Goal: Task Accomplishment & Management: Manage account settings

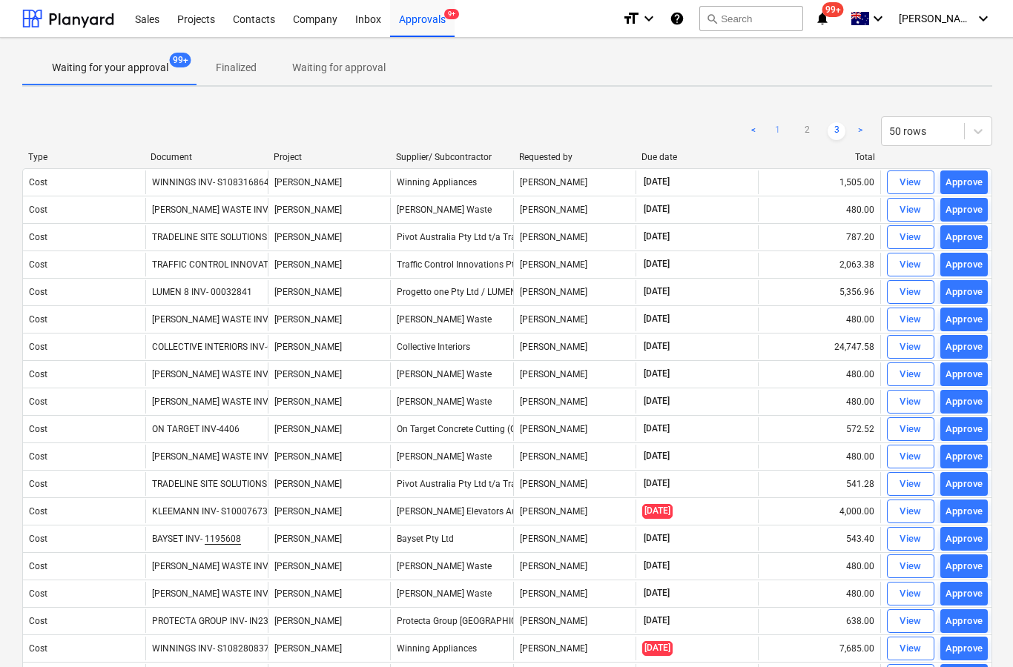
click at [771, 131] on link "1" at bounding box center [777, 131] width 18 height 18
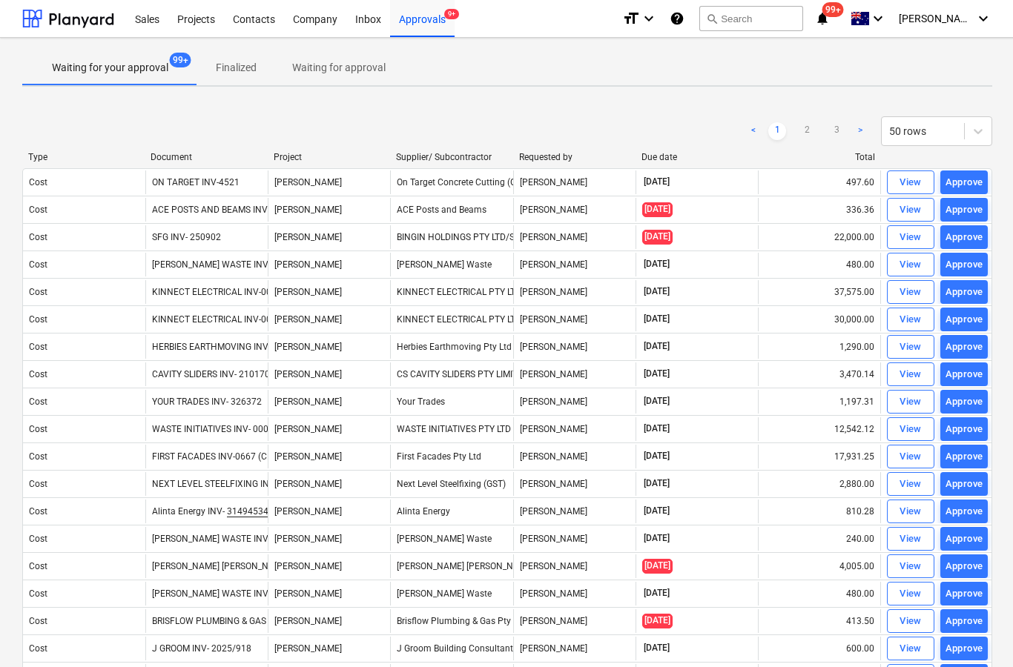
click at [824, 137] on ul "< 1 2 3 >" at bounding box center [806, 131] width 125 height 18
click at [840, 134] on link "3" at bounding box center [836, 131] width 18 height 18
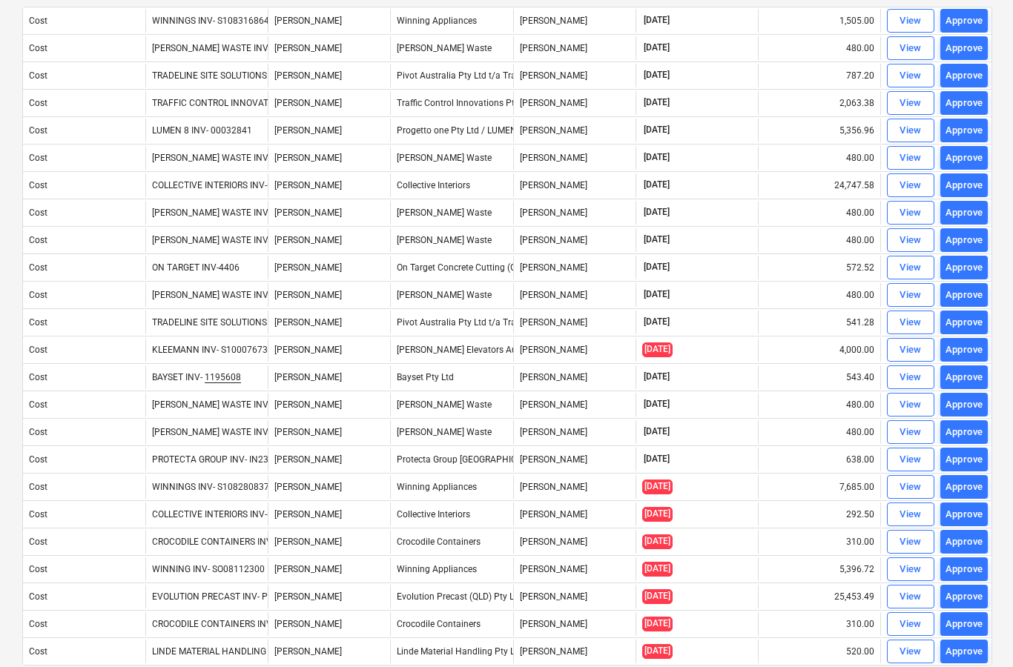
scroll to position [148, 1]
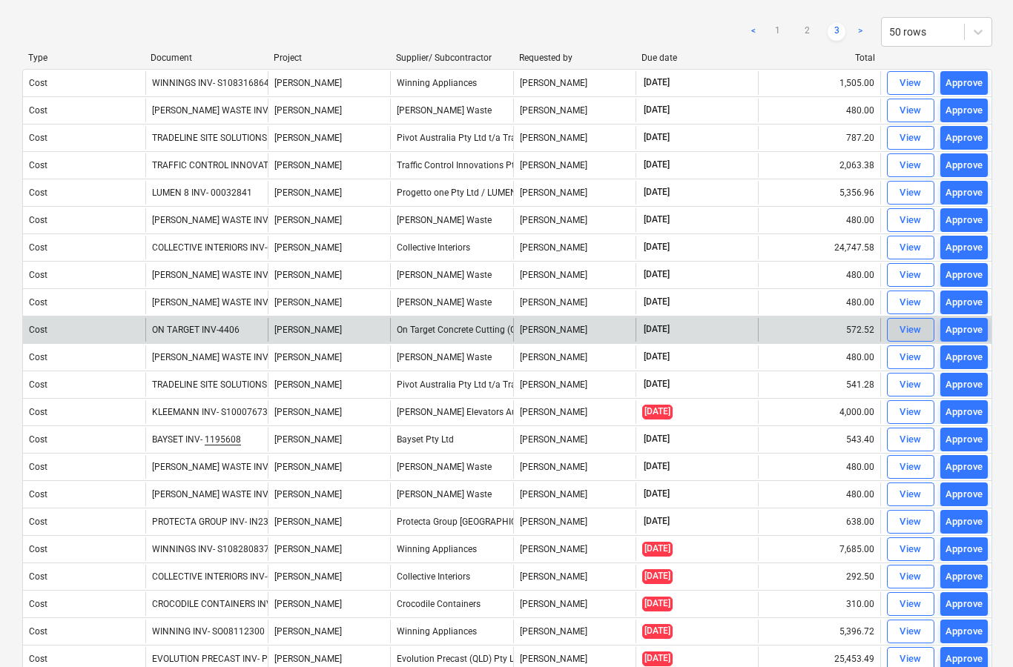
click at [905, 337] on div "View" at bounding box center [910, 330] width 22 height 17
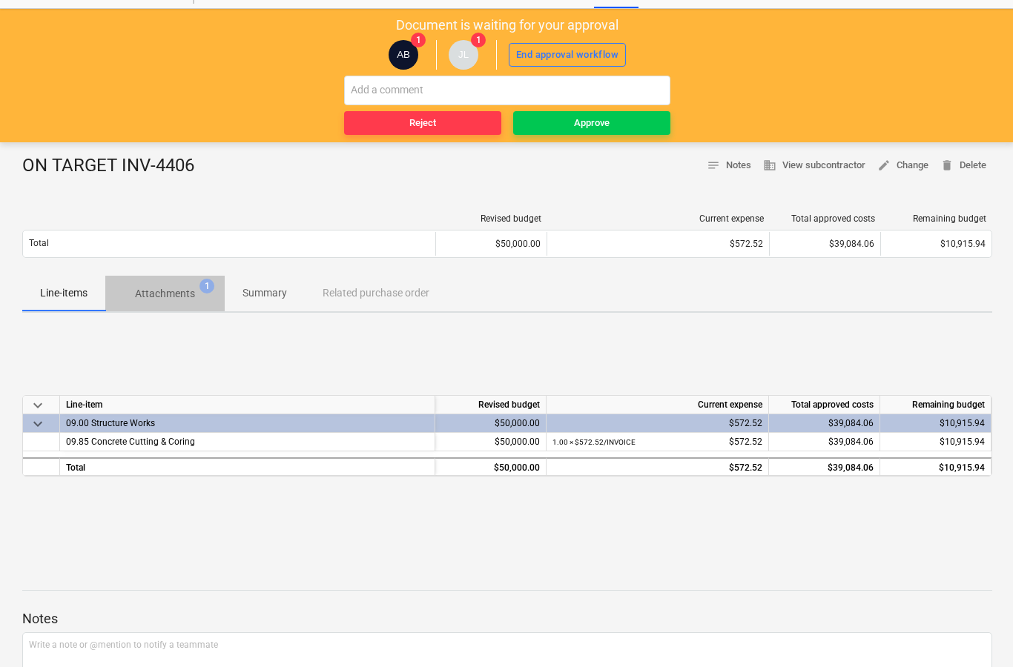
click at [167, 300] on p "Attachments" at bounding box center [165, 294] width 60 height 16
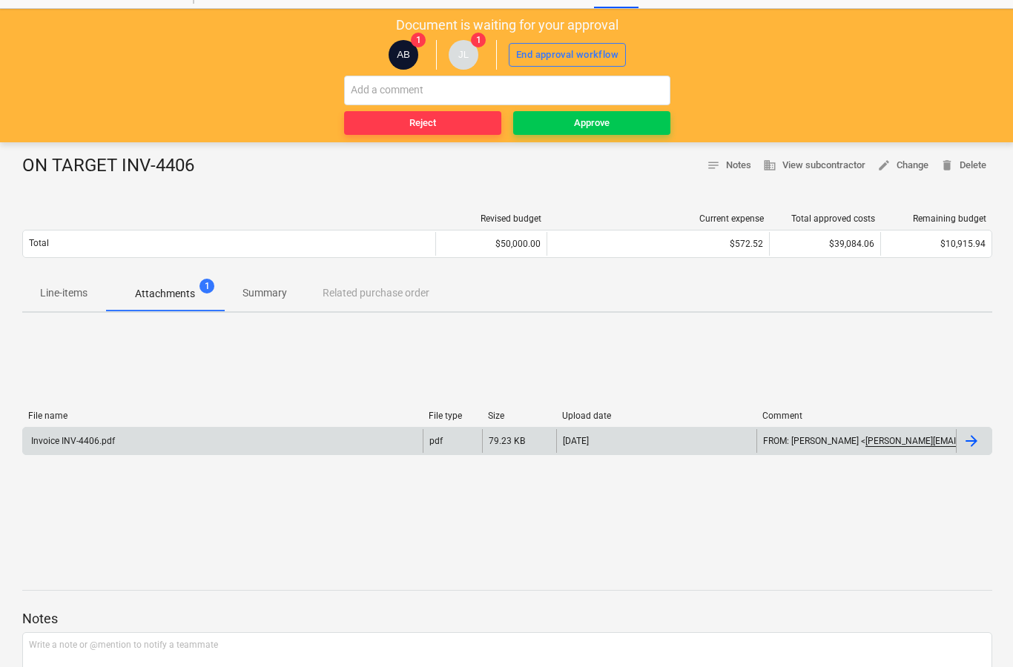
click at [974, 446] on div at bounding box center [971, 441] width 18 height 18
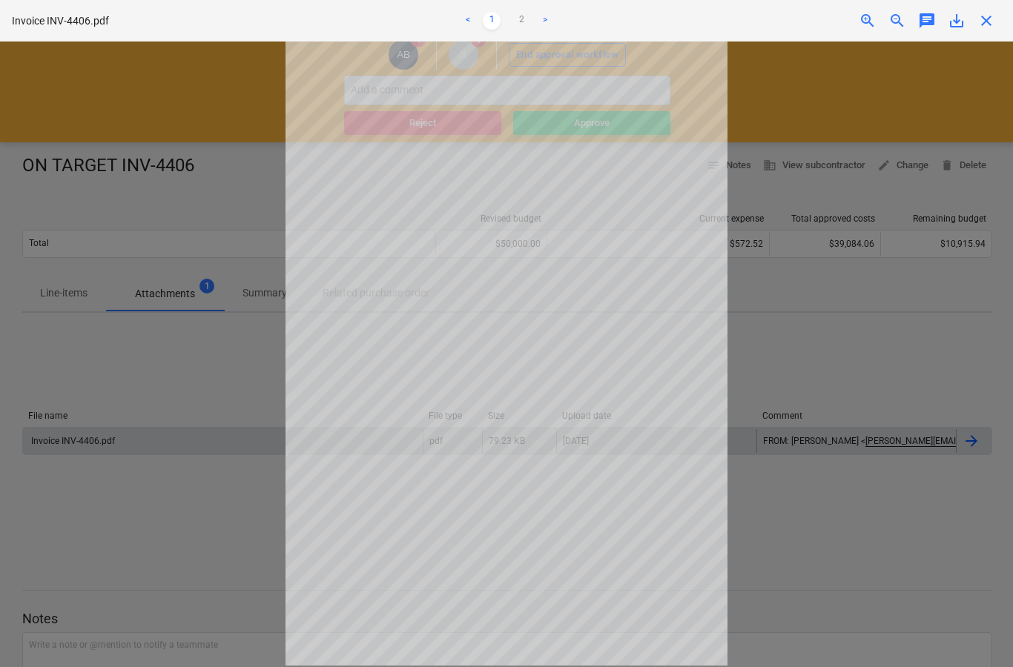
click at [985, 26] on span "close" at bounding box center [986, 21] width 18 height 18
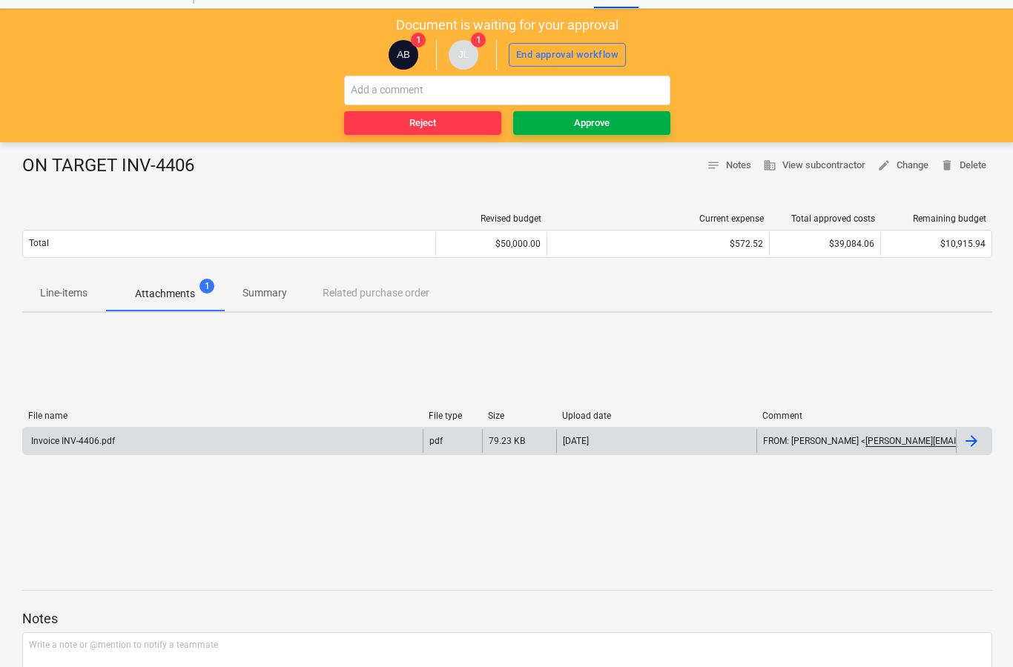
click at [628, 133] on button "Approve" at bounding box center [591, 123] width 157 height 24
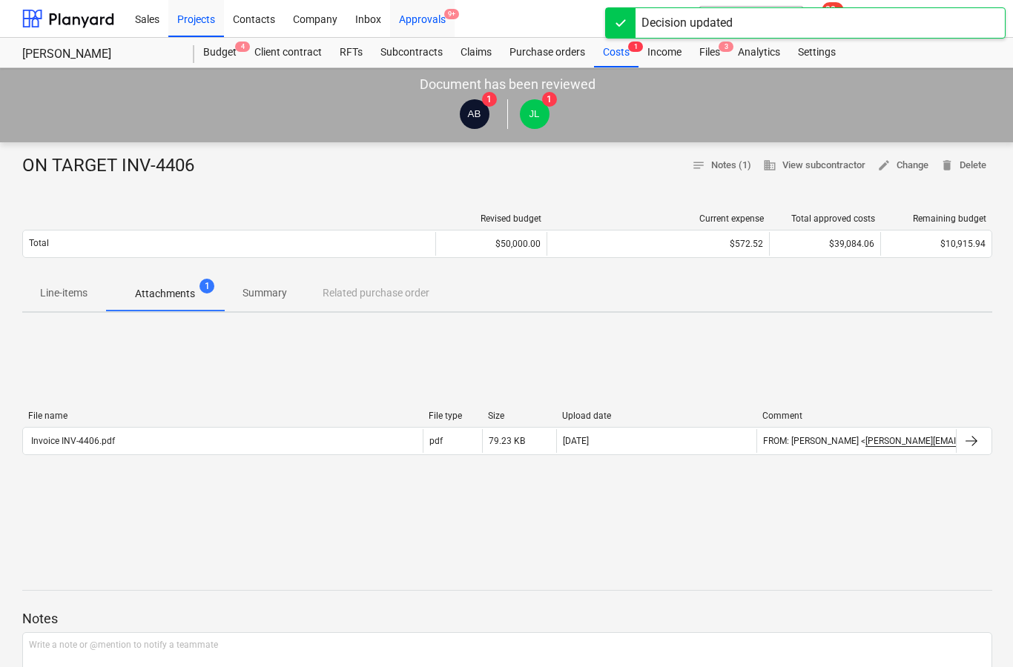
click at [430, 24] on div "Approvals 9+" at bounding box center [422, 18] width 65 height 38
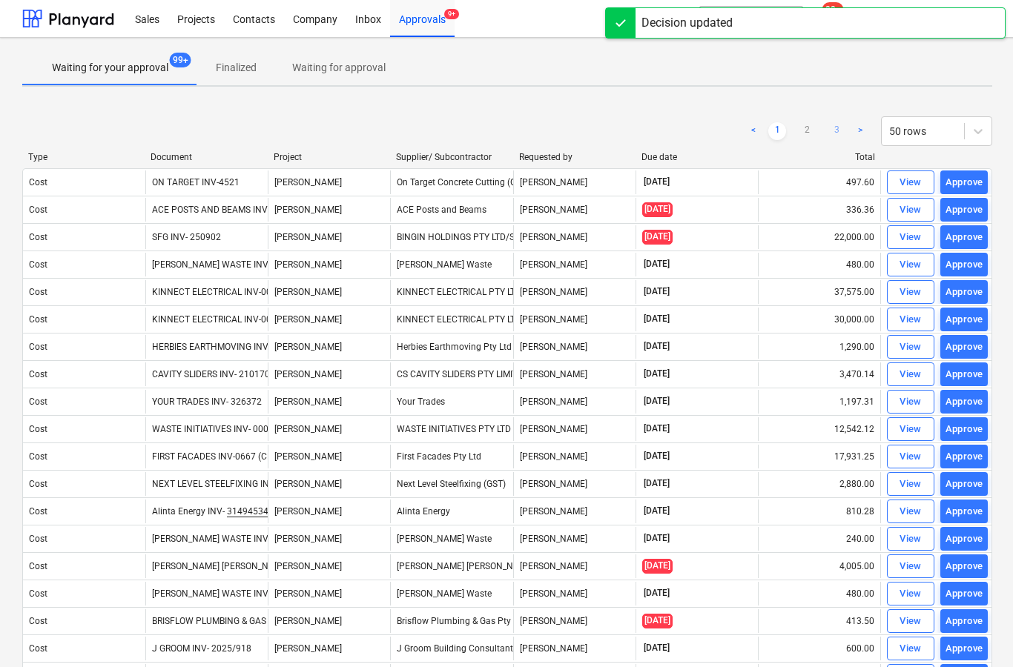
click at [837, 137] on link "3" at bounding box center [836, 131] width 18 height 18
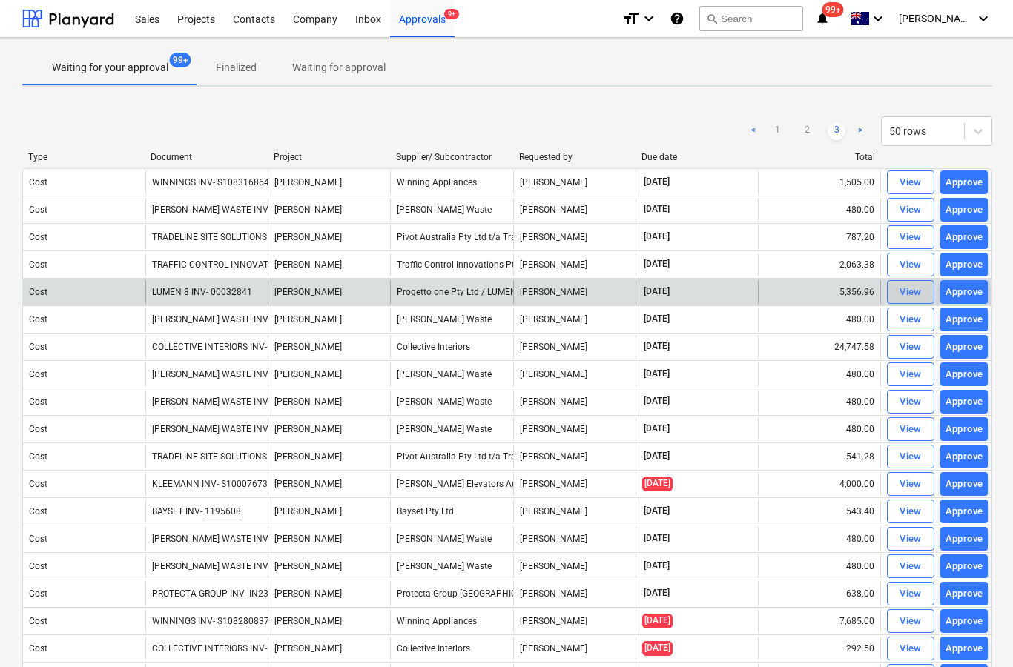
click at [902, 298] on div "View" at bounding box center [910, 292] width 22 height 17
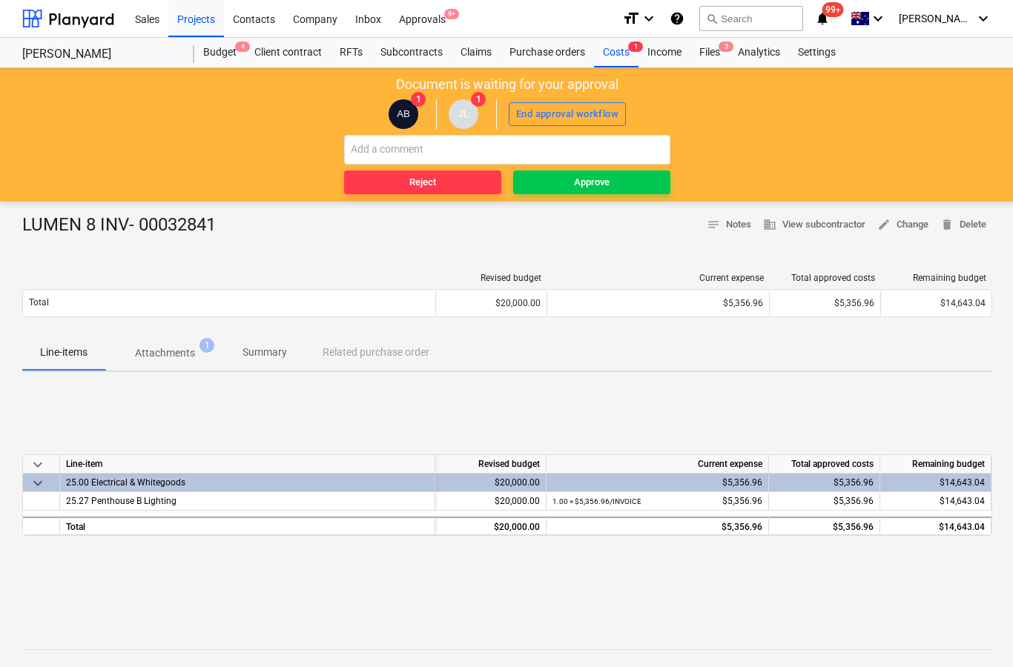
click at [187, 353] on p "Attachments" at bounding box center [165, 354] width 60 height 16
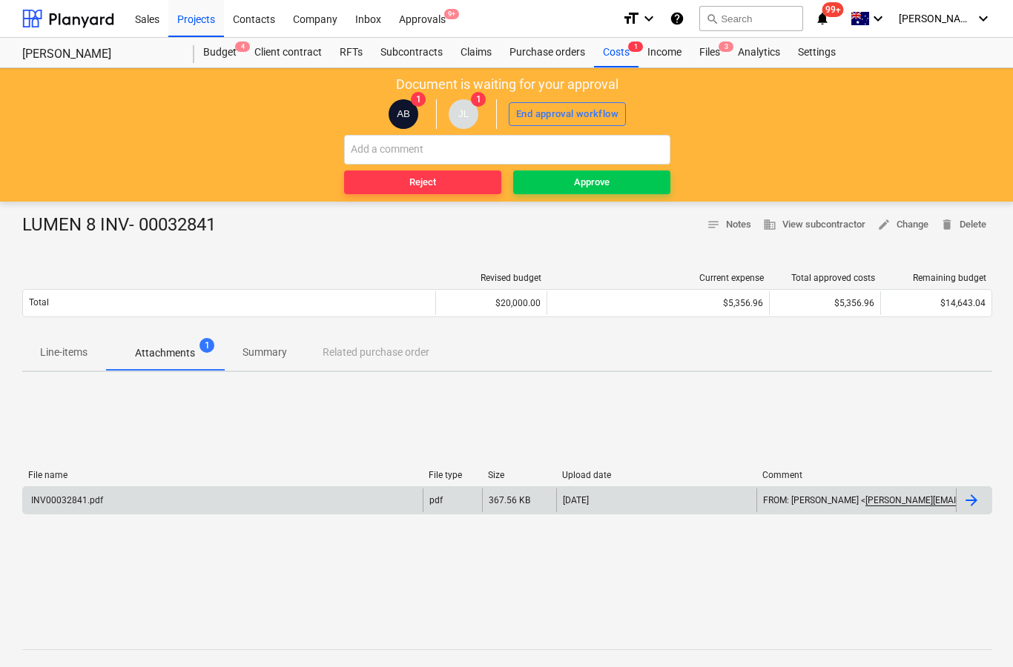
click at [973, 510] on div at bounding box center [974, 501] width 36 height 24
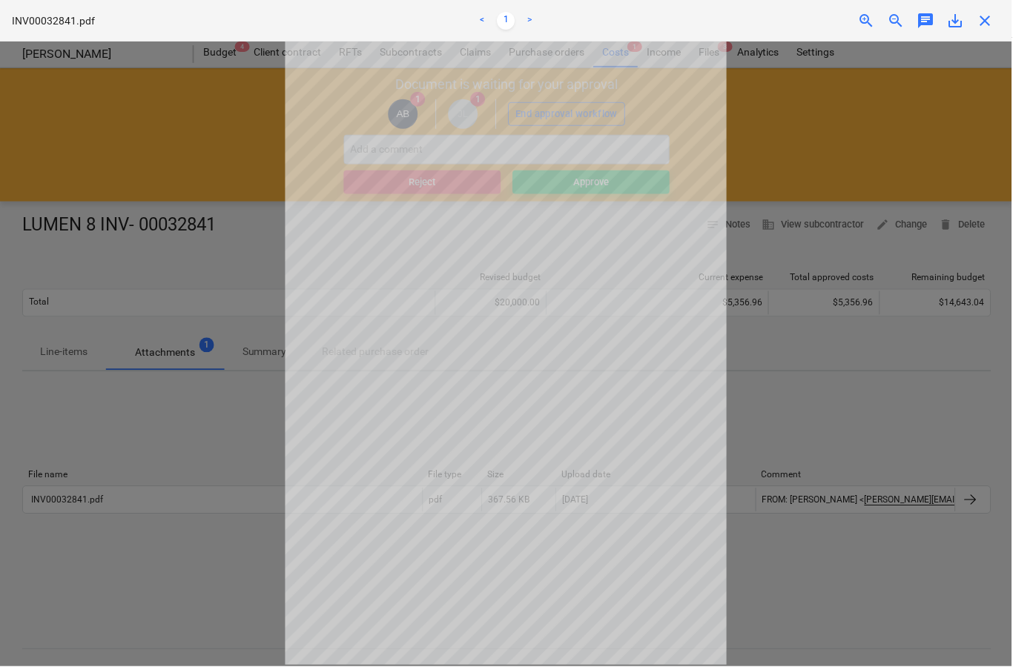
click at [994, 38] on div "INV00032841.pdf < 1 > zoom_in zoom_out chat 0 save_alt close" at bounding box center [506, 21] width 1013 height 42
click at [982, 24] on span "close" at bounding box center [986, 21] width 18 height 18
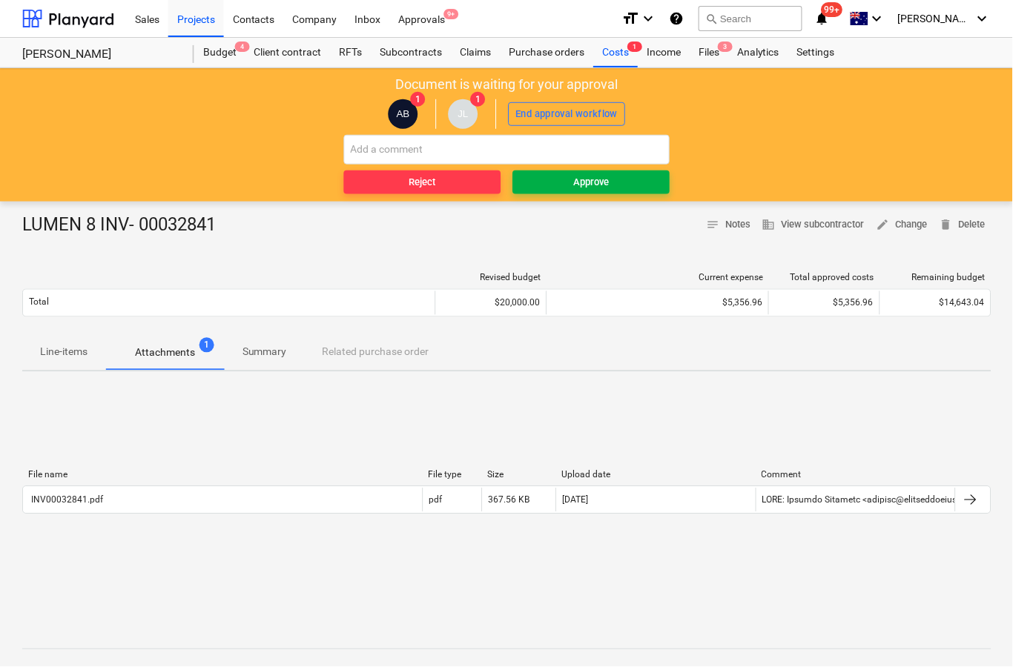
click at [629, 188] on span "Approve" at bounding box center [591, 182] width 145 height 17
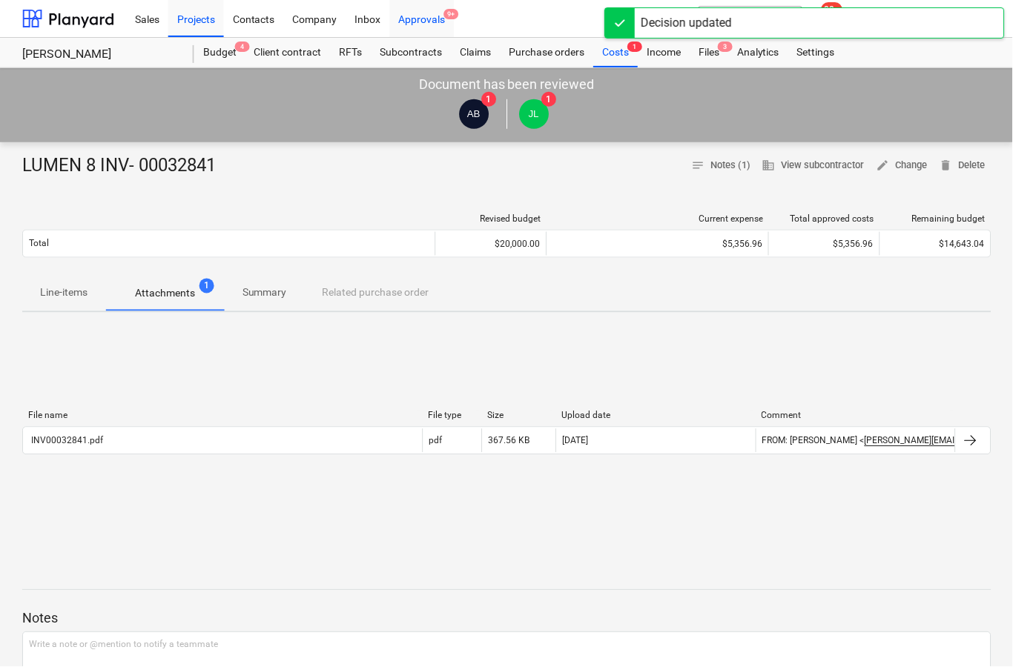
click at [426, 25] on div "Approvals 9+" at bounding box center [422, 18] width 65 height 38
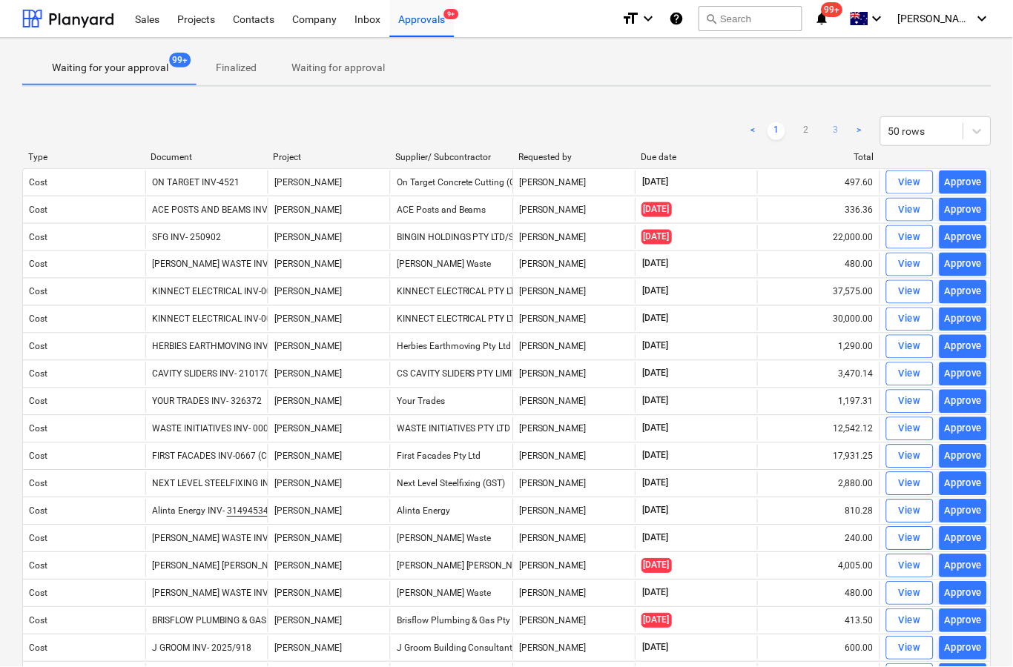
click at [833, 136] on link "3" at bounding box center [836, 131] width 18 height 18
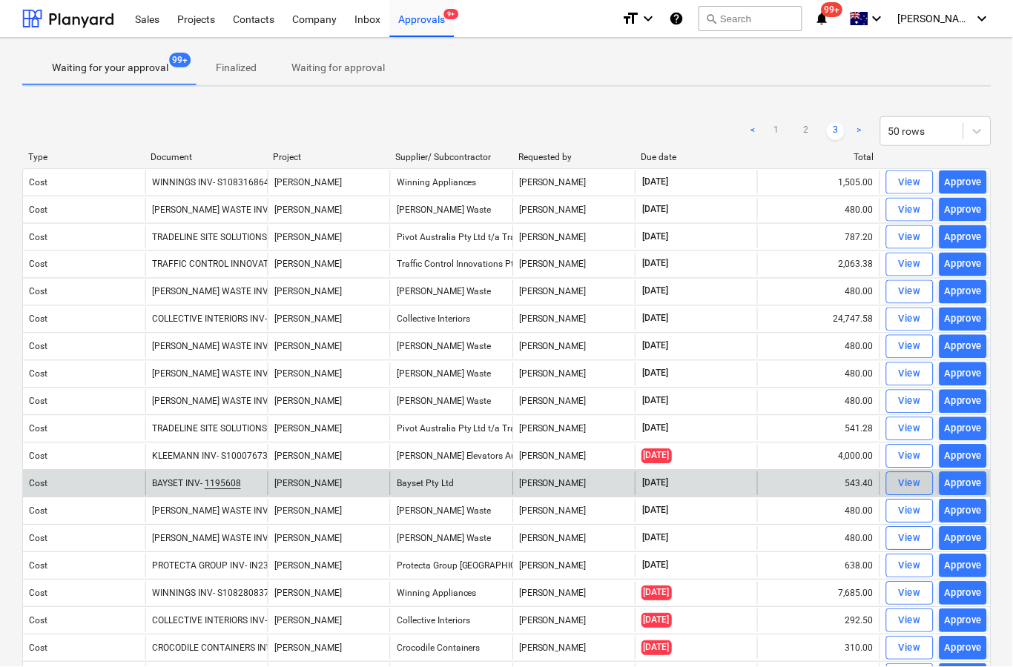
click at [901, 486] on div "View" at bounding box center [910, 484] width 22 height 17
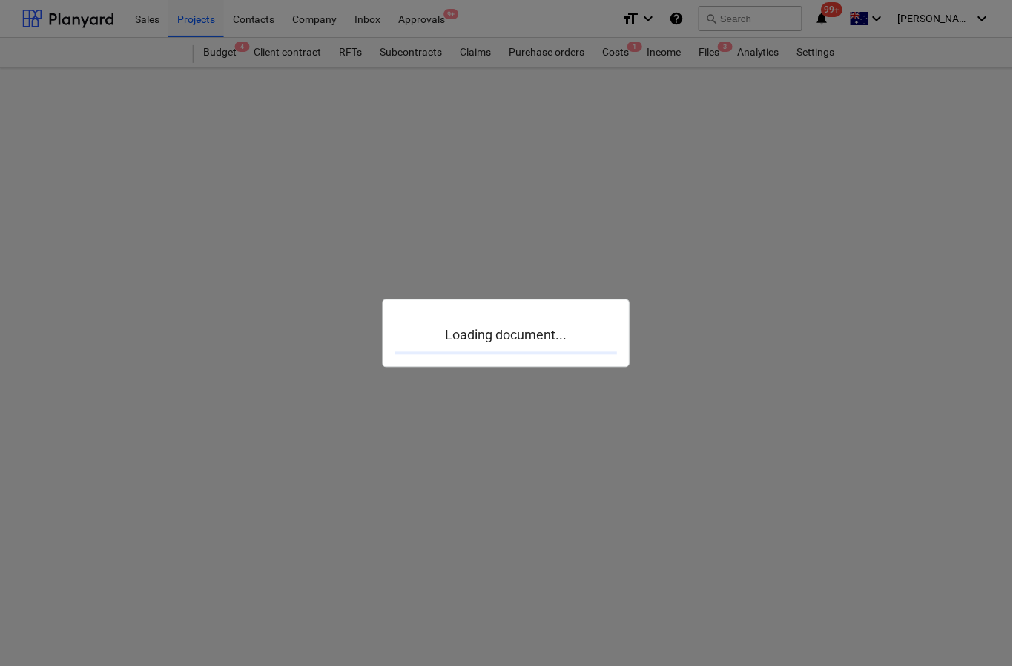
scroll to position [58, 0]
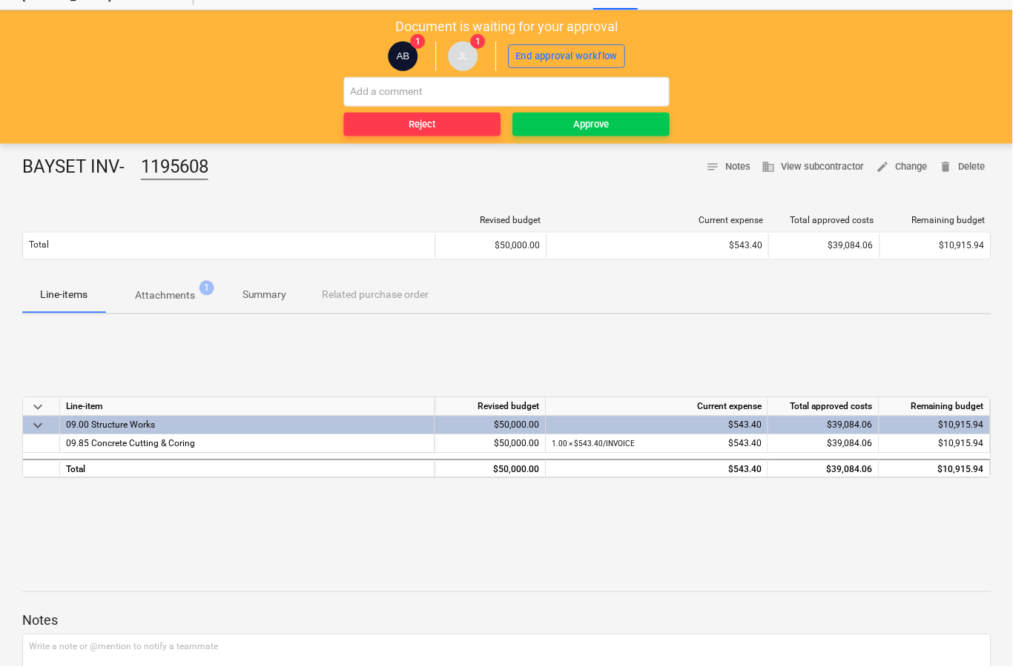
click at [194, 305] on span "Attachments 1" at bounding box center [164, 295] width 119 height 27
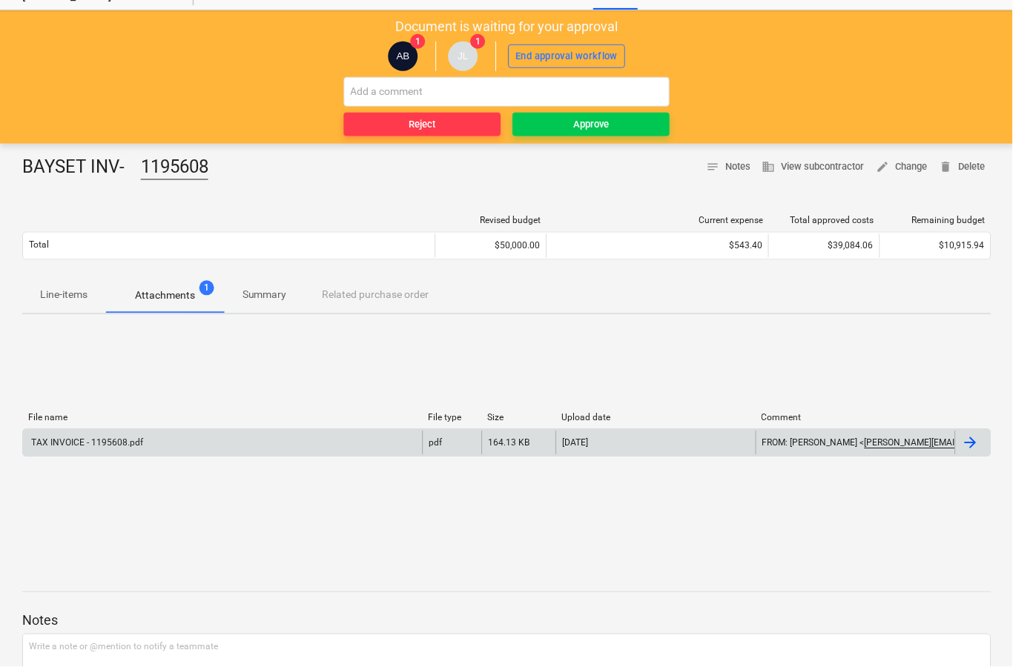
click at [982, 448] on div at bounding box center [974, 444] width 36 height 24
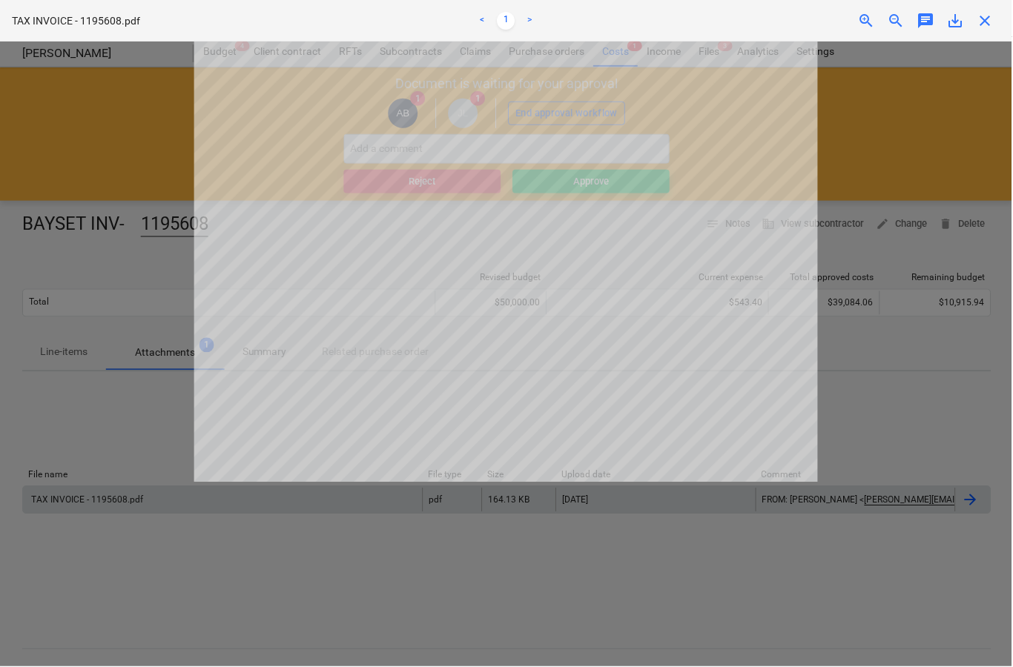
scroll to position [15, 0]
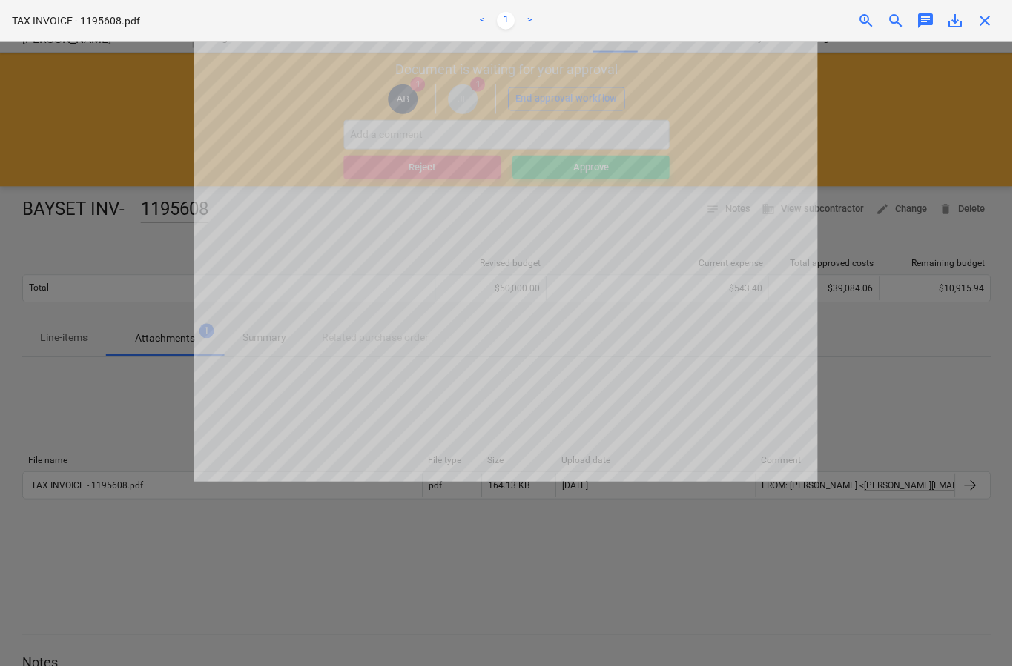
click at [992, 7] on div "TAX INVOICE - 1195608.pdf < 1 > zoom_in zoom_out chat 0 save_alt close" at bounding box center [506, 21] width 1013 height 42
click at [985, 29] on span "close" at bounding box center [986, 21] width 18 height 18
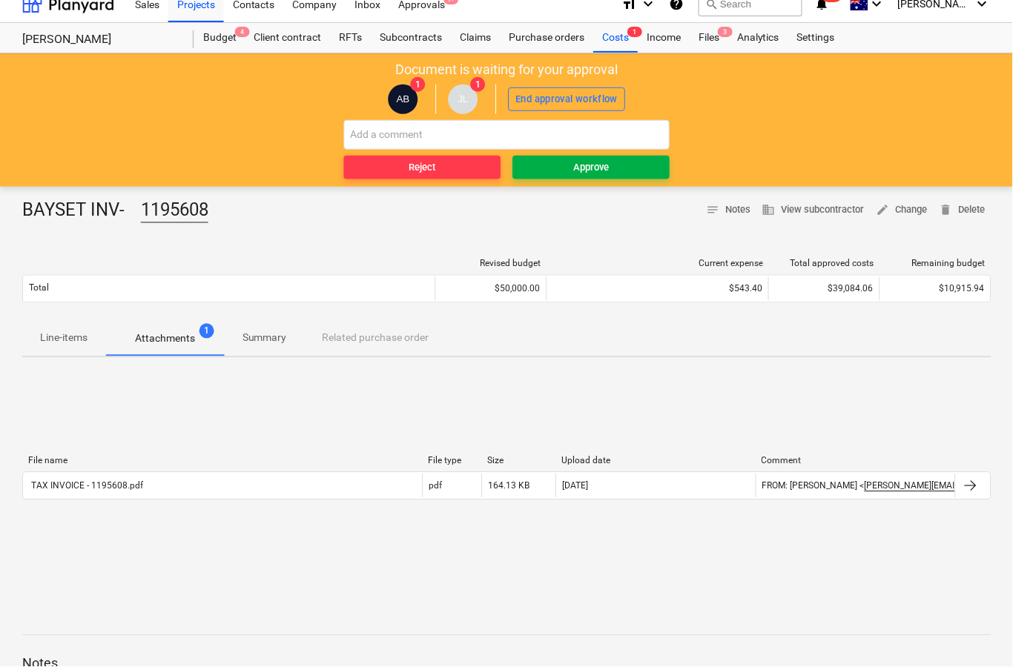
click at [618, 168] on span "Approve" at bounding box center [591, 167] width 145 height 17
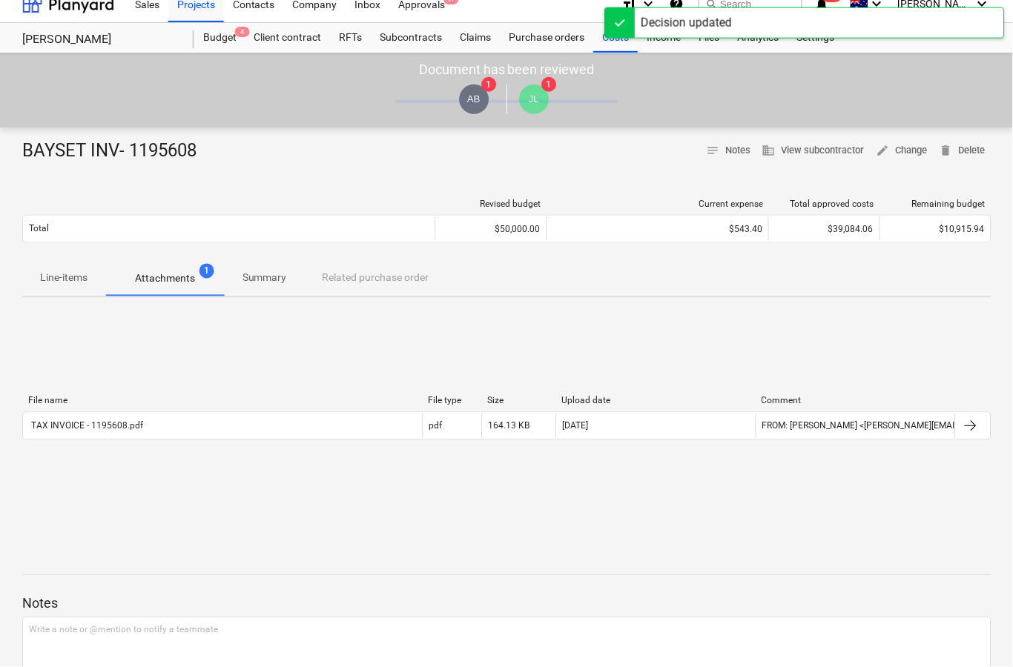
scroll to position [0, 0]
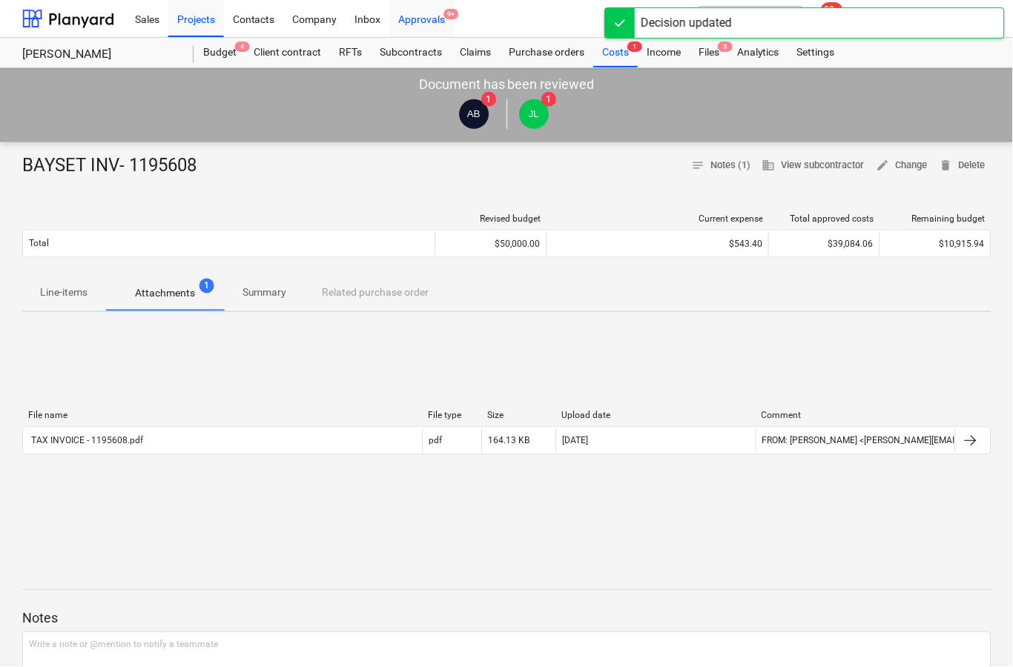
click at [426, 22] on div "Approvals 9+" at bounding box center [422, 18] width 65 height 38
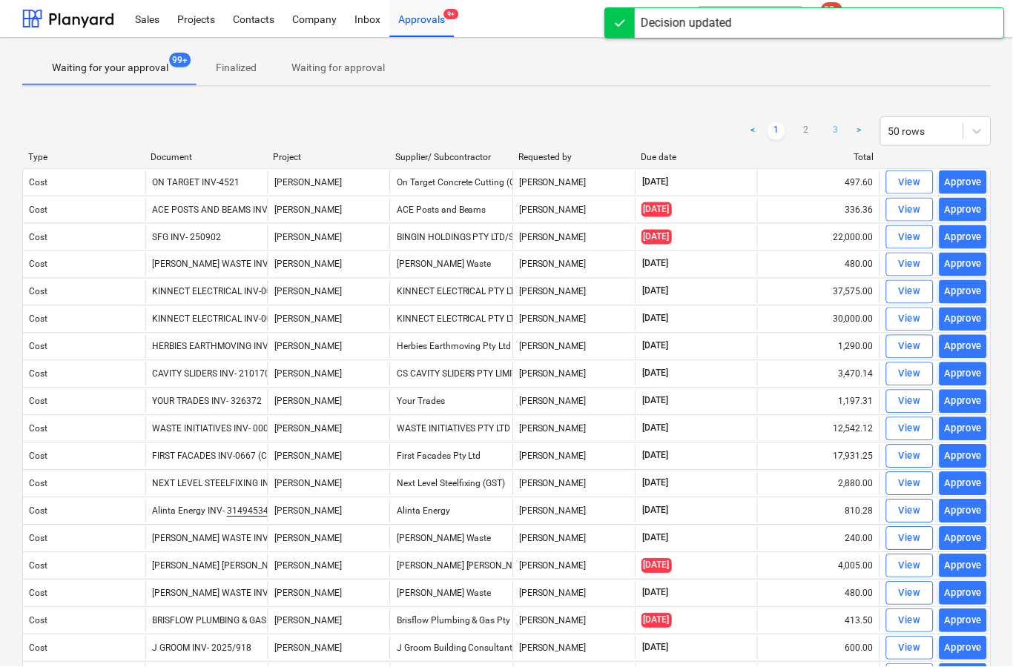
click at [833, 134] on link "3" at bounding box center [836, 131] width 18 height 18
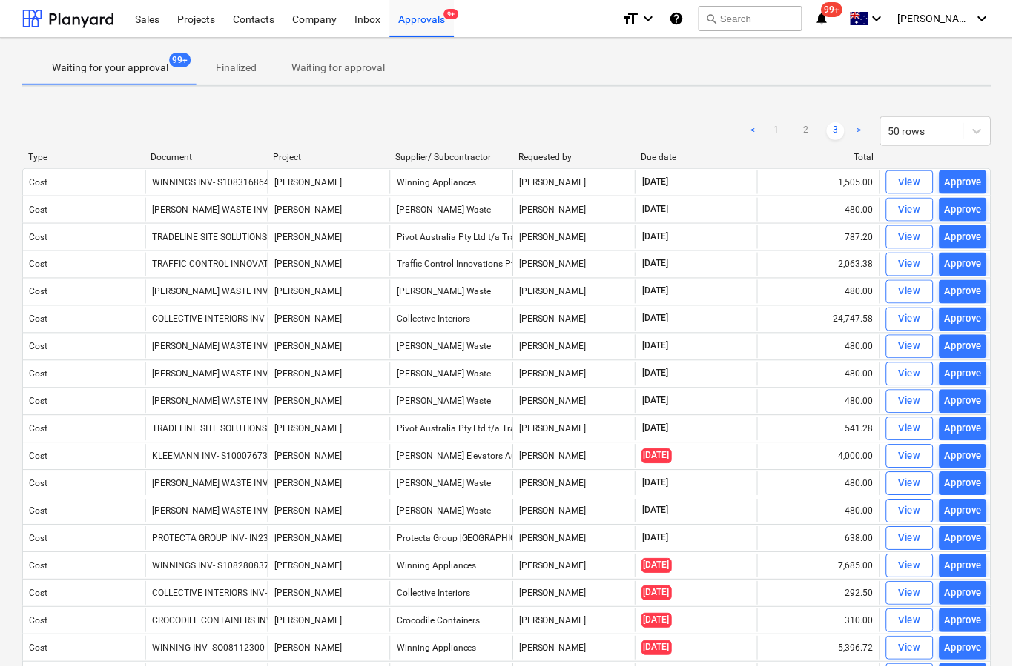
scroll to position [28, 0]
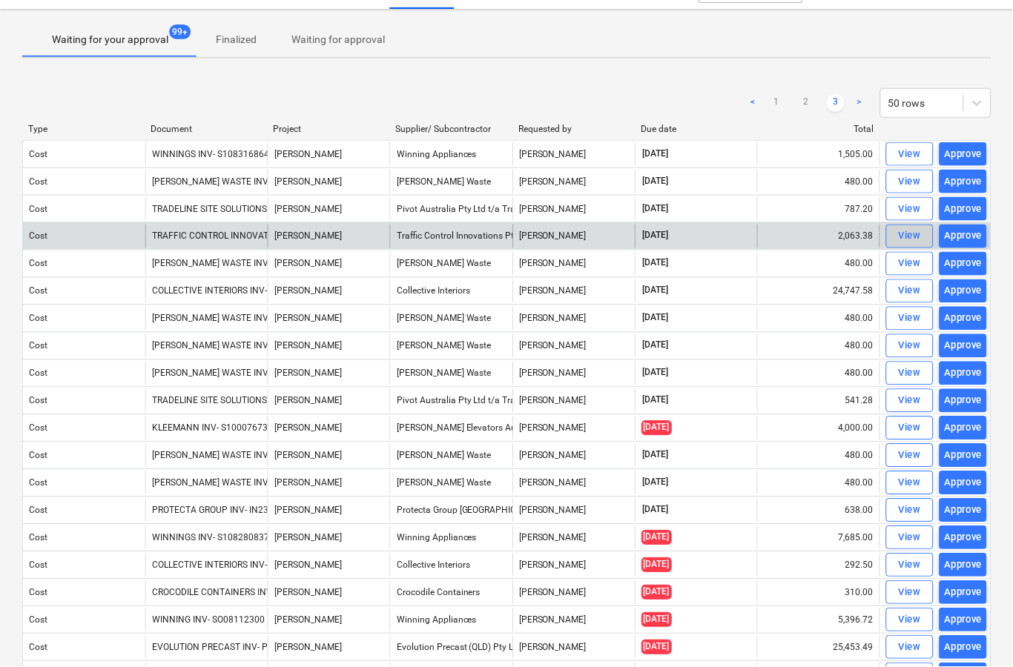
click at [903, 235] on div "View" at bounding box center [910, 236] width 22 height 17
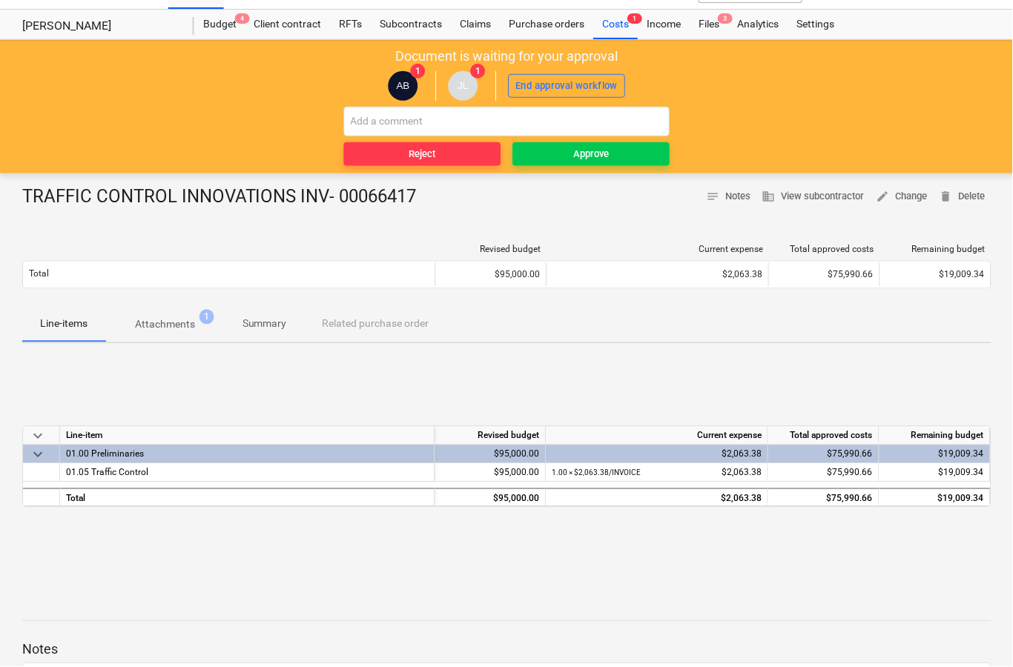
click at [165, 332] on span "Attachments 1" at bounding box center [164, 324] width 119 height 27
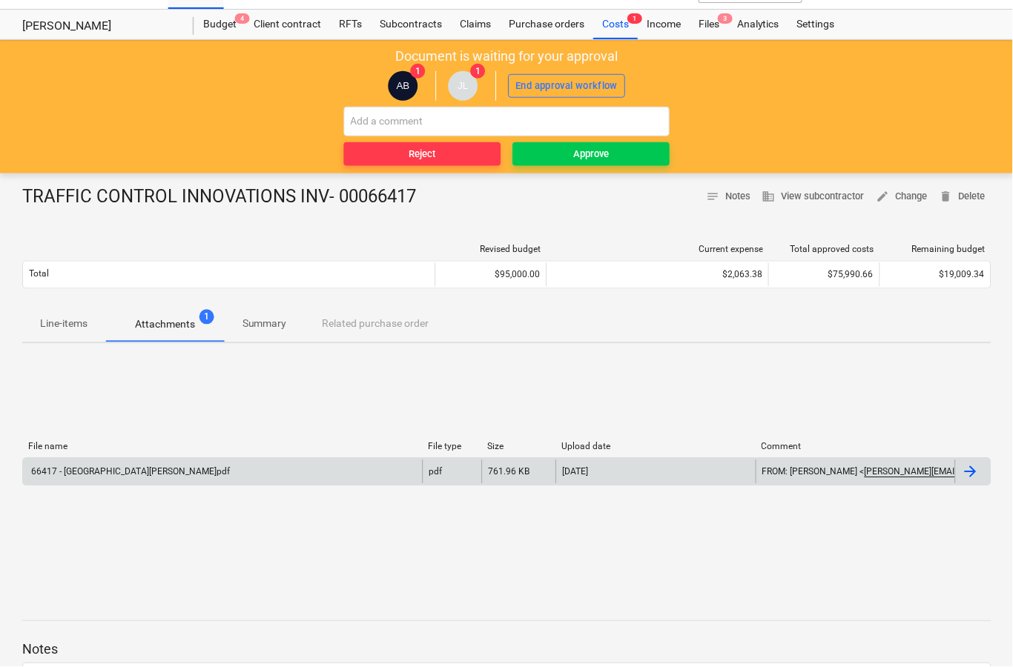
click at [977, 481] on div at bounding box center [974, 472] width 36 height 24
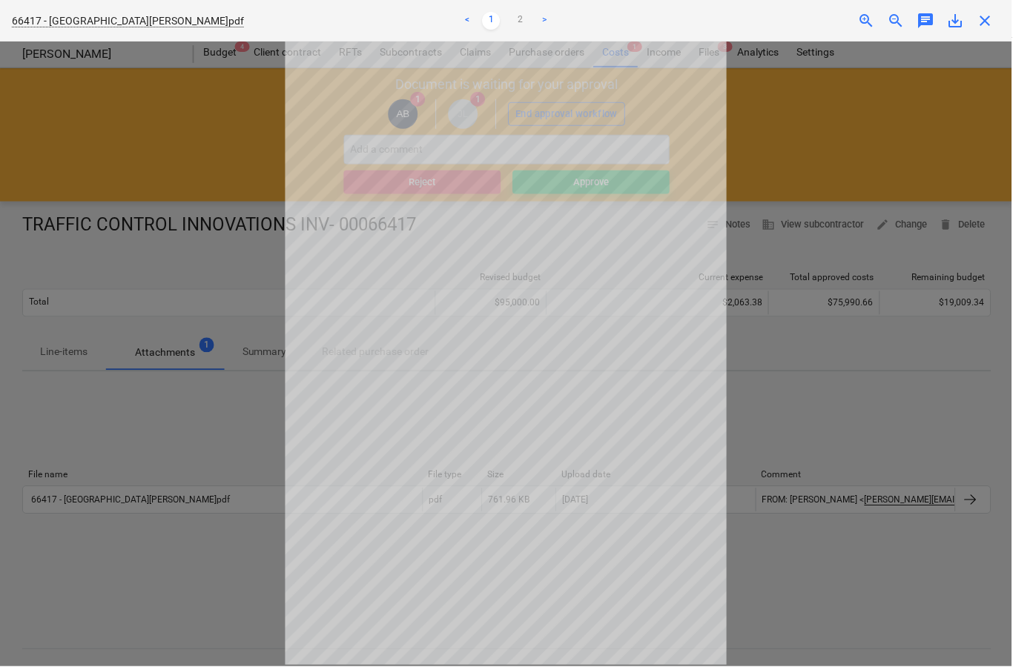
click at [1006, 14] on div "66417 - [GEOGRAPHIC_DATA][PERSON_NAME]pdf < 1 2 > zoom_in zoom_out chat 0 save_…" at bounding box center [506, 21] width 1013 height 42
click at [992, 17] on span "close" at bounding box center [986, 21] width 18 height 18
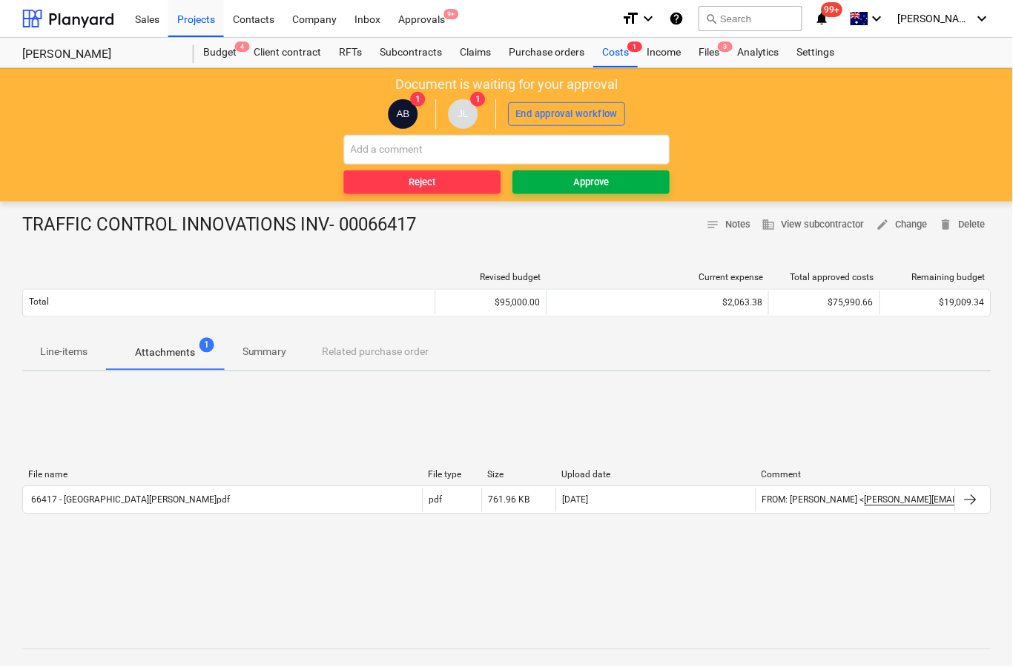
click at [650, 191] on button "Approve" at bounding box center [591, 183] width 157 height 24
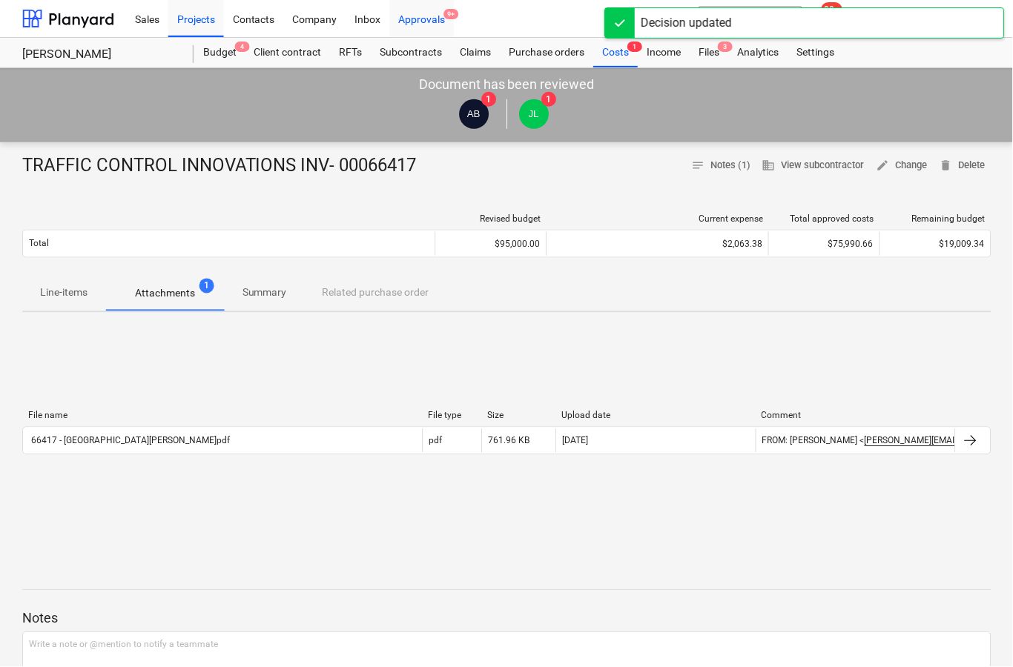
click at [439, 21] on div "Approvals 9+" at bounding box center [422, 18] width 65 height 38
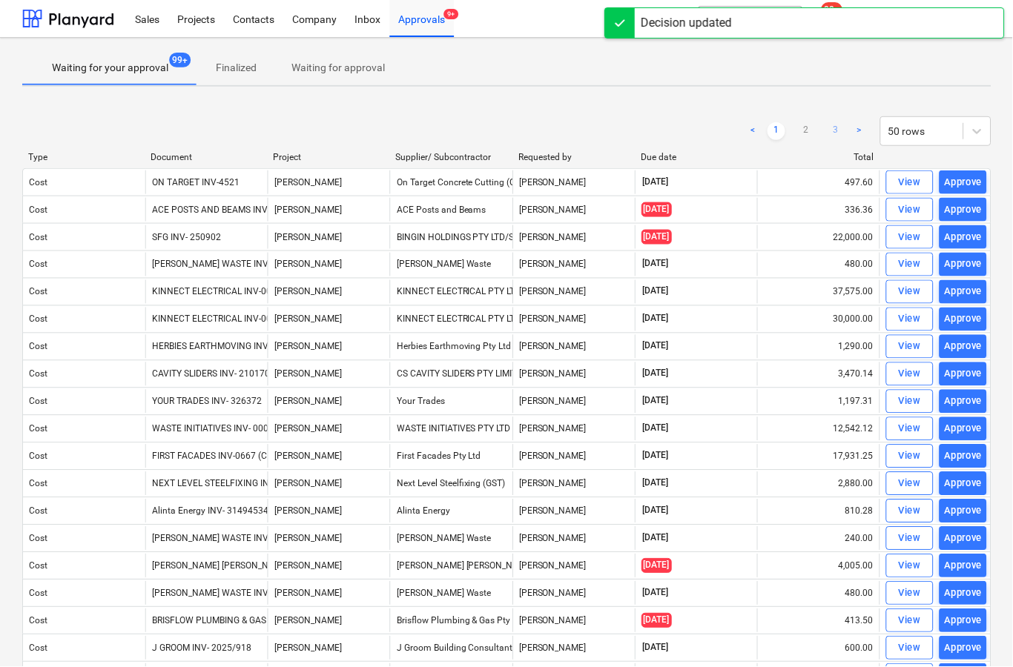
click at [842, 135] on link "3" at bounding box center [836, 131] width 18 height 18
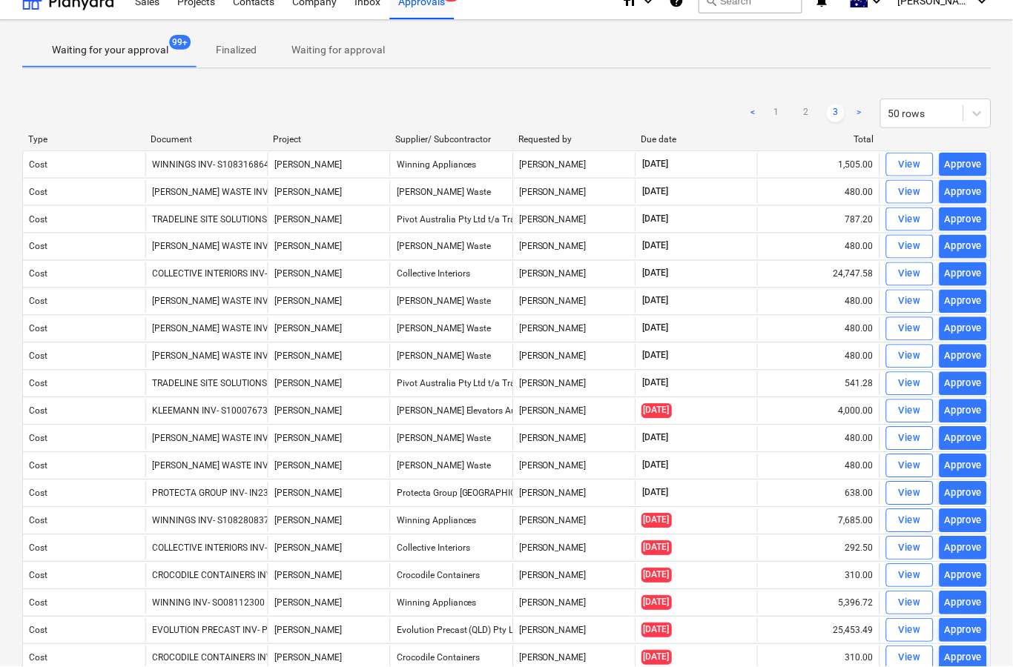
scroll to position [19, 0]
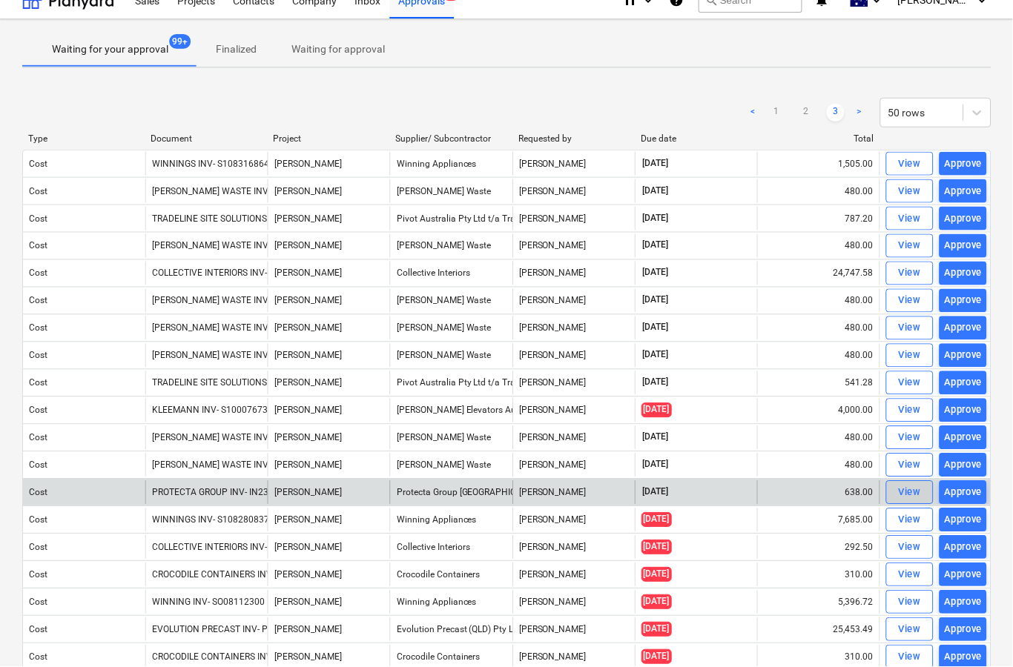
click at [910, 503] on button "View" at bounding box center [910, 493] width 47 height 24
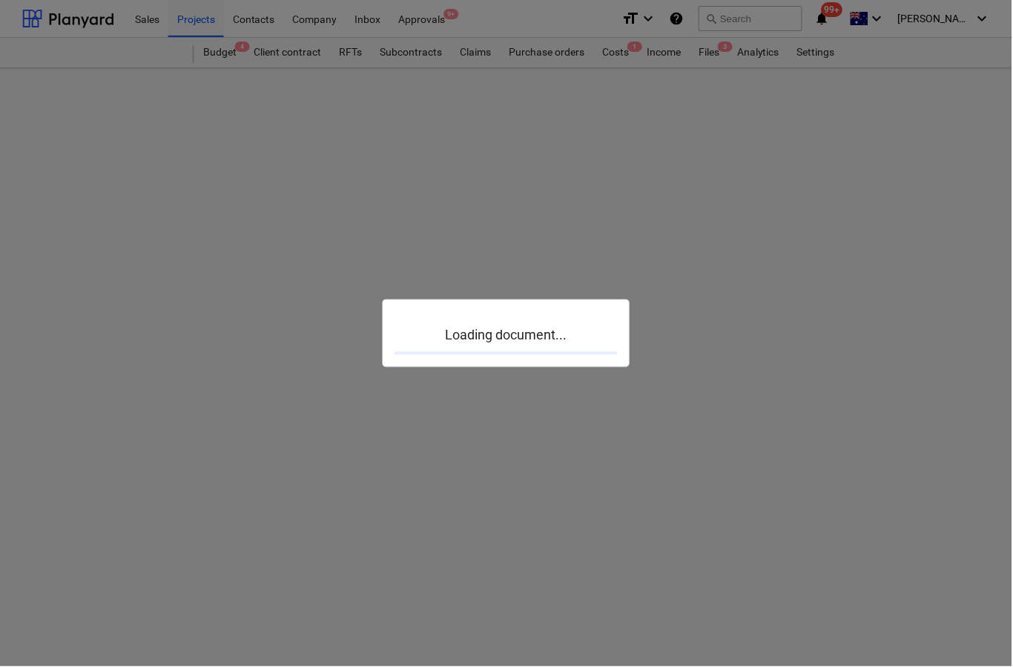
scroll to position [58, 0]
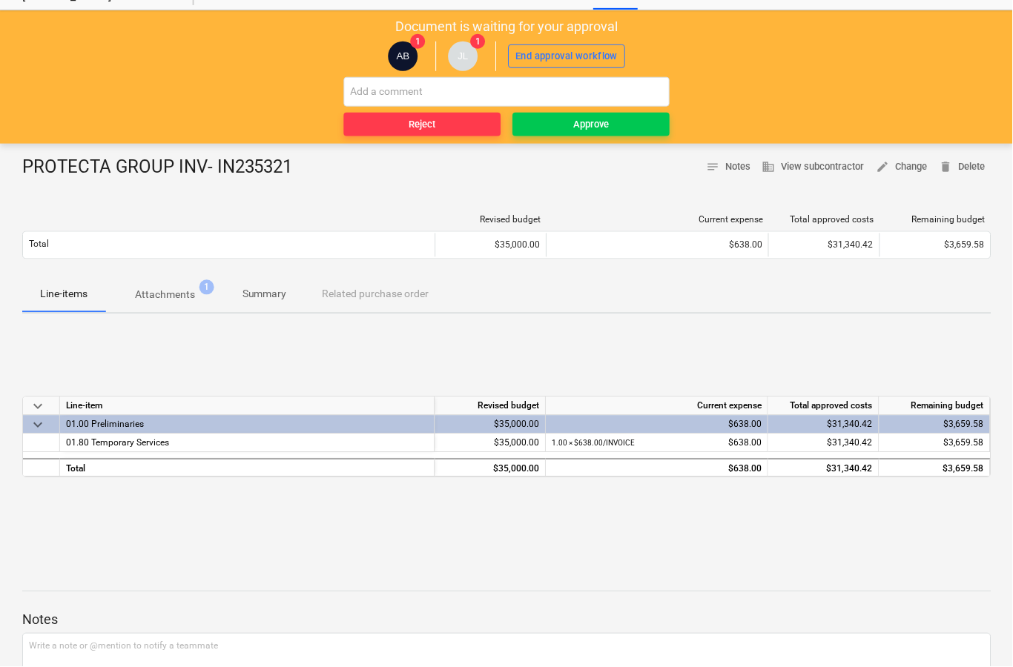
click at [173, 298] on p "Attachments" at bounding box center [165, 296] width 60 height 16
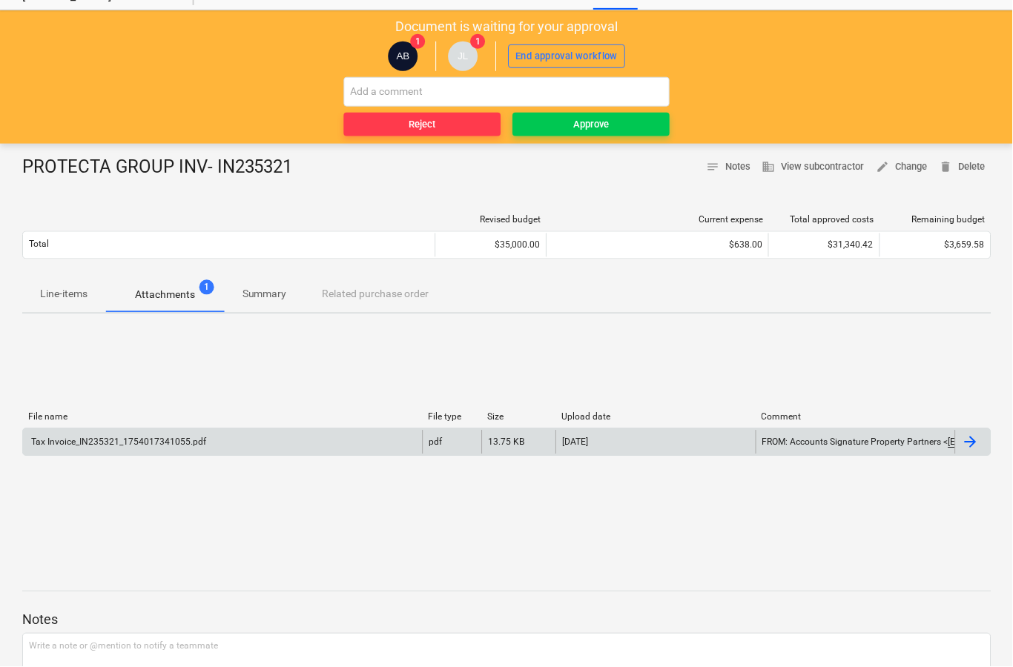
click at [962, 450] on div at bounding box center [974, 443] width 36 height 24
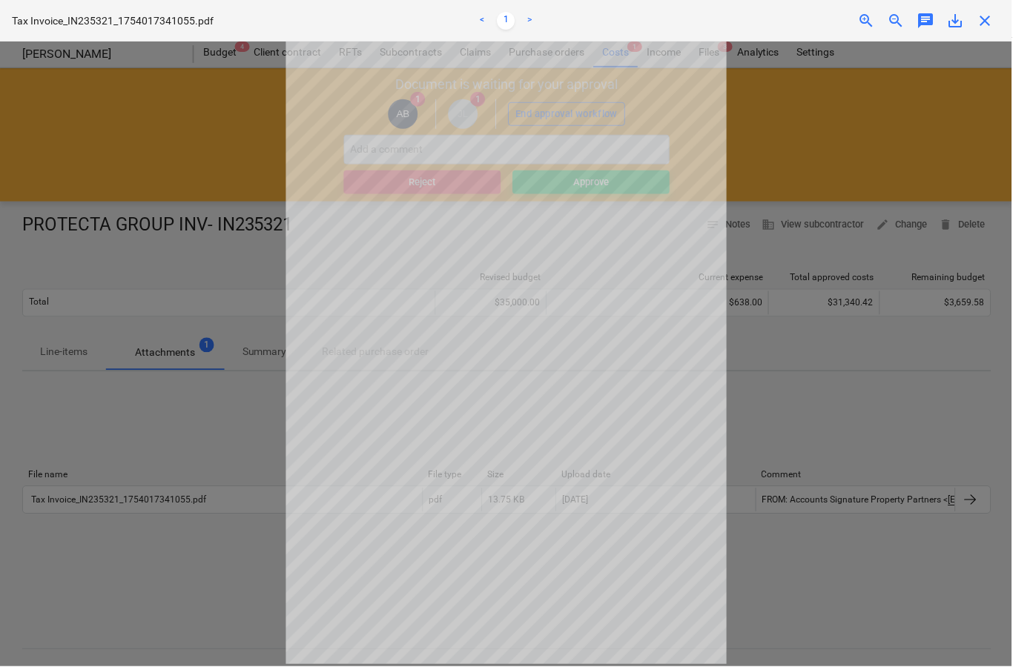
click at [995, 18] on span "close" at bounding box center [986, 21] width 18 height 18
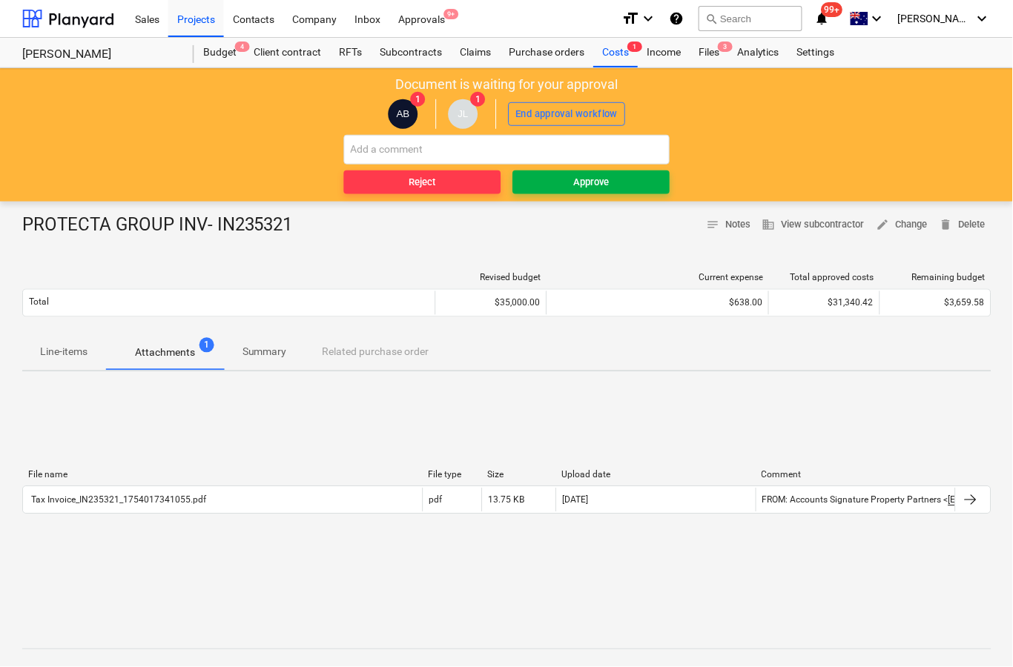
click at [639, 182] on span "Approve" at bounding box center [591, 182] width 145 height 17
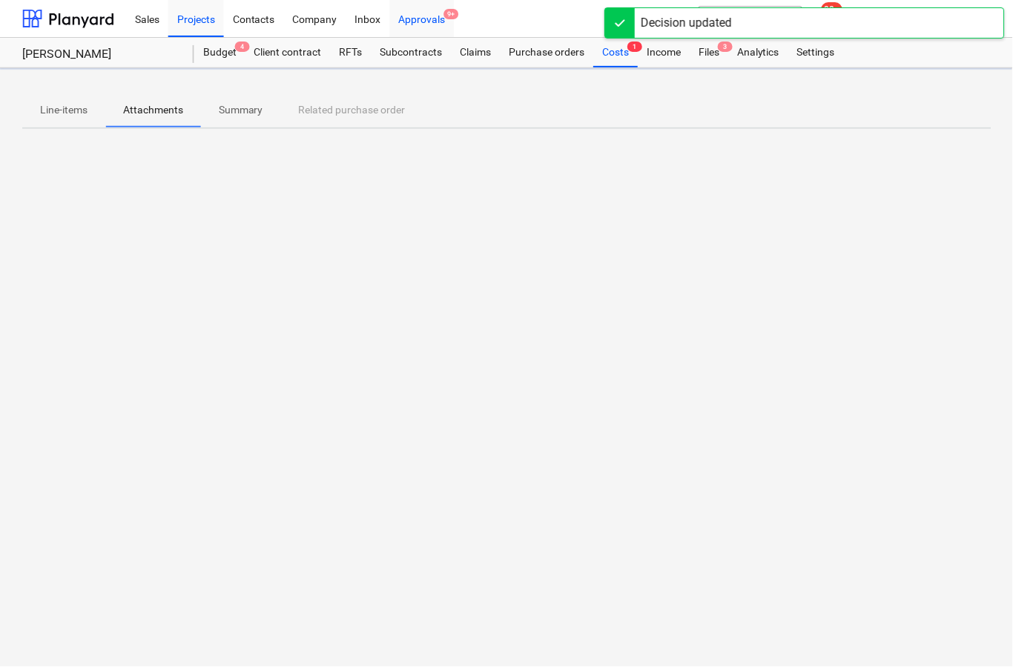
click at [441, 19] on div "Approvals 9+" at bounding box center [422, 18] width 65 height 38
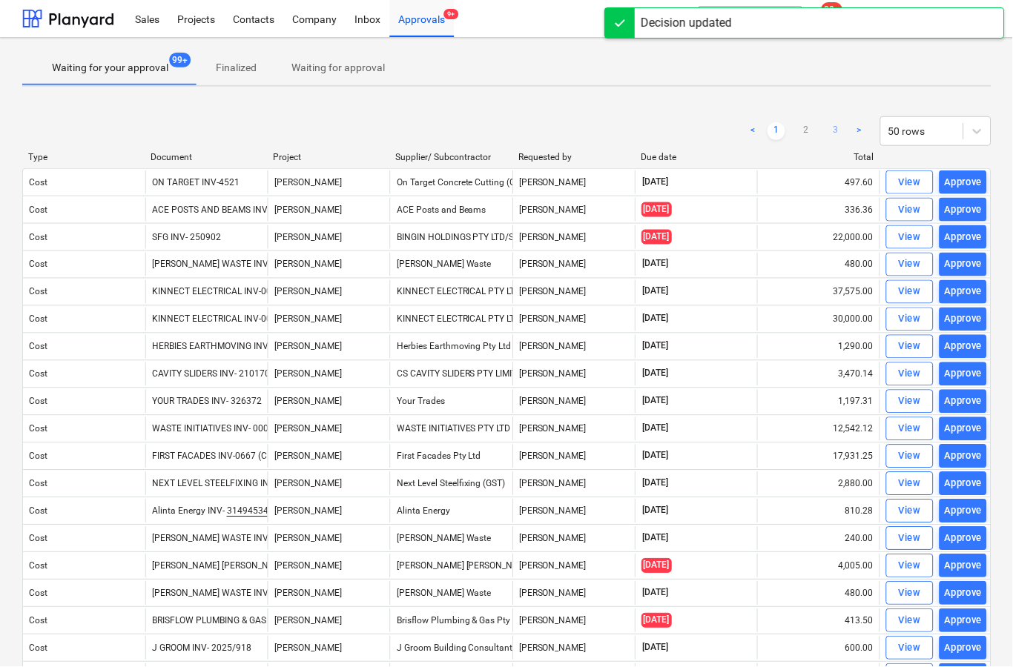
click at [837, 133] on link "3" at bounding box center [836, 131] width 18 height 18
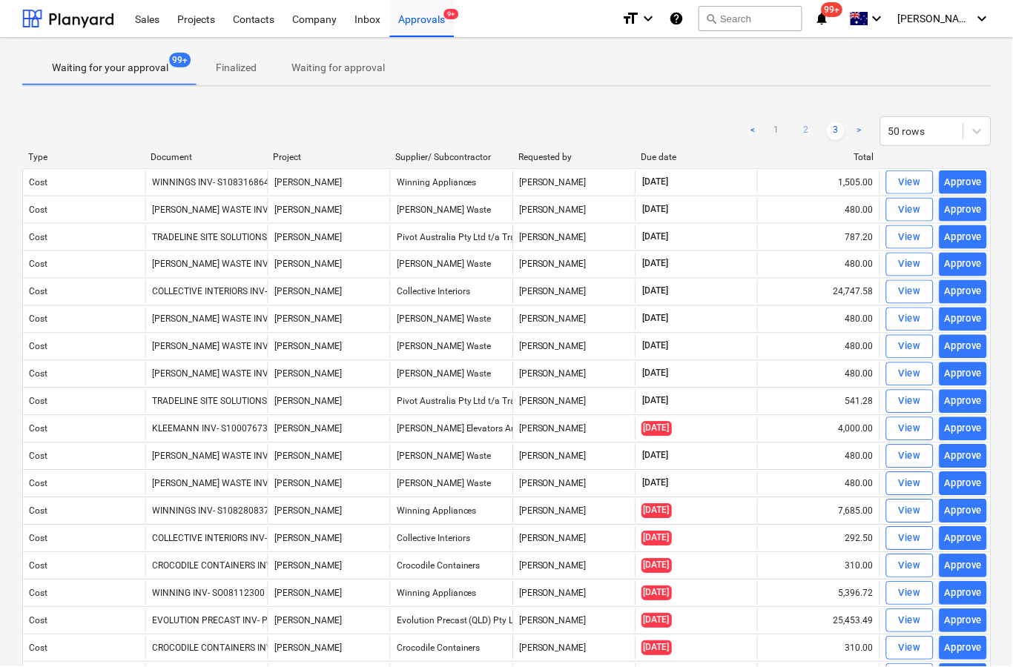
click at [813, 133] on link "2" at bounding box center [807, 131] width 18 height 18
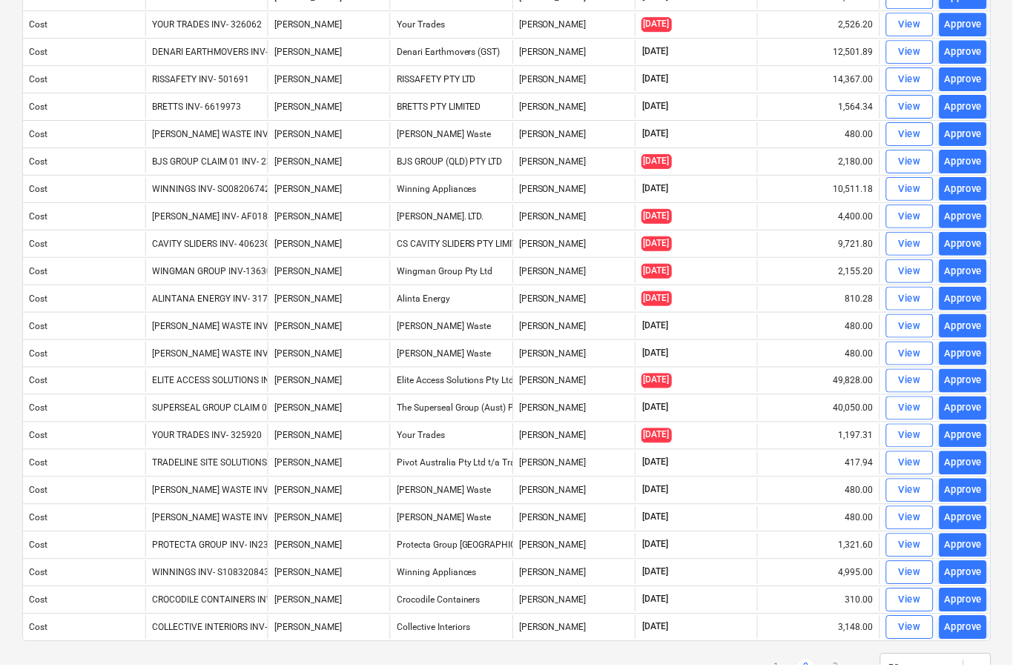
scroll to position [896, 0]
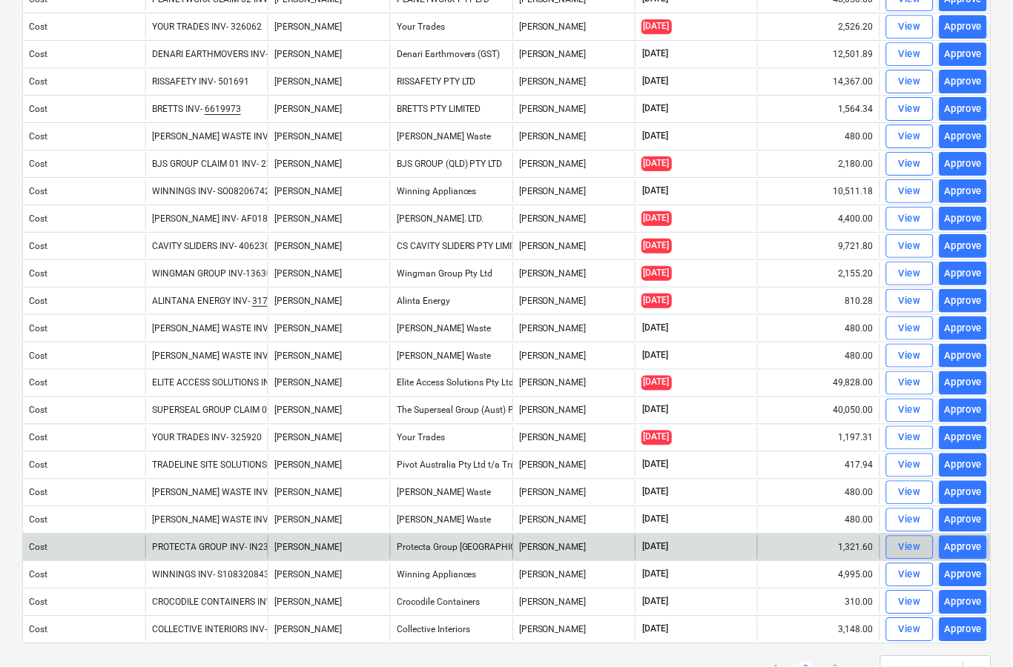
click at [906, 552] on div "View" at bounding box center [910, 548] width 22 height 17
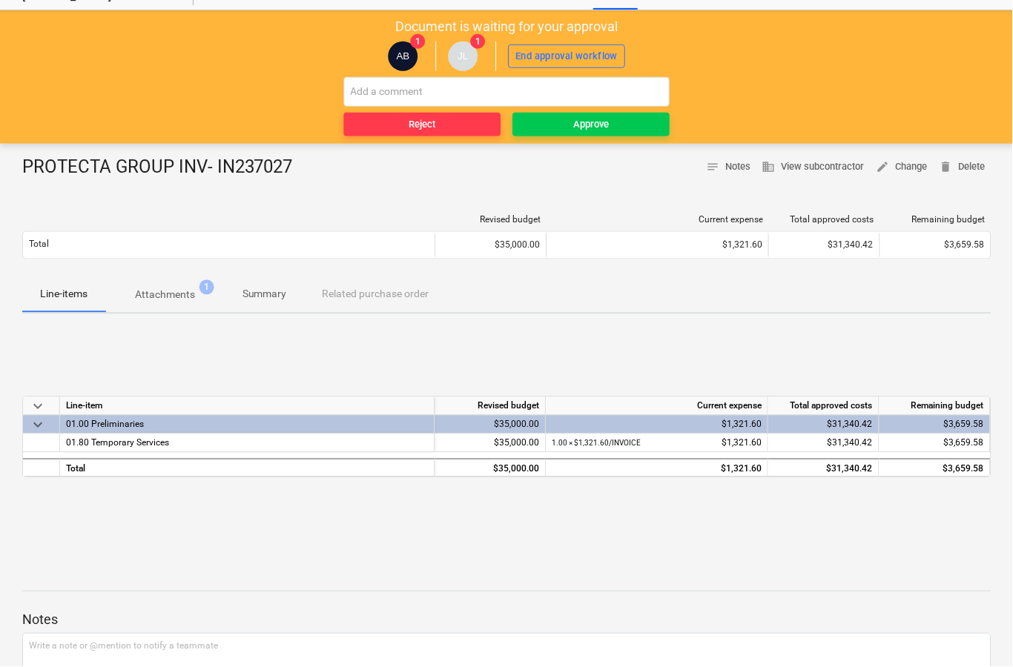
click at [165, 298] on p "Attachments" at bounding box center [165, 296] width 60 height 16
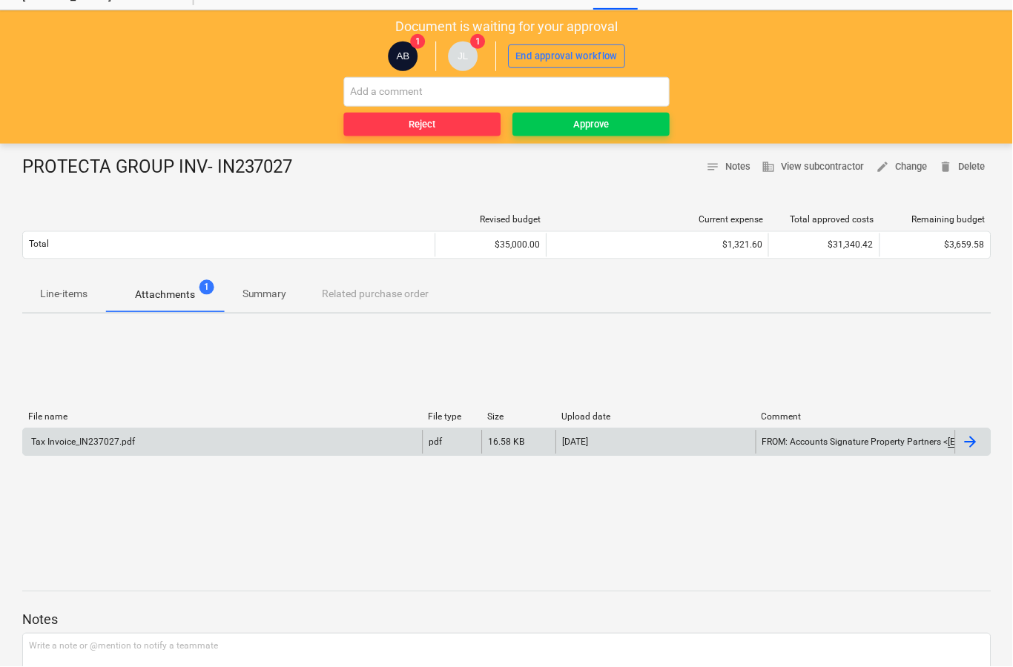
click at [985, 452] on div at bounding box center [974, 443] width 36 height 24
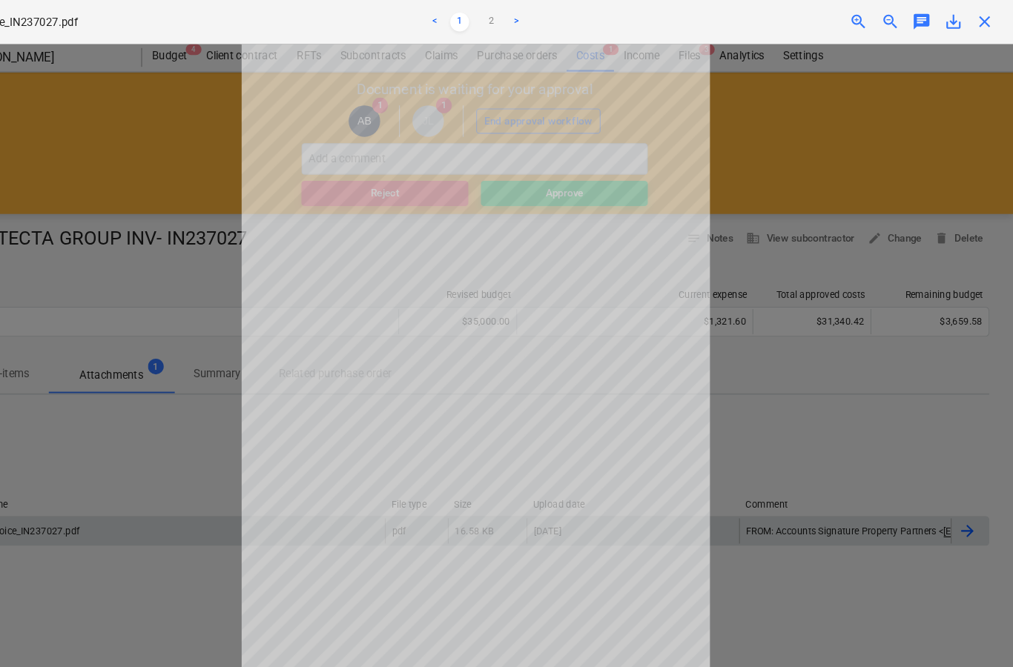
scroll to position [0, 1]
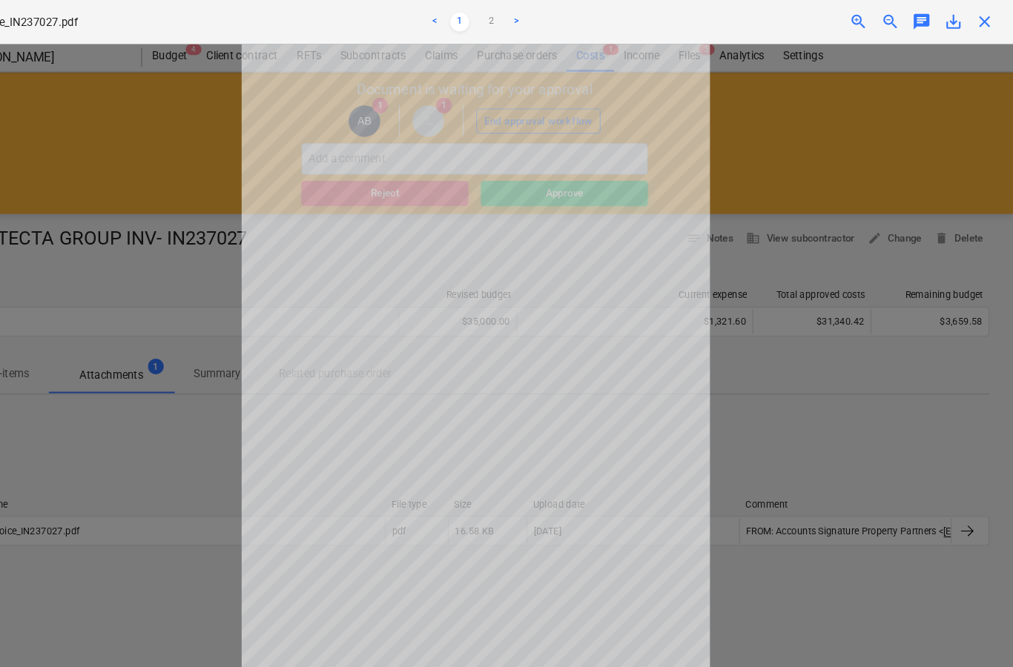
click at [977, 24] on span "close" at bounding box center [986, 21] width 18 height 18
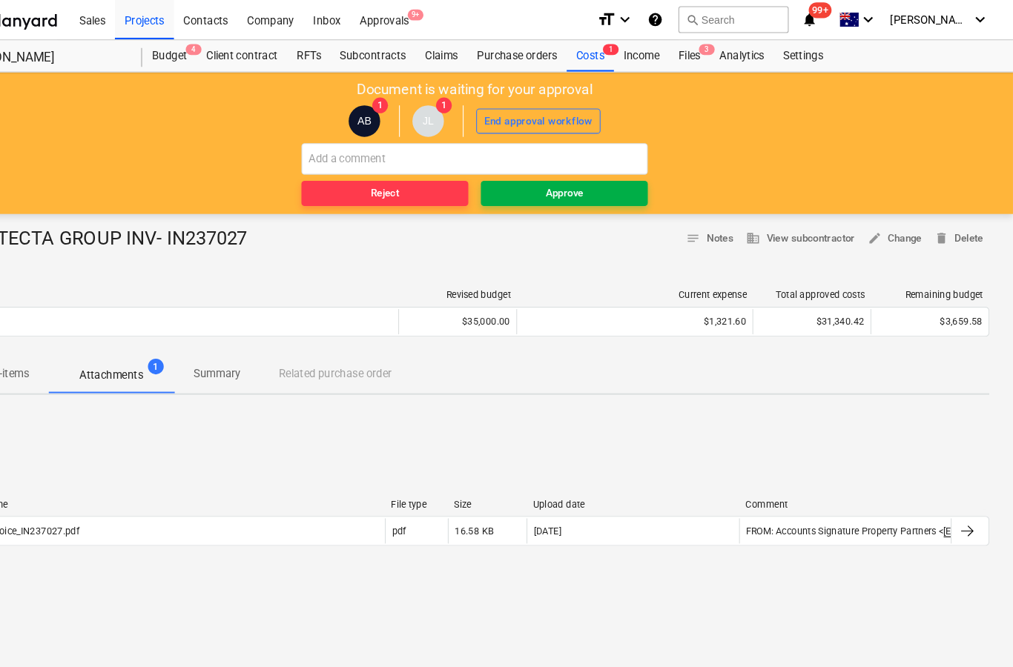
click at [597, 183] on span "Approve" at bounding box center [590, 182] width 145 height 17
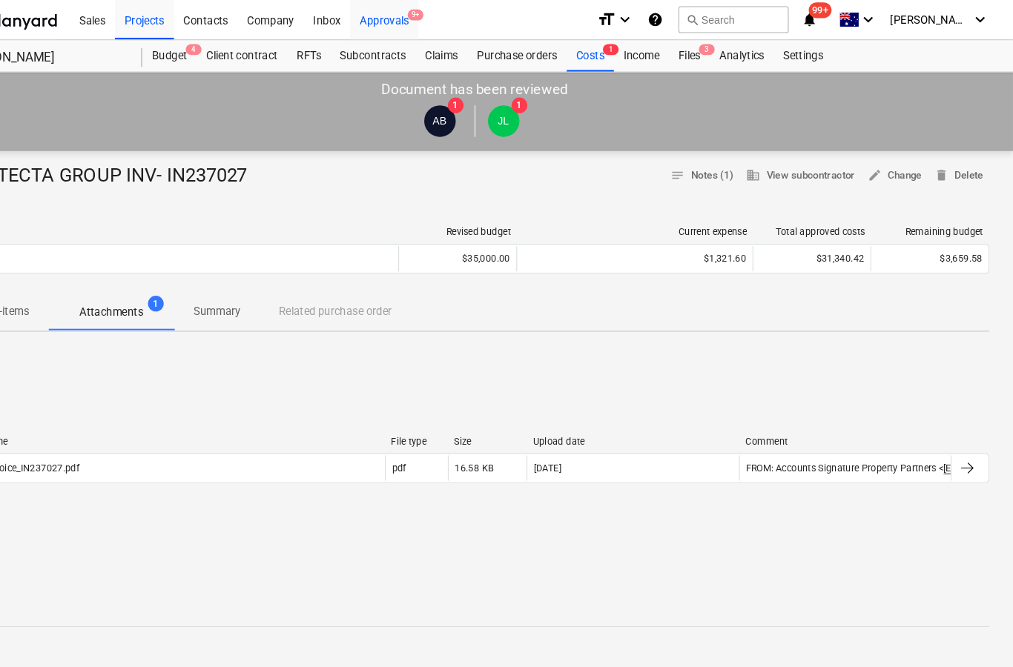
click at [389, 21] on div "Approvals 9+" at bounding box center [421, 18] width 65 height 38
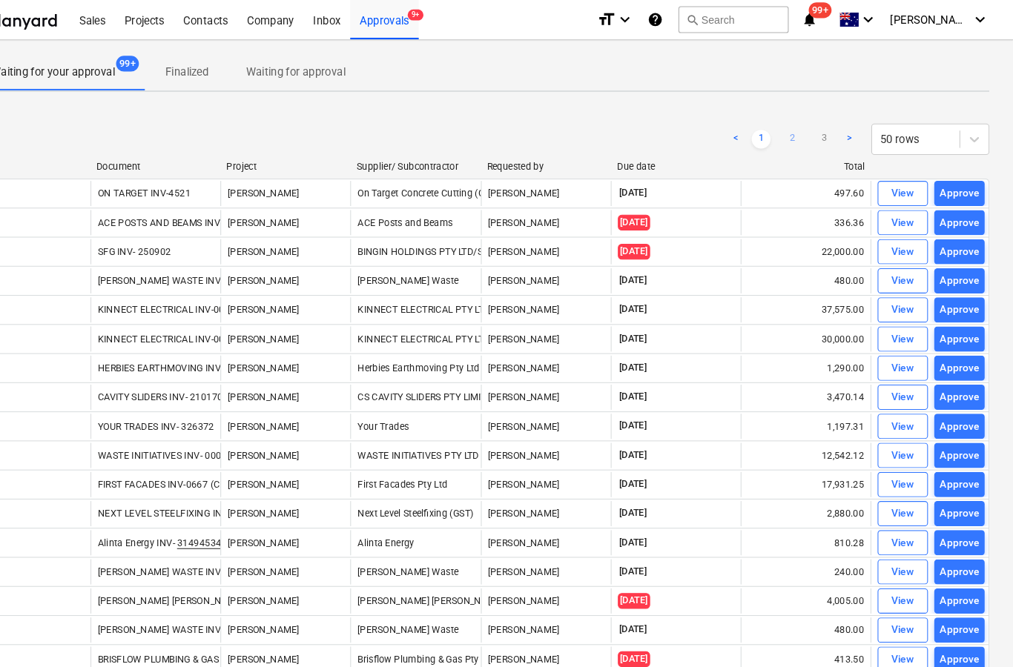
click at [796, 128] on link "2" at bounding box center [805, 131] width 18 height 18
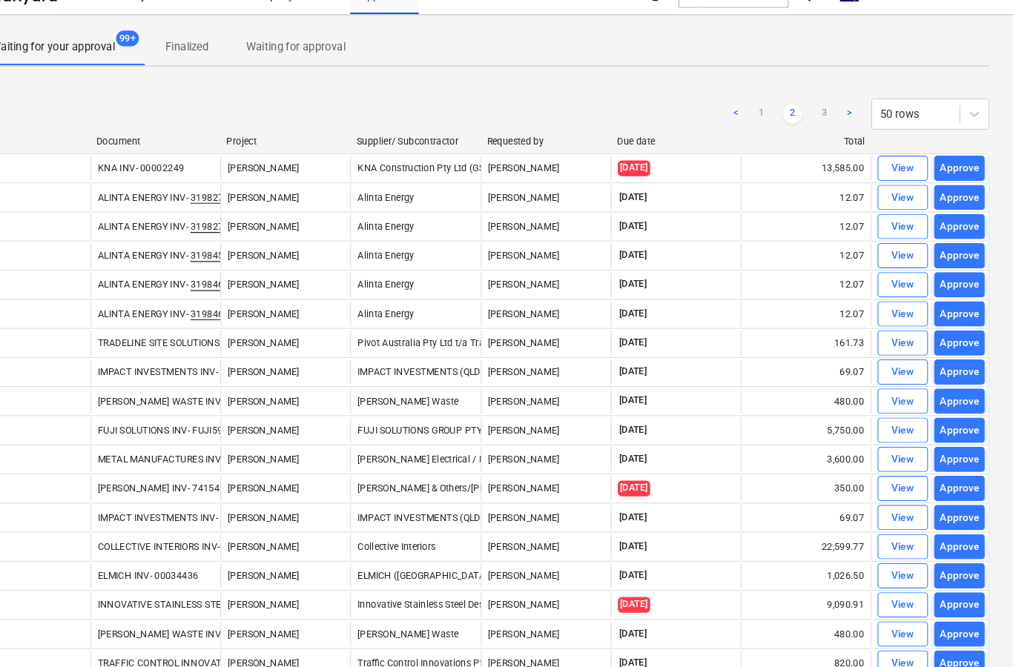
scroll to position [25, 1]
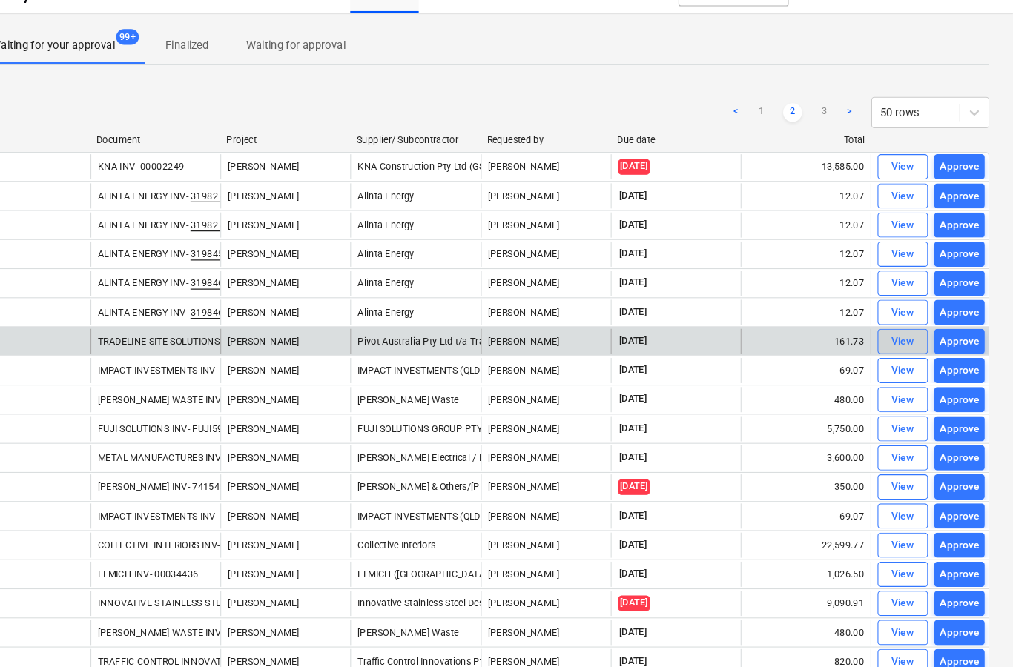
click at [898, 325] on div "View" at bounding box center [909, 322] width 22 height 17
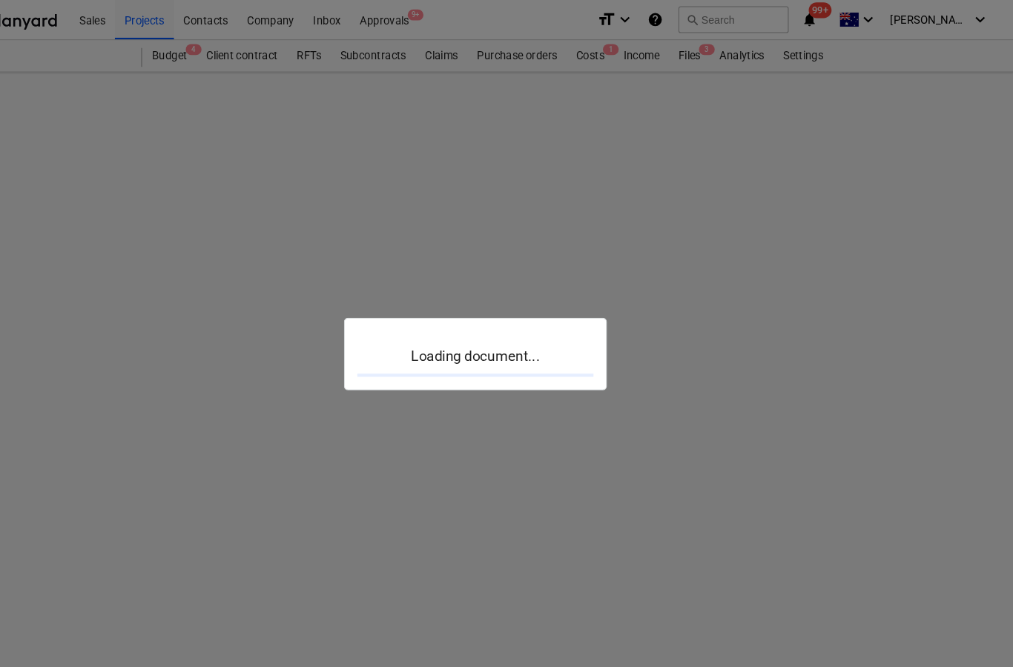
scroll to position [43, 1]
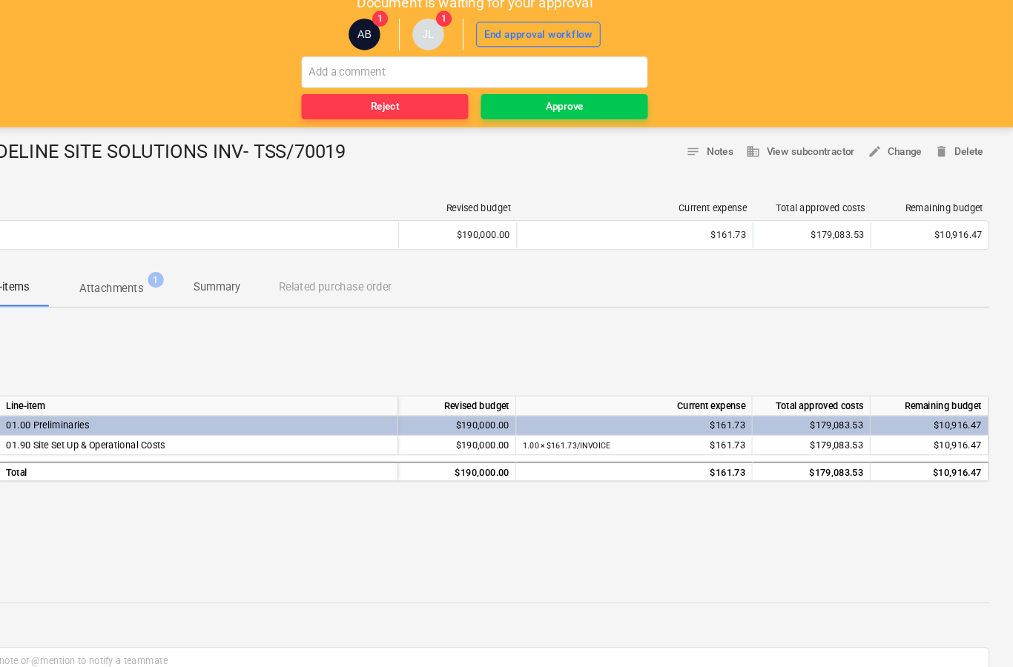
click at [109, 297] on span "Attachments 1" at bounding box center [163, 310] width 119 height 27
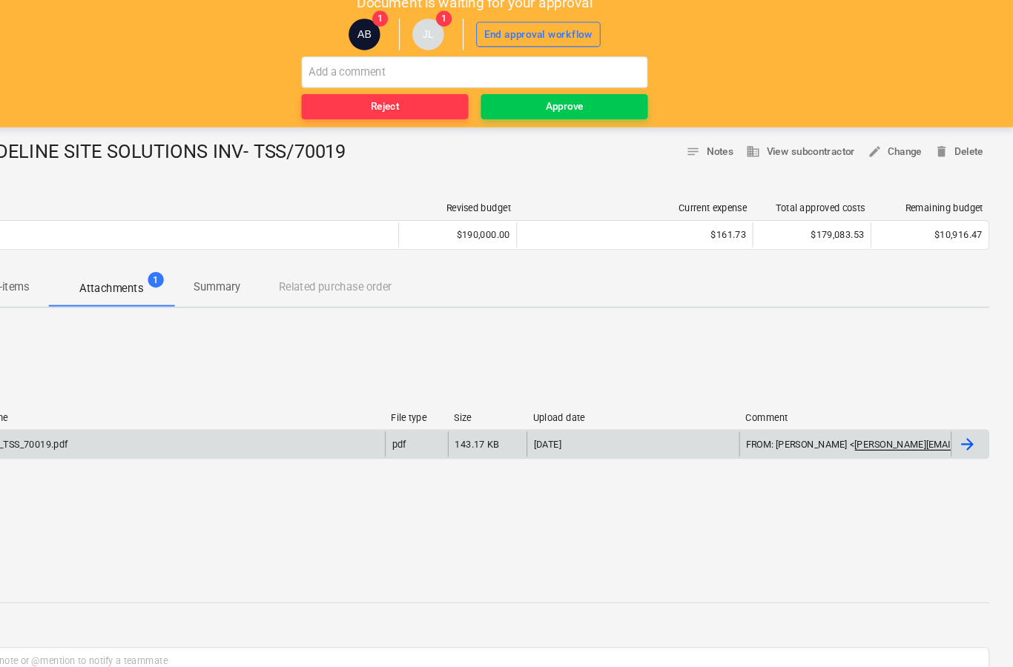
click at [954, 446] on div at bounding box center [972, 458] width 36 height 24
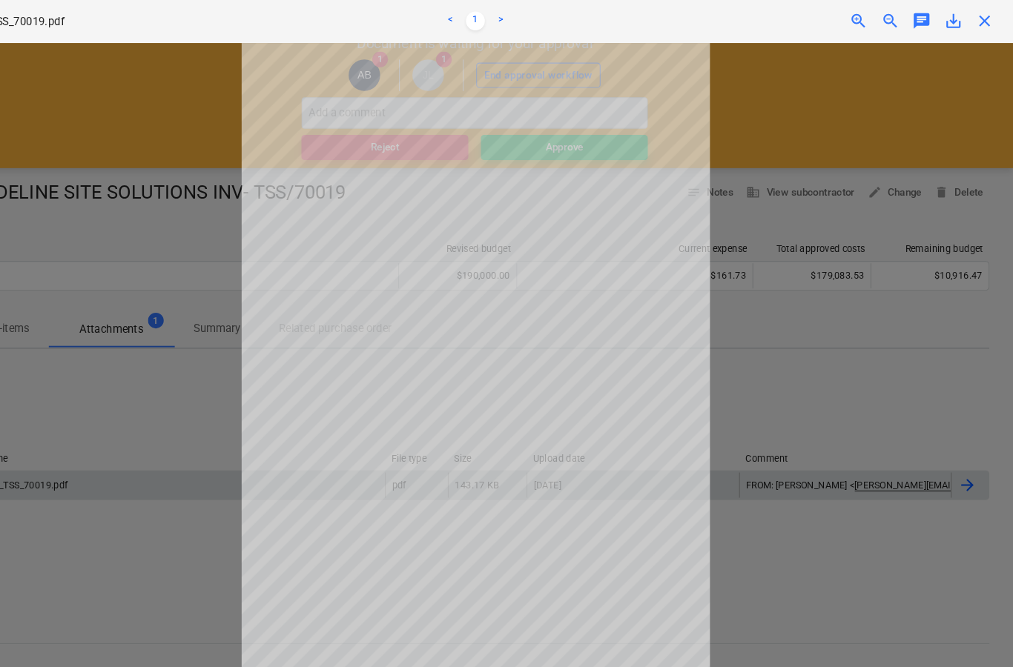
scroll to position [12, 1]
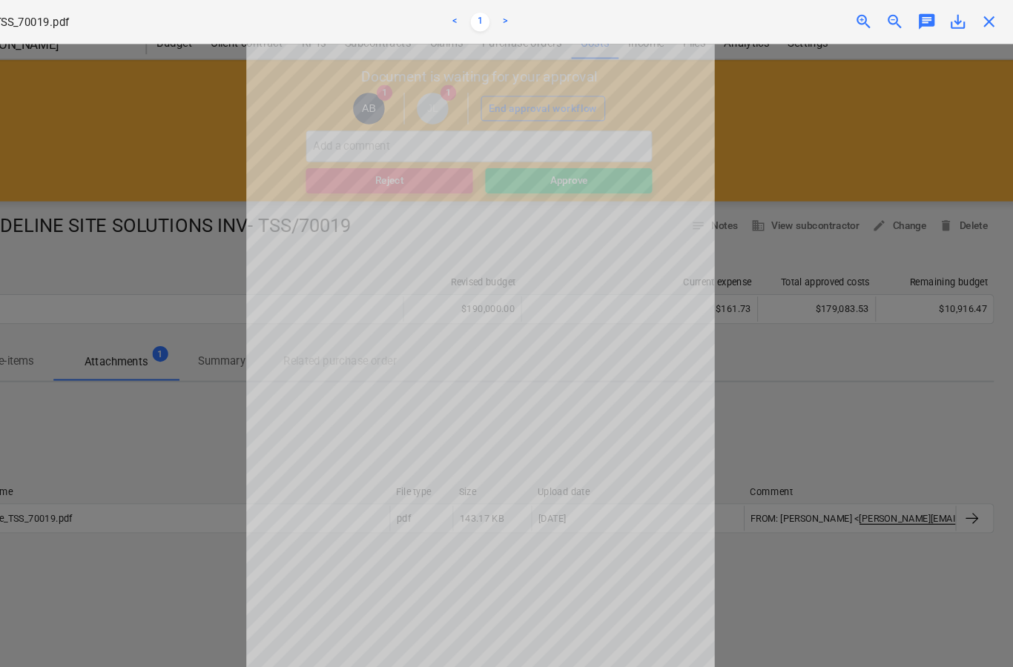
click at [977, 26] on span "close" at bounding box center [986, 21] width 18 height 18
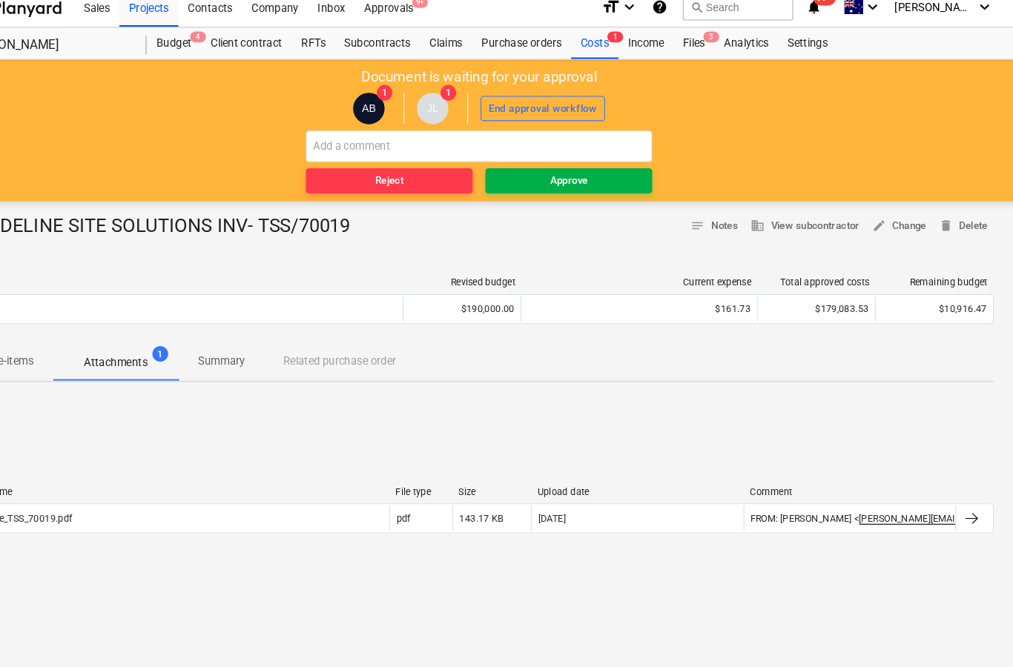
click at [584, 179] on button "Approve" at bounding box center [590, 171] width 157 height 24
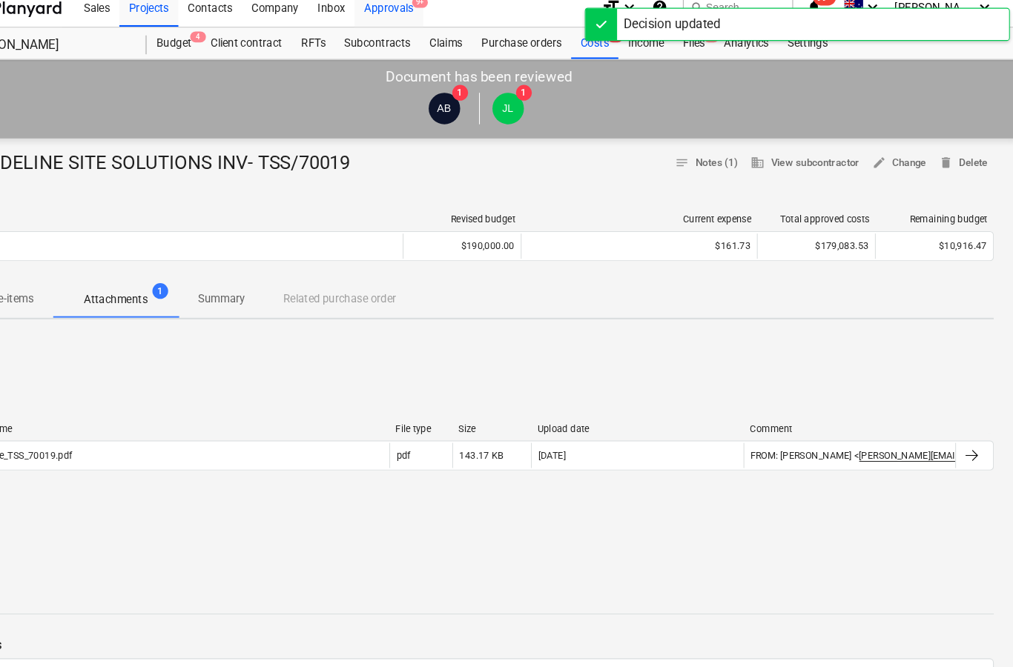
click at [389, 8] on div "Approvals 9+" at bounding box center [421, 6] width 65 height 38
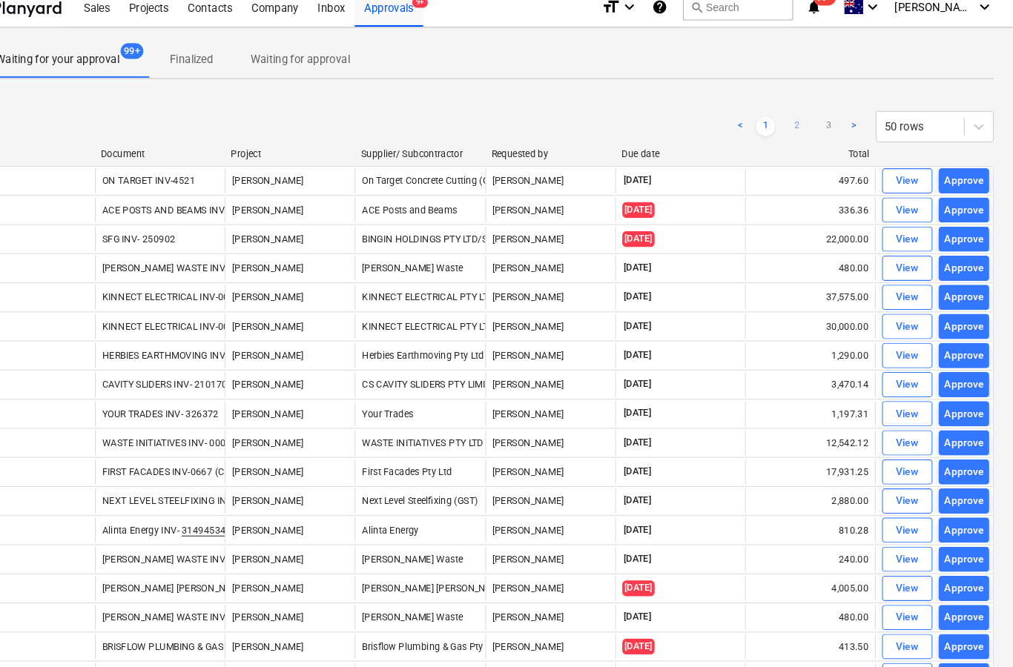
click at [796, 124] on link "2" at bounding box center [805, 119] width 18 height 18
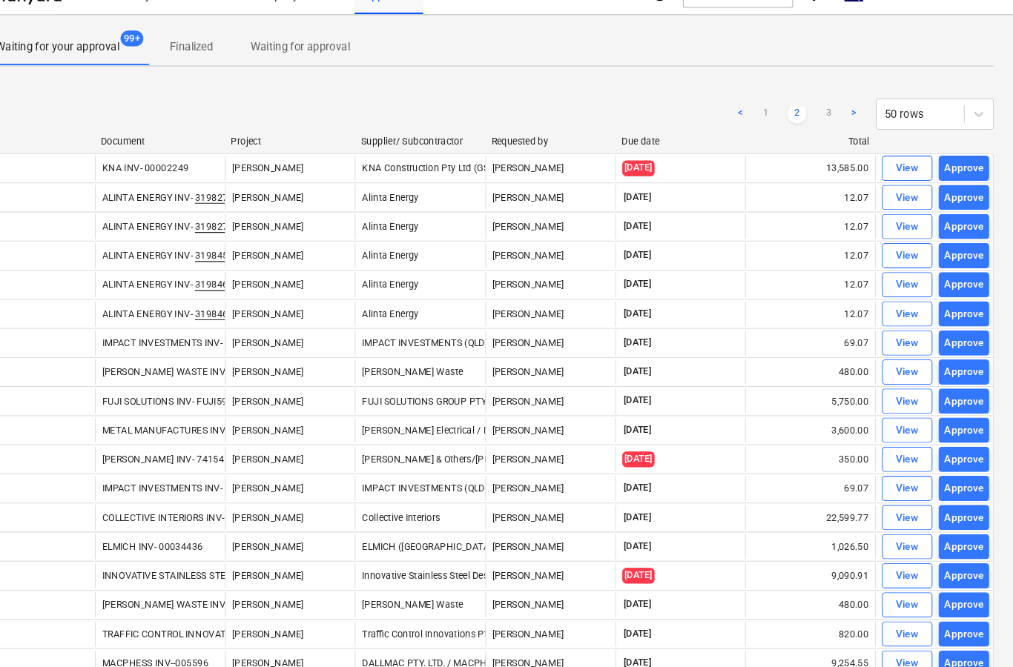
scroll to position [24, 1]
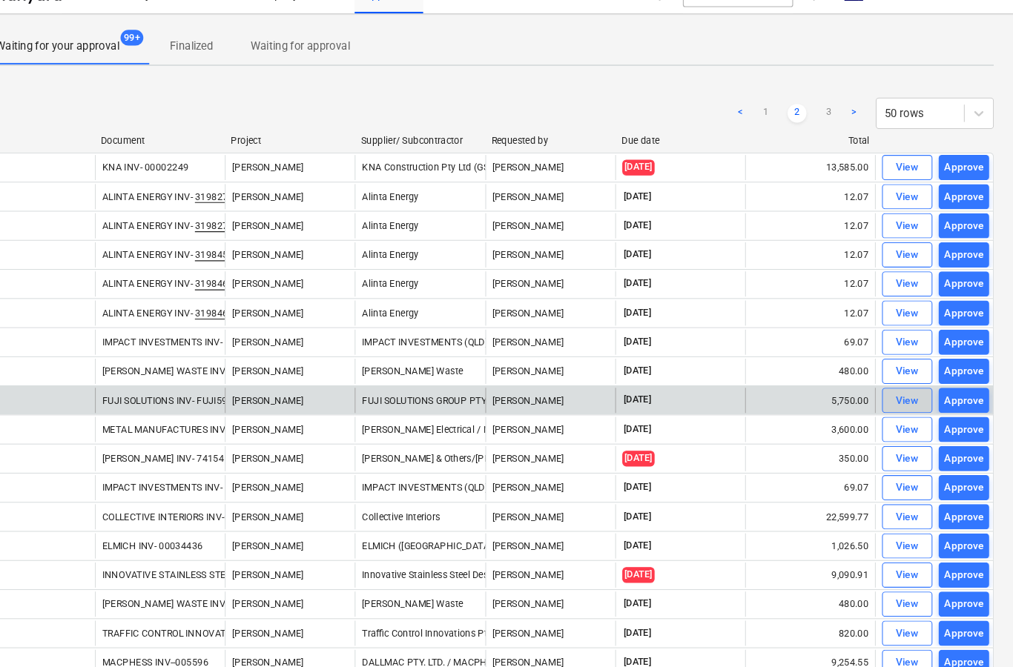
click at [898, 380] on div "View" at bounding box center [909, 377] width 22 height 17
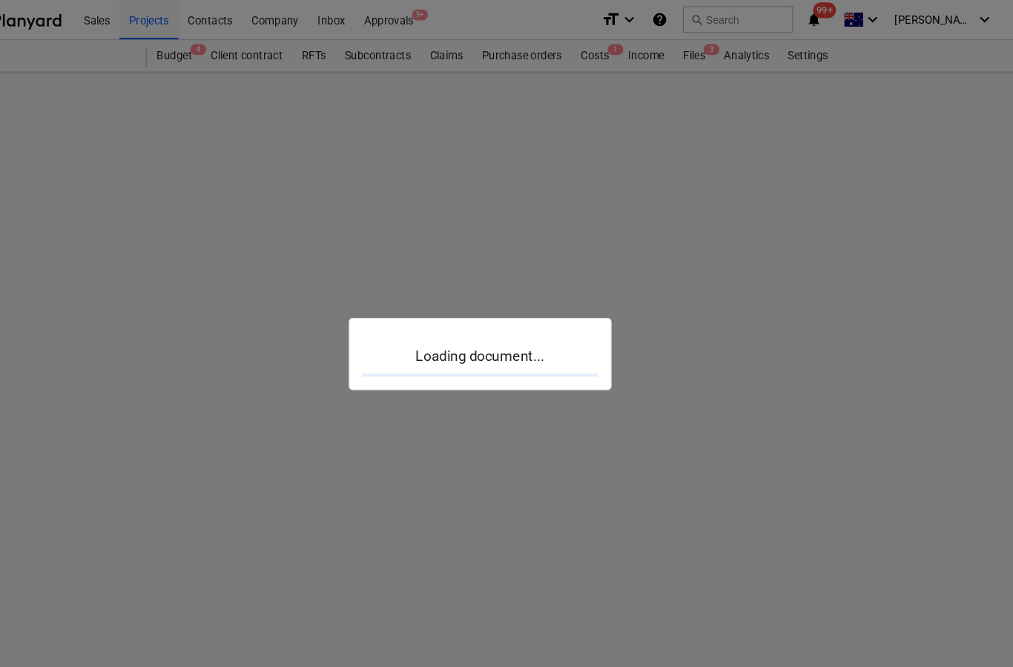
scroll to position [42, 1]
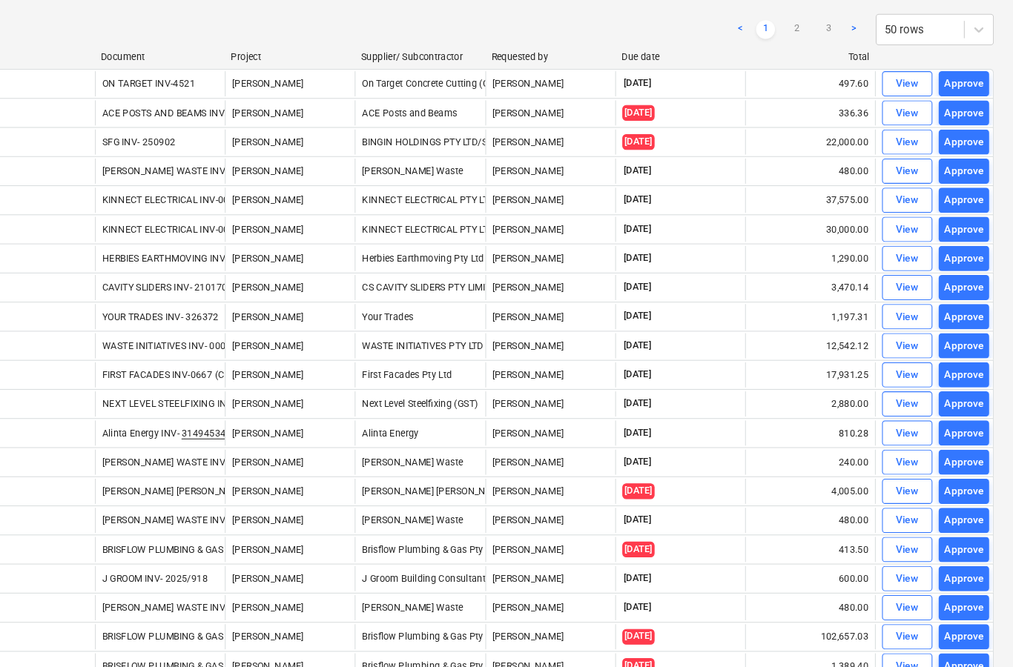
scroll to position [104, 1]
click at [796, 33] on link "2" at bounding box center [805, 28] width 18 height 18
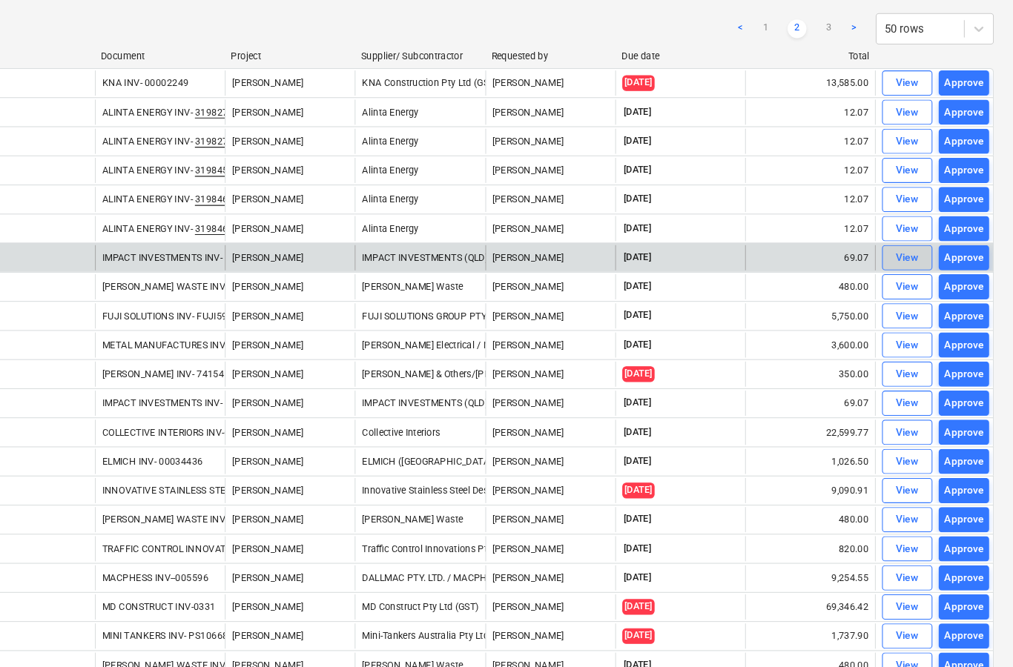
click at [898, 246] on div "View" at bounding box center [909, 243] width 22 height 17
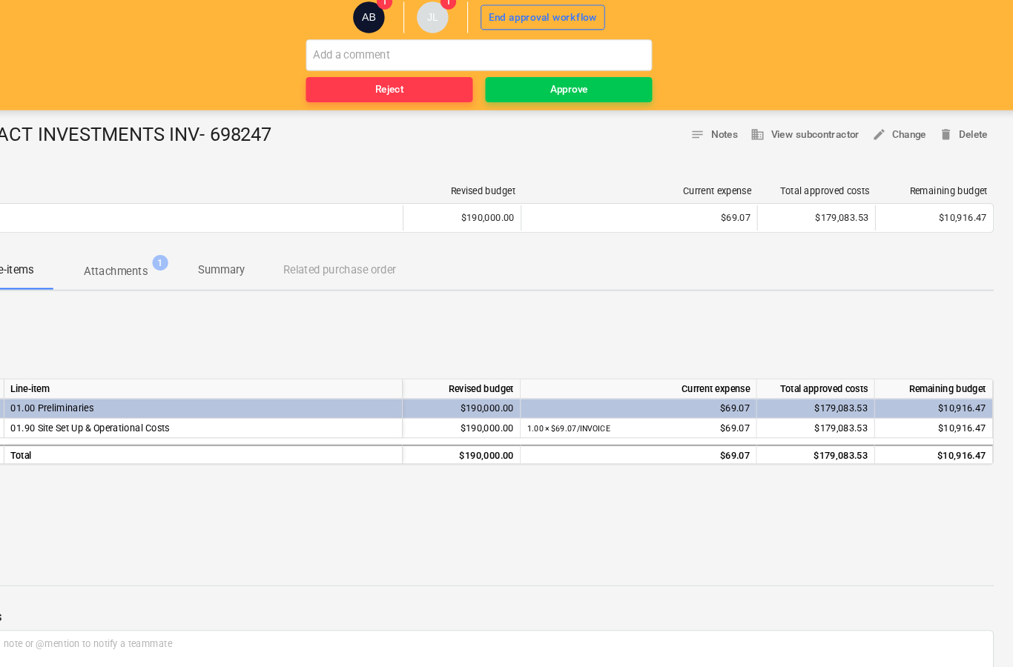
click at [133, 286] on p "Attachments" at bounding box center [163, 294] width 60 height 16
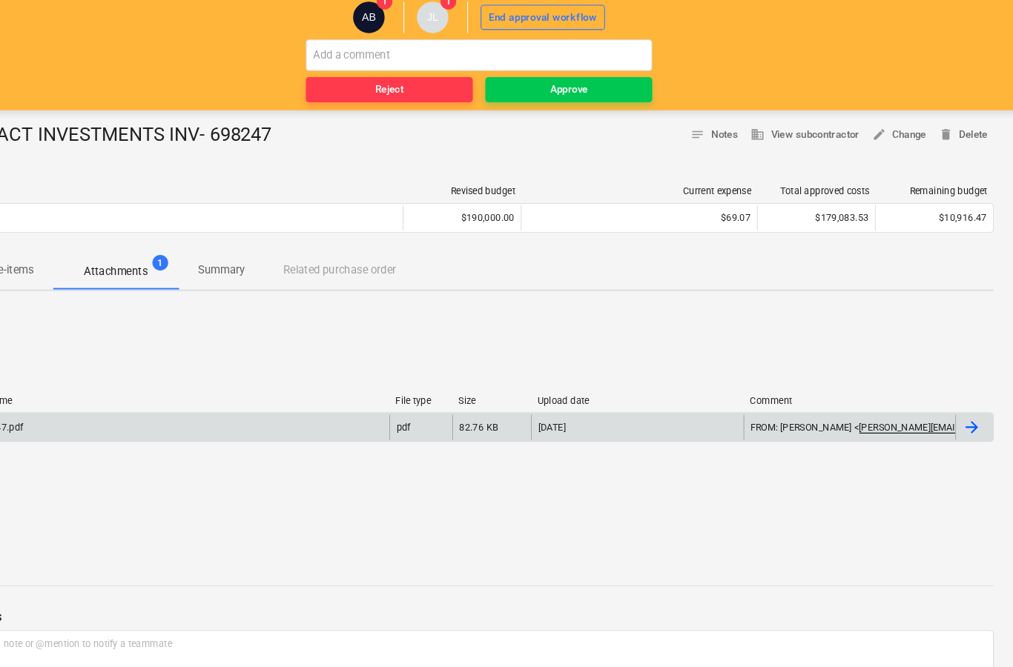
click at [961, 432] on div at bounding box center [970, 441] width 18 height 18
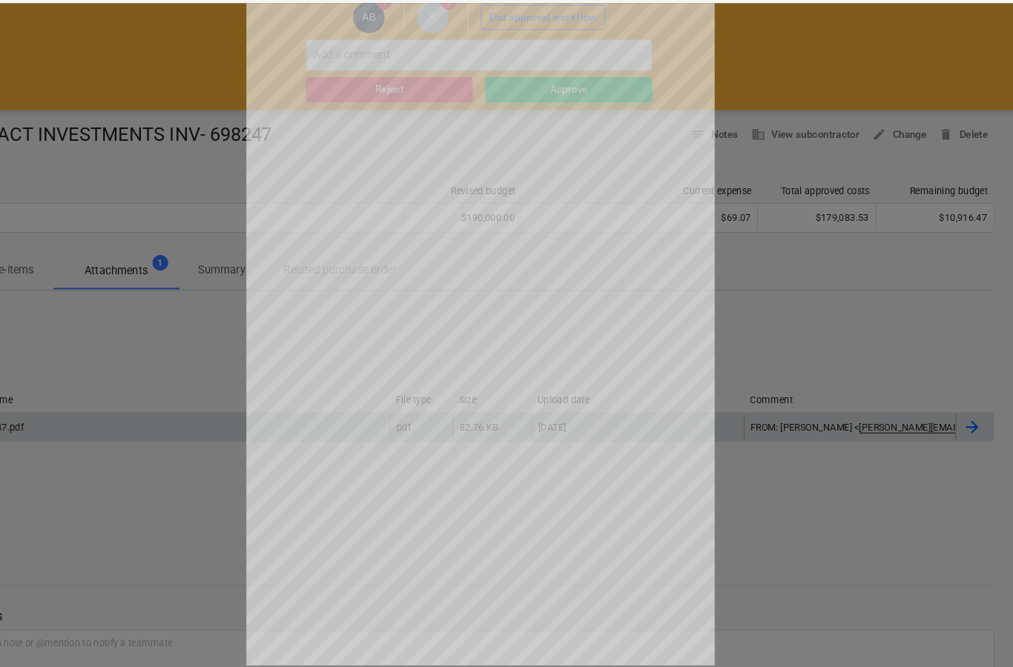
scroll to position [58, 1]
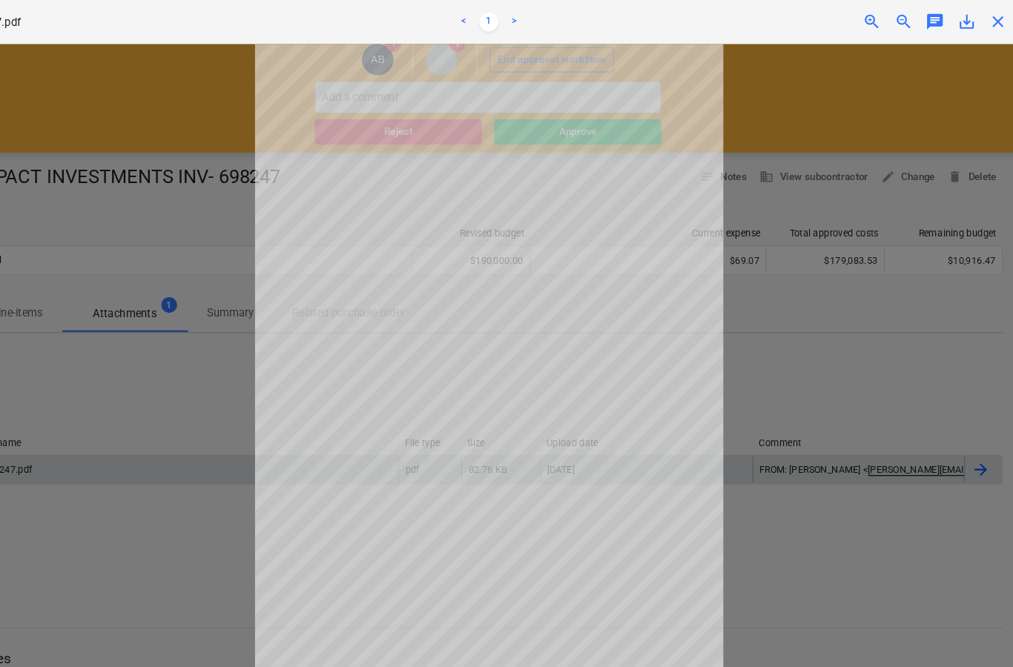
click at [977, 27] on span "close" at bounding box center [986, 21] width 18 height 18
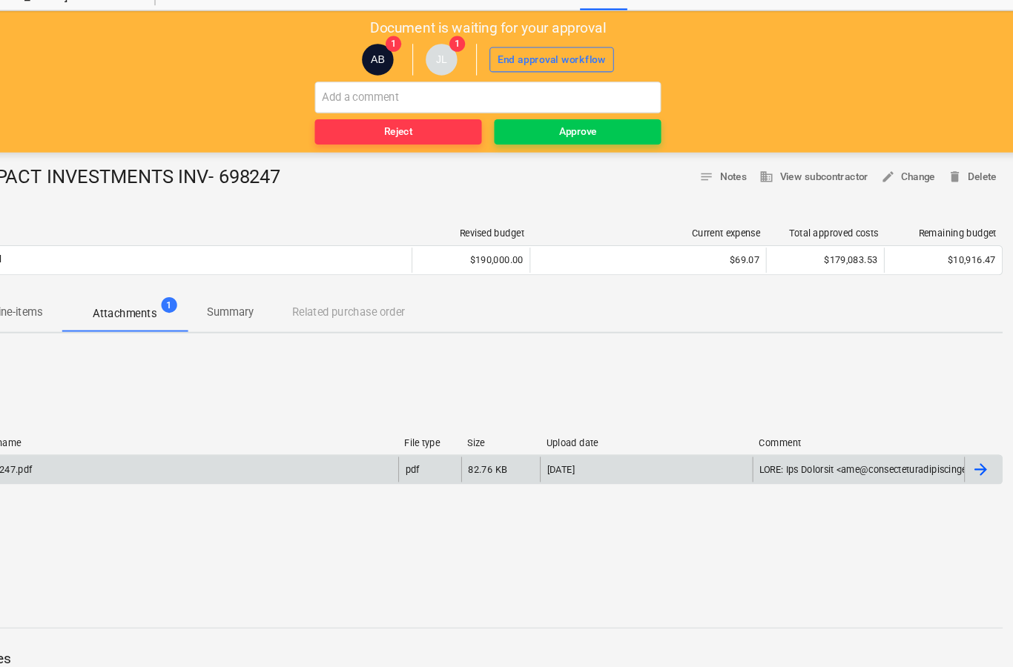
click at [940, 22] on div "Document is waiting for your approval AB 1 JL 1 End approval workflow Reject Ap…" at bounding box center [506, 76] width 1014 height 133
click at [564, 135] on button "Approve" at bounding box center [590, 125] width 157 height 24
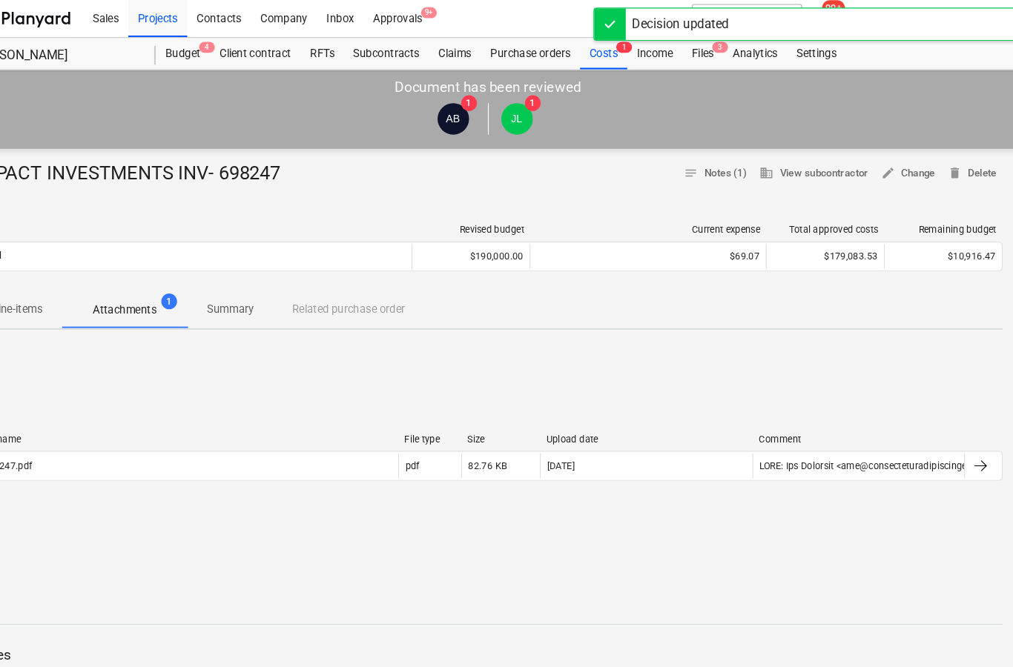
scroll to position [0, 1]
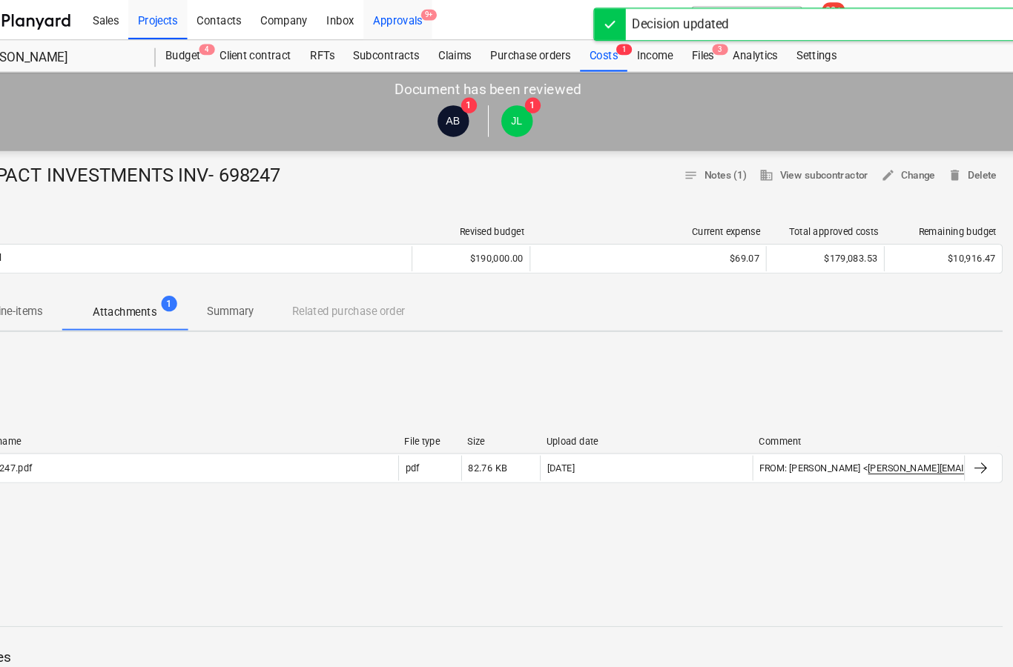
click at [389, 24] on div "Approvals 9+" at bounding box center [421, 18] width 65 height 38
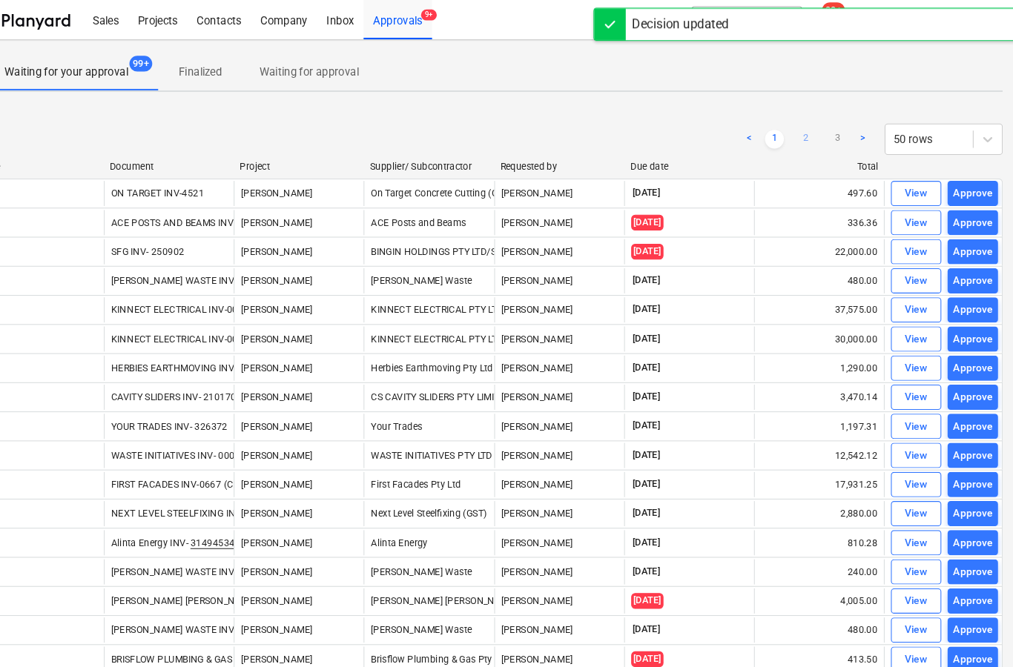
click at [796, 130] on link "2" at bounding box center [805, 131] width 18 height 18
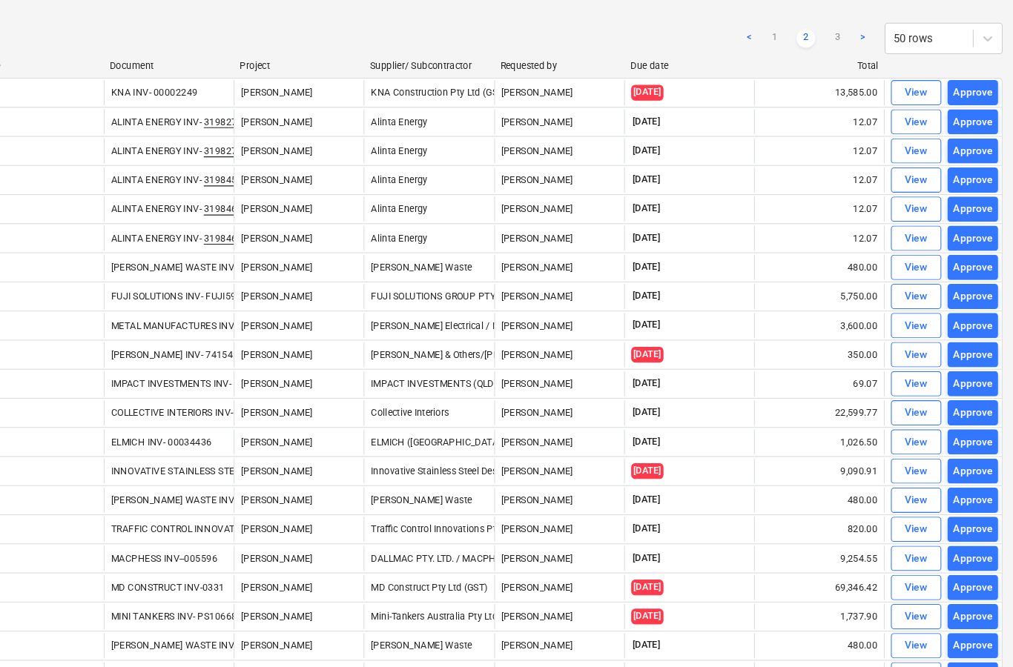
scroll to position [96, 1]
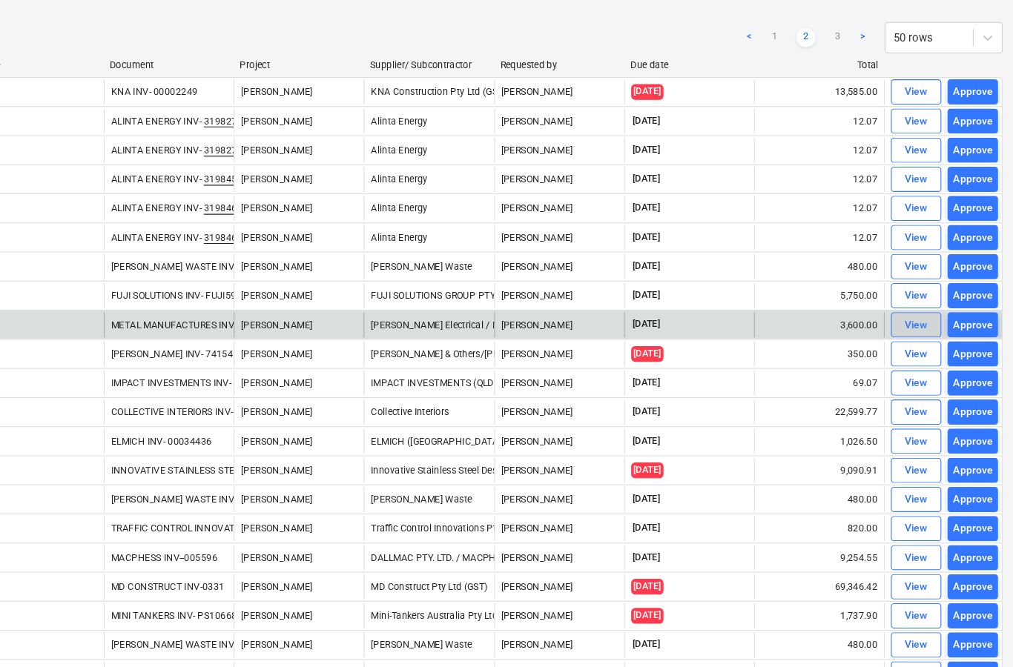
click at [898, 308] on div "View" at bounding box center [909, 306] width 22 height 17
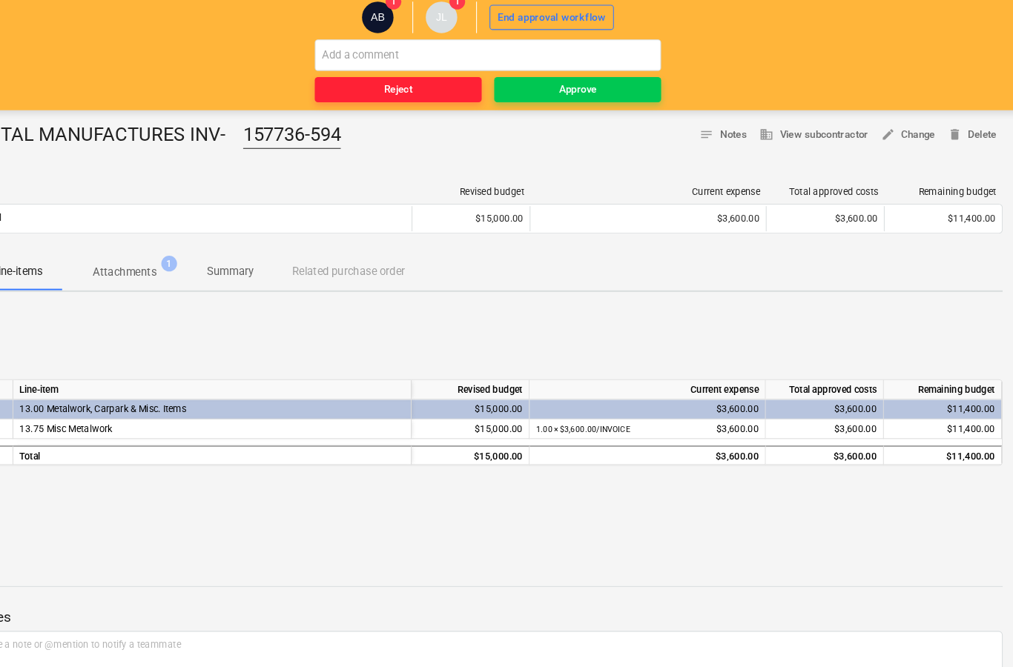
click at [348, 115] on span "Reject" at bounding box center [420, 123] width 145 height 17
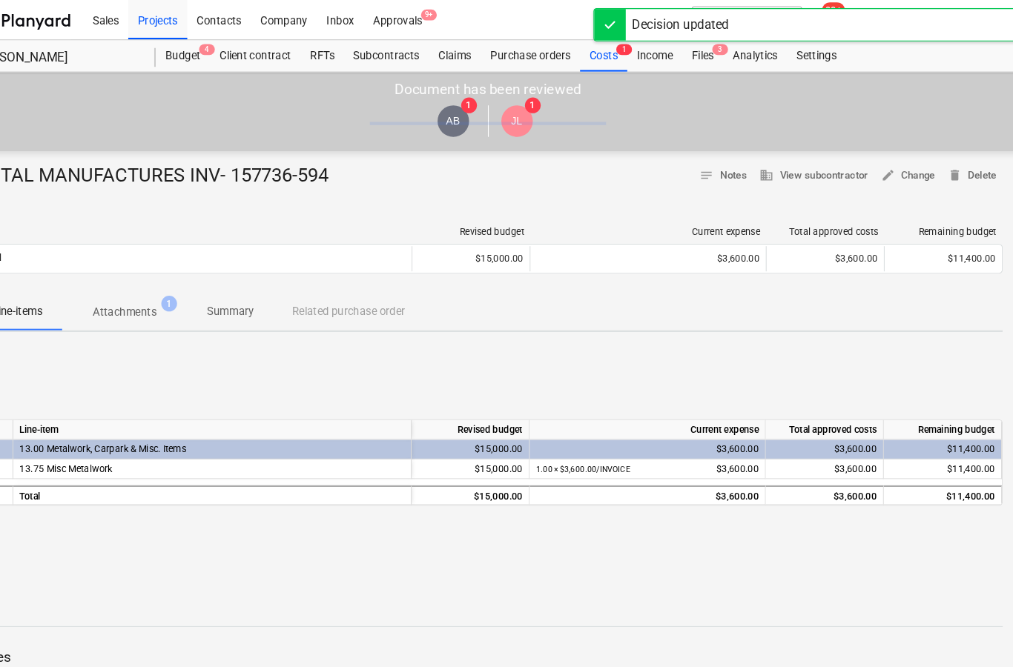
scroll to position [0, 1]
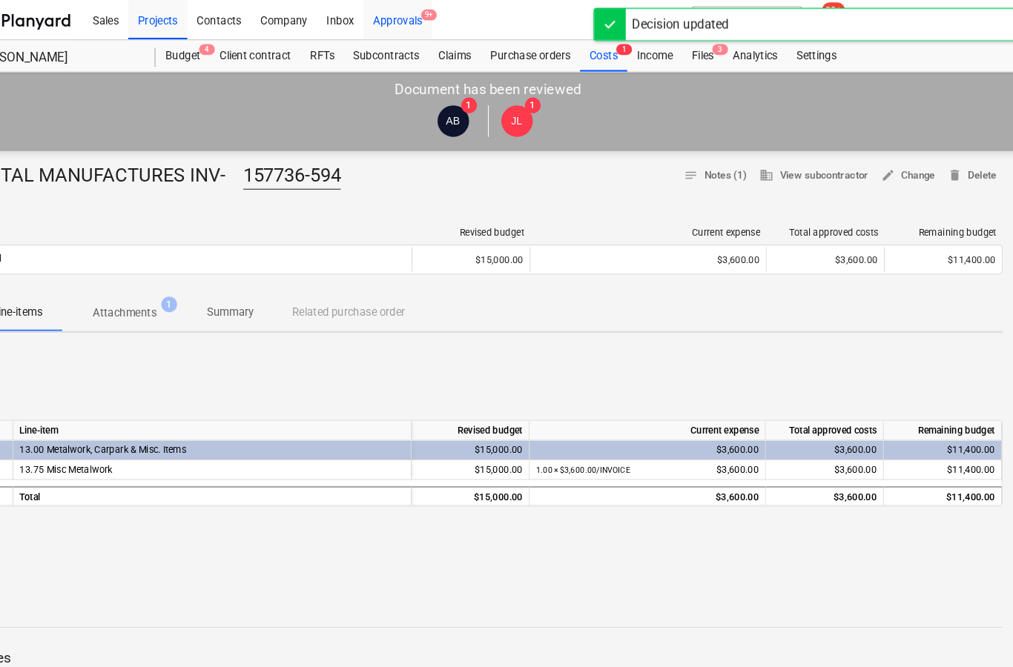
click at [389, 11] on div "Approvals 9+" at bounding box center [421, 18] width 65 height 38
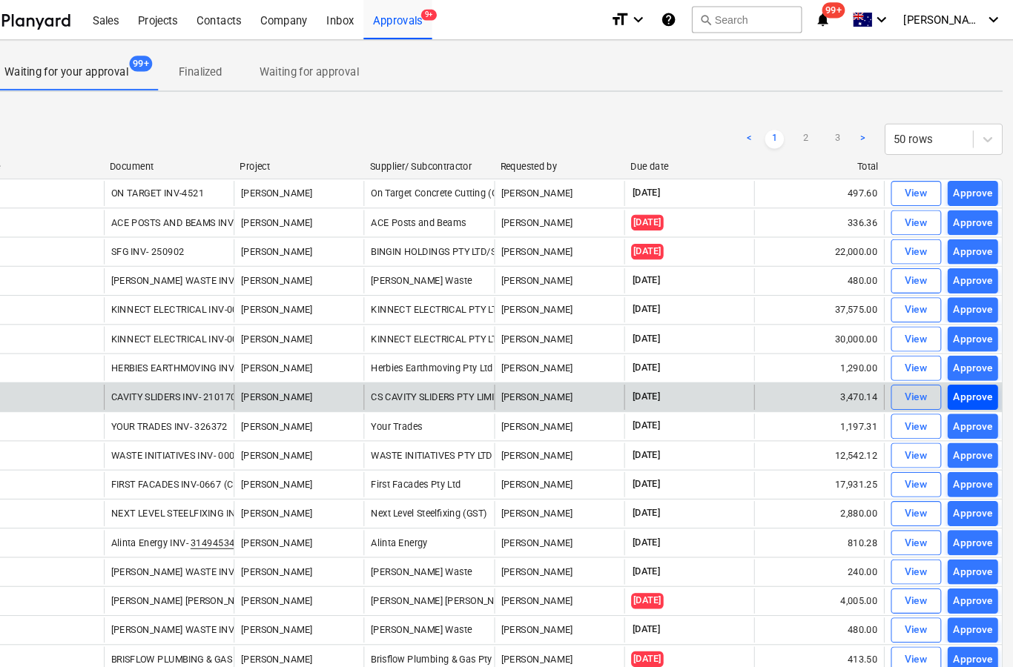
click at [944, 380] on div "Approve" at bounding box center [963, 374] width 38 height 17
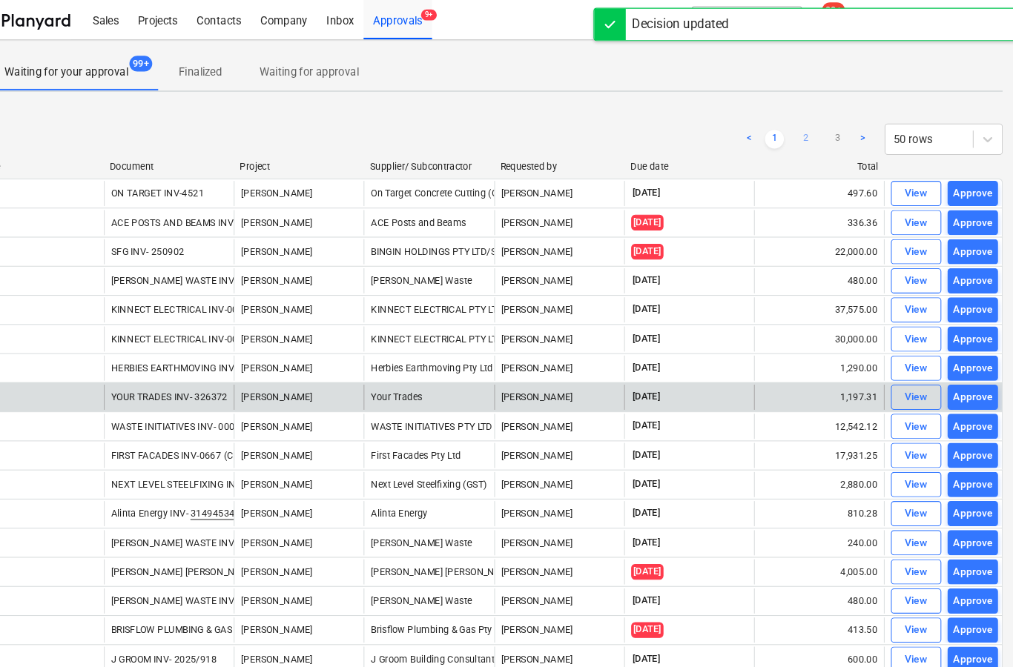
click at [796, 133] on link "2" at bounding box center [805, 131] width 18 height 18
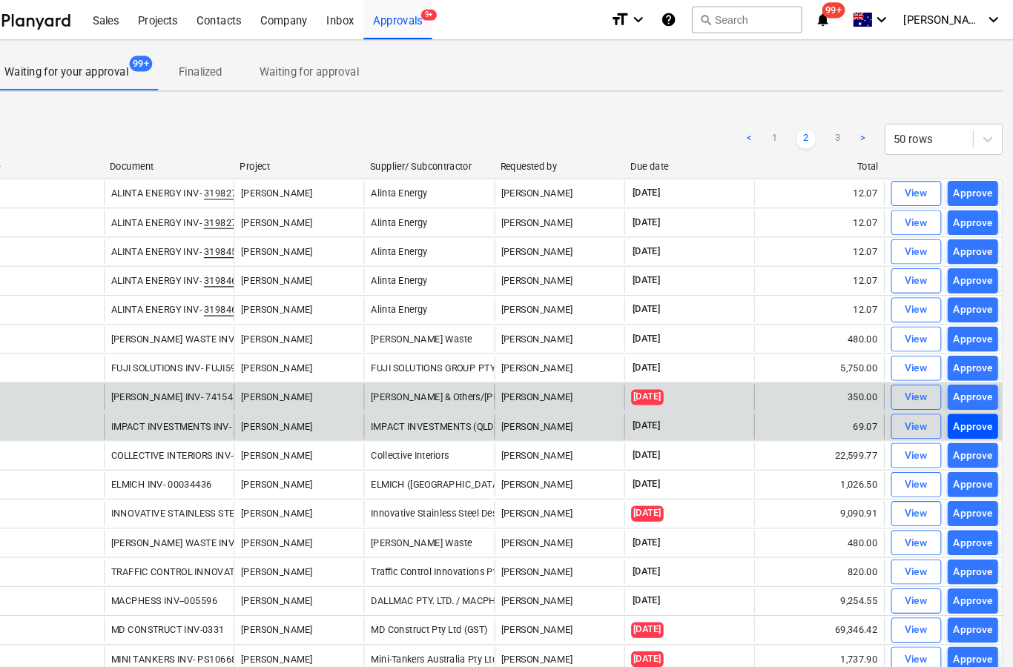
click at [944, 406] on div "Approve" at bounding box center [963, 402] width 38 height 17
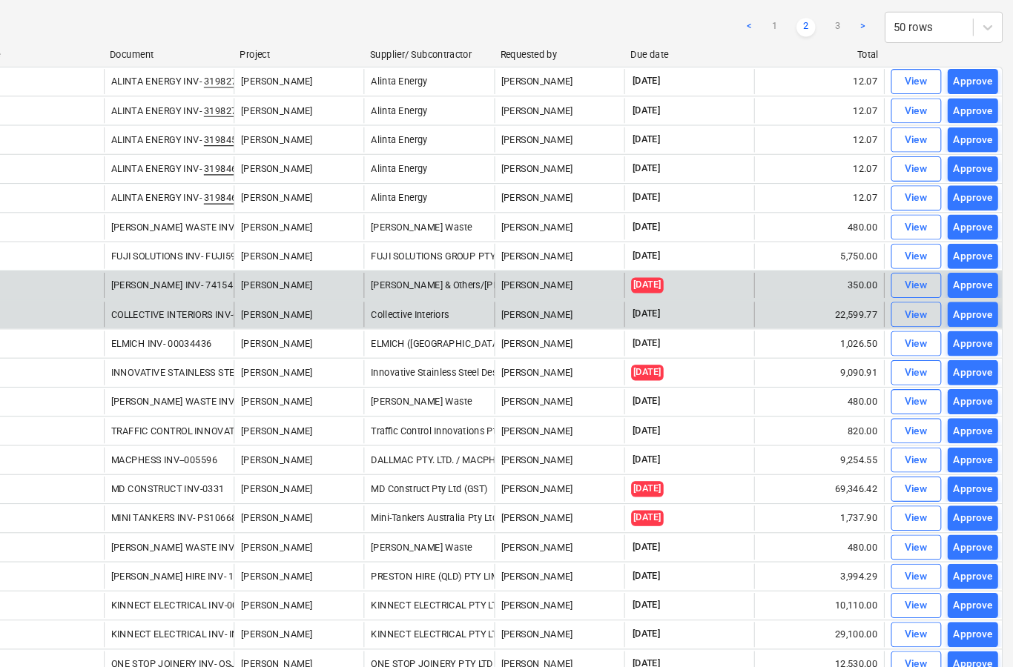
scroll to position [106, 1]
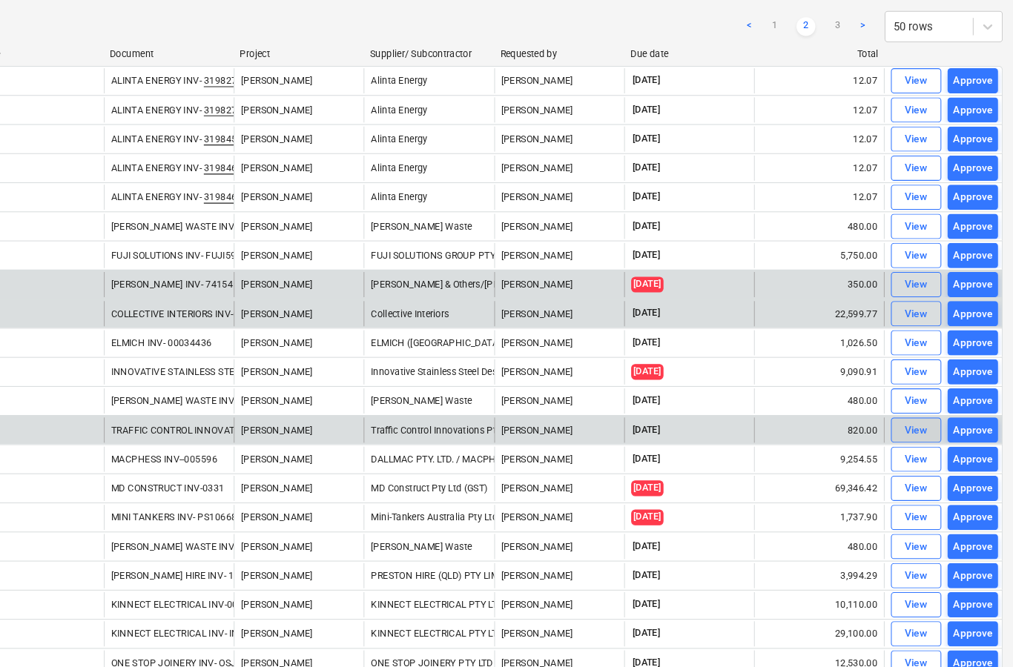
click at [898, 409] on div "View" at bounding box center [909, 405] width 22 height 17
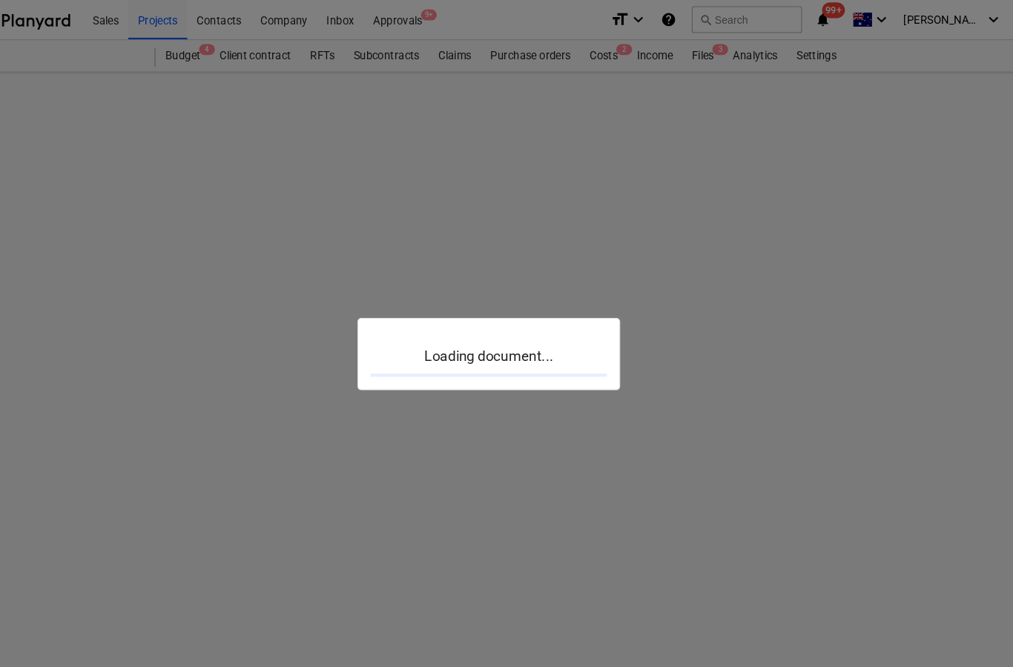
scroll to position [59, 1]
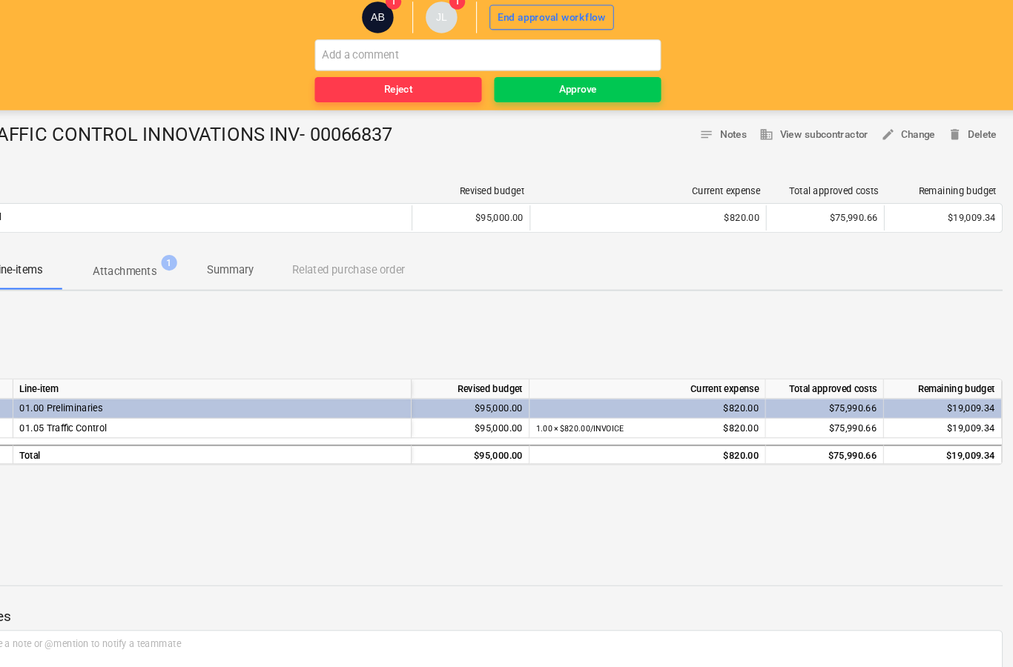
click at [139, 286] on p "Attachments" at bounding box center [163, 294] width 60 height 16
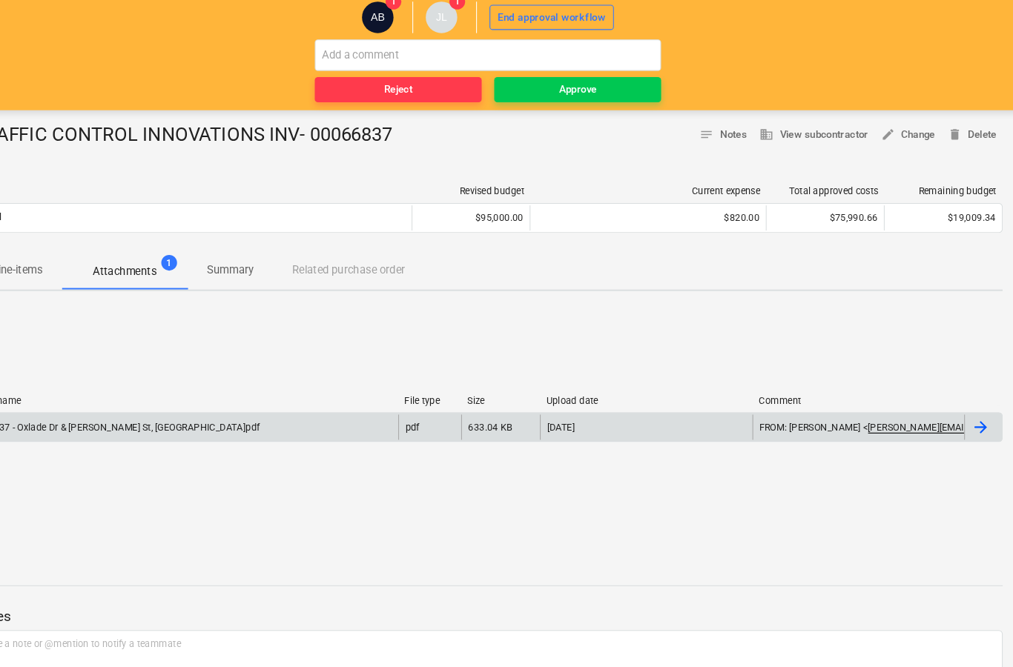
click at [961, 432] on div at bounding box center [970, 441] width 18 height 18
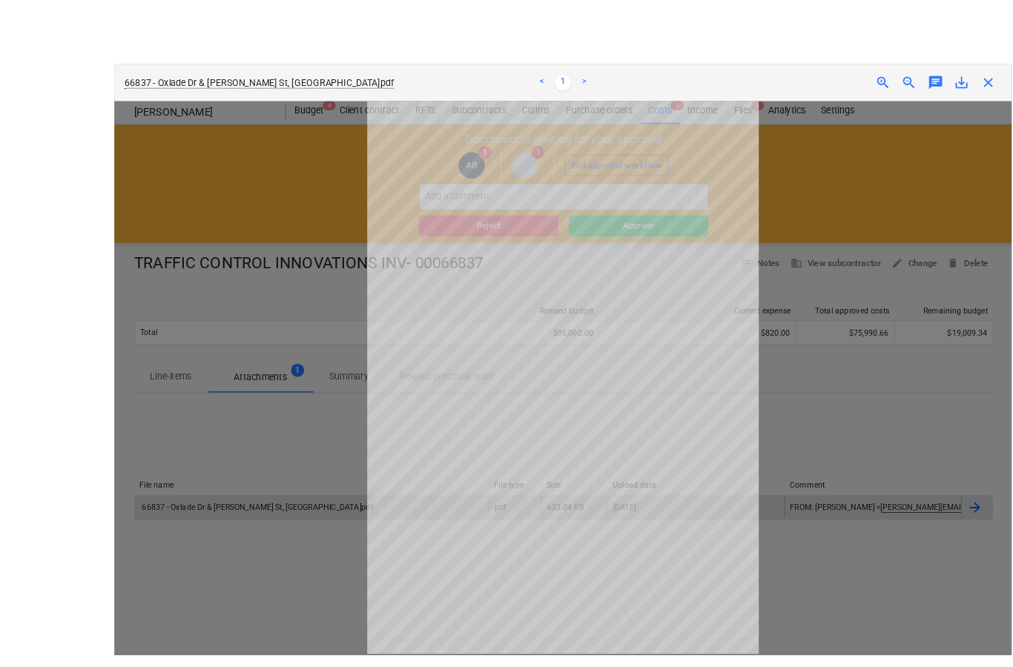
scroll to position [1, 0]
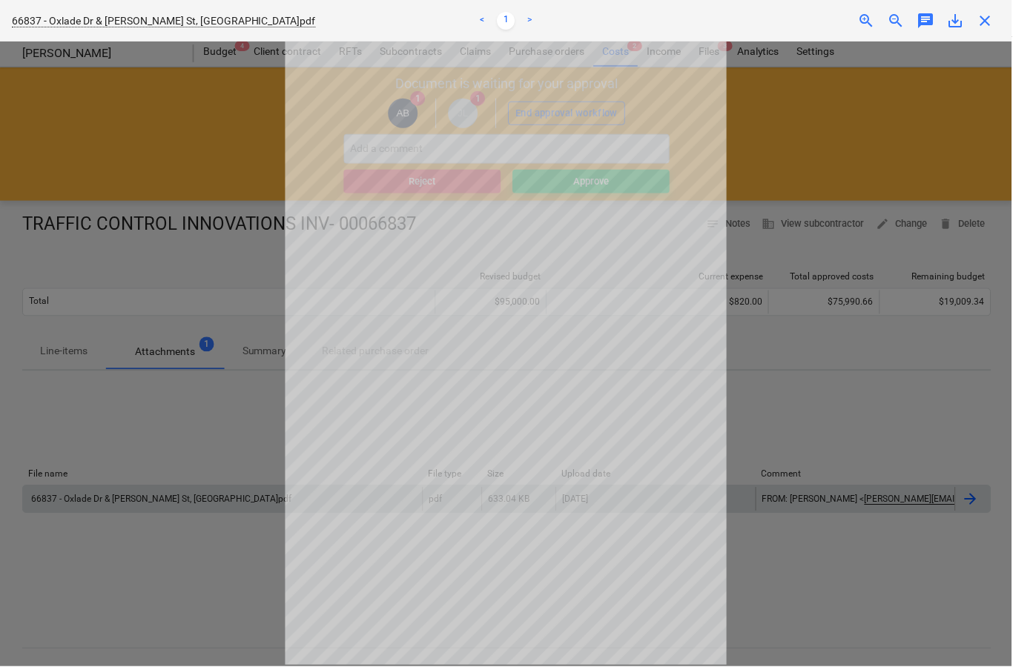
click at [993, 21] on span "close" at bounding box center [986, 21] width 18 height 18
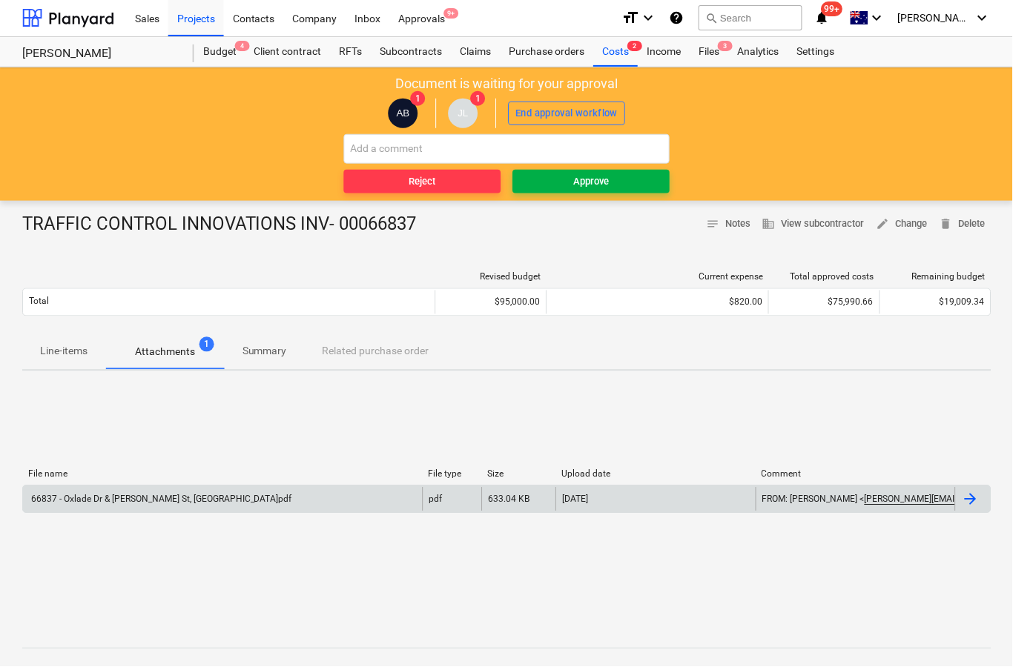
click at [611, 191] on button "Approve" at bounding box center [591, 182] width 157 height 24
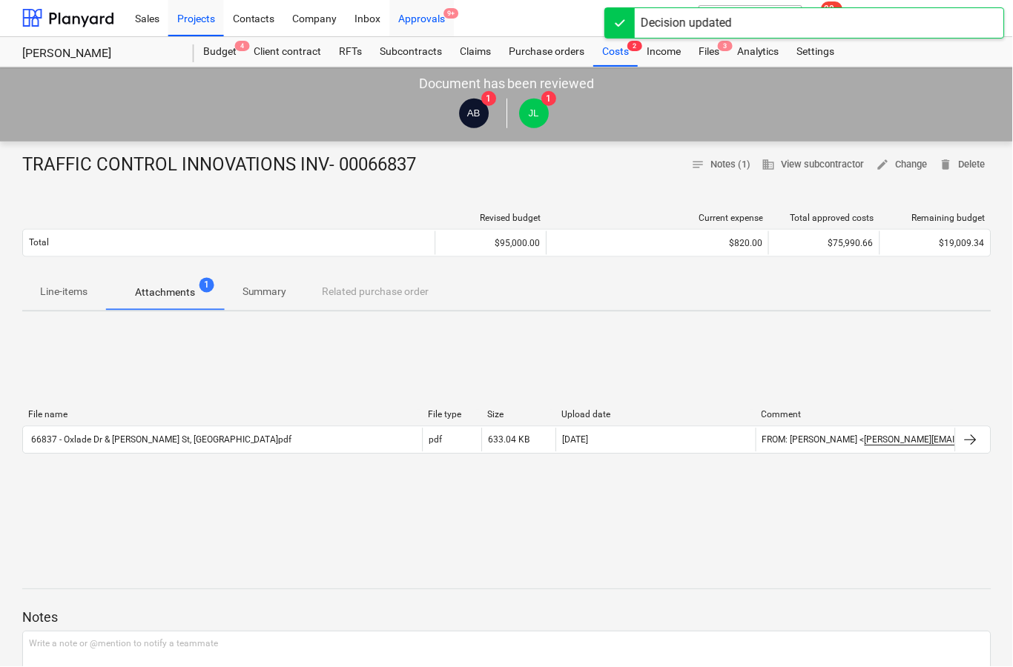
click at [440, 19] on div "Approvals 9+" at bounding box center [422, 18] width 65 height 38
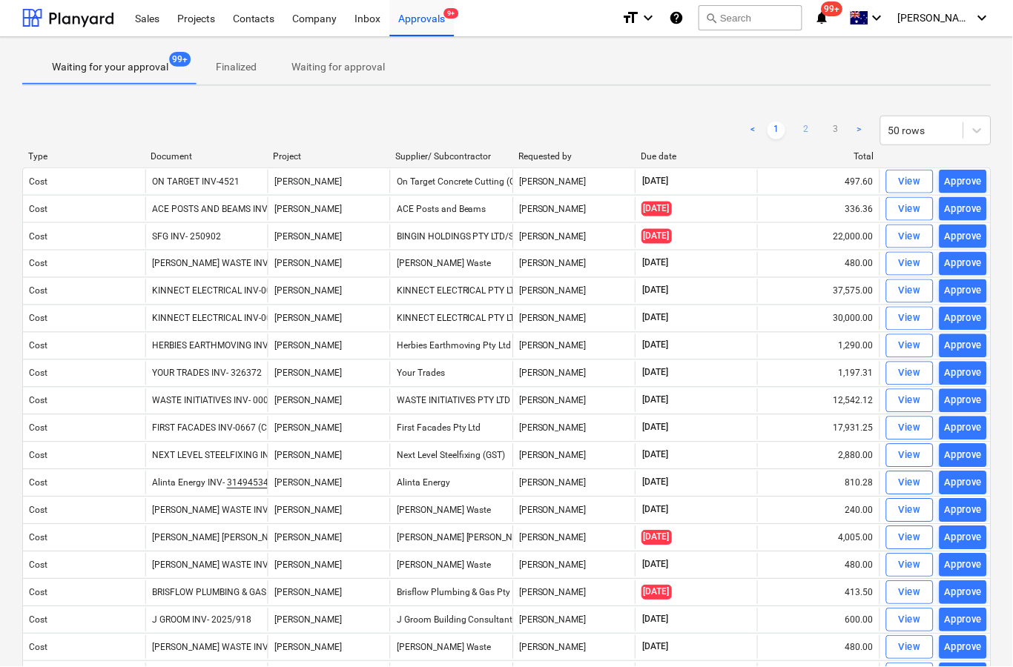
click at [809, 137] on link "2" at bounding box center [807, 131] width 18 height 18
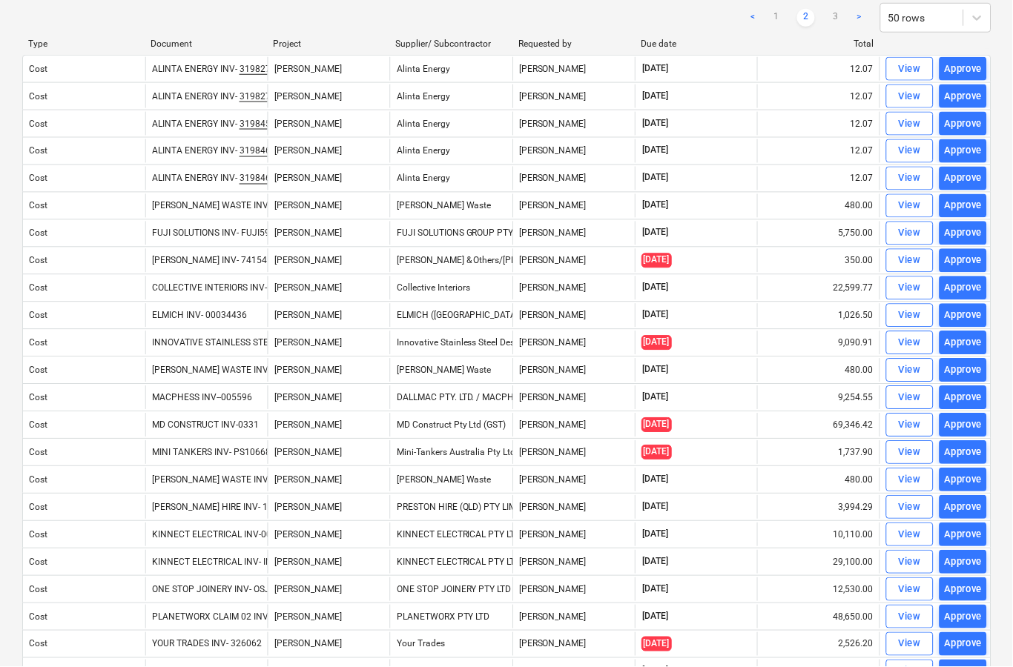
scroll to position [113, 0]
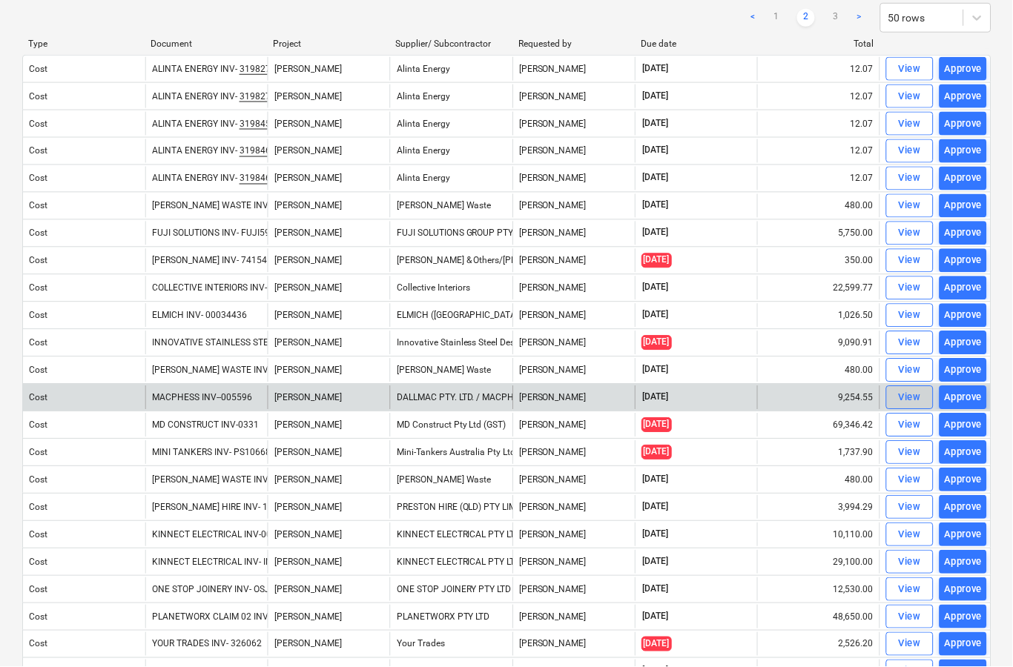
click at [904, 403] on div "View" at bounding box center [910, 398] width 22 height 17
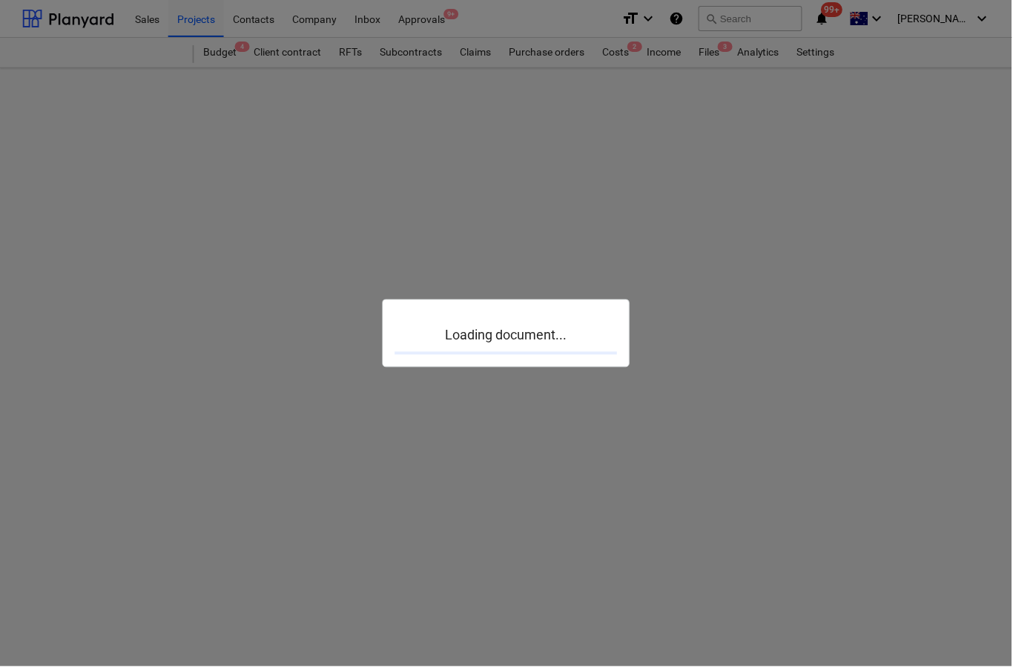
scroll to position [58, 0]
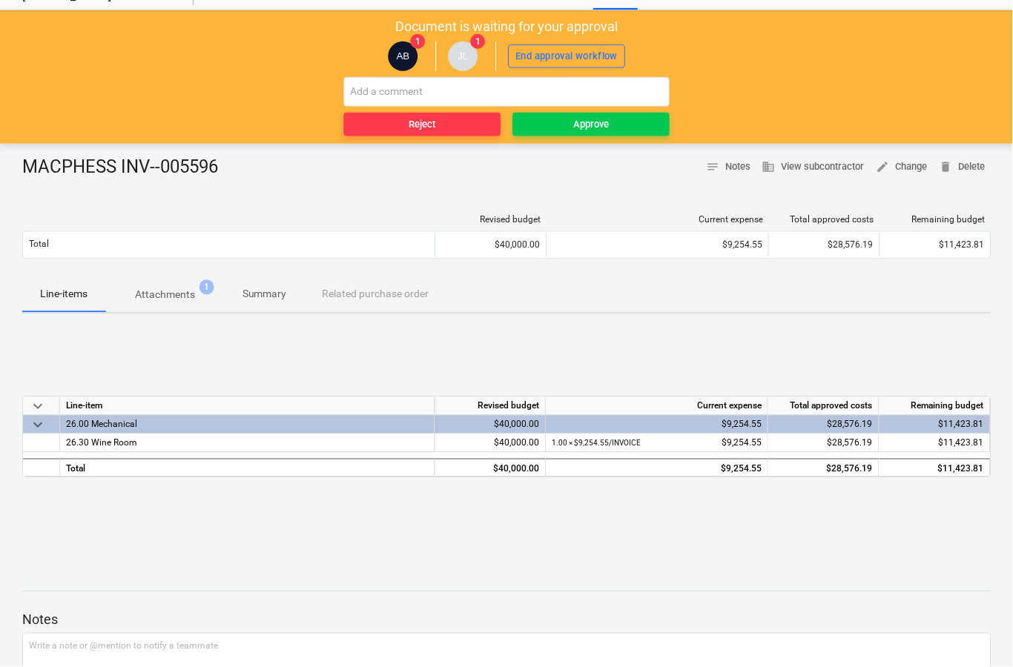
click at [162, 300] on p "Attachments" at bounding box center [165, 296] width 60 height 16
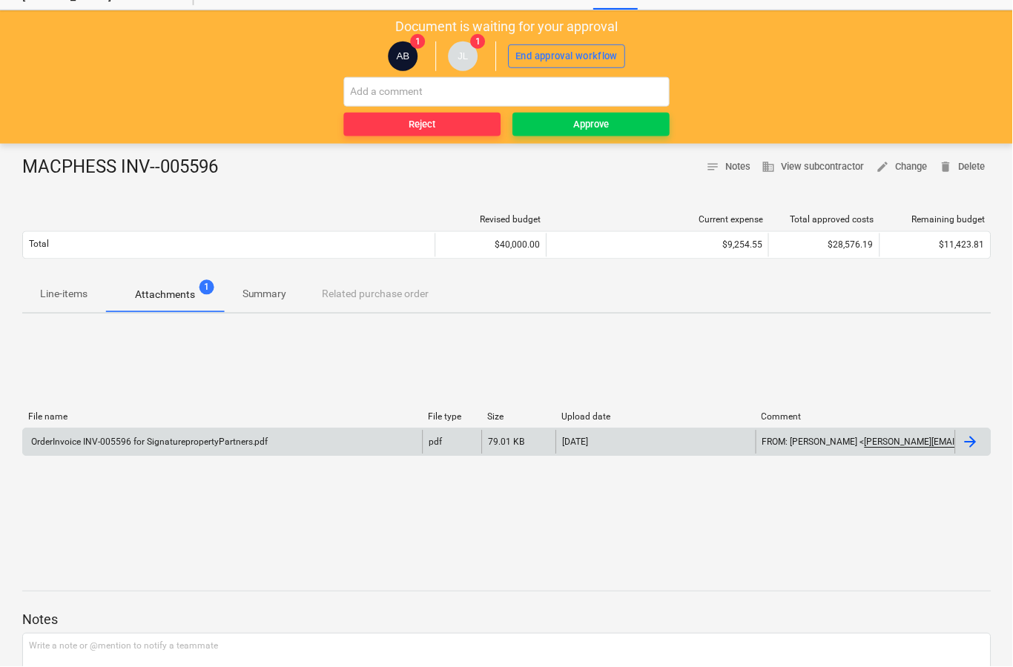
click at [977, 452] on div at bounding box center [974, 443] width 36 height 24
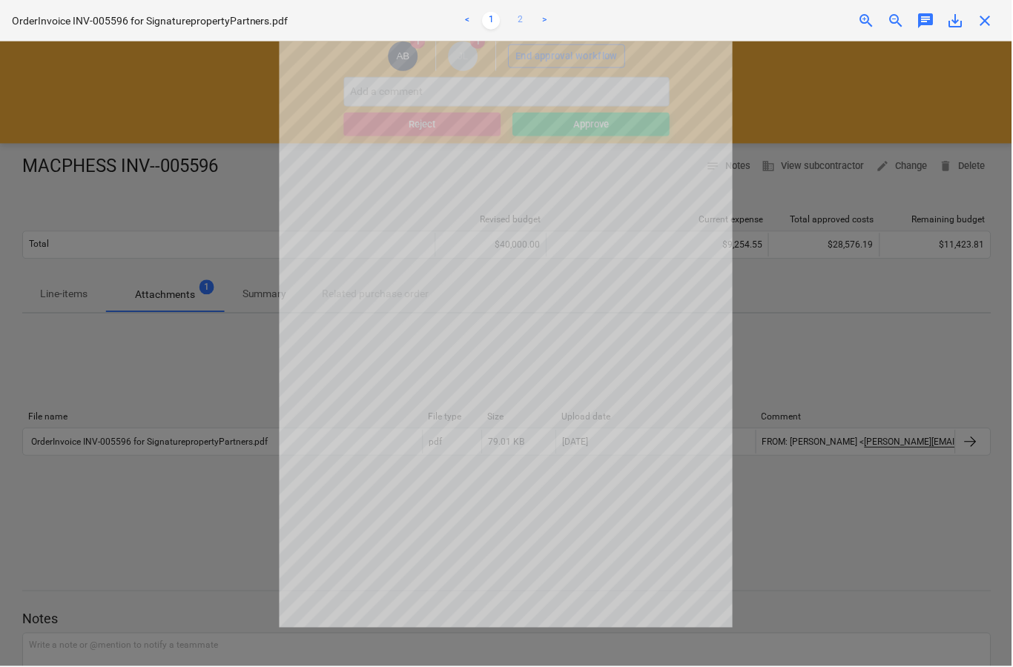
click at [521, 29] on link "2" at bounding box center [521, 21] width 18 height 18
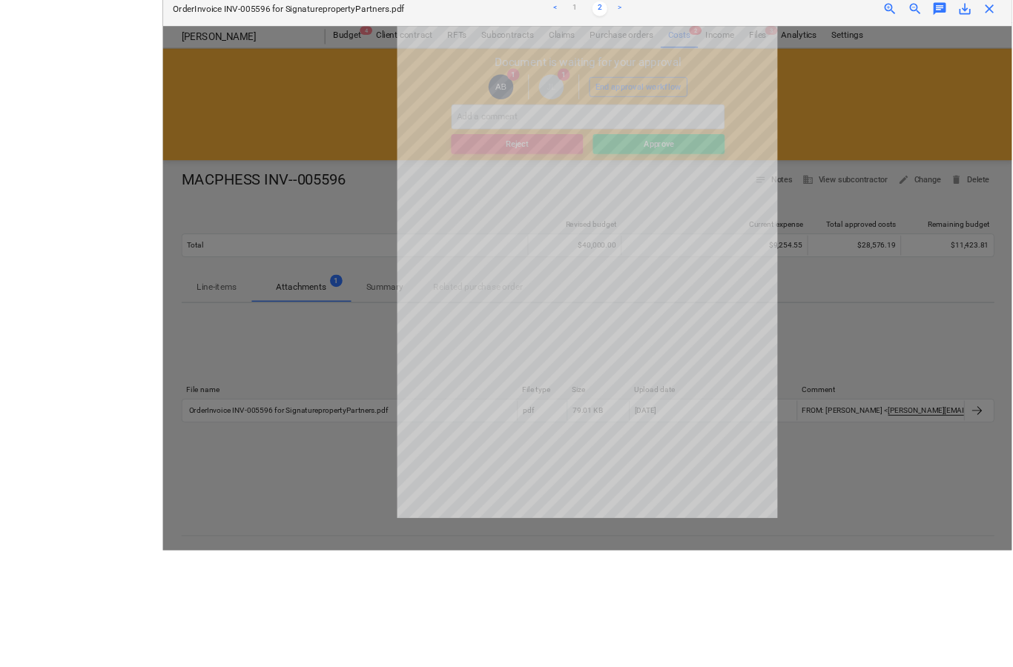
scroll to position [79, 0]
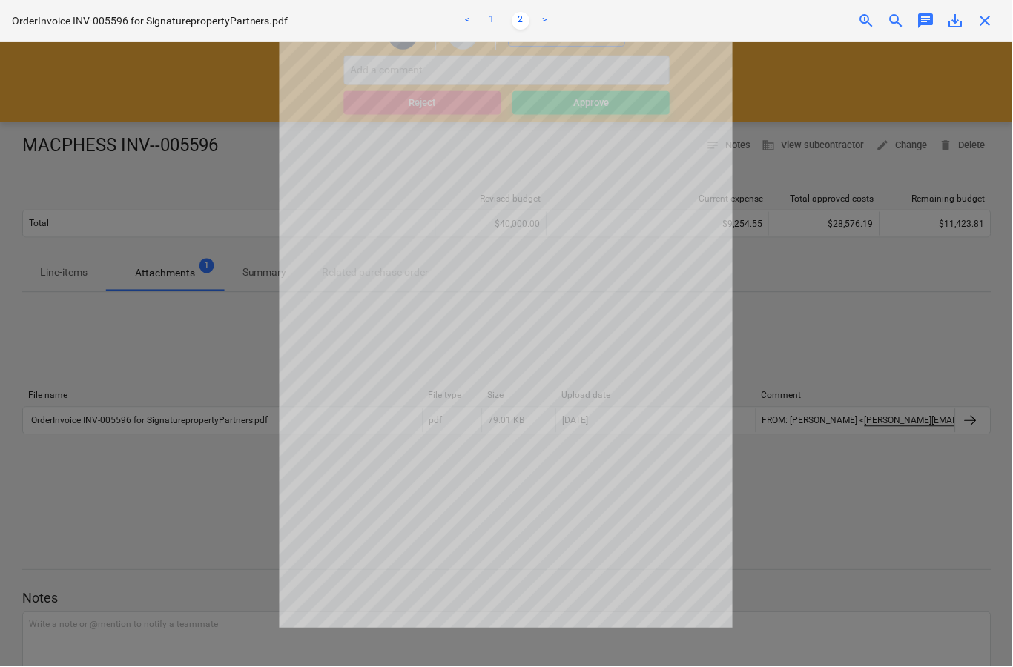
click at [500, 14] on link "1" at bounding box center [492, 21] width 18 height 18
click at [982, 25] on span "close" at bounding box center [986, 21] width 18 height 18
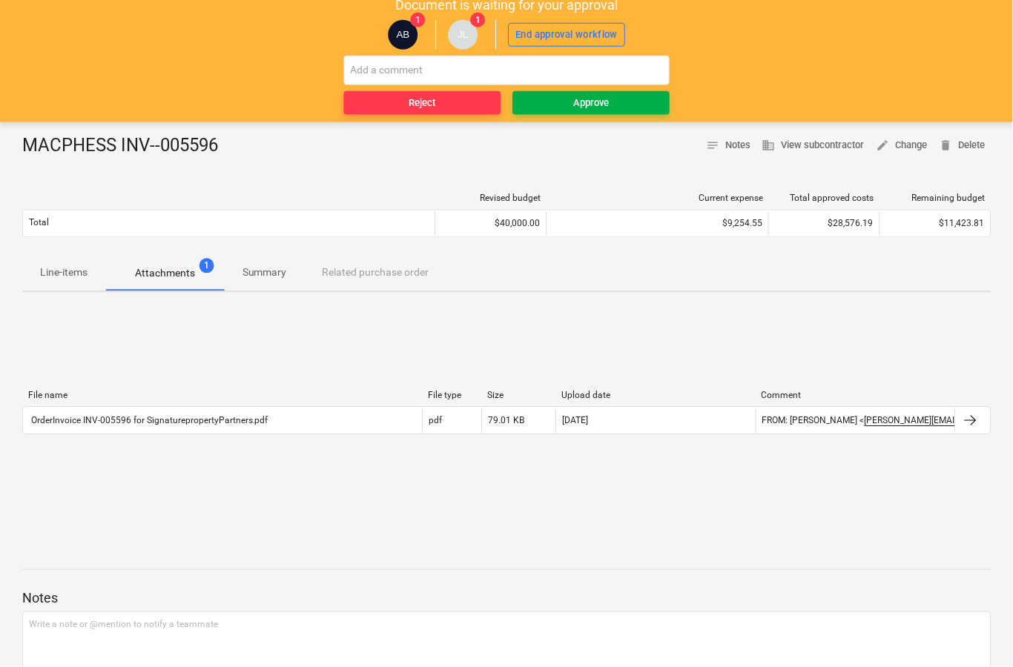
click at [618, 112] on button "Approve" at bounding box center [591, 103] width 157 height 24
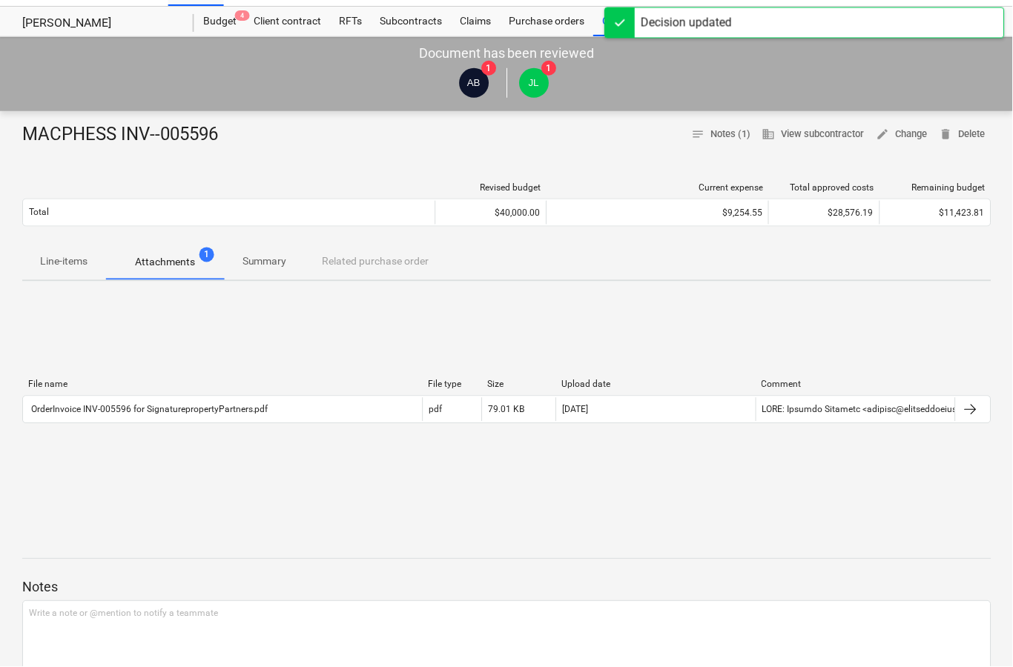
scroll to position [0, 0]
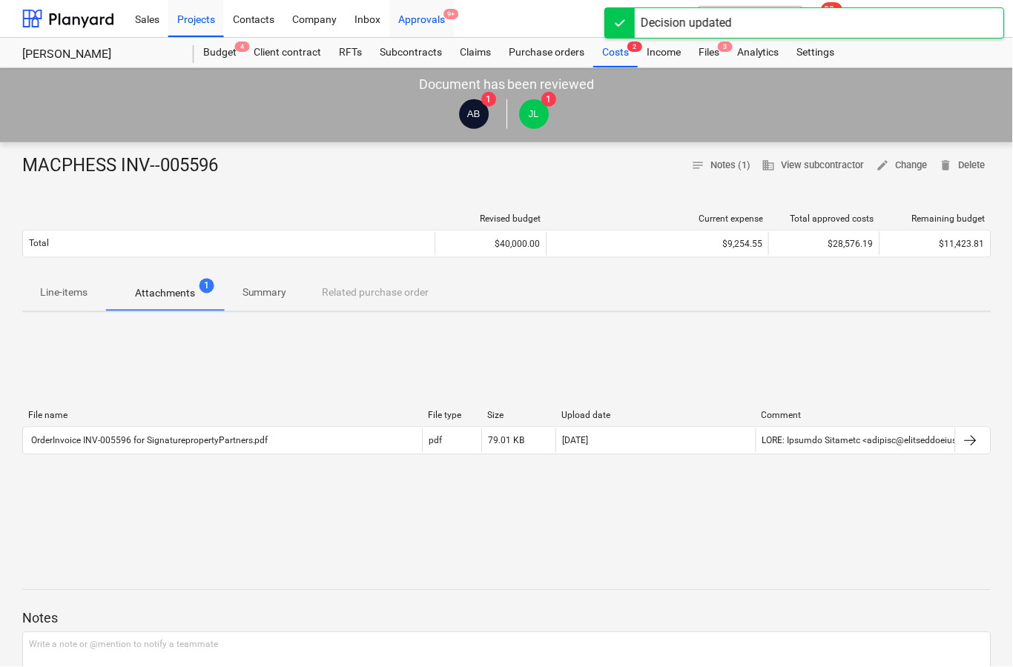
click at [418, 26] on div "Approvals 9+" at bounding box center [422, 18] width 65 height 38
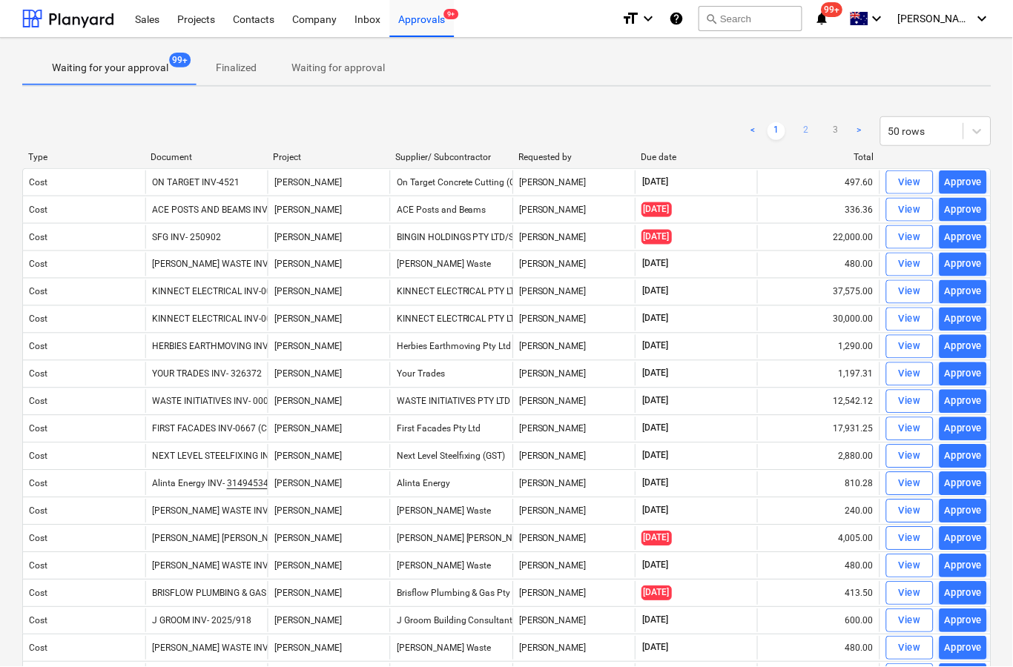
click at [805, 132] on link "2" at bounding box center [807, 131] width 18 height 18
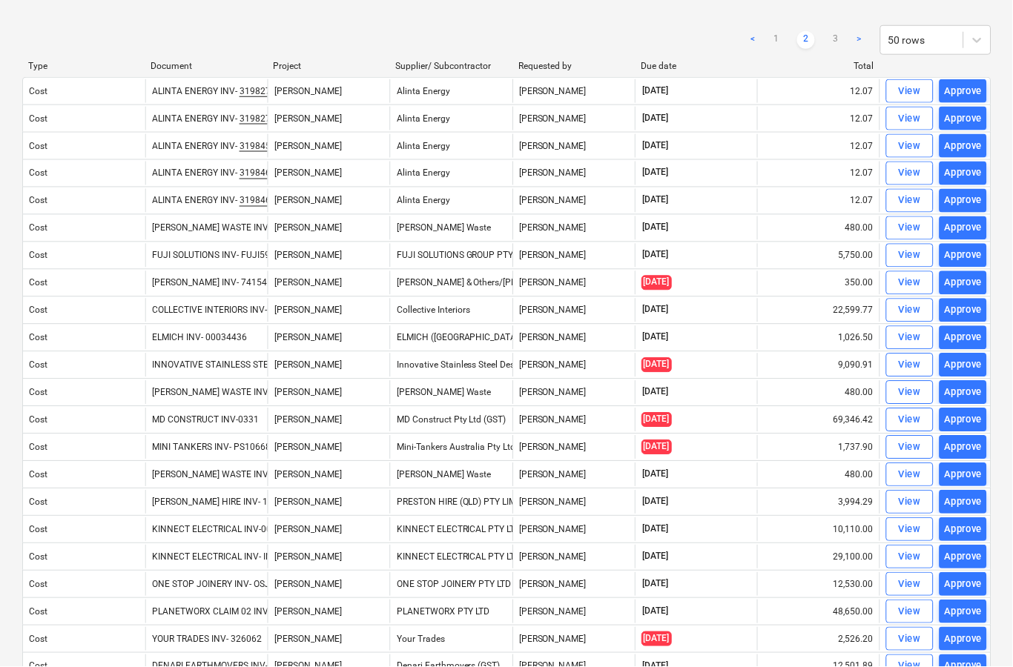
scroll to position [92, 0]
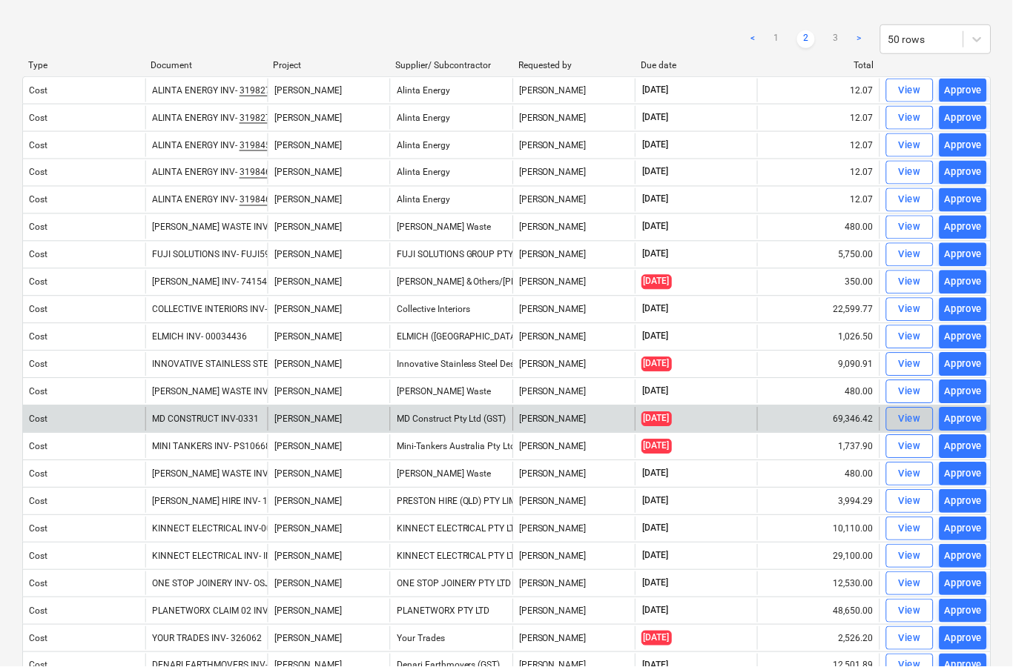
click at [899, 425] on div "View" at bounding box center [910, 420] width 22 height 17
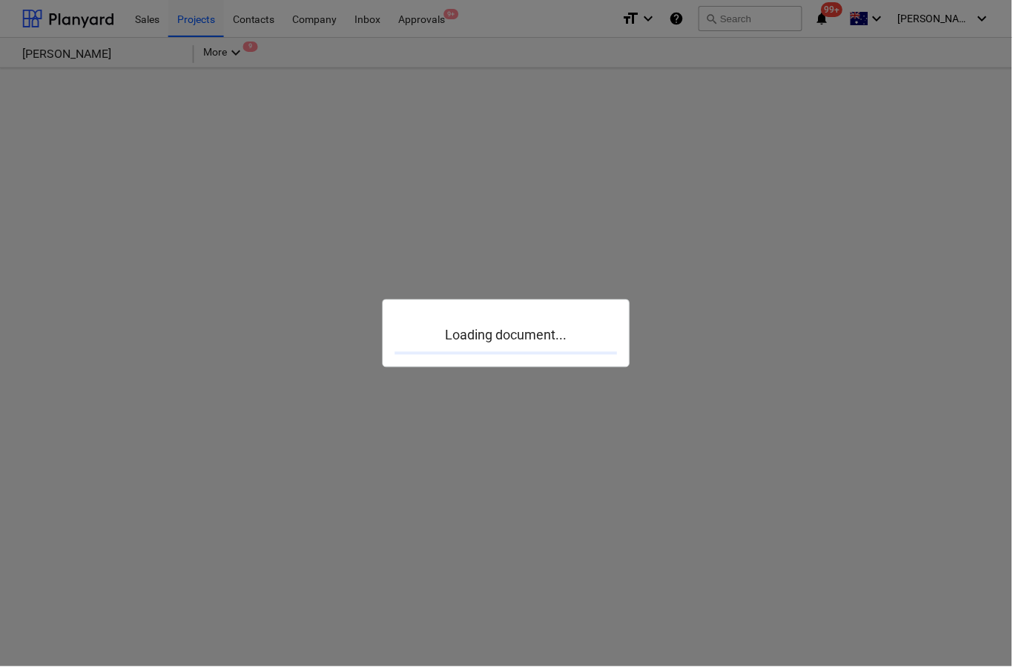
scroll to position [58, 0]
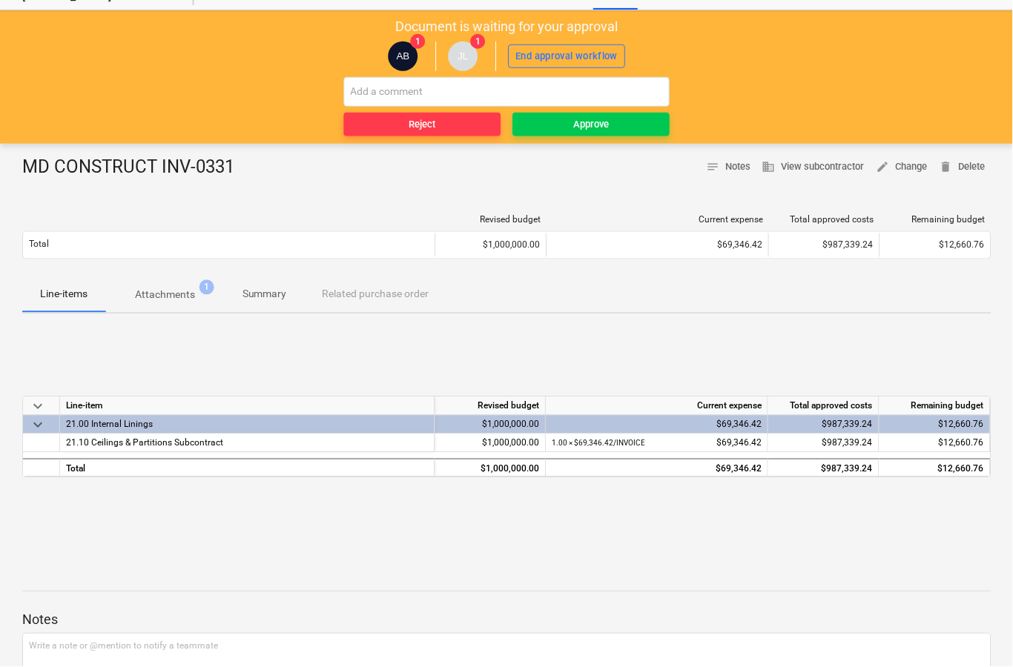
click at [157, 302] on p "Attachments" at bounding box center [165, 296] width 60 height 16
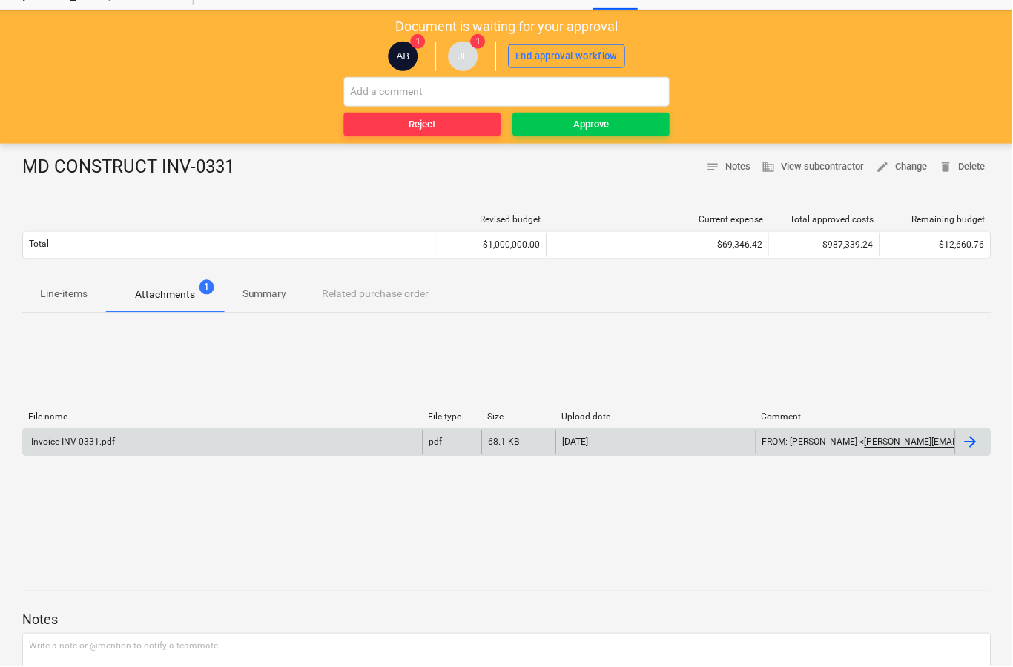
click at [958, 452] on div at bounding box center [974, 443] width 36 height 24
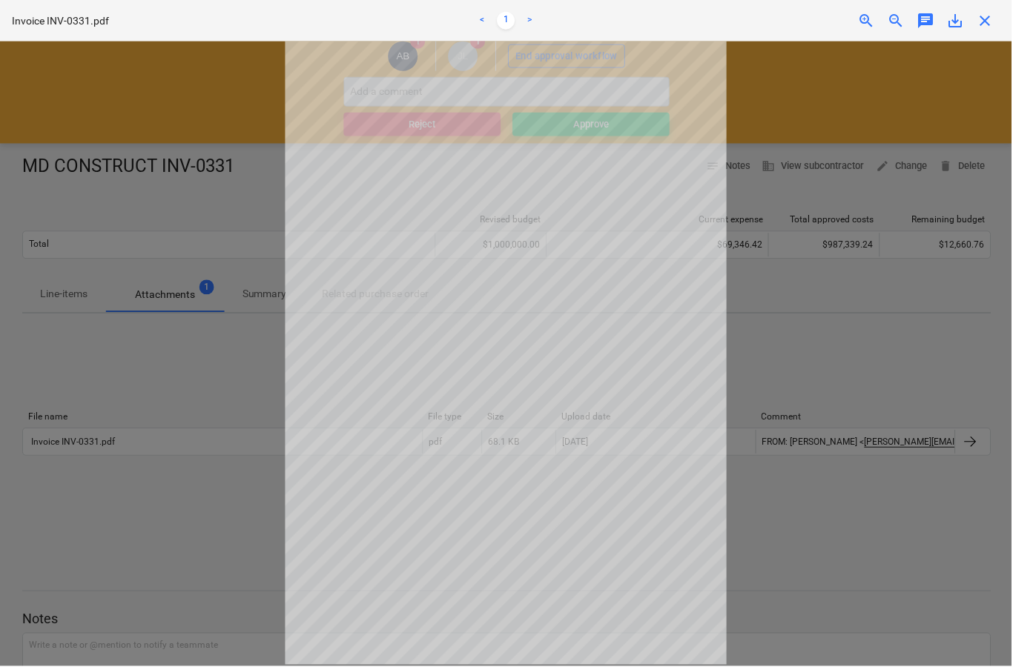
click at [991, 18] on span "close" at bounding box center [986, 21] width 18 height 18
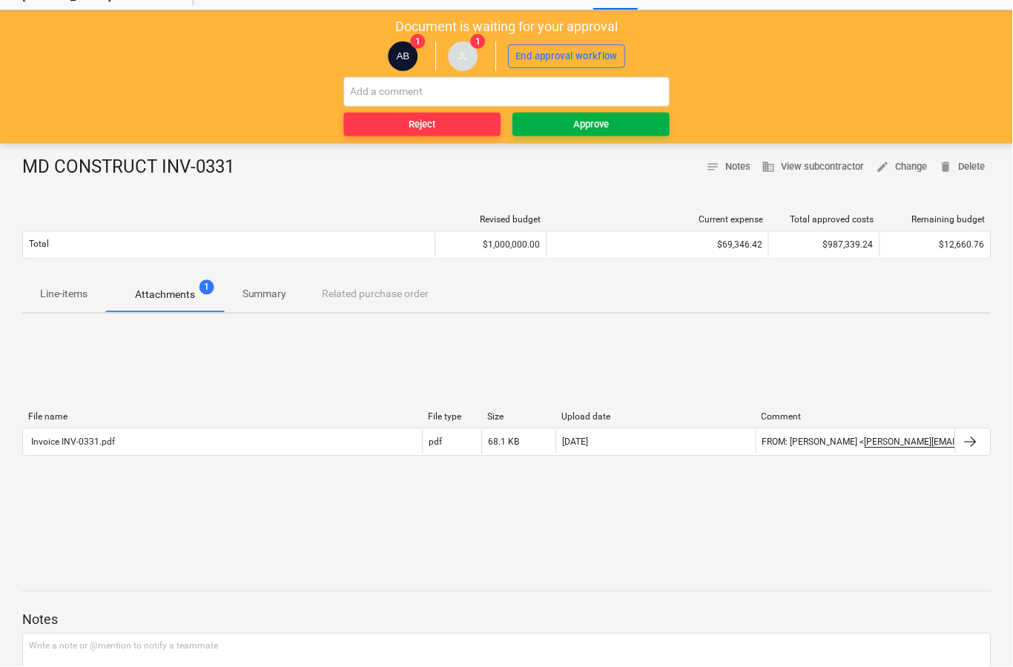
click at [619, 133] on button "Approve" at bounding box center [591, 125] width 157 height 24
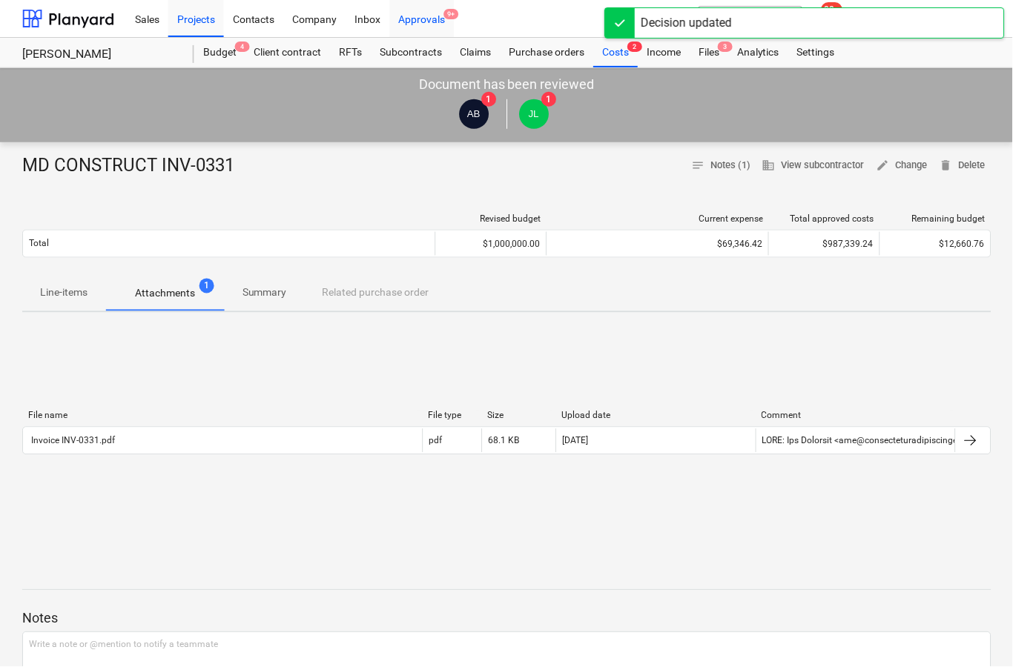
click at [414, 21] on div "Approvals 9+" at bounding box center [422, 18] width 65 height 38
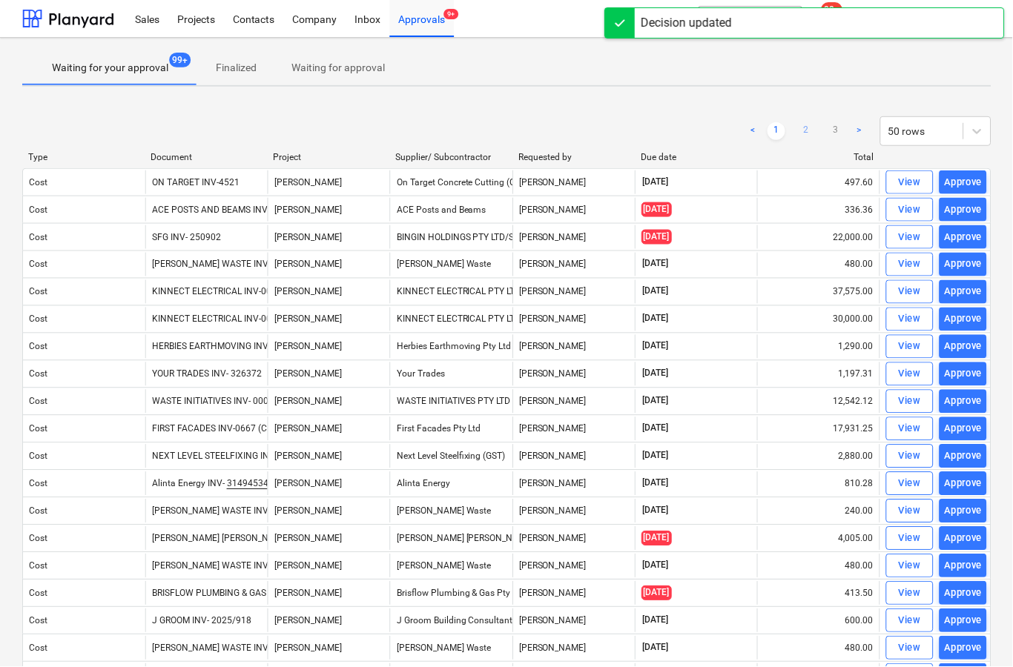
click at [800, 135] on link "2" at bounding box center [807, 131] width 18 height 18
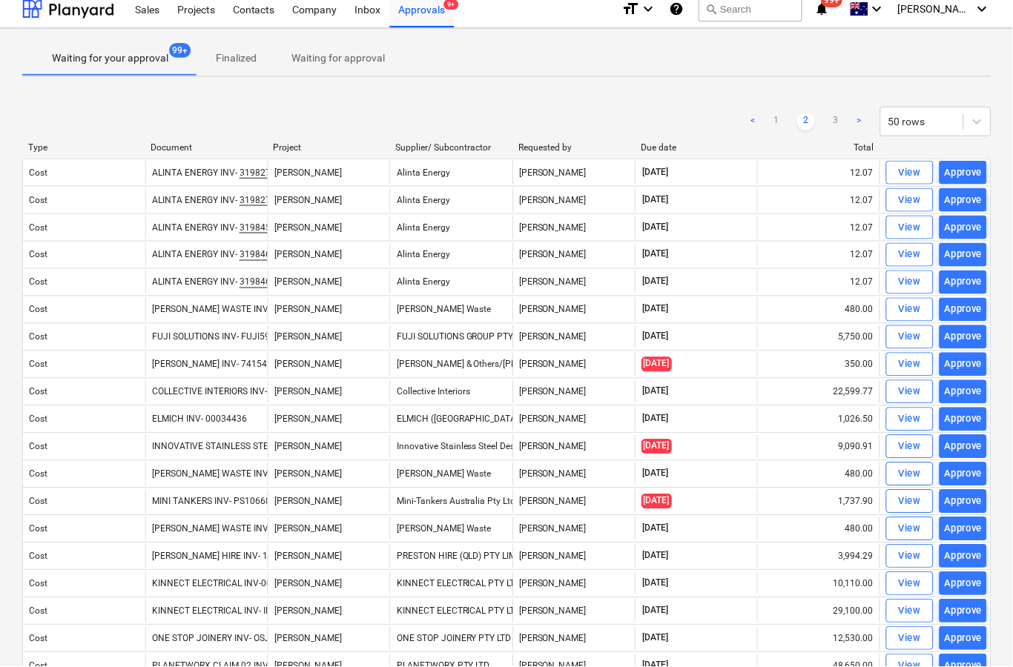
scroll to position [20, 0]
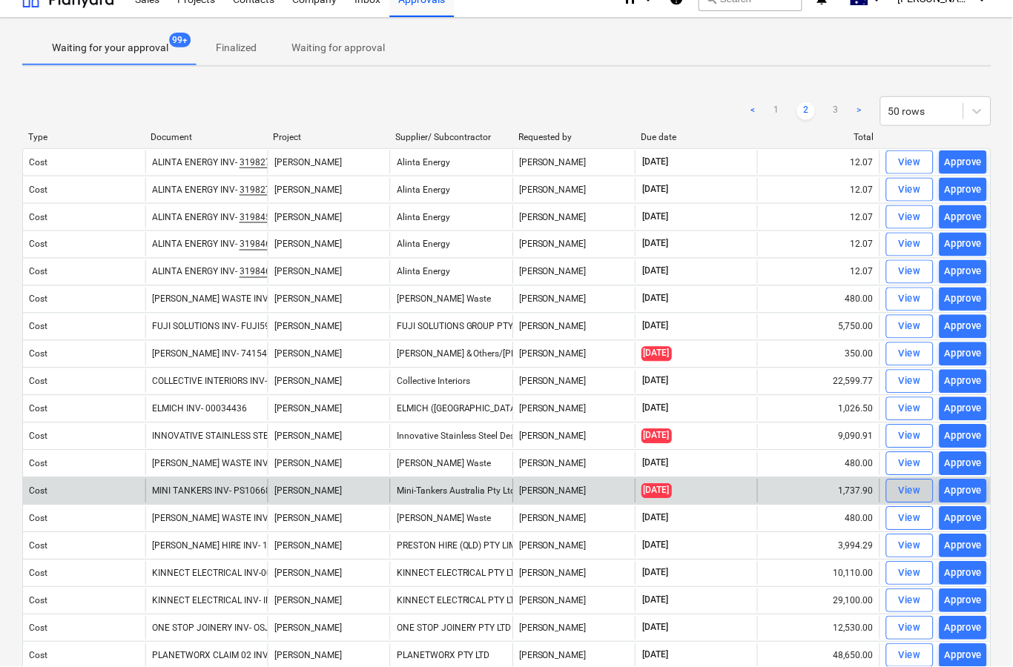
click at [902, 495] on div "View" at bounding box center [910, 491] width 22 height 17
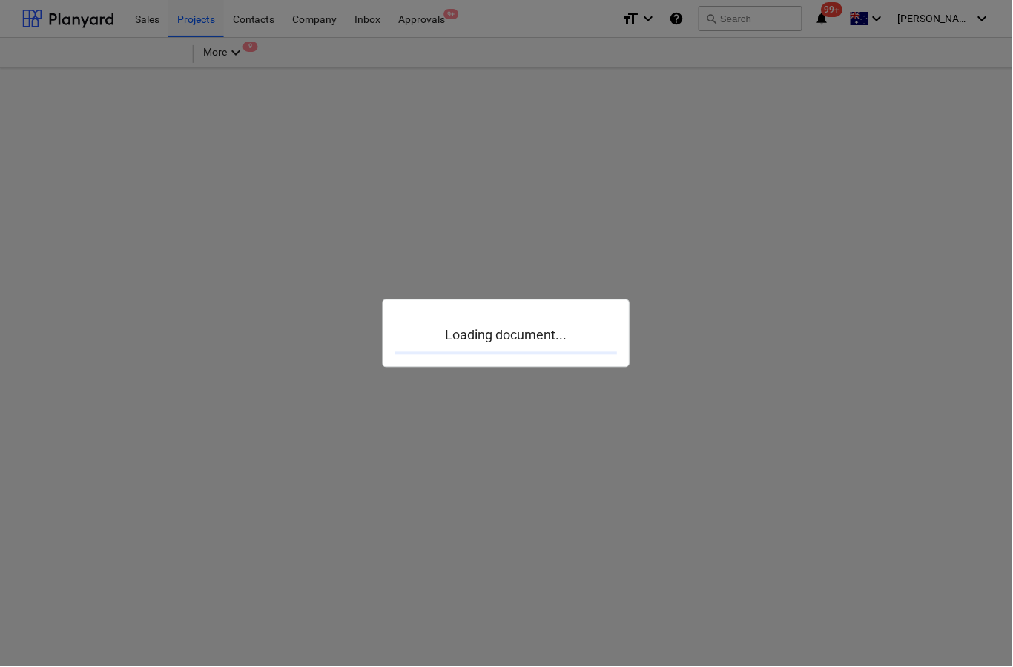
scroll to position [58, 0]
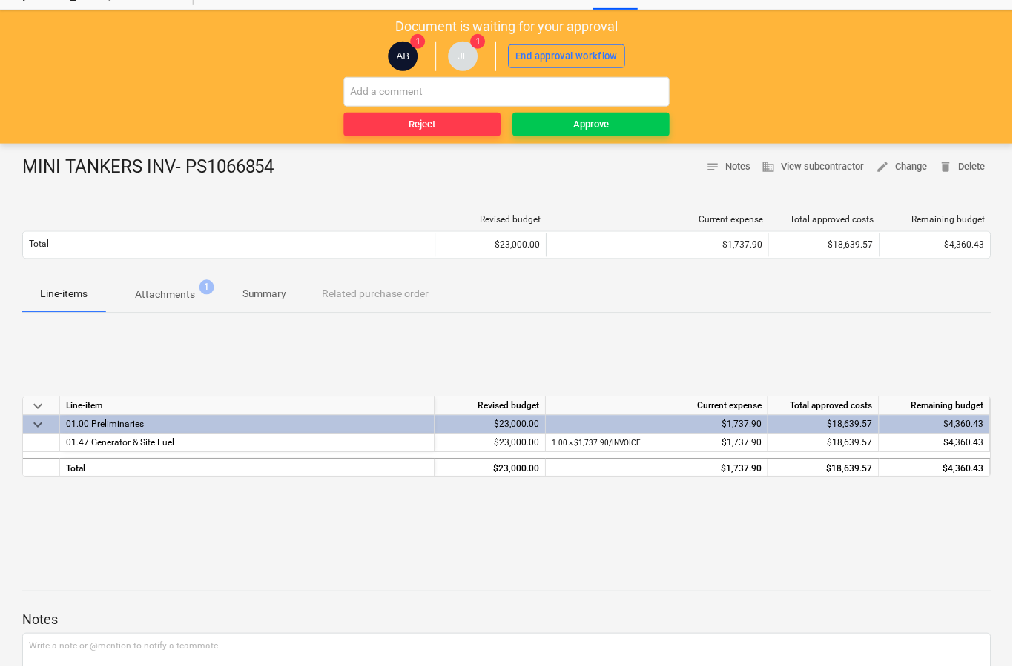
click at [175, 290] on p "Attachments" at bounding box center [165, 296] width 60 height 16
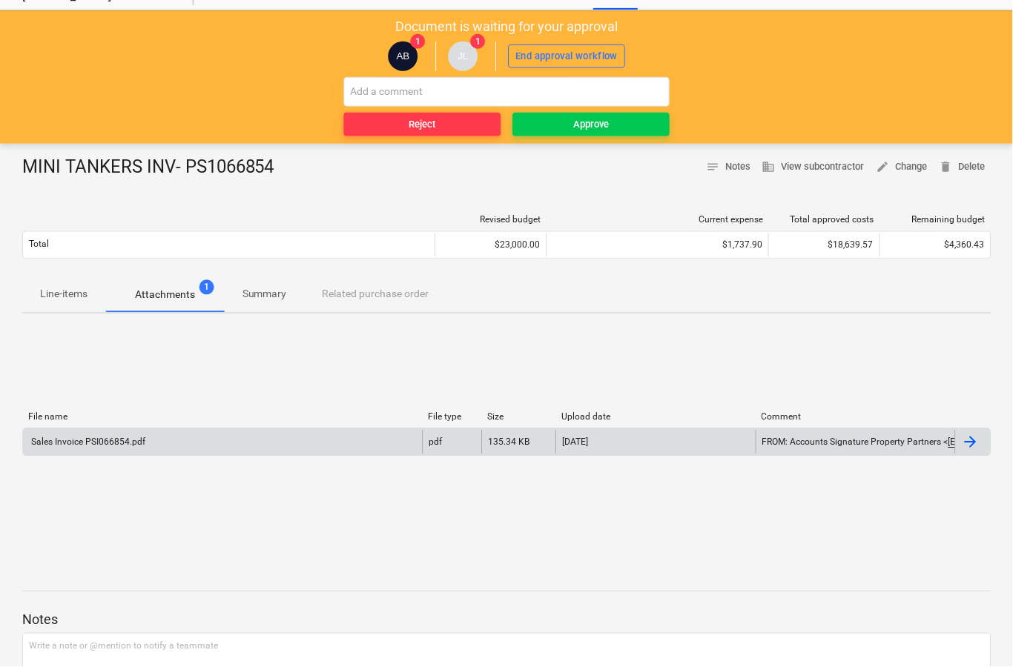
click at [966, 452] on div at bounding box center [974, 443] width 36 height 24
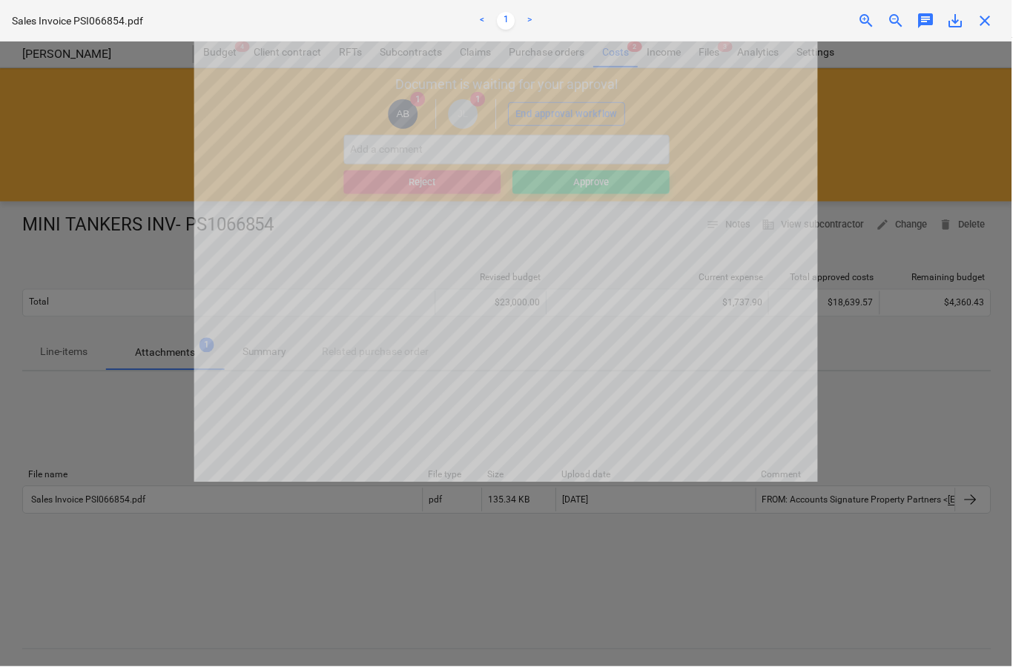
click at [1004, 27] on div "Sales Invoice PSI066854.pdf < 1 > zoom_in zoom_out chat 0 save_alt close" at bounding box center [506, 21] width 1013 height 42
click at [987, 25] on span "close" at bounding box center [986, 21] width 18 height 18
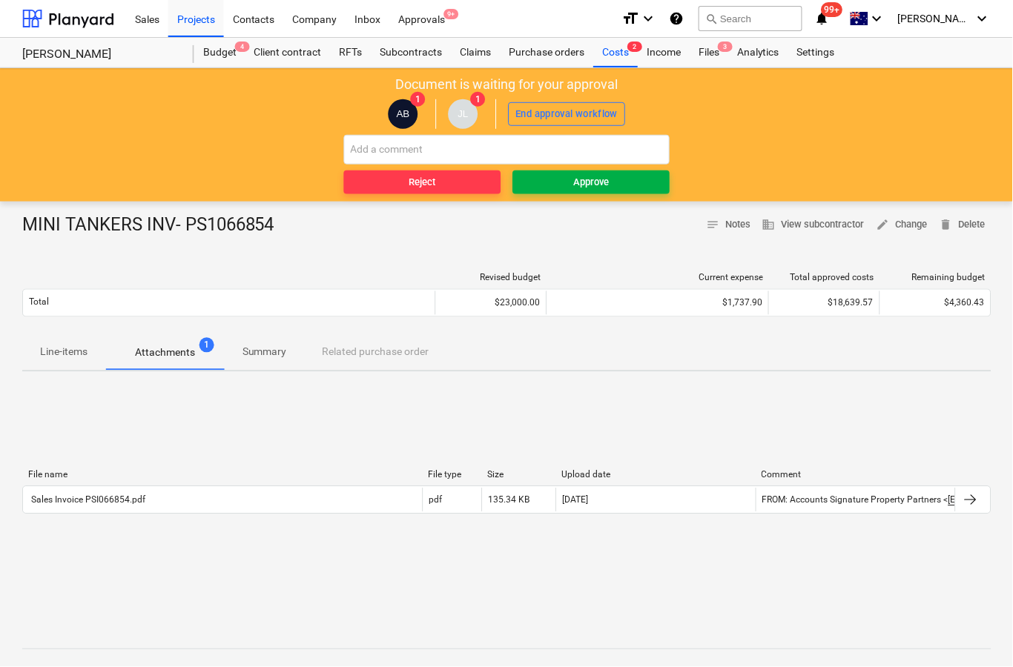
click at [610, 187] on span "Approve" at bounding box center [591, 182] width 145 height 17
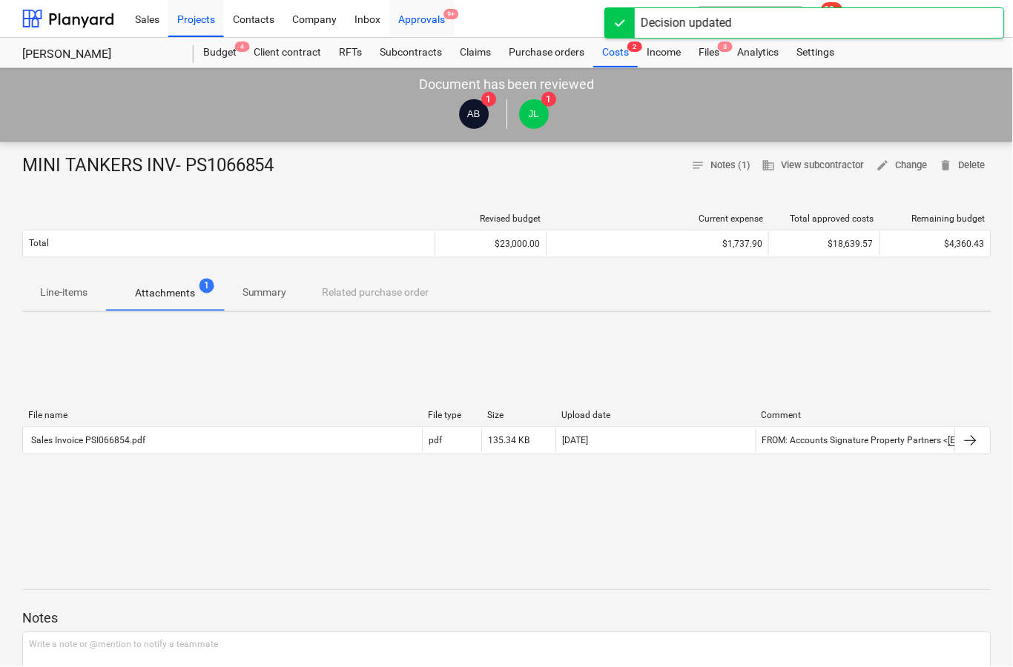
click at [417, 20] on div "Approvals 9+" at bounding box center [422, 18] width 65 height 38
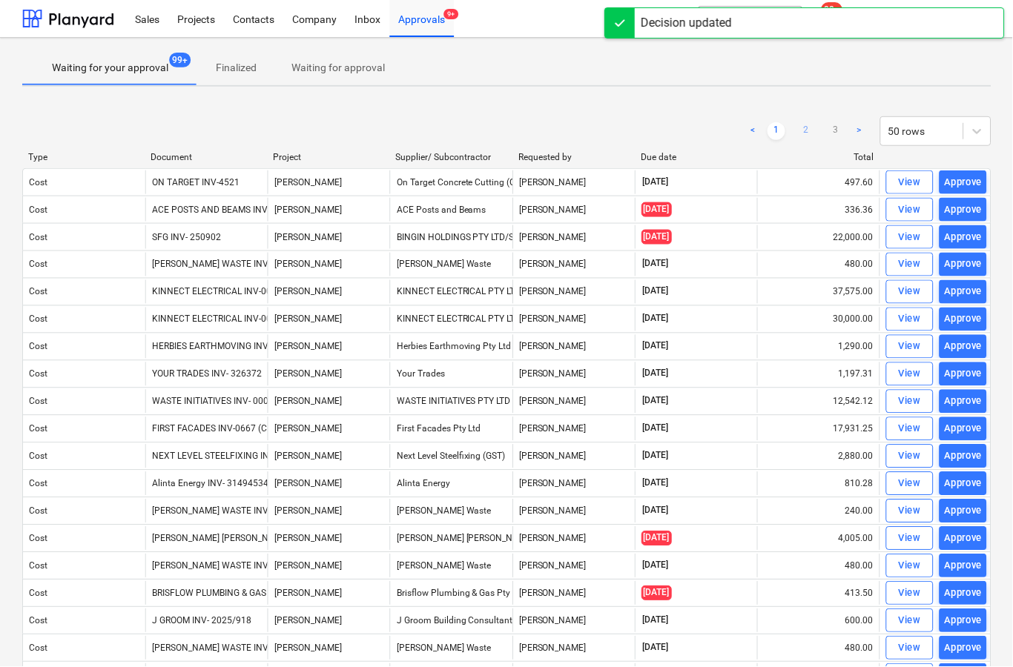
click at [811, 133] on link "2" at bounding box center [807, 131] width 18 height 18
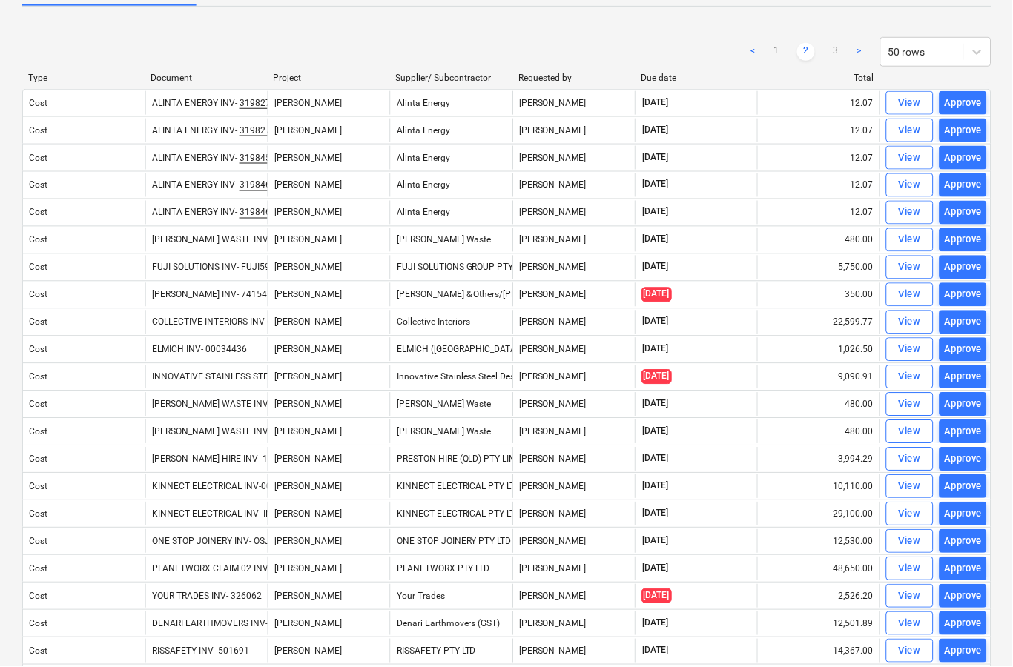
scroll to position [80, 0]
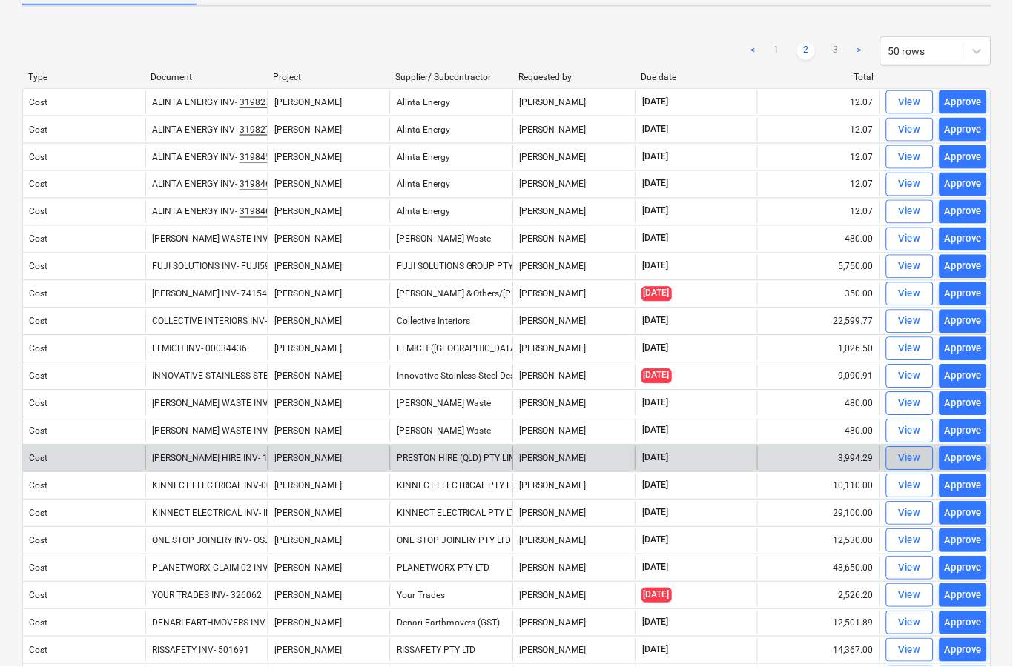
click at [908, 465] on div "View" at bounding box center [910, 459] width 22 height 17
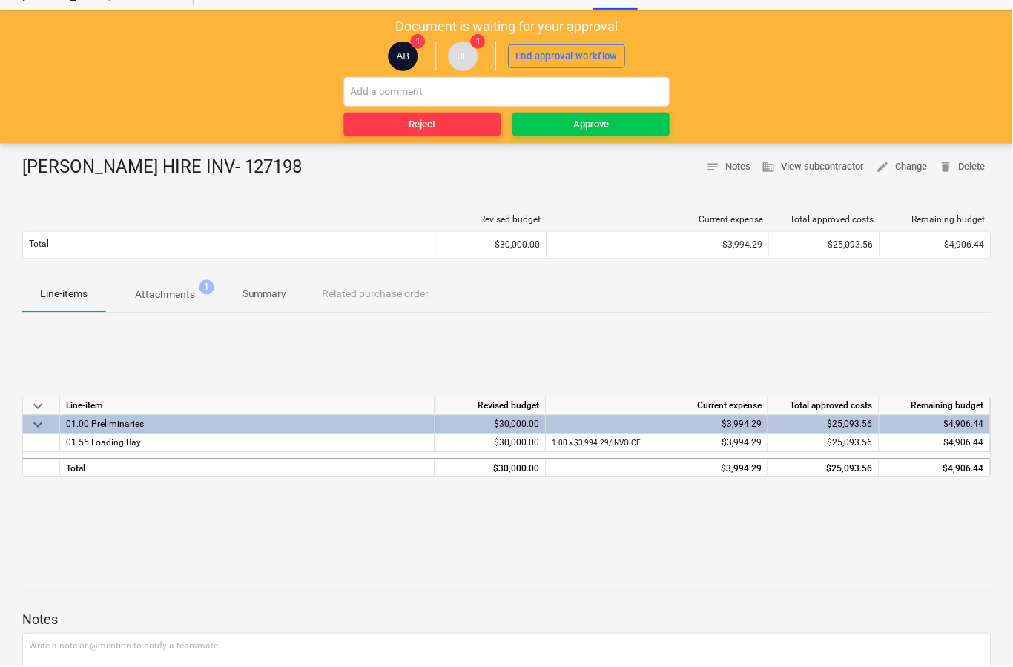
click at [171, 302] on p "Attachments" at bounding box center [165, 296] width 60 height 16
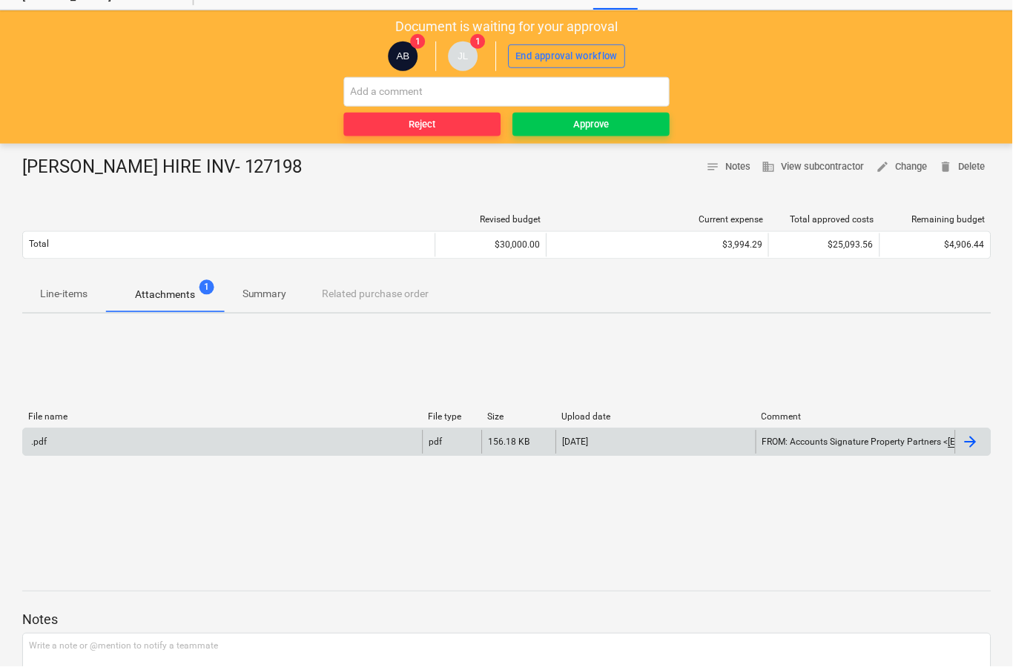
click at [969, 446] on div at bounding box center [971, 443] width 18 height 18
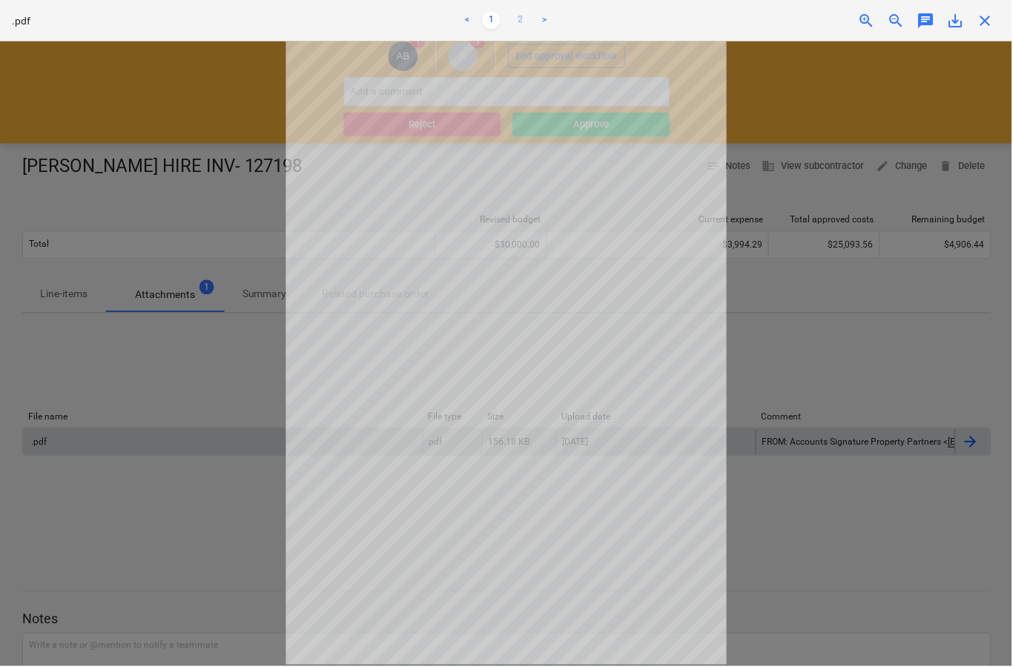
click at [520, 20] on link "2" at bounding box center [521, 21] width 18 height 18
click at [995, 23] on span "close" at bounding box center [986, 21] width 18 height 18
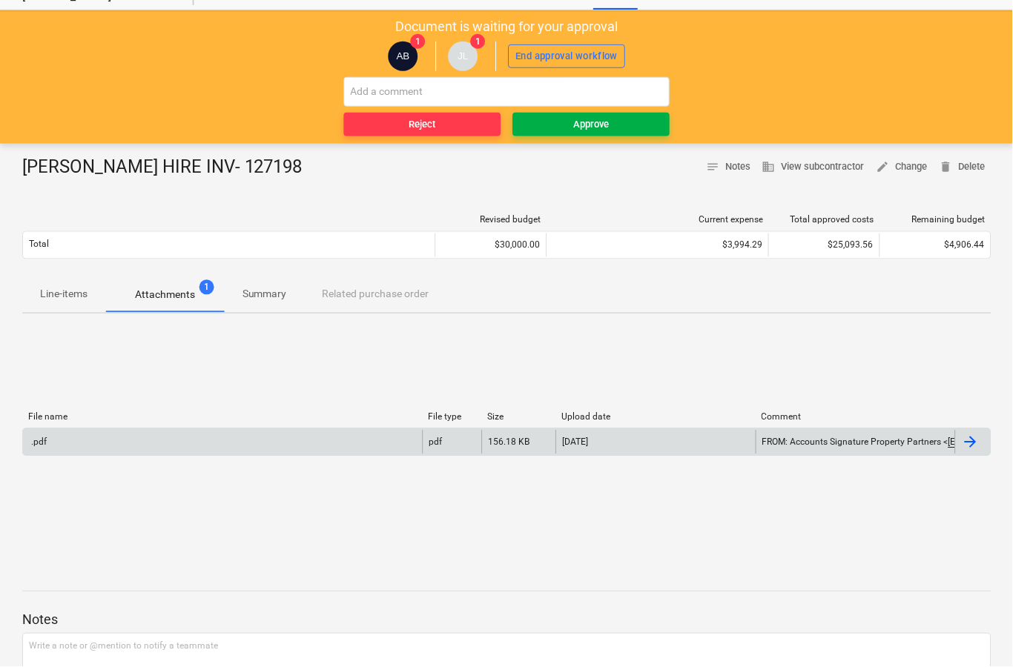
click at [634, 133] on button "Approve" at bounding box center [591, 125] width 157 height 24
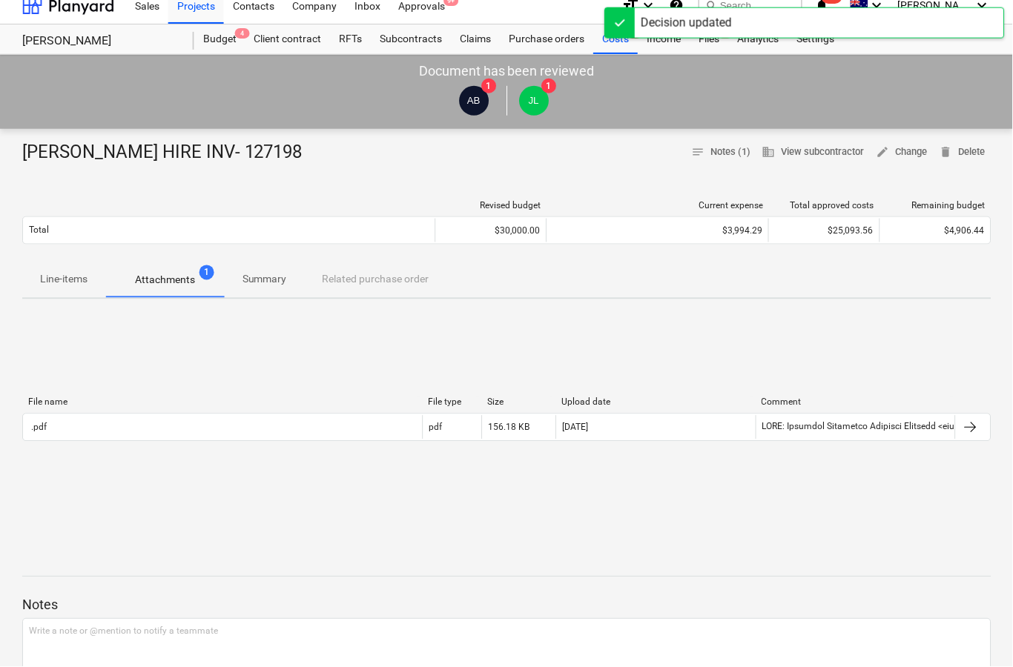
scroll to position [6, 0]
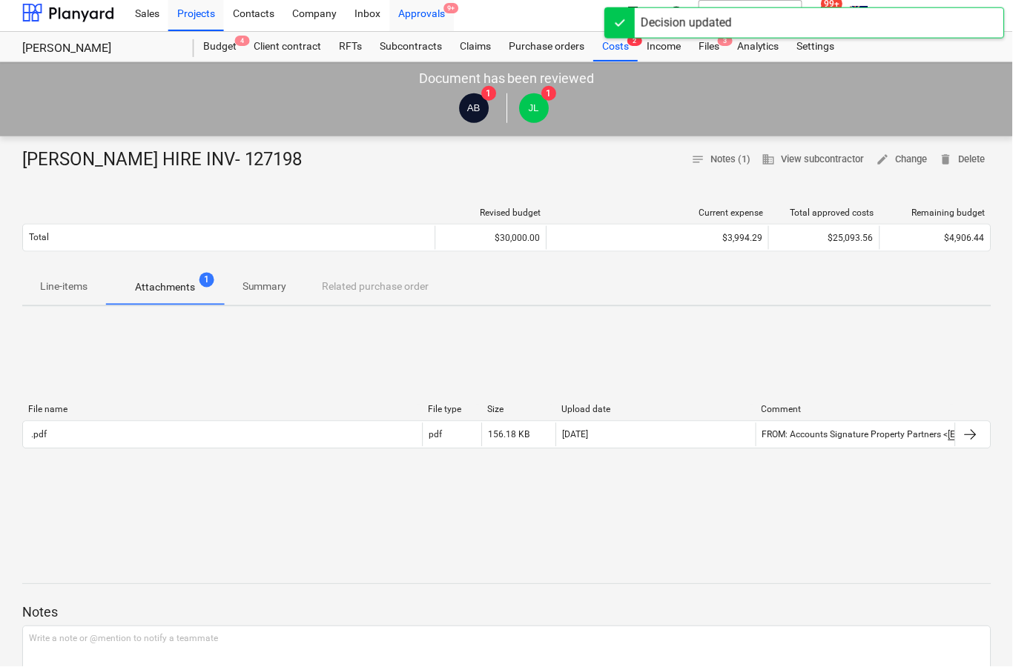
click at [417, 17] on div "Approvals 9+" at bounding box center [422, 12] width 65 height 38
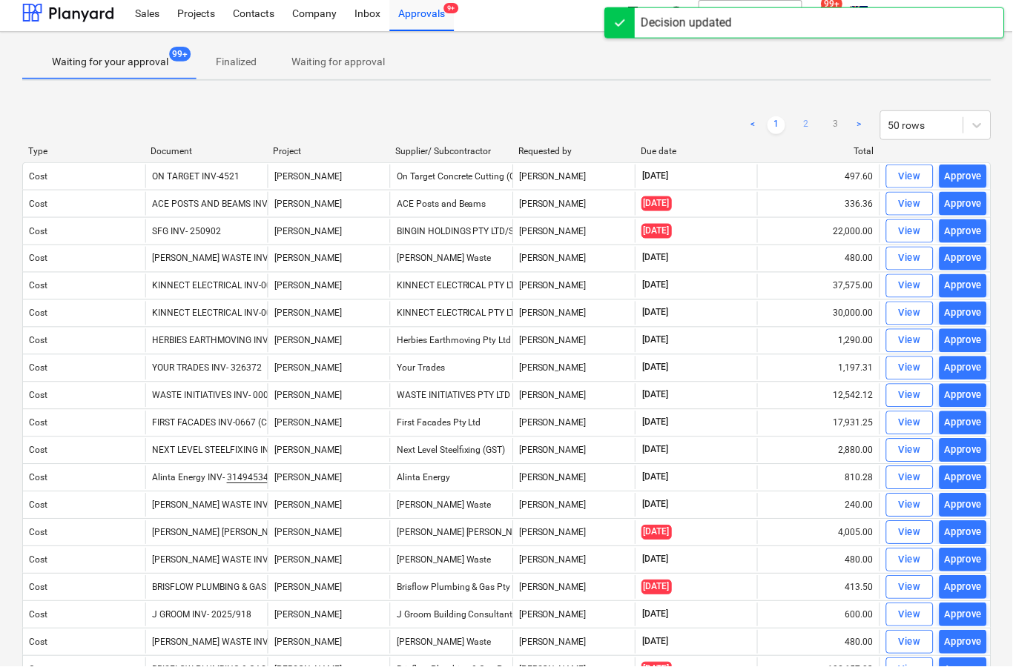
click at [814, 128] on link "2" at bounding box center [807, 125] width 18 height 18
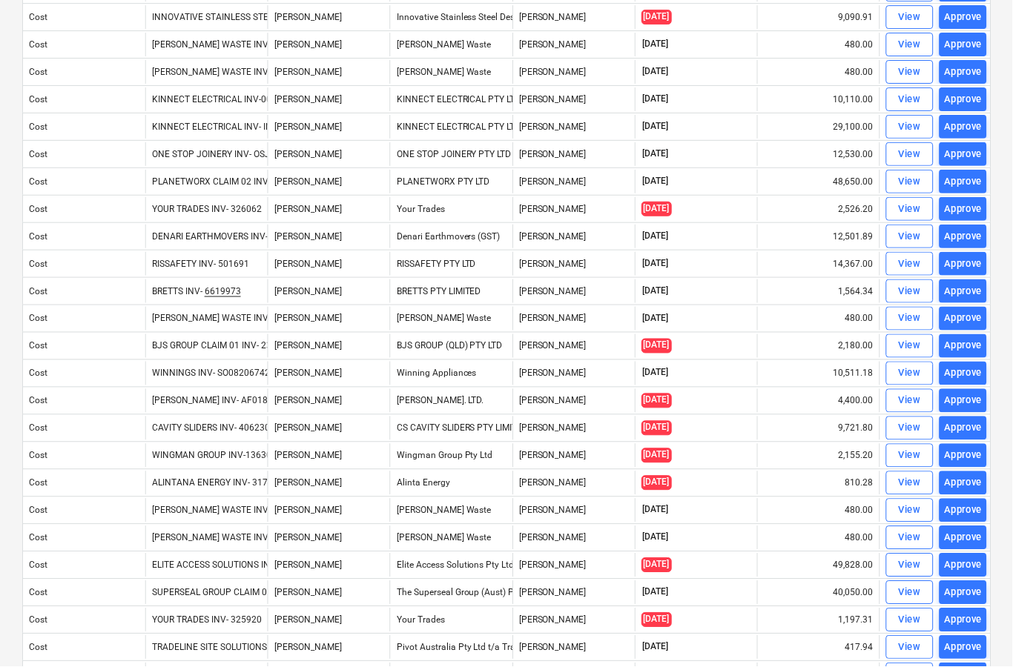
scroll to position [418, 0]
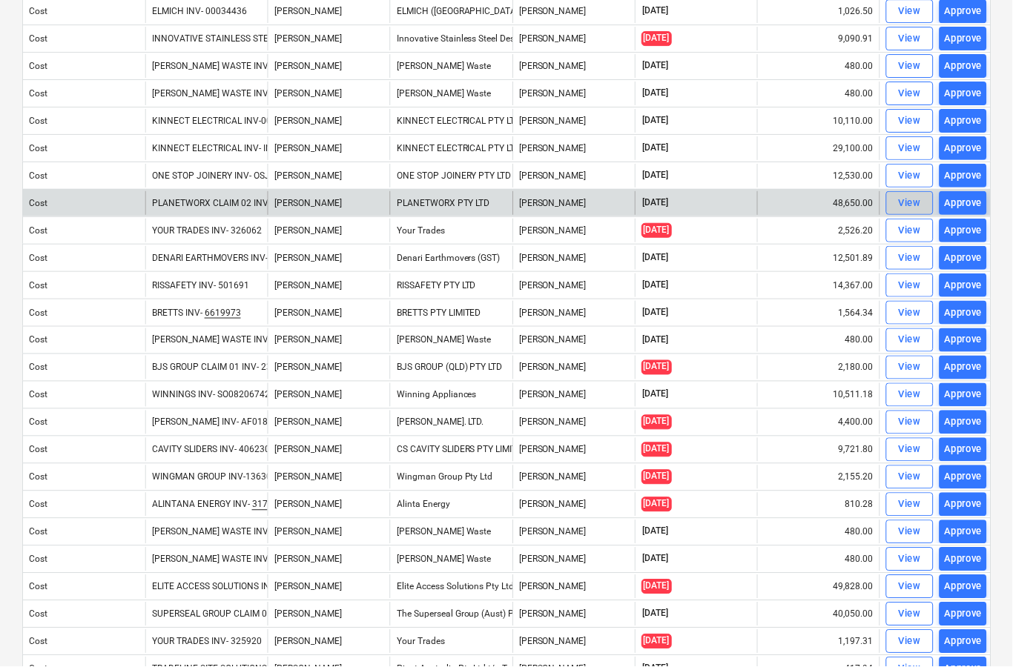
click at [906, 205] on div "View" at bounding box center [910, 203] width 22 height 17
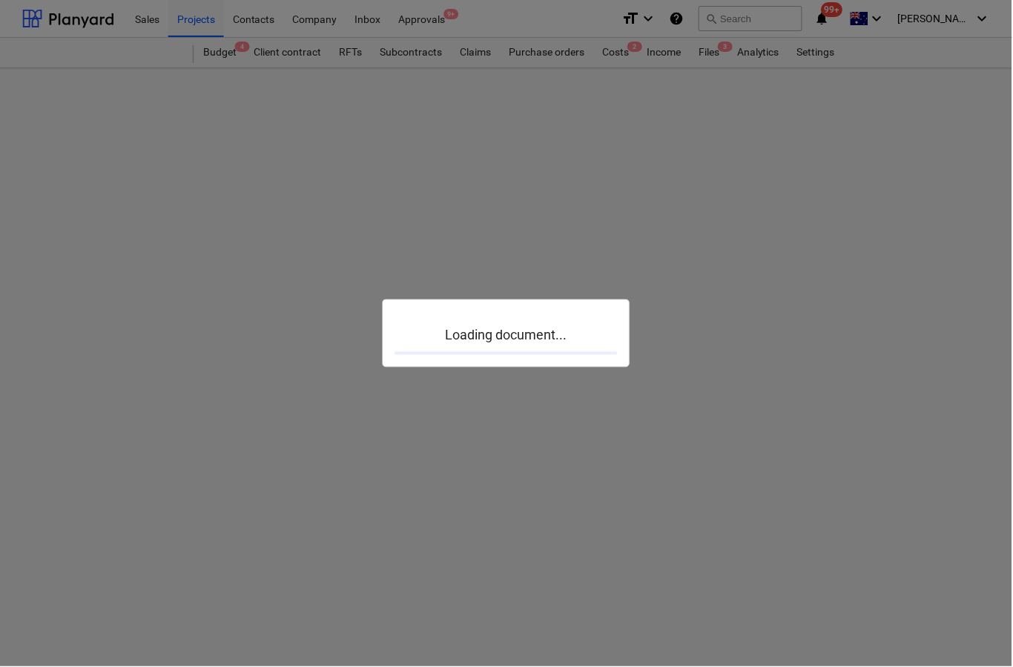
scroll to position [58, 0]
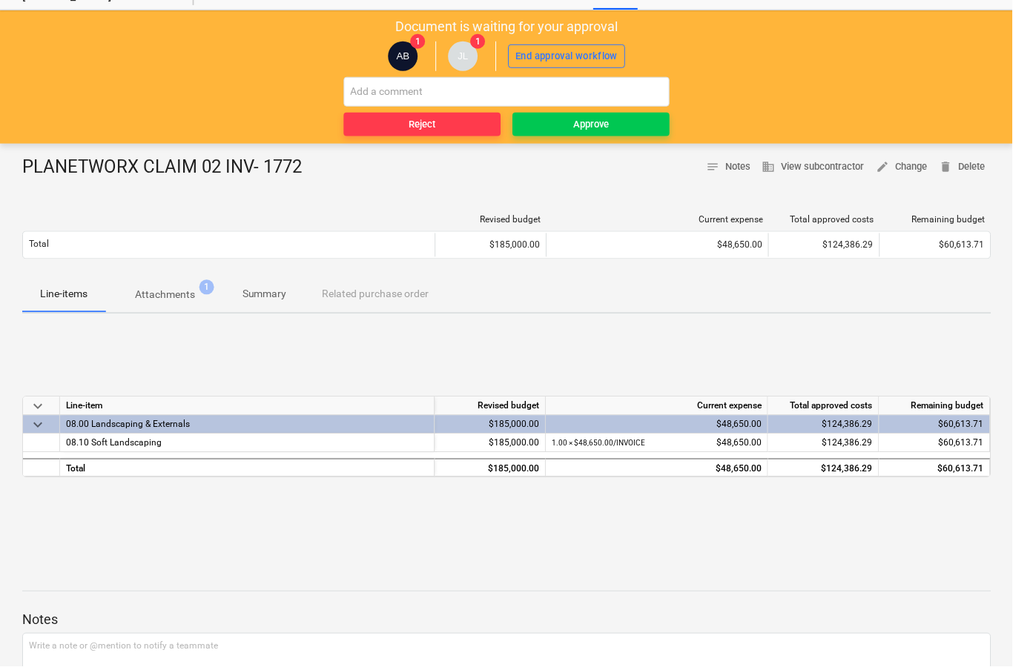
click at [166, 308] on button "Attachments 1" at bounding box center [164, 295] width 119 height 36
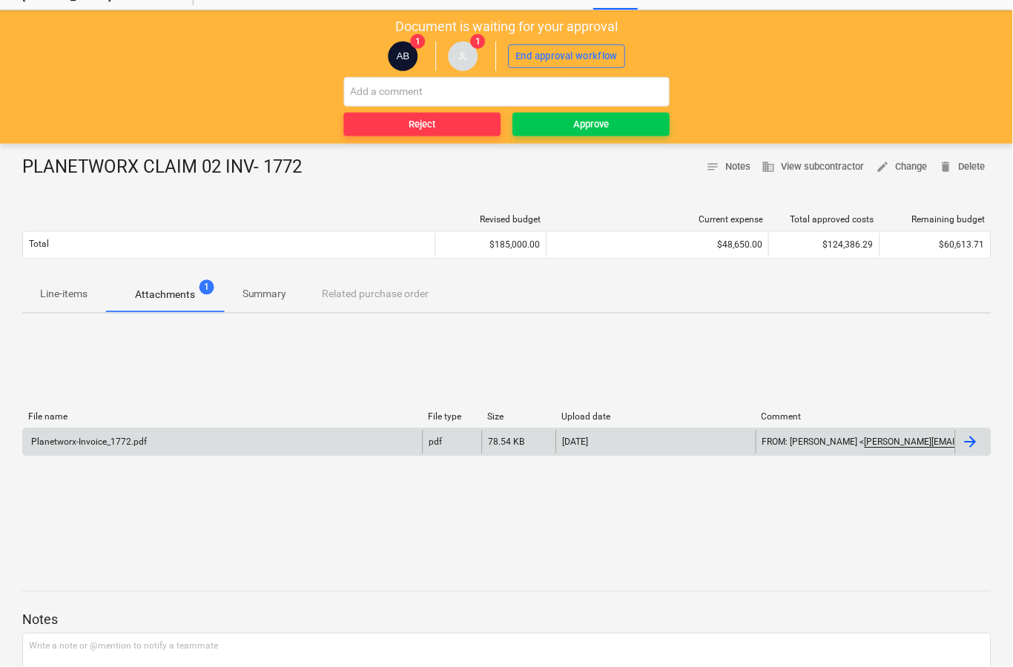
click at [972, 452] on div at bounding box center [974, 443] width 36 height 24
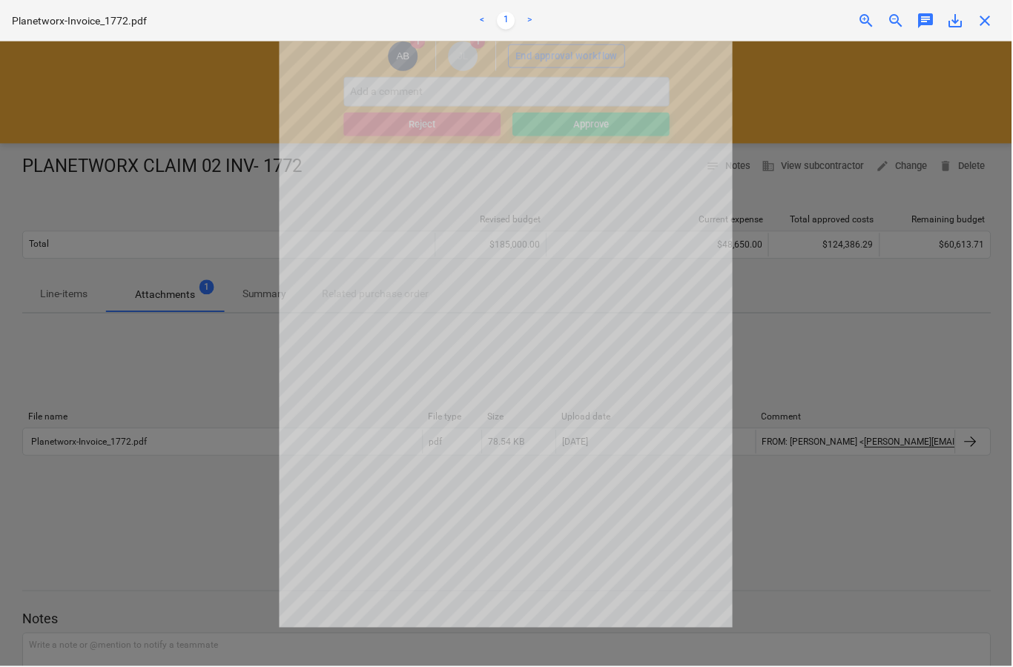
click at [995, 27] on span "close" at bounding box center [986, 21] width 18 height 18
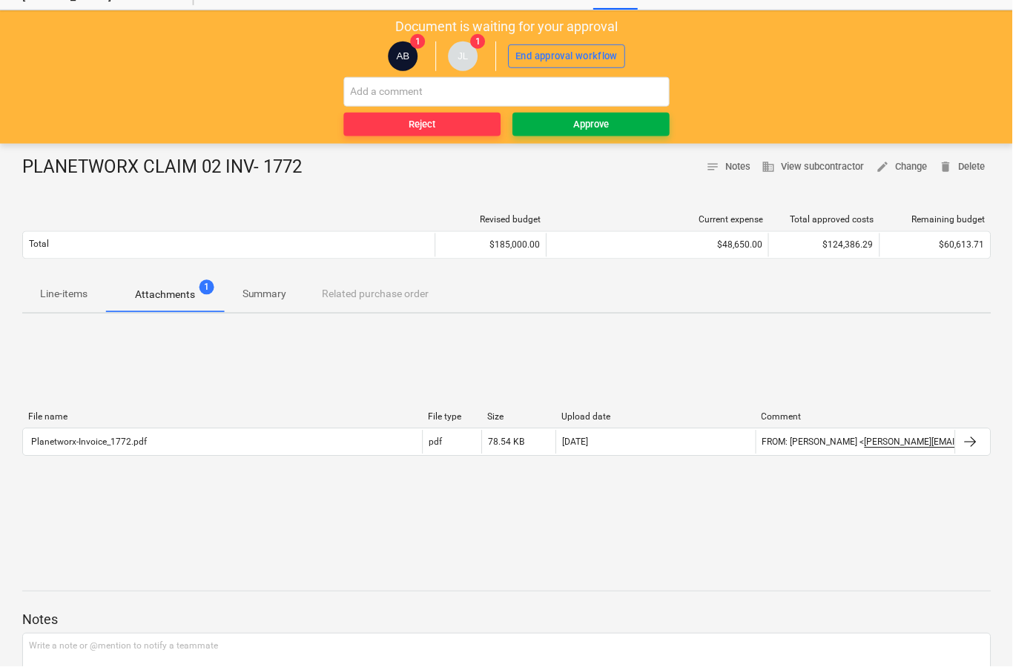
click at [609, 124] on div "Approve" at bounding box center [592, 124] width 36 height 17
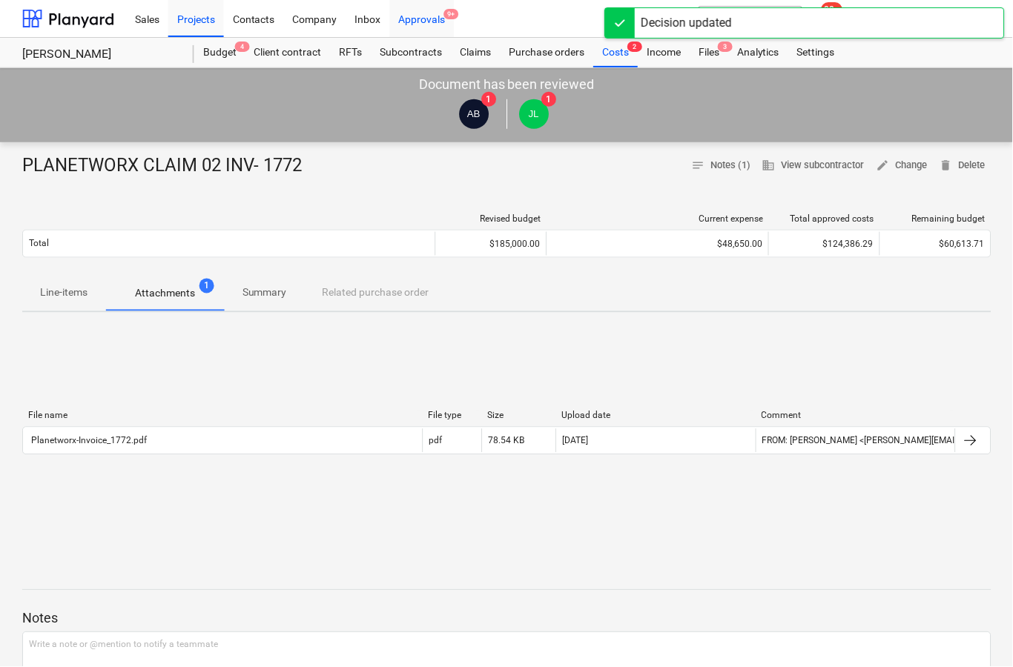
click at [424, 29] on div "Approvals 9+" at bounding box center [422, 18] width 65 height 38
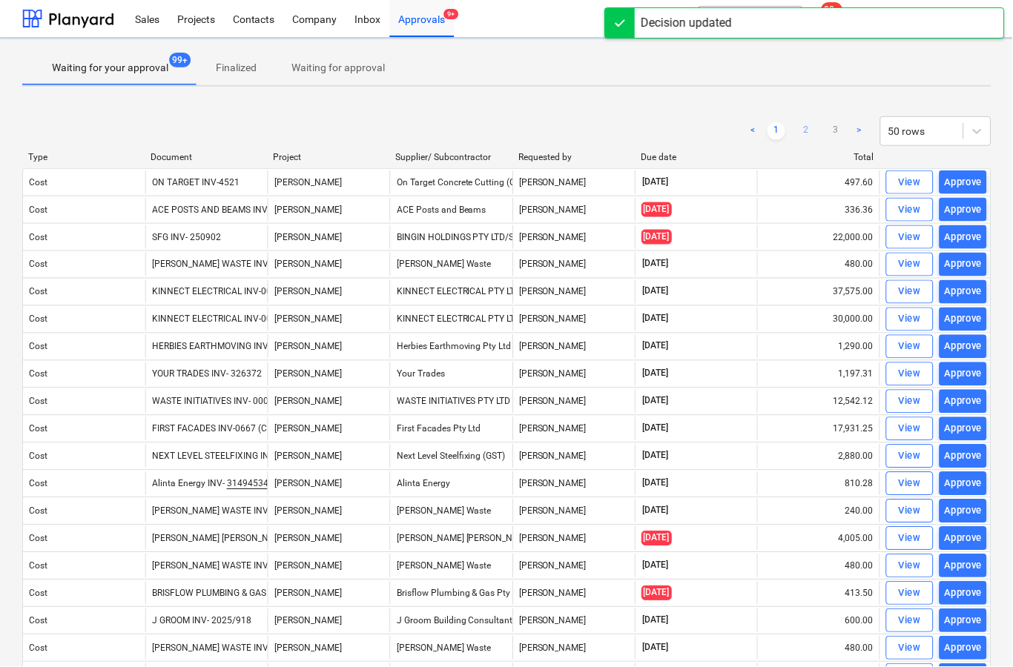
click at [805, 139] on link "2" at bounding box center [807, 131] width 18 height 18
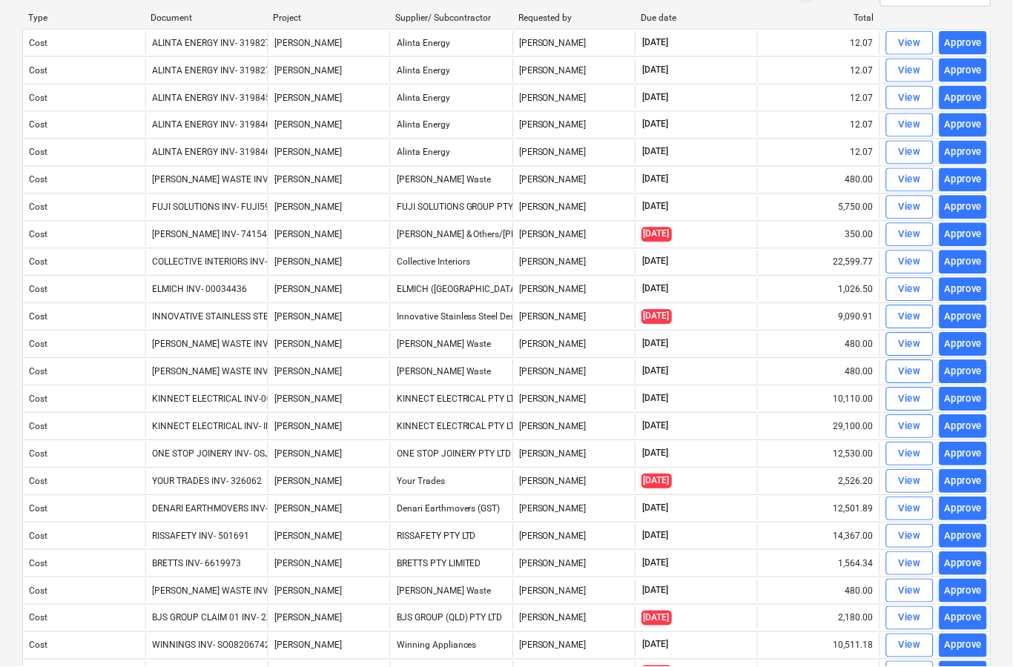
scroll to position [141, 0]
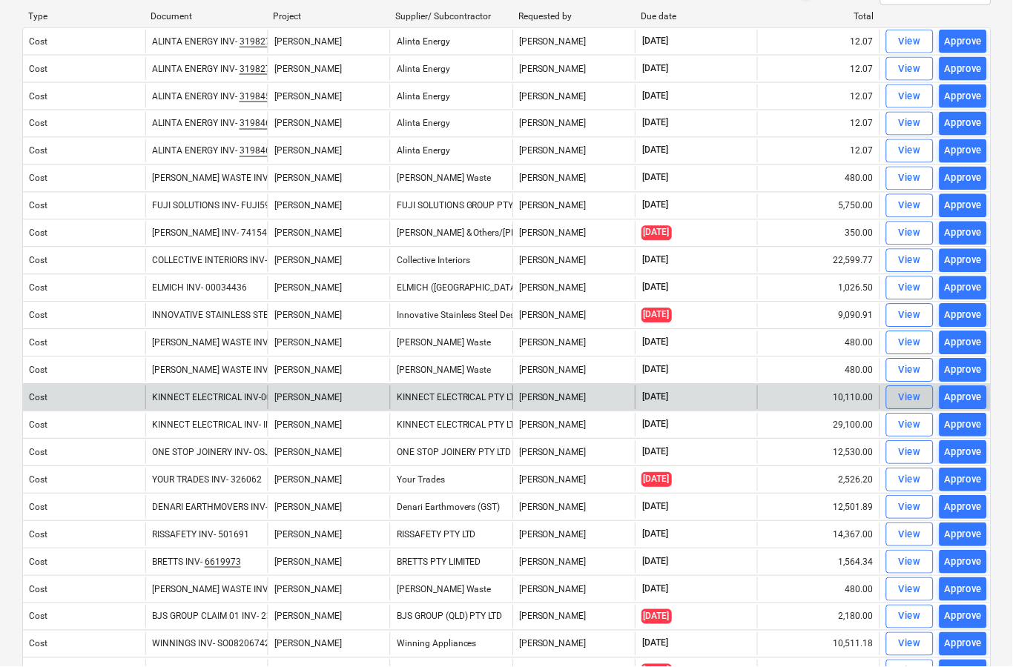
click at [899, 406] on span "View" at bounding box center [910, 398] width 33 height 17
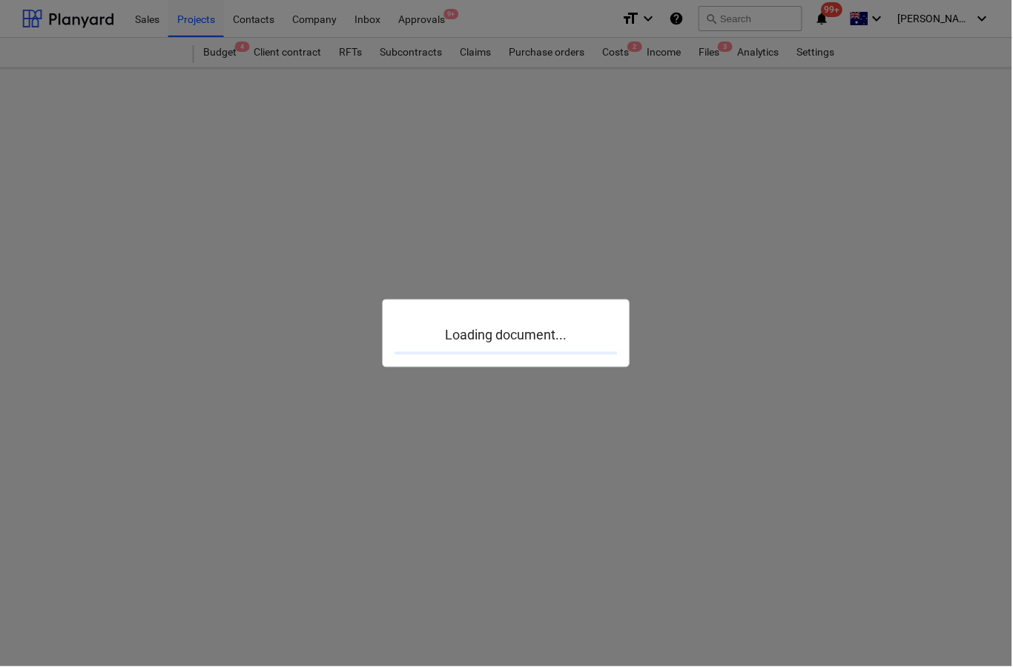
scroll to position [58, 0]
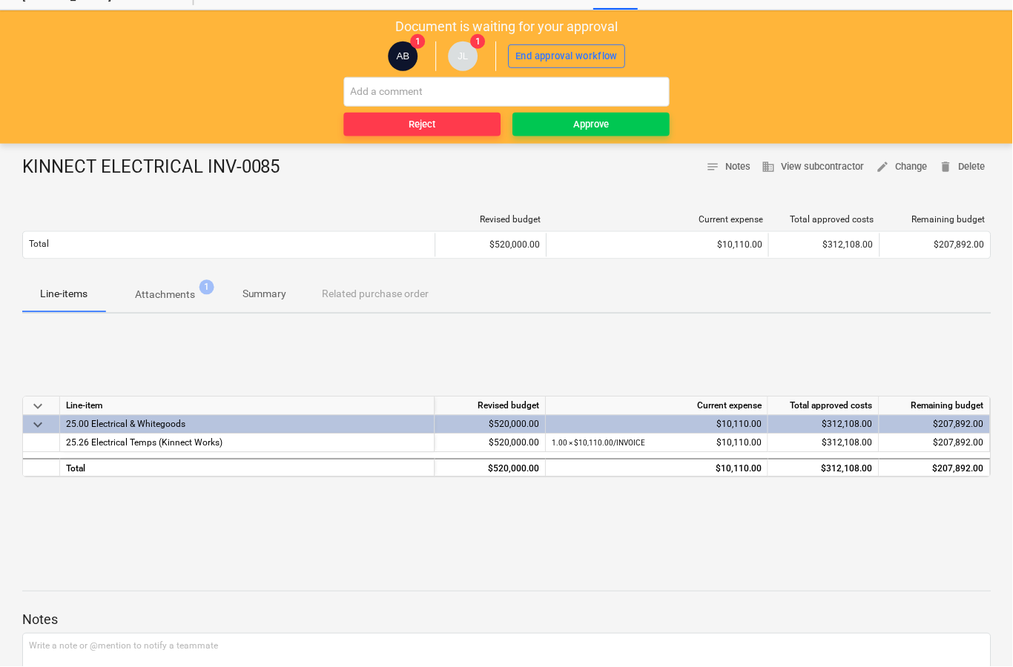
click at [168, 302] on p "Attachments" at bounding box center [165, 296] width 60 height 16
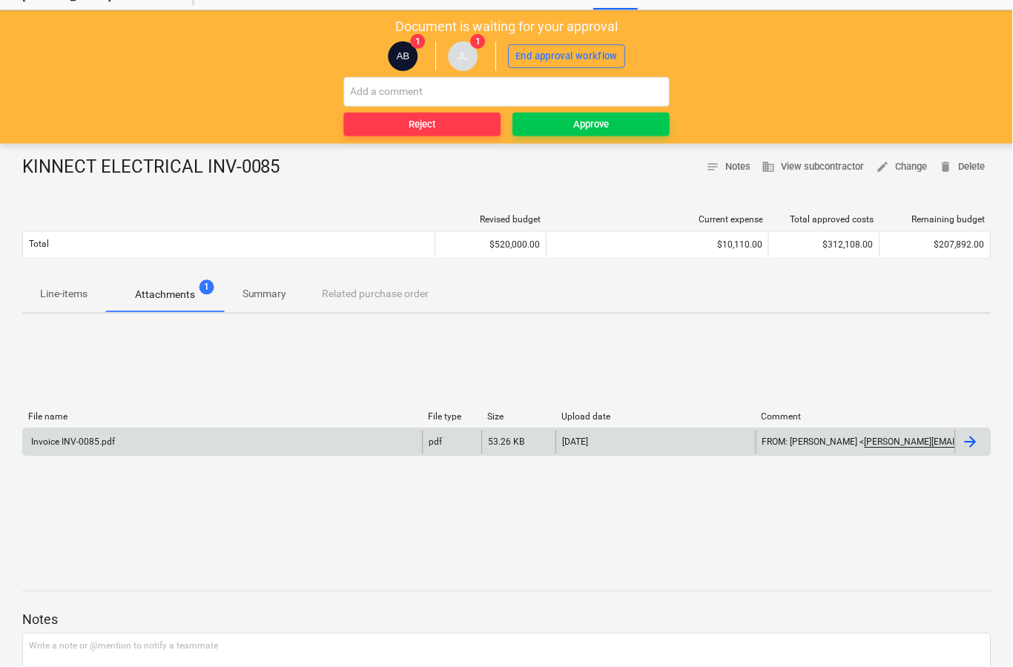
click at [975, 452] on div at bounding box center [974, 443] width 36 height 24
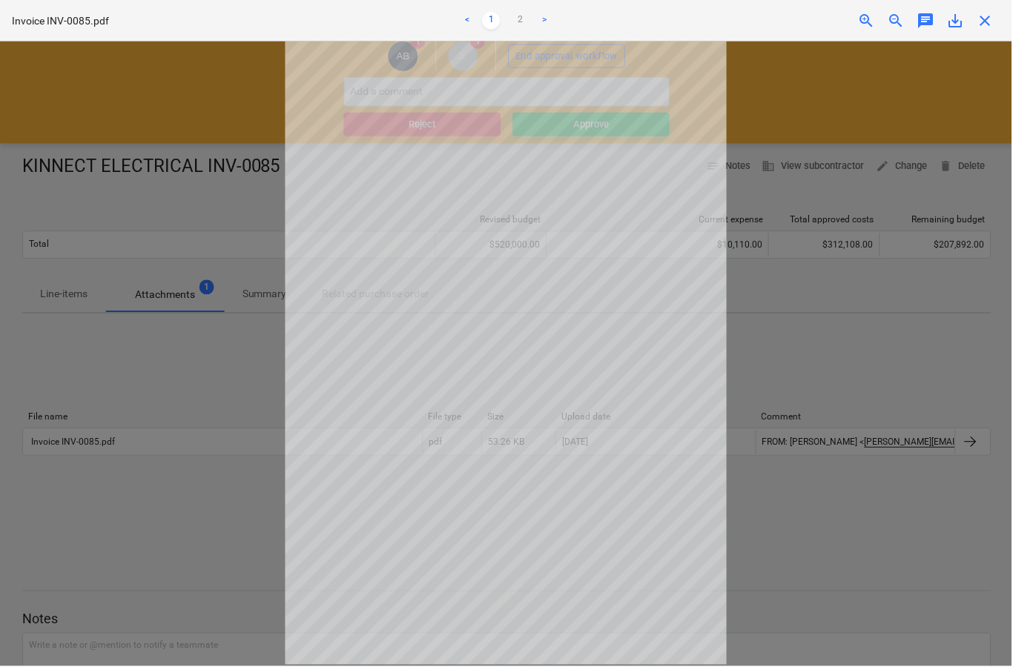
click at [992, 25] on span "close" at bounding box center [986, 21] width 18 height 18
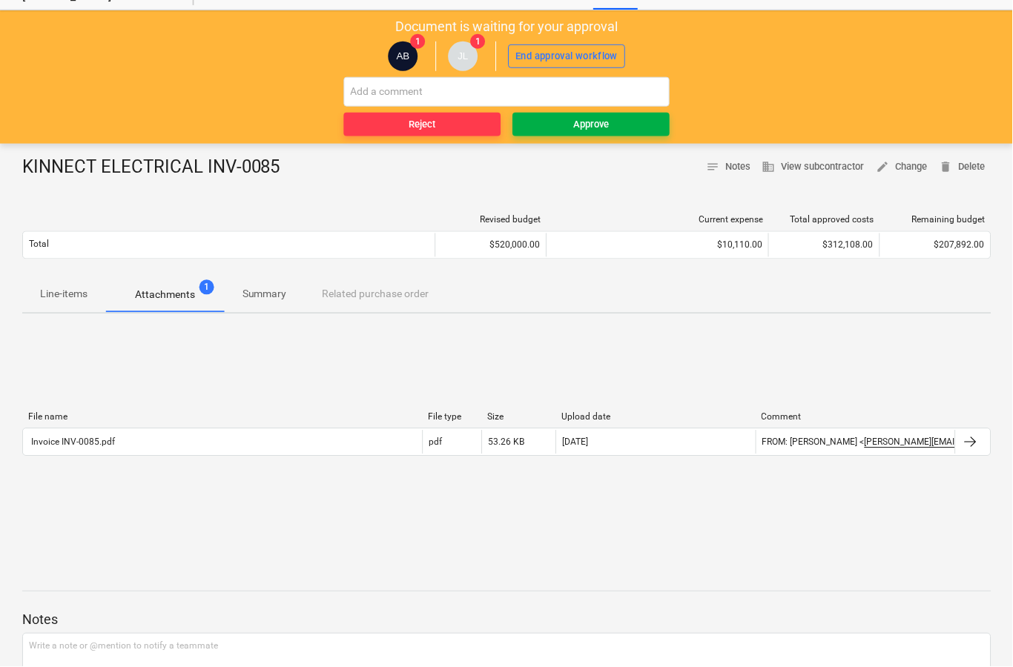
click at [602, 133] on button "Approve" at bounding box center [591, 125] width 157 height 24
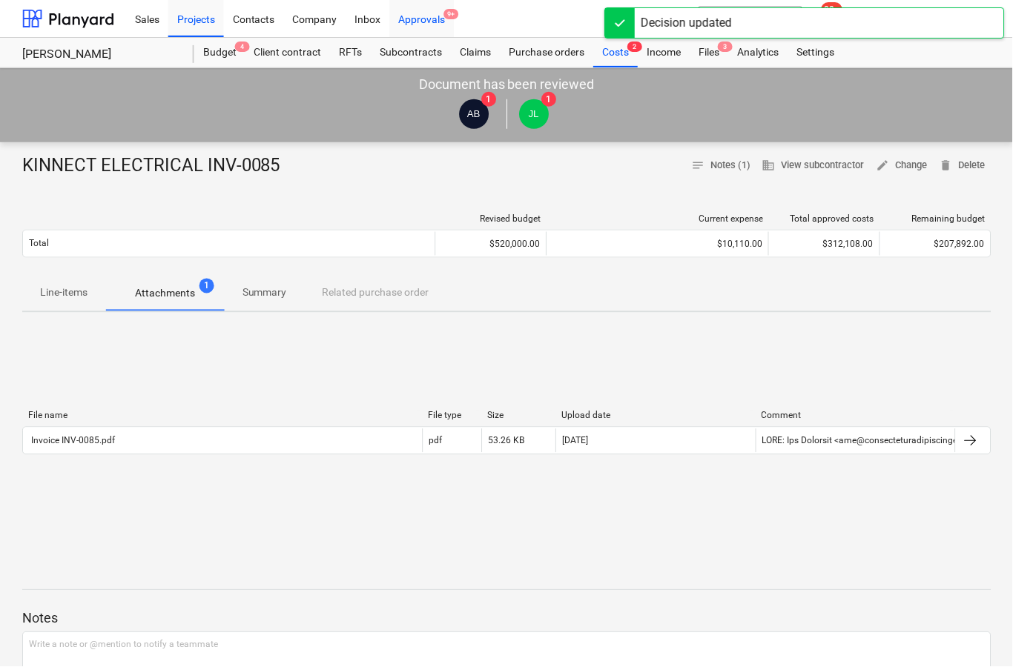
click at [432, 19] on div "Approvals 9+" at bounding box center [422, 18] width 65 height 38
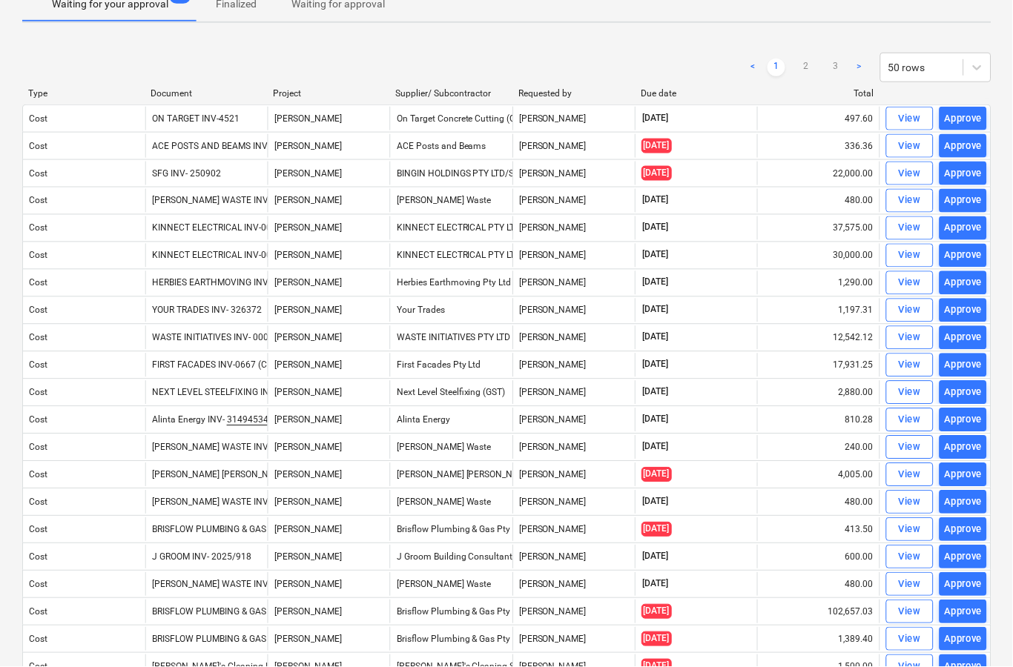
scroll to position [66, 0]
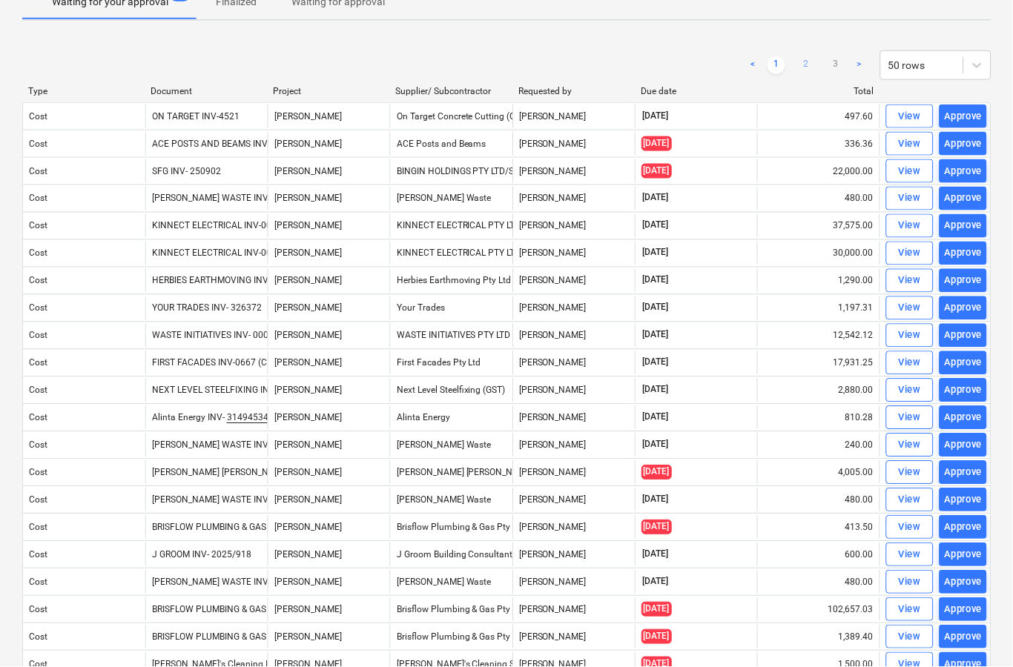
click at [807, 64] on link "2" at bounding box center [807, 65] width 18 height 18
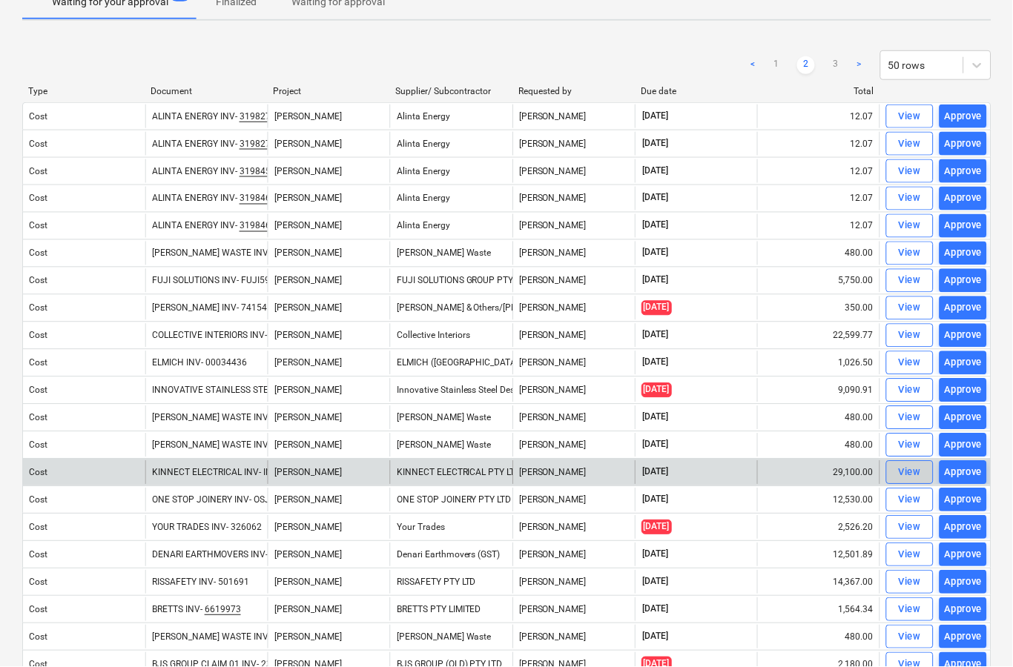
click at [896, 482] on button "View" at bounding box center [910, 473] width 47 height 24
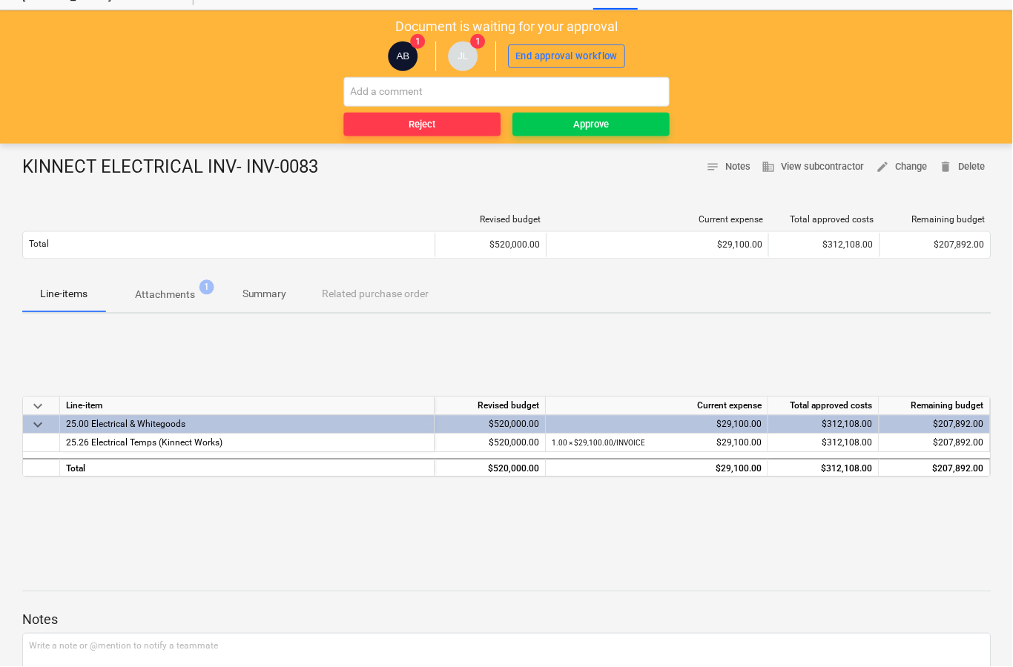
click at [162, 295] on p "Attachments" at bounding box center [165, 296] width 60 height 16
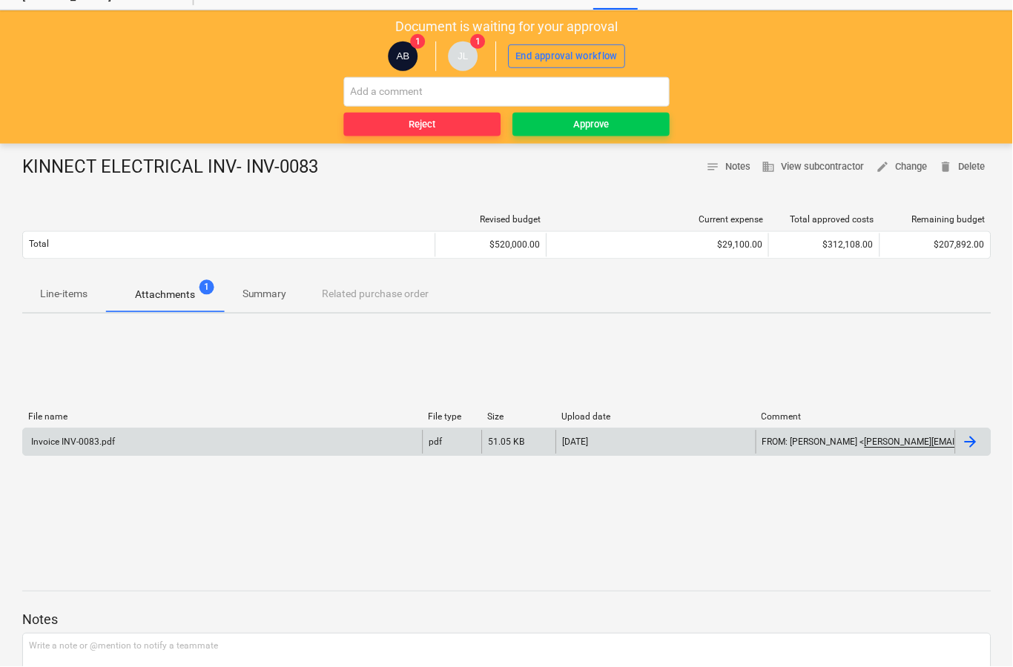
click at [971, 450] on div at bounding box center [971, 443] width 18 height 18
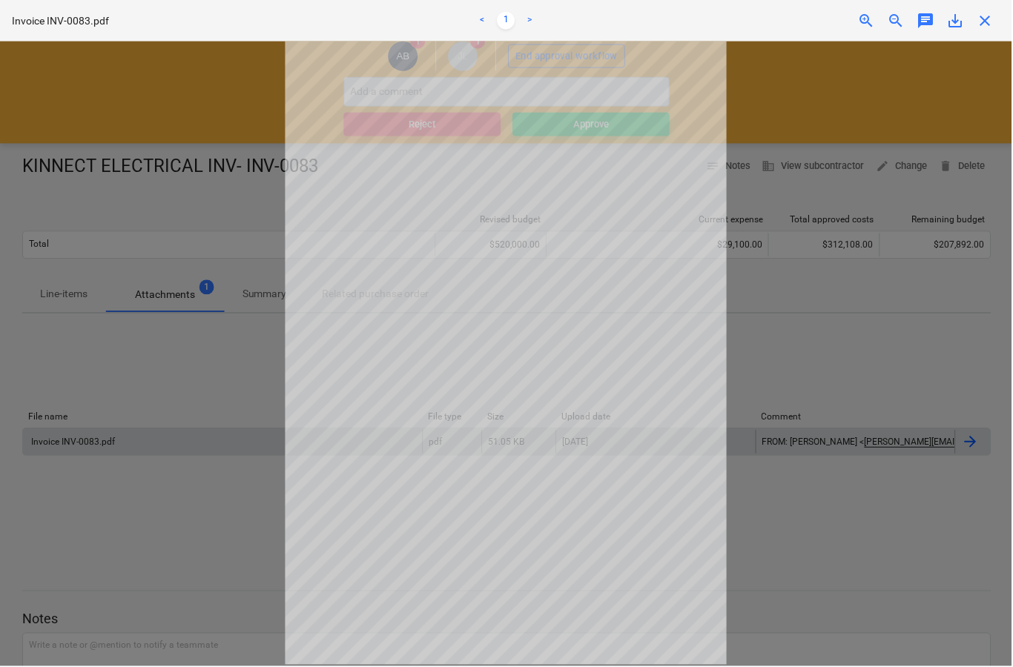
click at [995, 28] on span "close" at bounding box center [986, 21] width 18 height 18
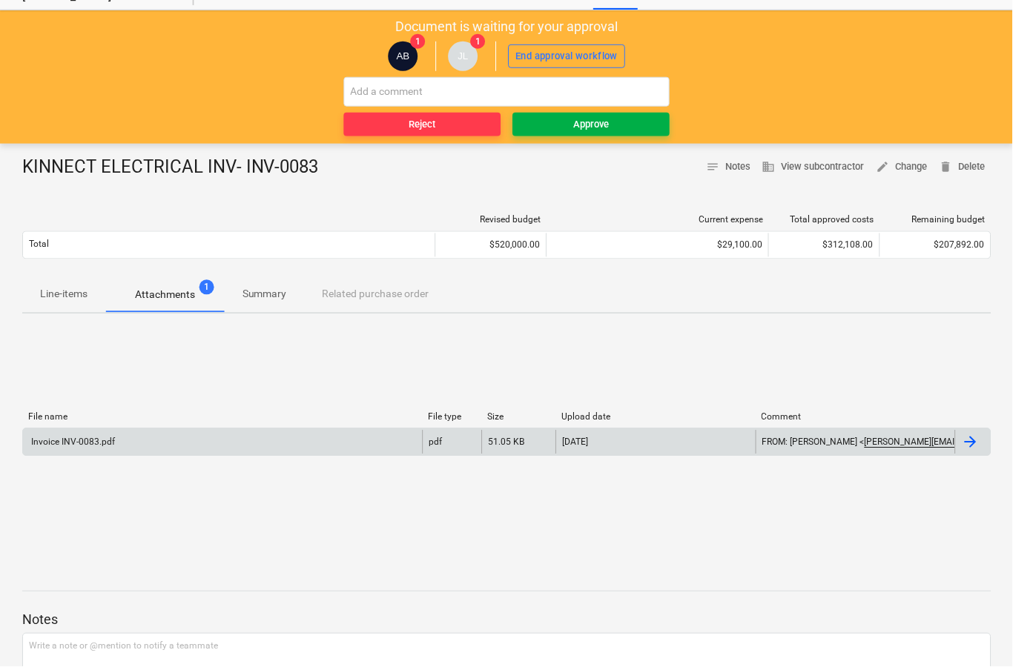
click at [615, 132] on button "Approve" at bounding box center [591, 125] width 157 height 24
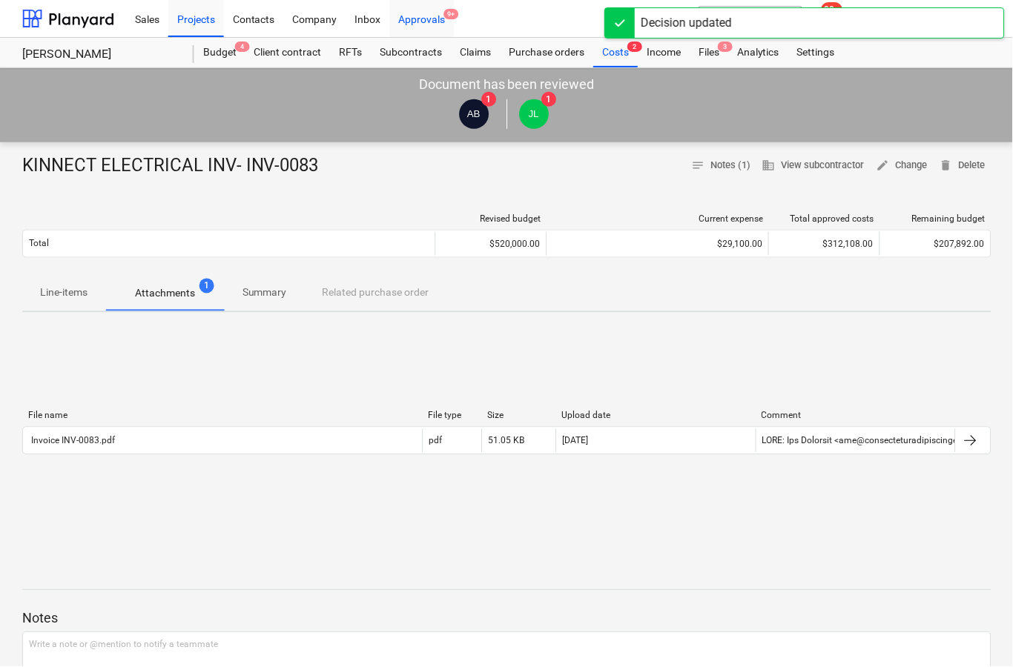
click at [426, 22] on div "Approvals 9+" at bounding box center [422, 18] width 65 height 38
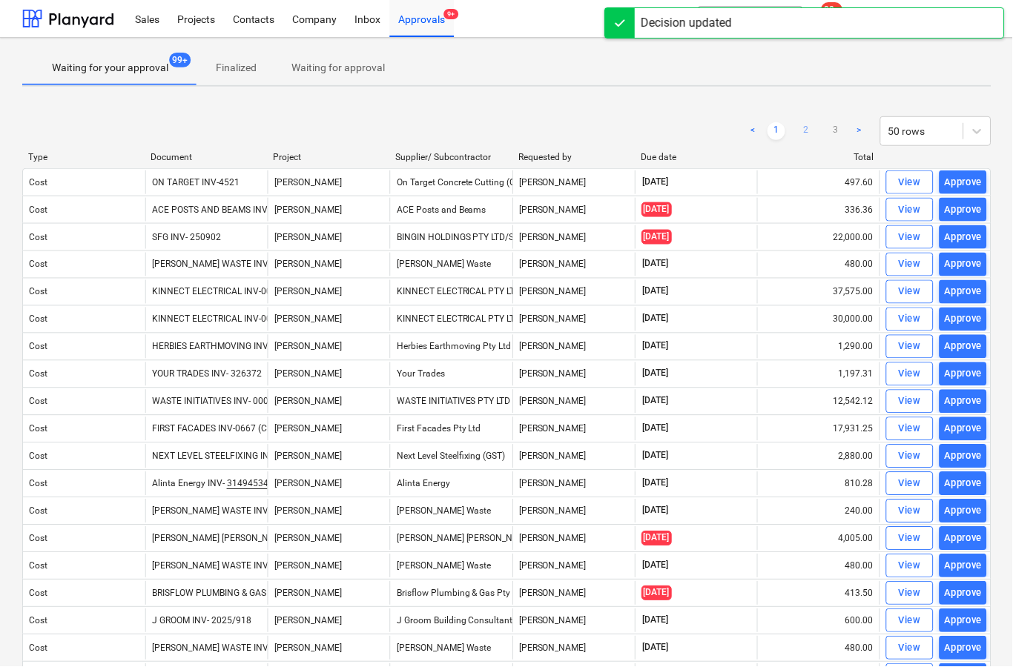
click at [813, 139] on link "2" at bounding box center [807, 131] width 18 height 18
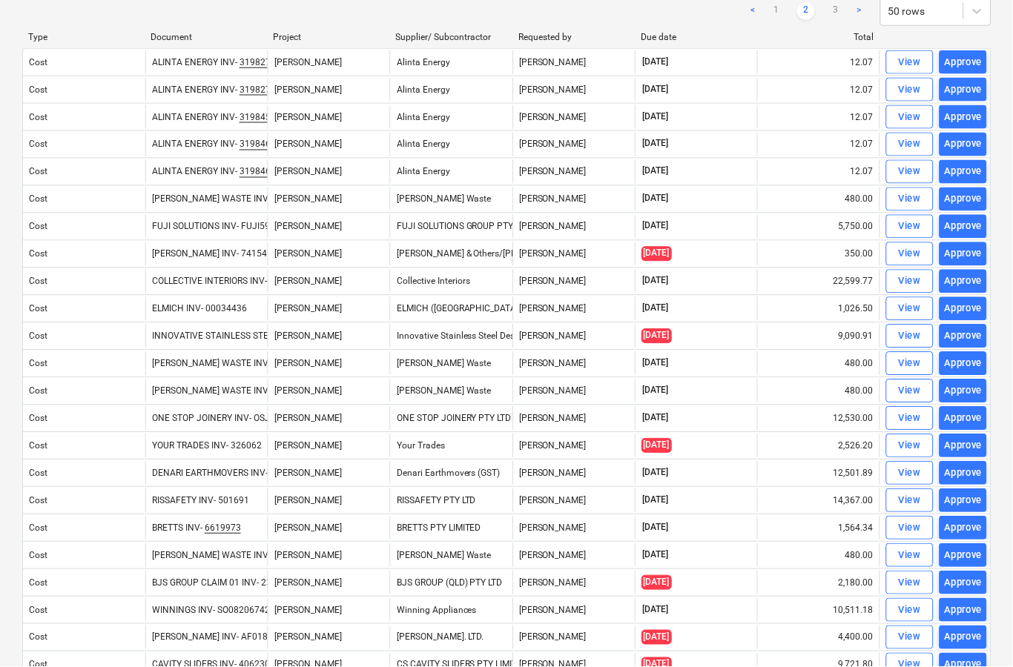
scroll to position [125, 0]
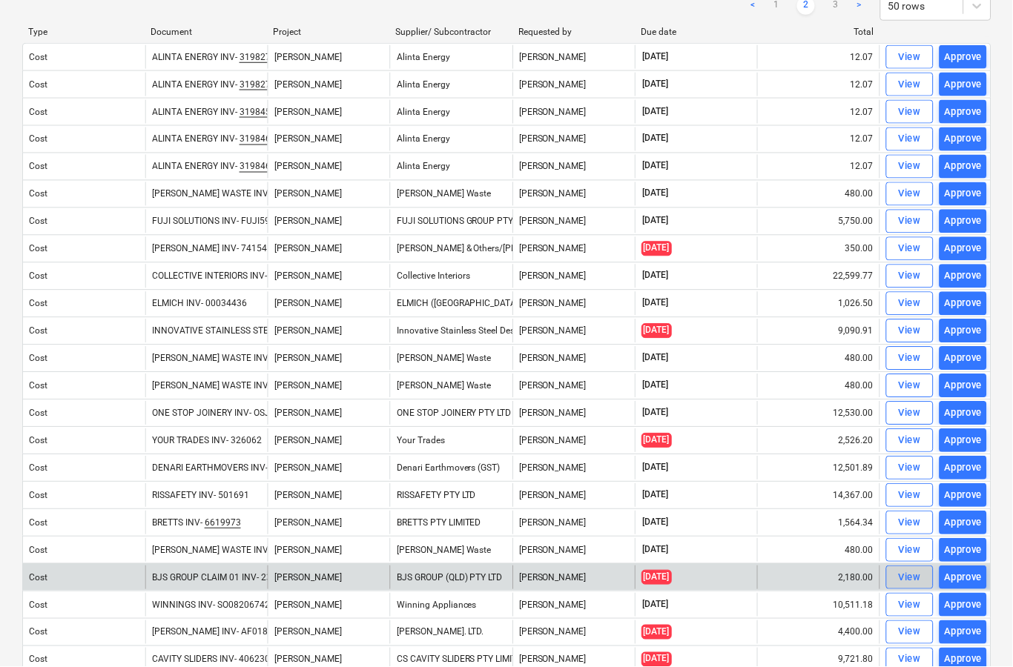
click at [899, 583] on span "View" at bounding box center [910, 578] width 33 height 17
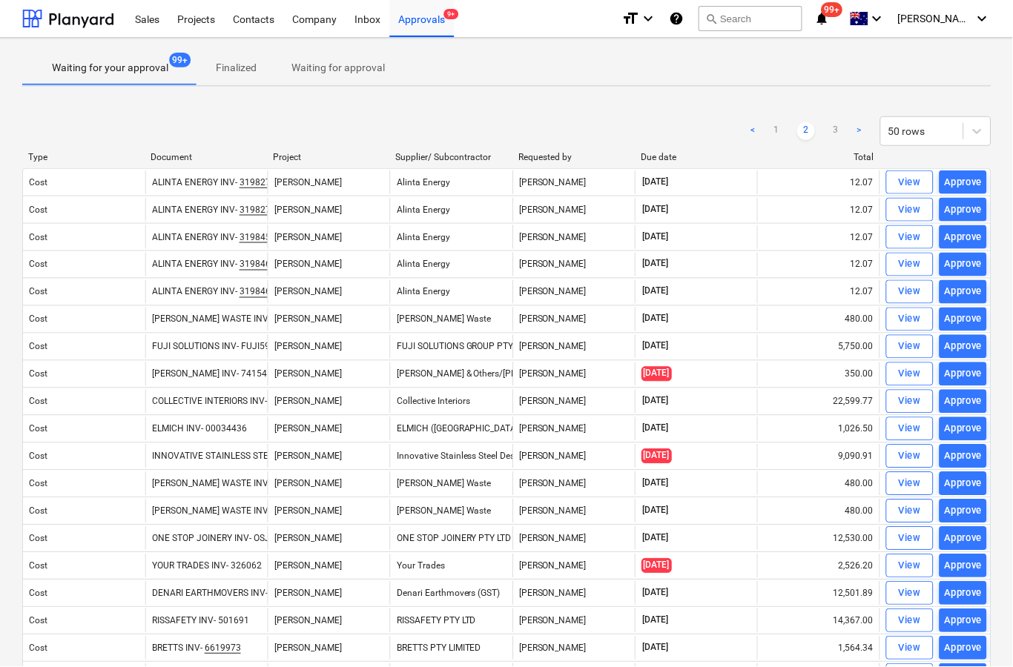
scroll to position [58, 0]
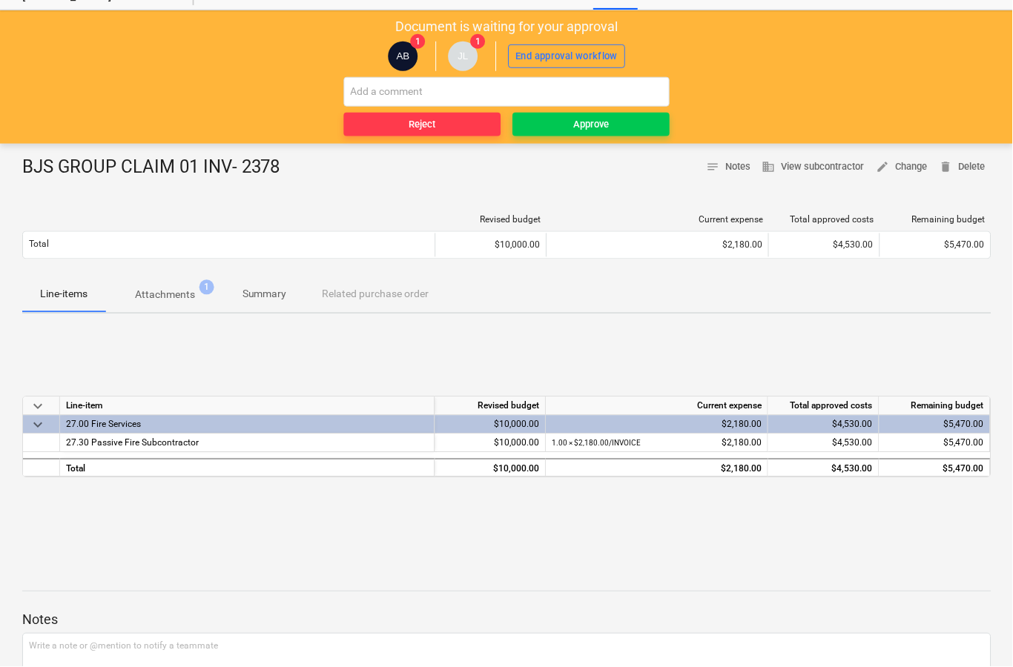
click at [176, 300] on p "Attachments" at bounding box center [165, 296] width 60 height 16
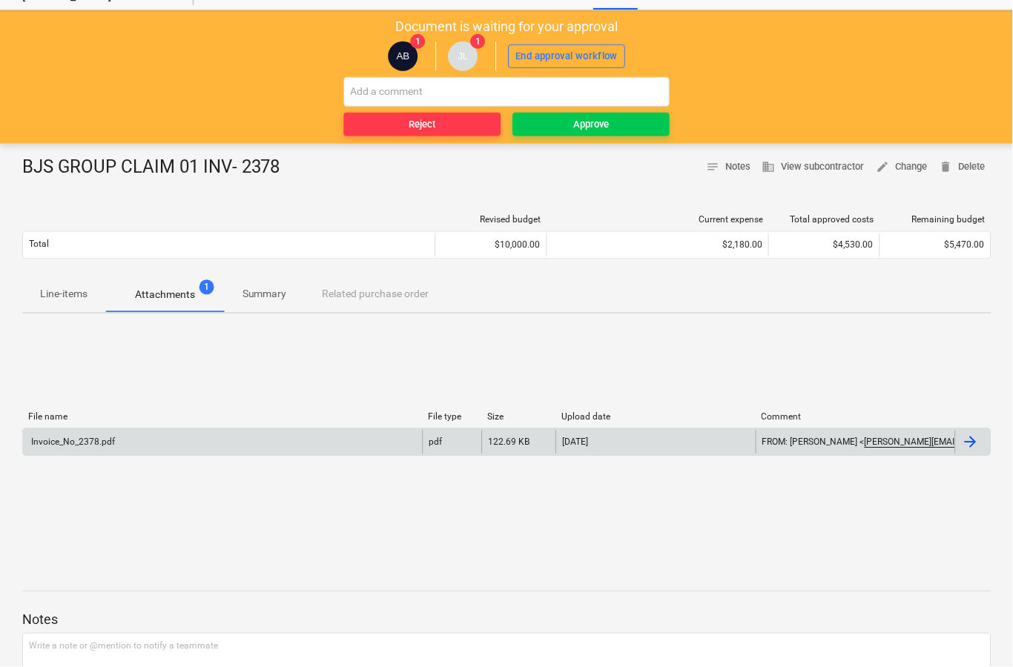
click at [963, 446] on div at bounding box center [971, 443] width 18 height 18
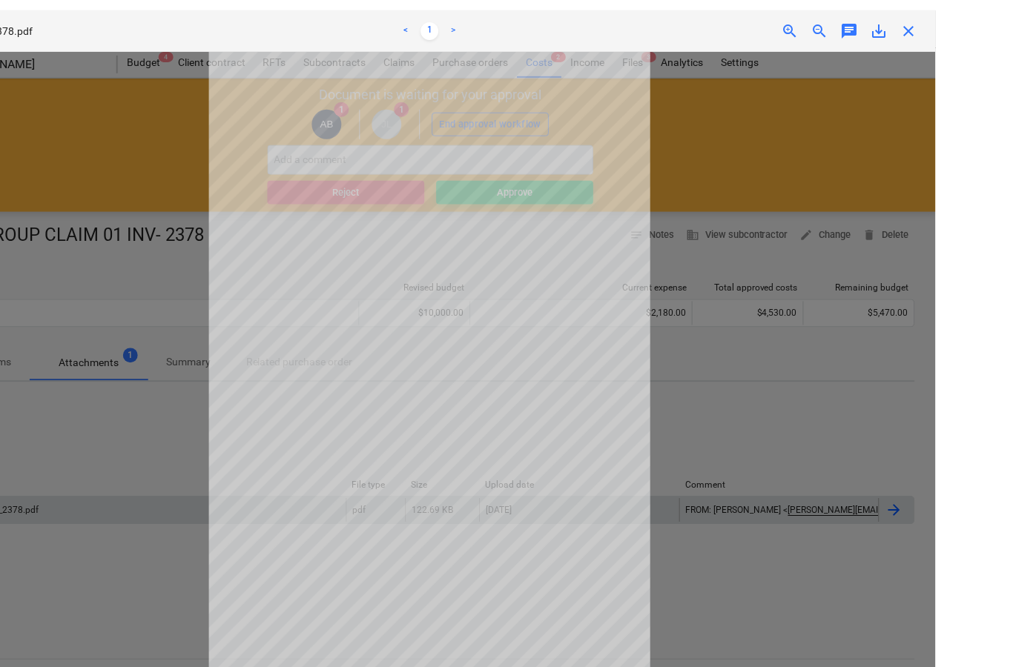
scroll to position [16, 0]
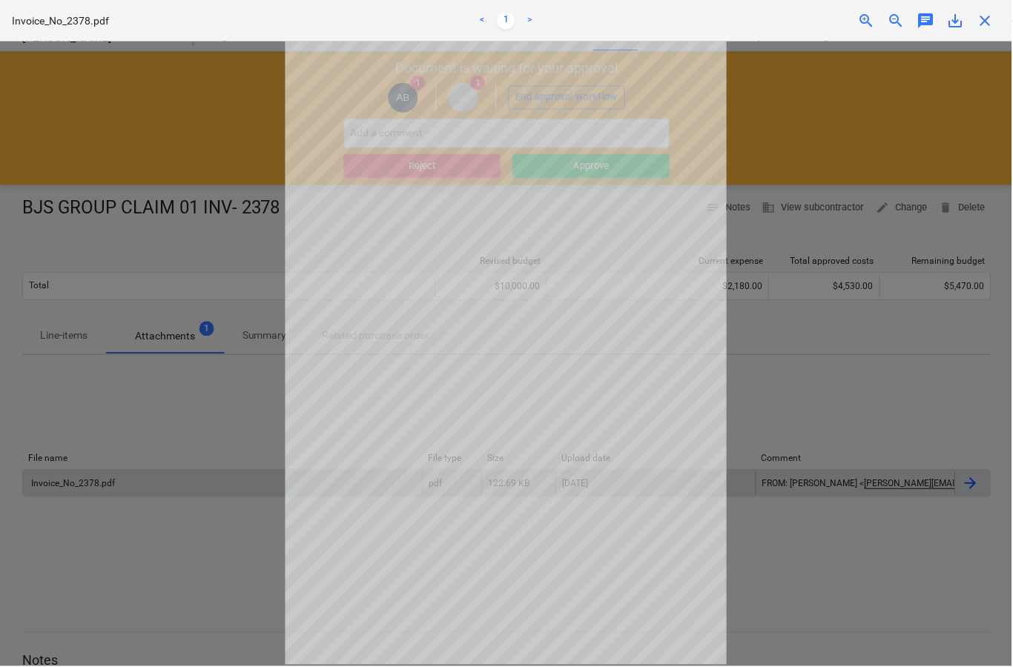
click at [989, 27] on span "close" at bounding box center [986, 21] width 18 height 18
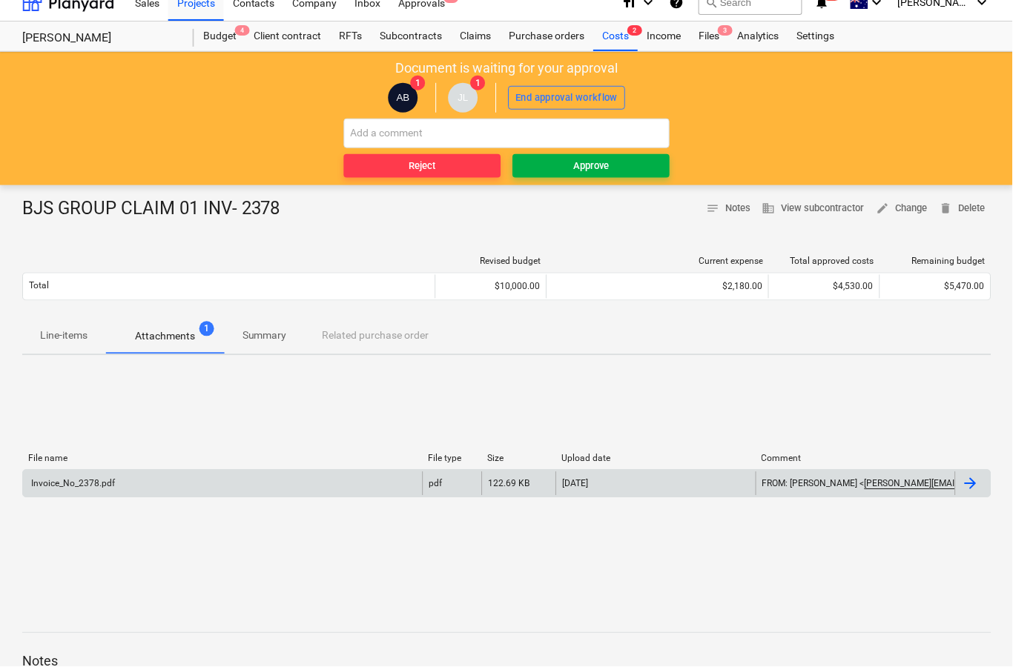
click at [605, 170] on div "Approve" at bounding box center [592, 166] width 36 height 17
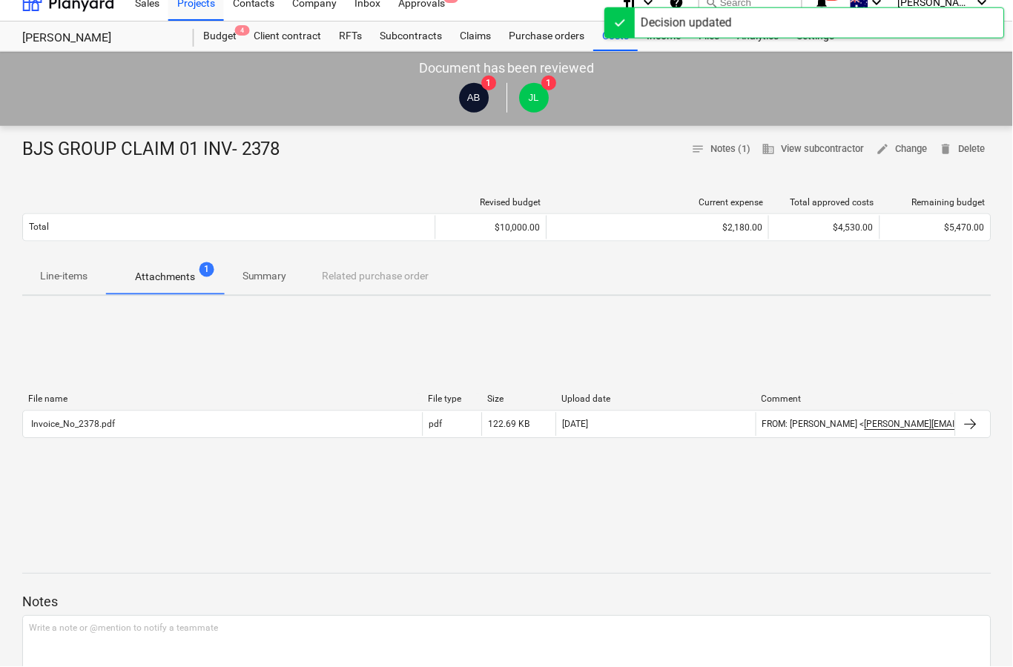
scroll to position [0, 0]
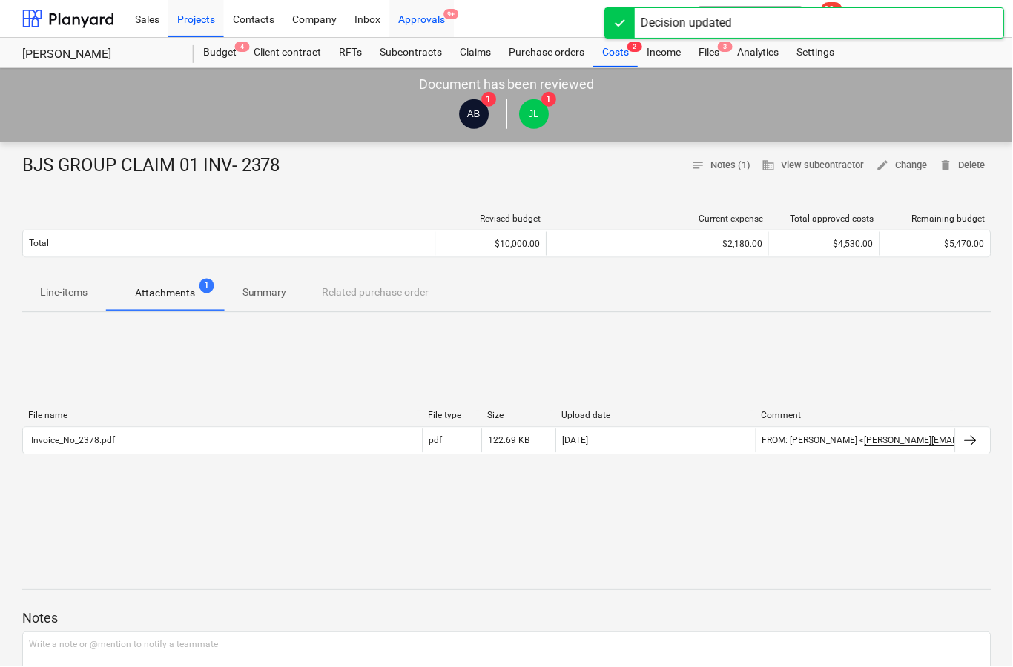
click at [432, 26] on div "Approvals 9+" at bounding box center [422, 18] width 65 height 38
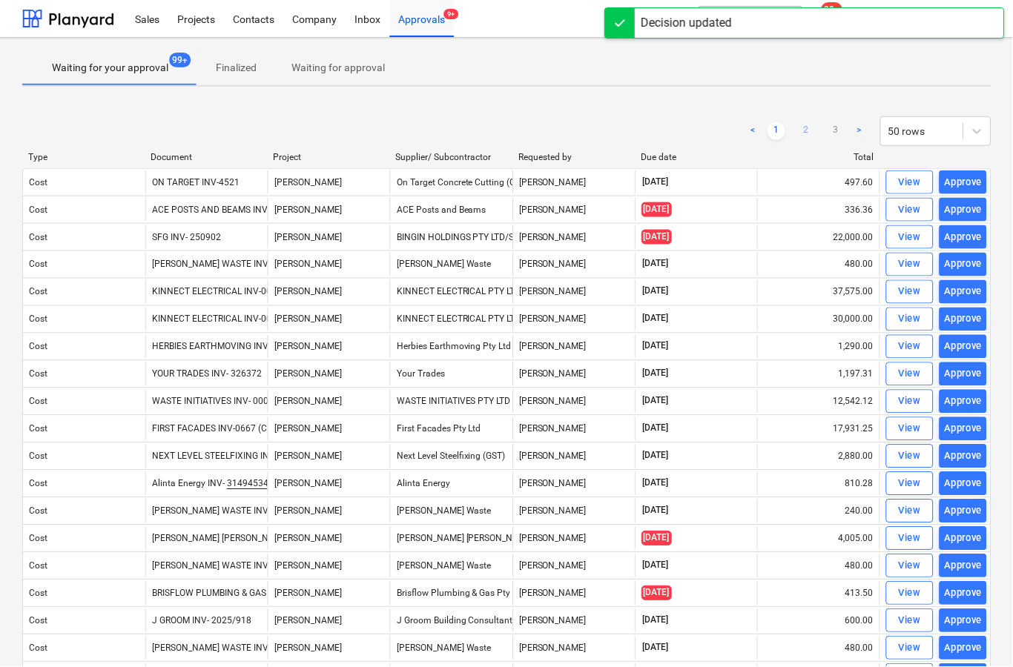
click at [801, 130] on link "2" at bounding box center [807, 131] width 18 height 18
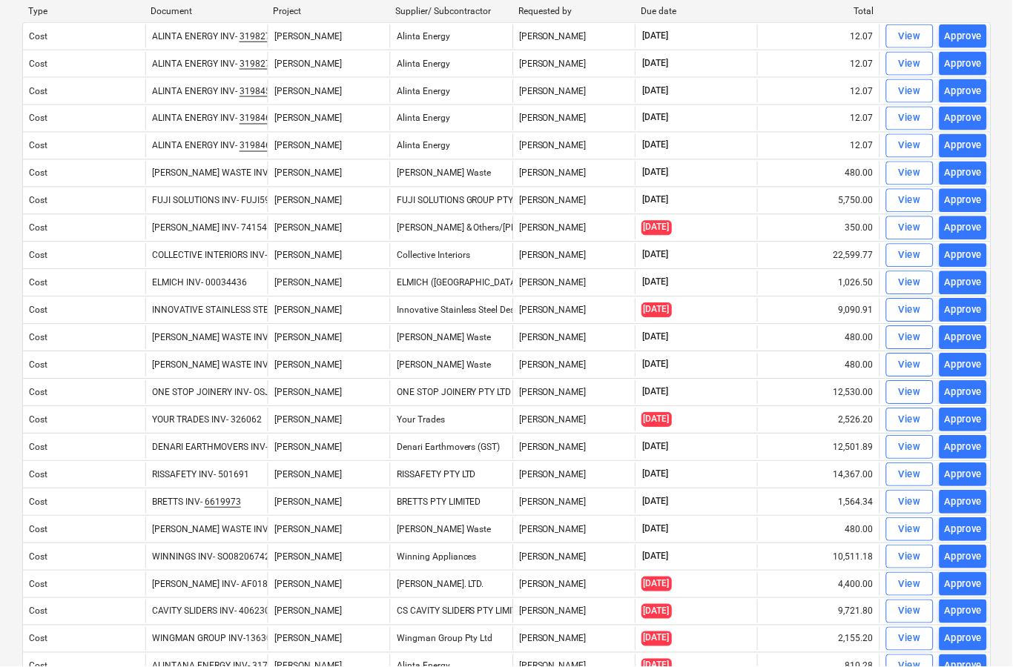
scroll to position [146, 0]
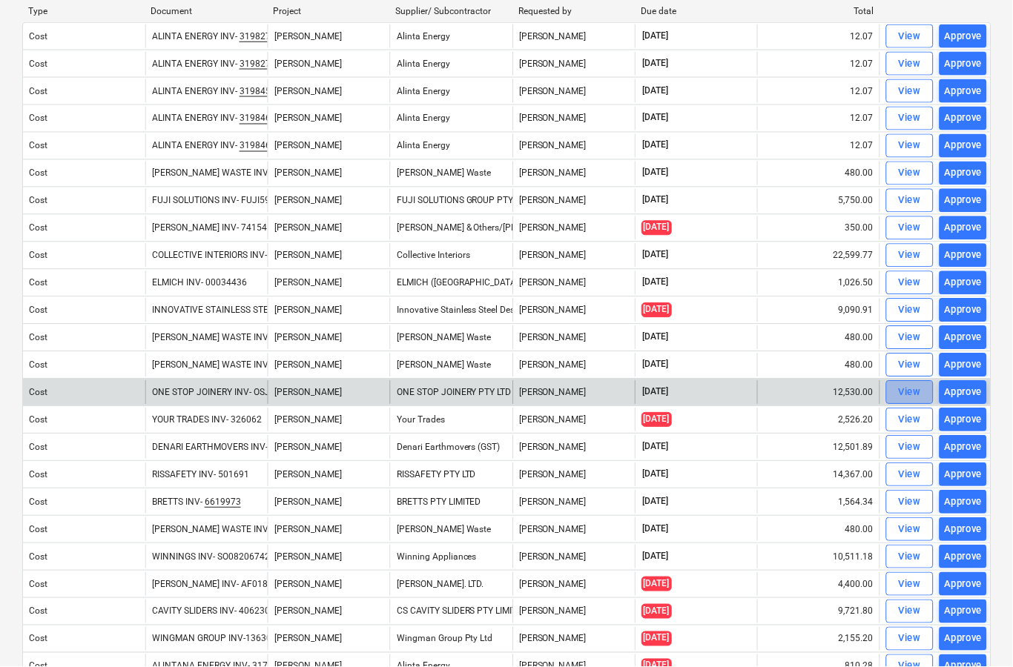
click at [902, 397] on div "View" at bounding box center [910, 393] width 22 height 17
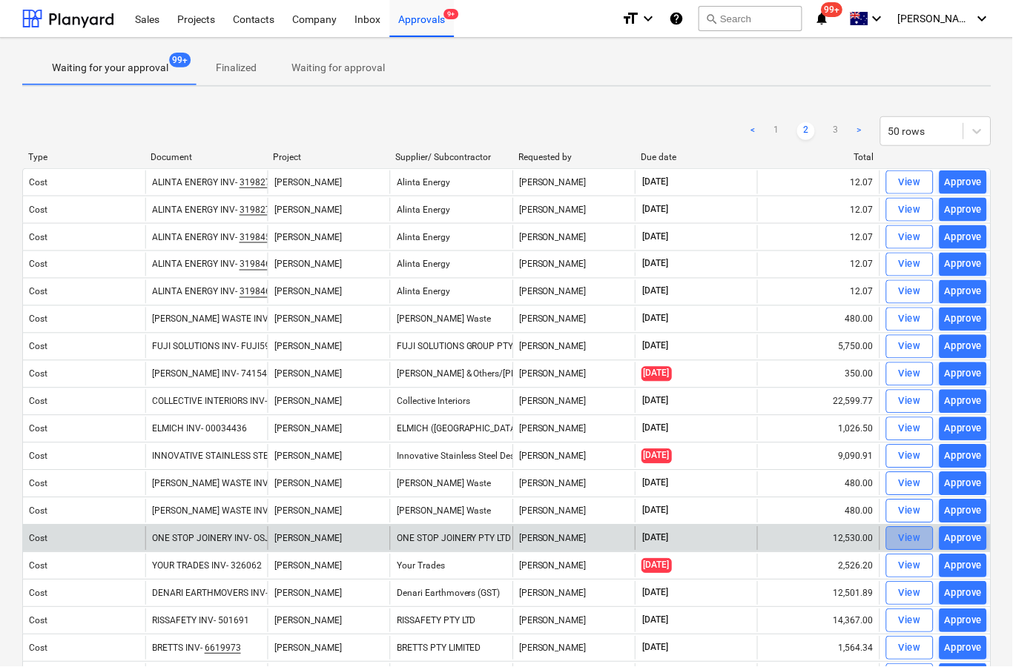
scroll to position [58, 0]
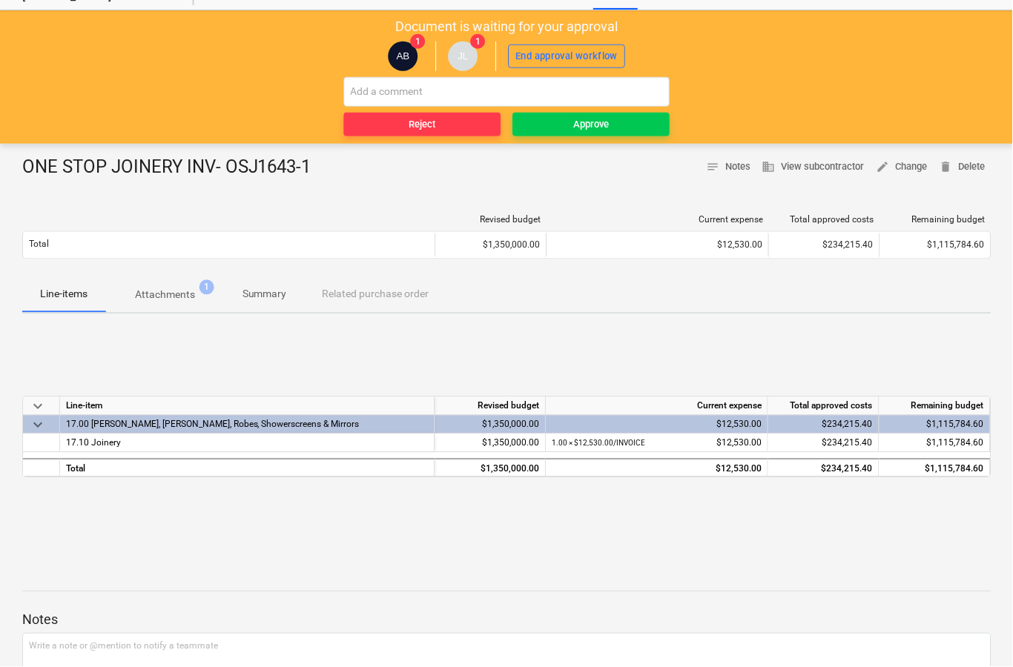
click at [156, 307] on button "Attachments 1" at bounding box center [164, 295] width 119 height 36
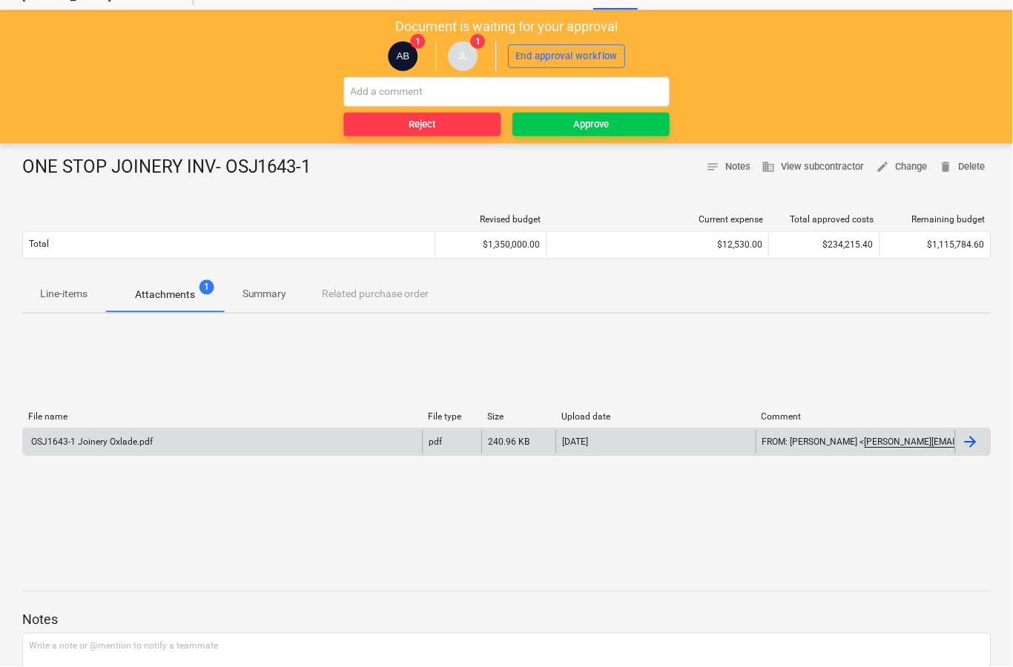
click at [970, 442] on div at bounding box center [971, 443] width 18 height 18
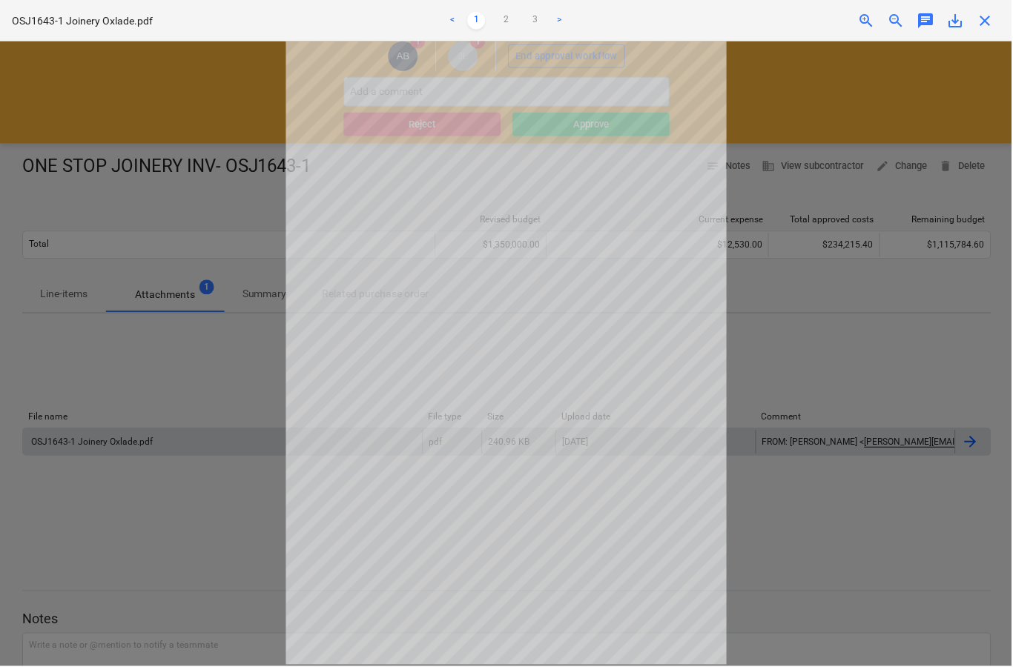
click at [983, 27] on span "close" at bounding box center [986, 21] width 18 height 18
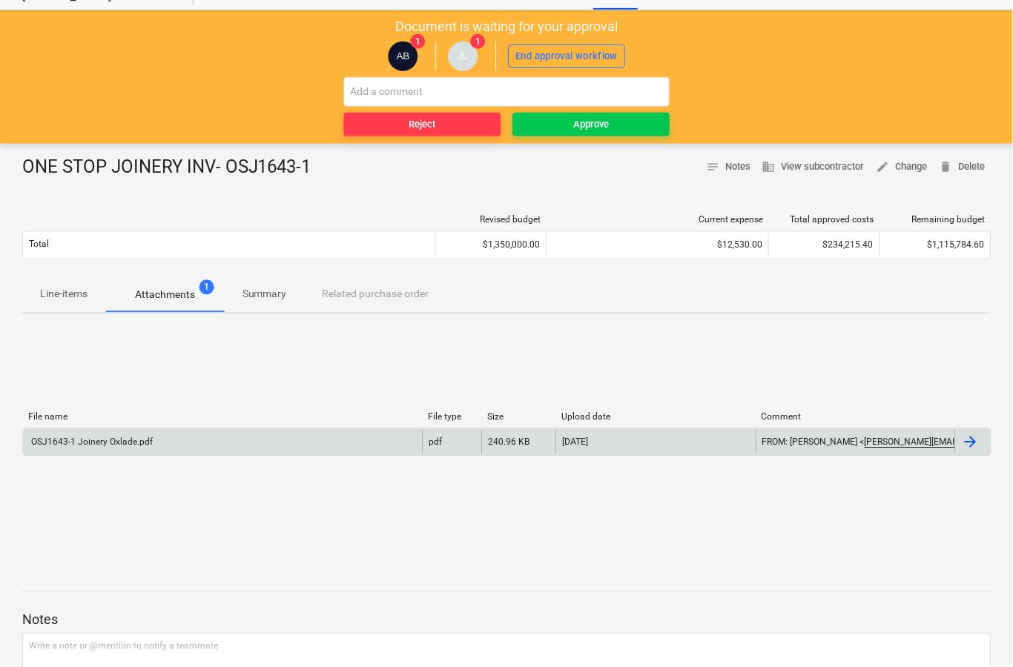
click at [968, 446] on div at bounding box center [971, 443] width 18 height 18
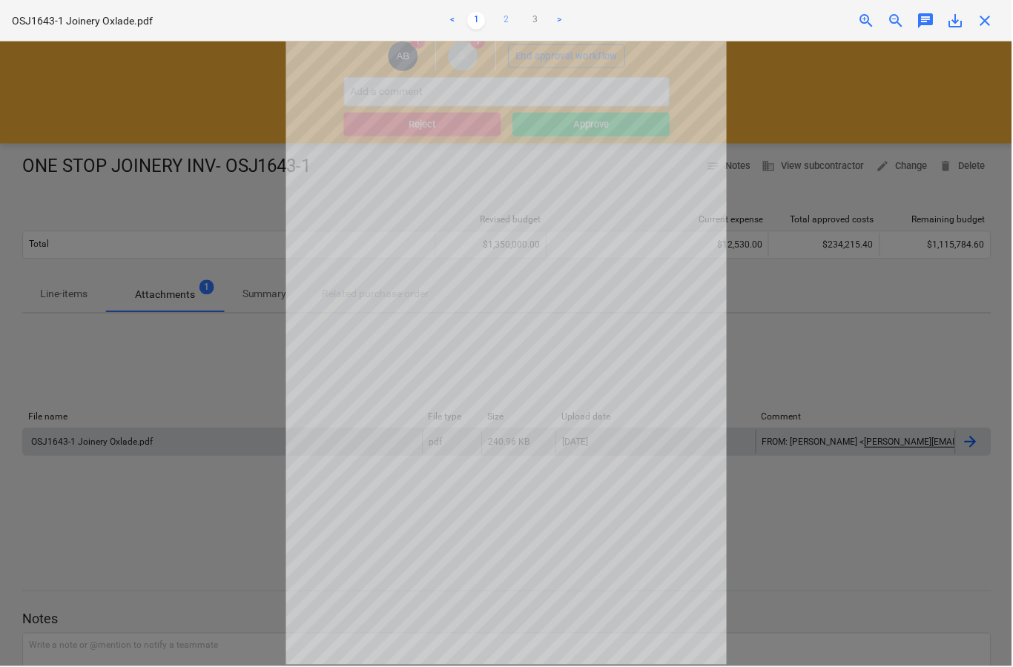
click at [509, 24] on link "2" at bounding box center [507, 21] width 18 height 18
click at [566, 21] on link ">" at bounding box center [560, 21] width 18 height 18
click at [994, 20] on span "close" at bounding box center [986, 21] width 18 height 18
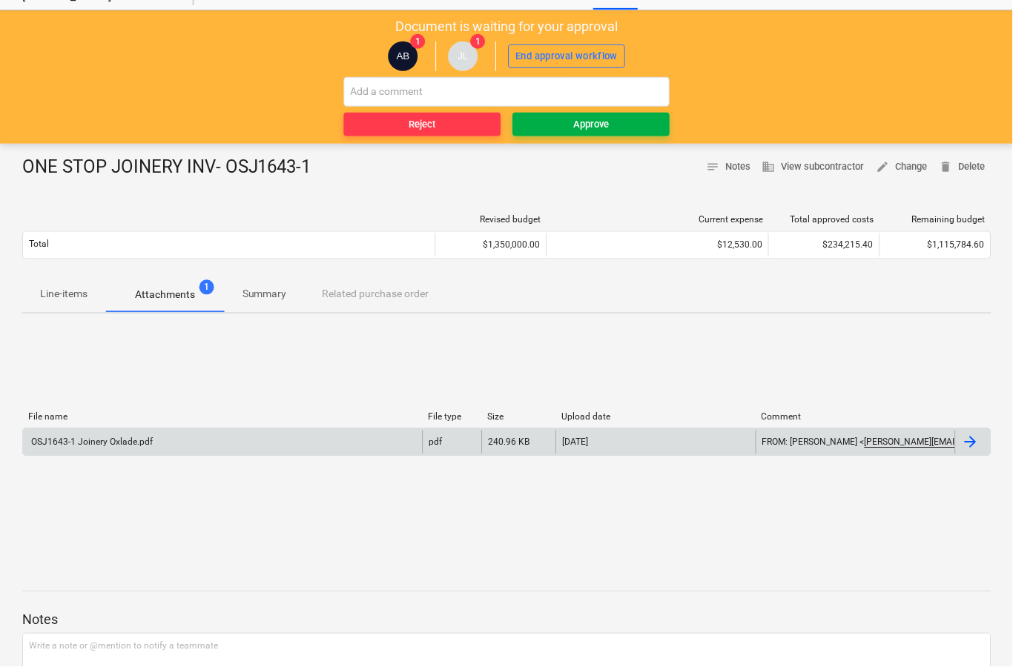
click at [620, 133] on button "Approve" at bounding box center [591, 125] width 157 height 24
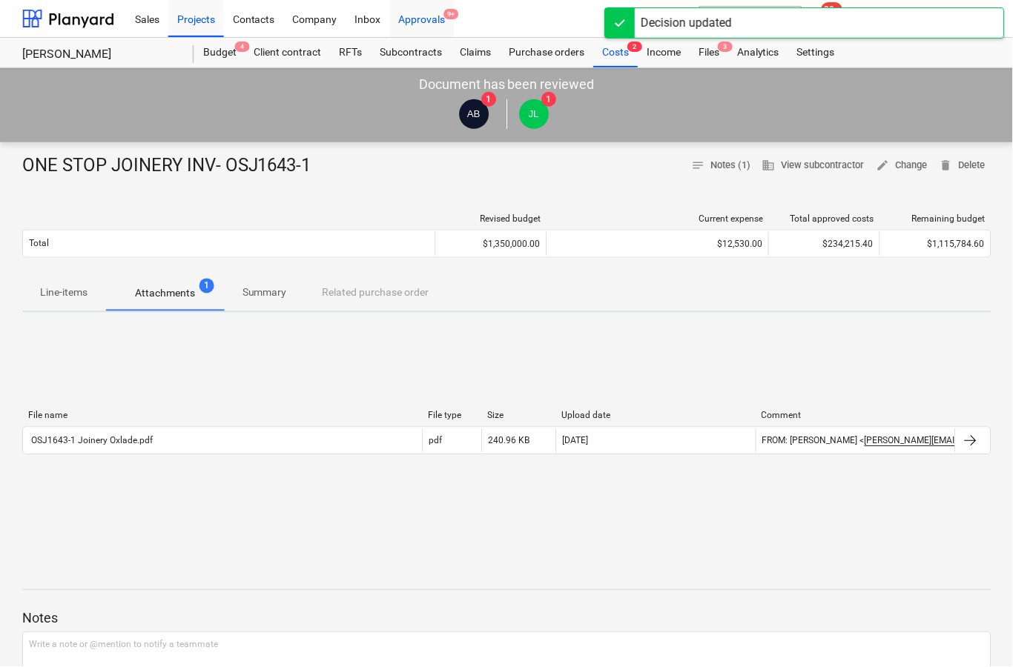
click at [419, 18] on div "Approvals 9+" at bounding box center [422, 18] width 65 height 38
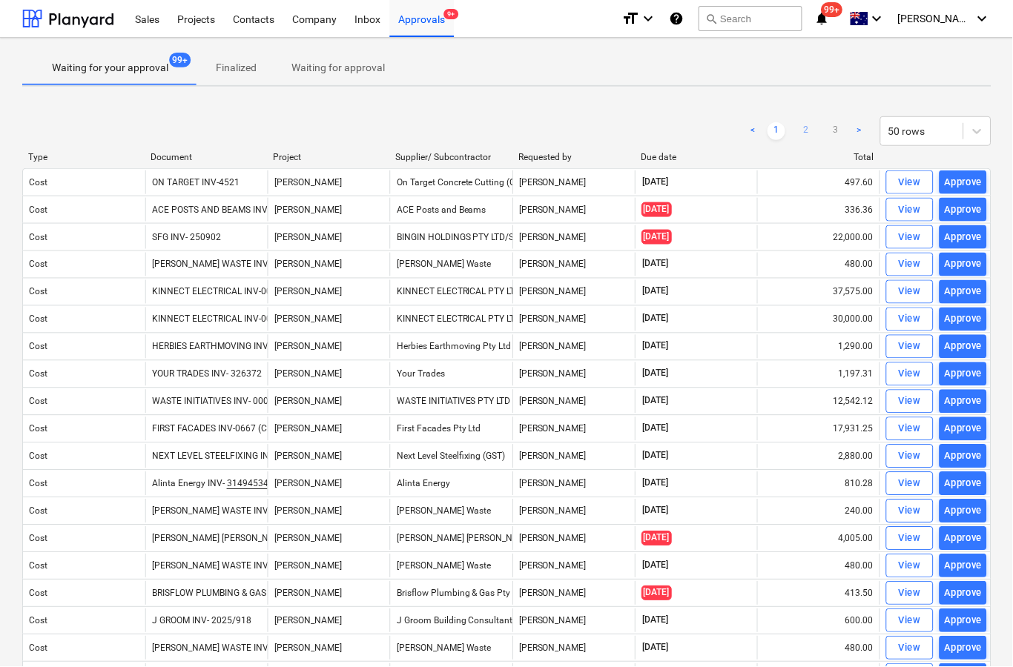
click at [807, 136] on link "2" at bounding box center [807, 131] width 18 height 18
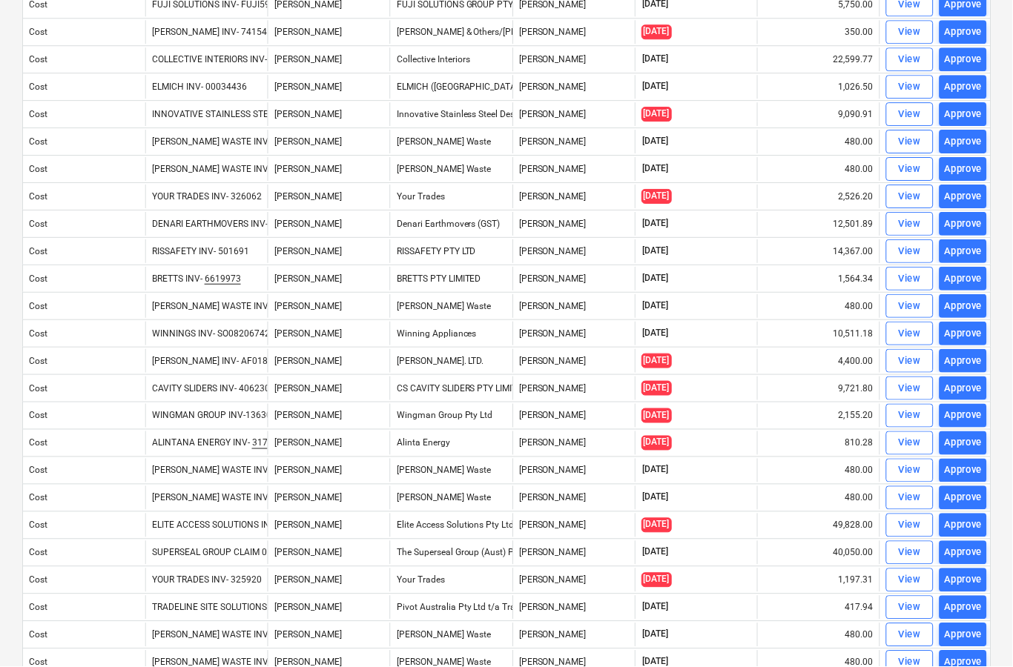
scroll to position [343, 0]
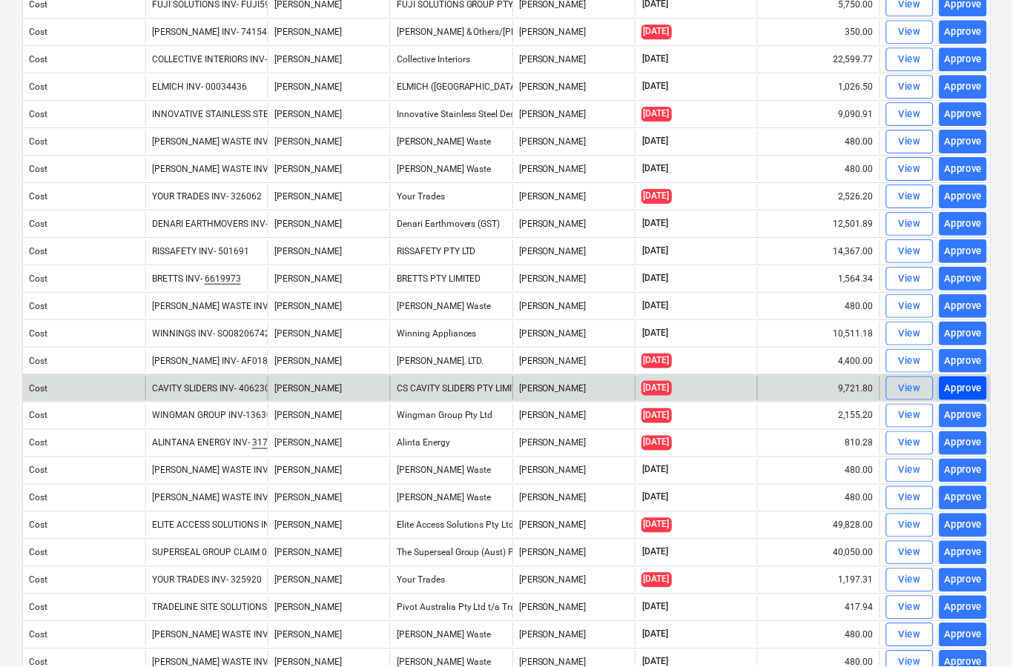
click at [958, 394] on div "Approve" at bounding box center [964, 388] width 38 height 17
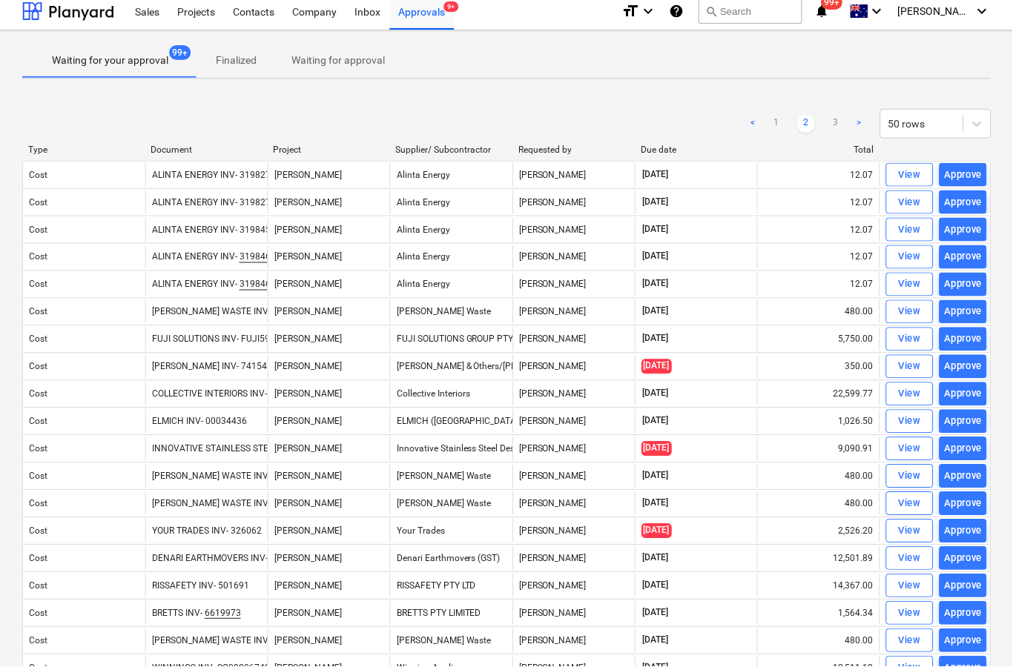
scroll to position [0, 0]
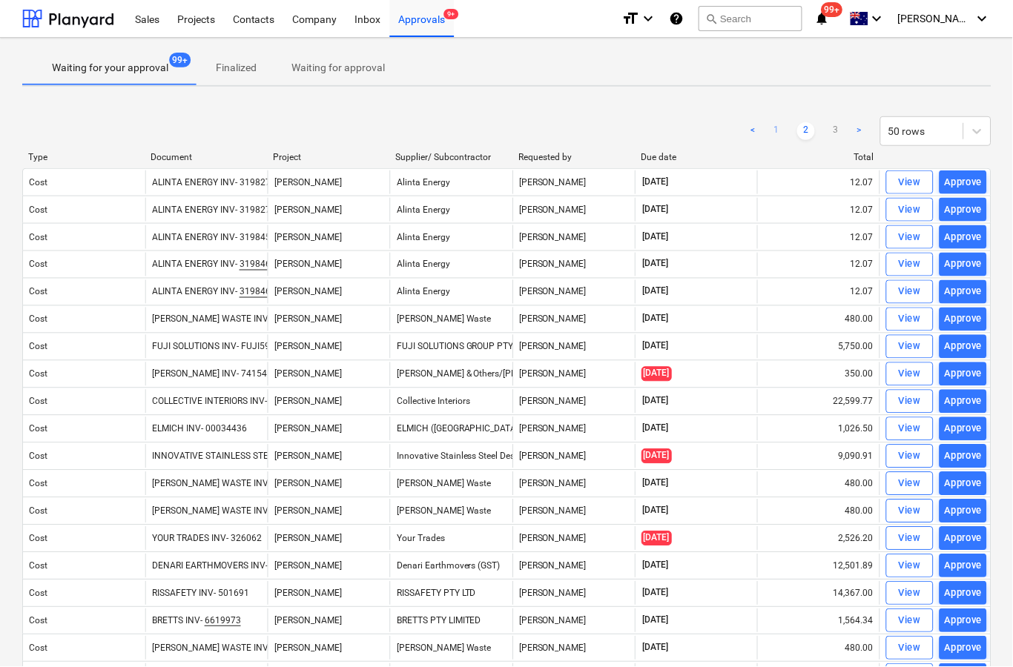
click at [768, 139] on link "1" at bounding box center [777, 131] width 18 height 18
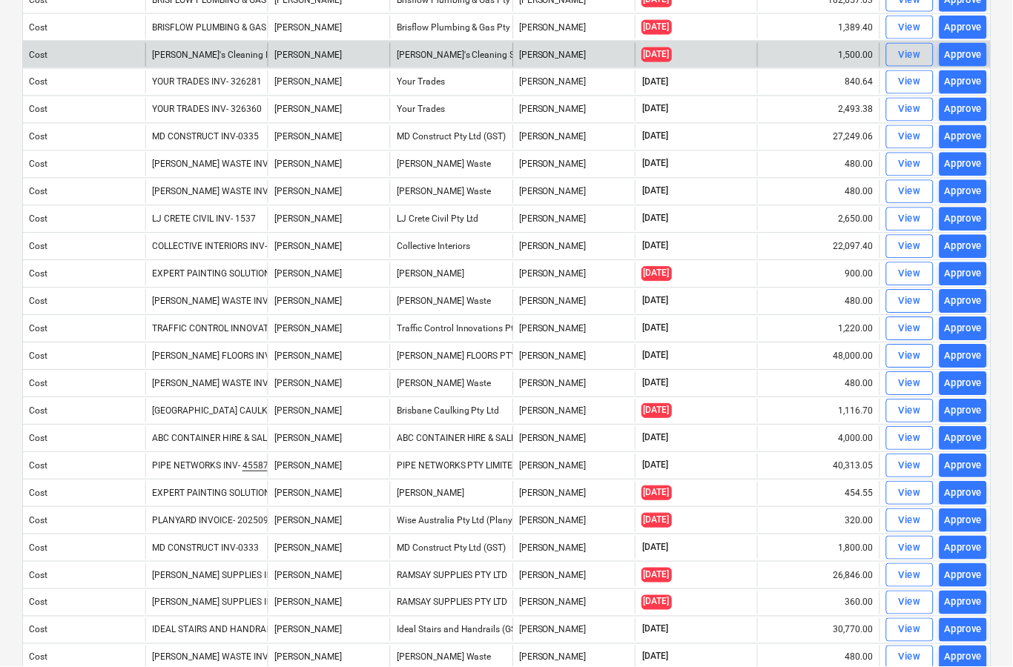
scroll to position [675, 0]
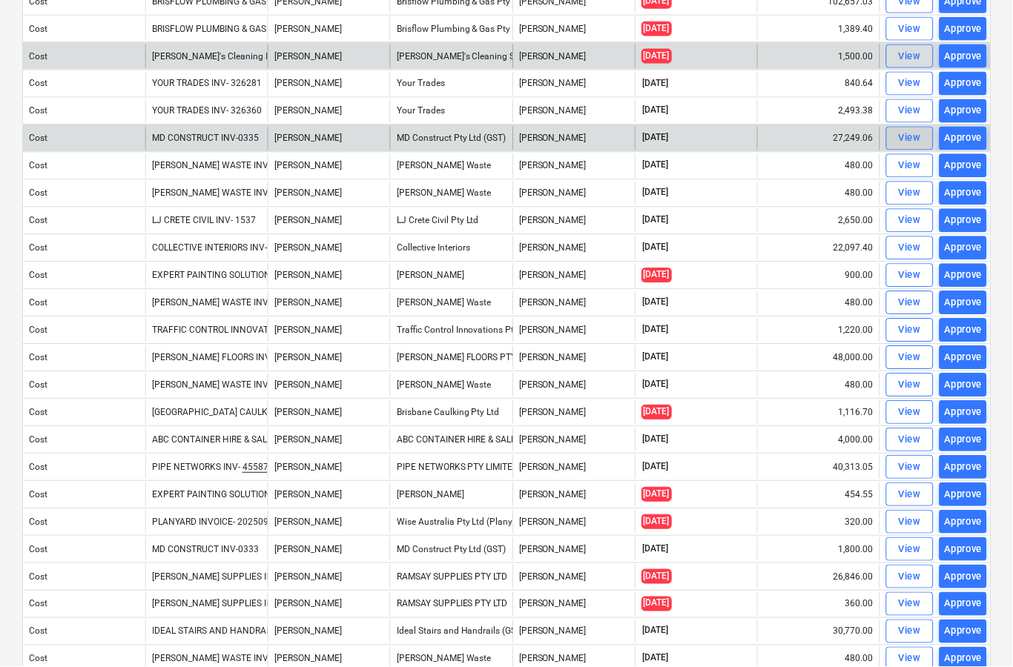
click at [903, 142] on div "View" at bounding box center [910, 138] width 22 height 17
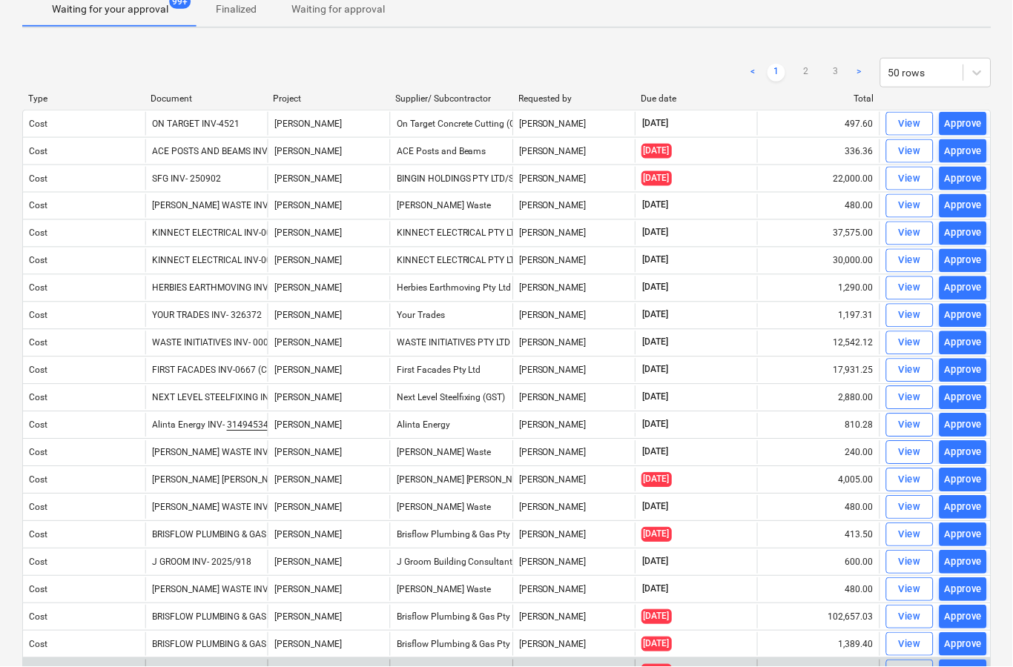
scroll to position [58, 0]
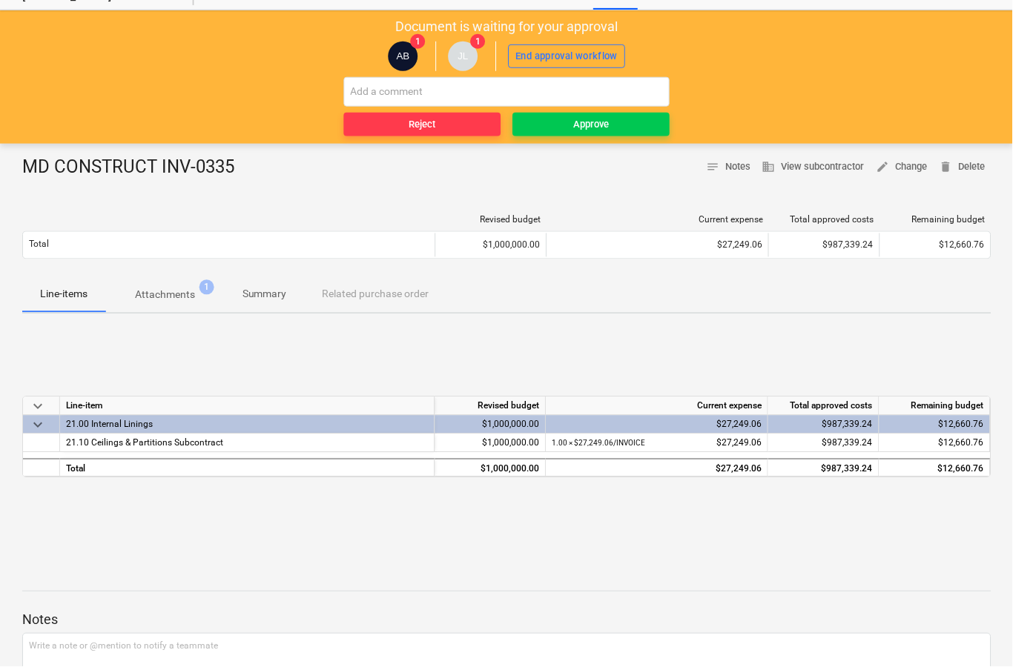
click at [162, 299] on p "Attachments" at bounding box center [165, 296] width 60 height 16
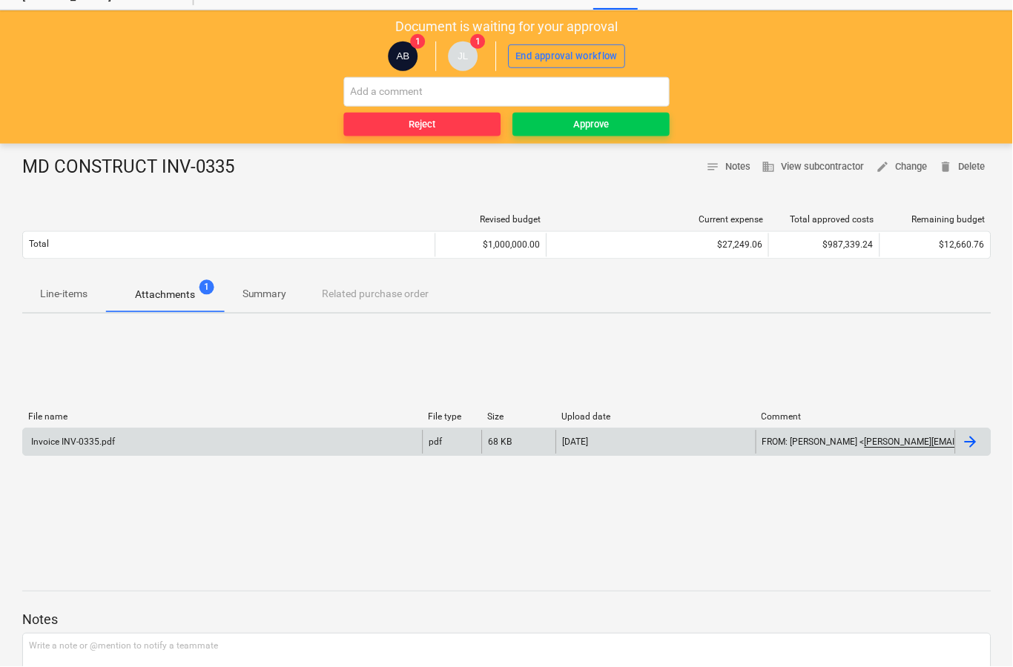
click at [977, 449] on div at bounding box center [971, 443] width 18 height 18
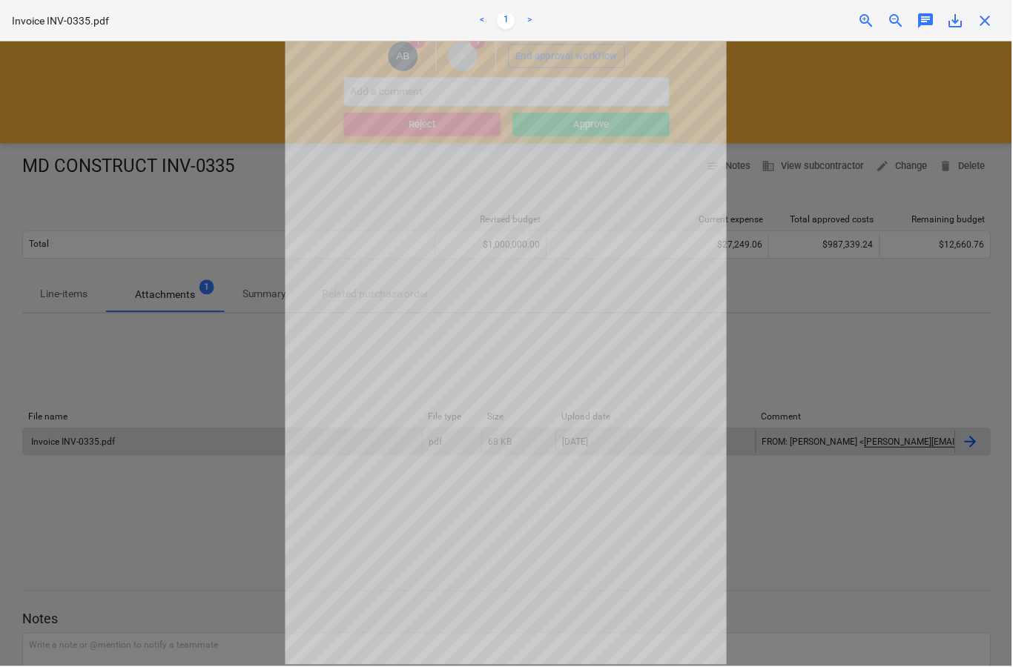
click at [980, 24] on span "close" at bounding box center [986, 21] width 18 height 18
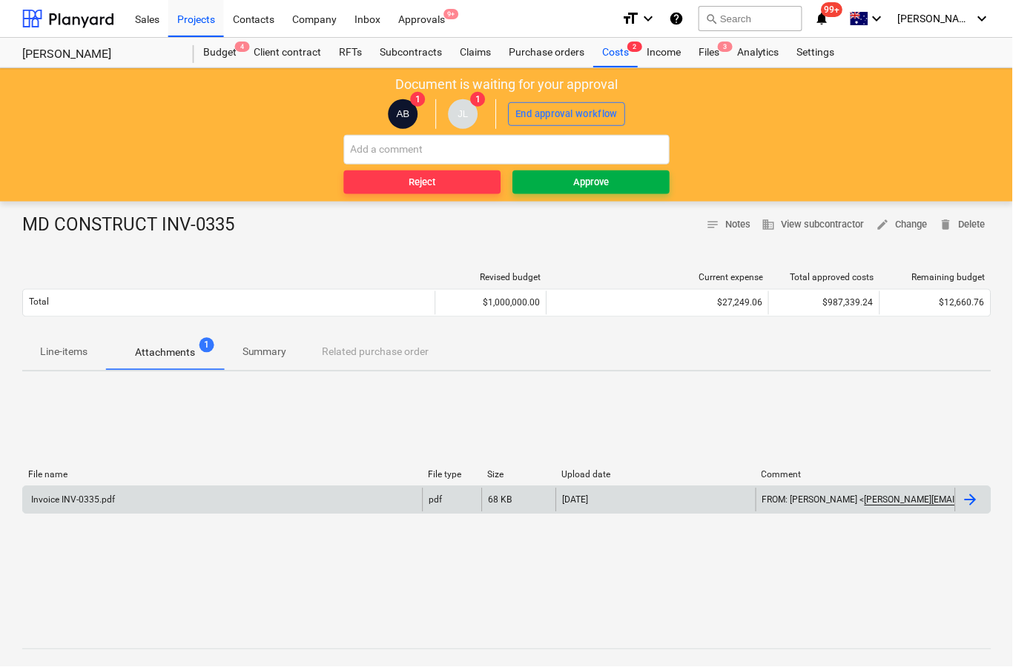
click at [562, 189] on span "Approve" at bounding box center [591, 182] width 145 height 17
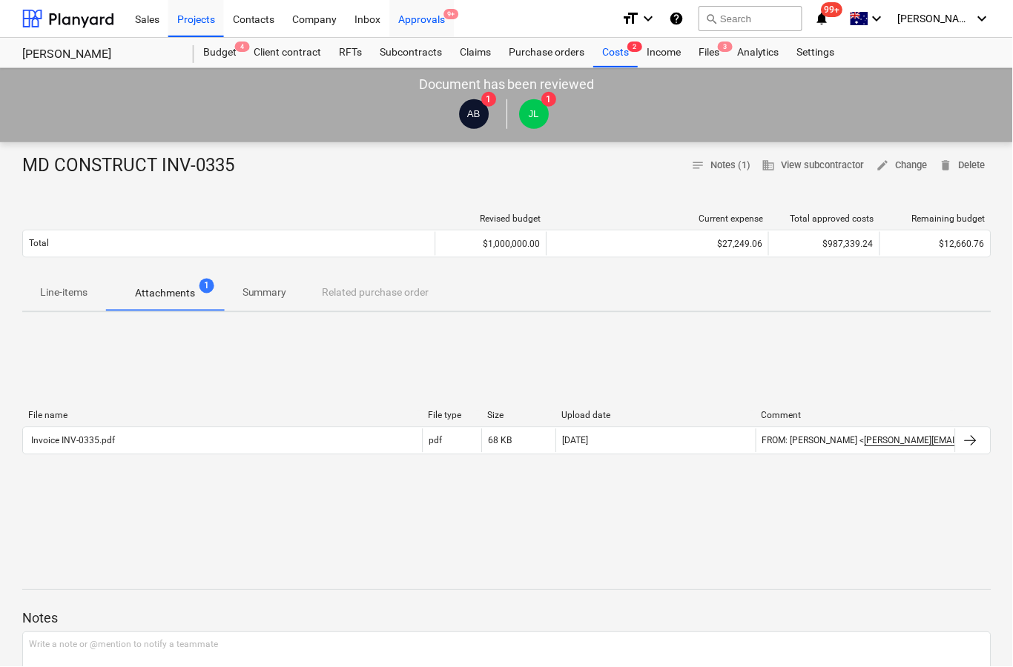
click at [429, 30] on div "Approvals 9+" at bounding box center [422, 18] width 65 height 38
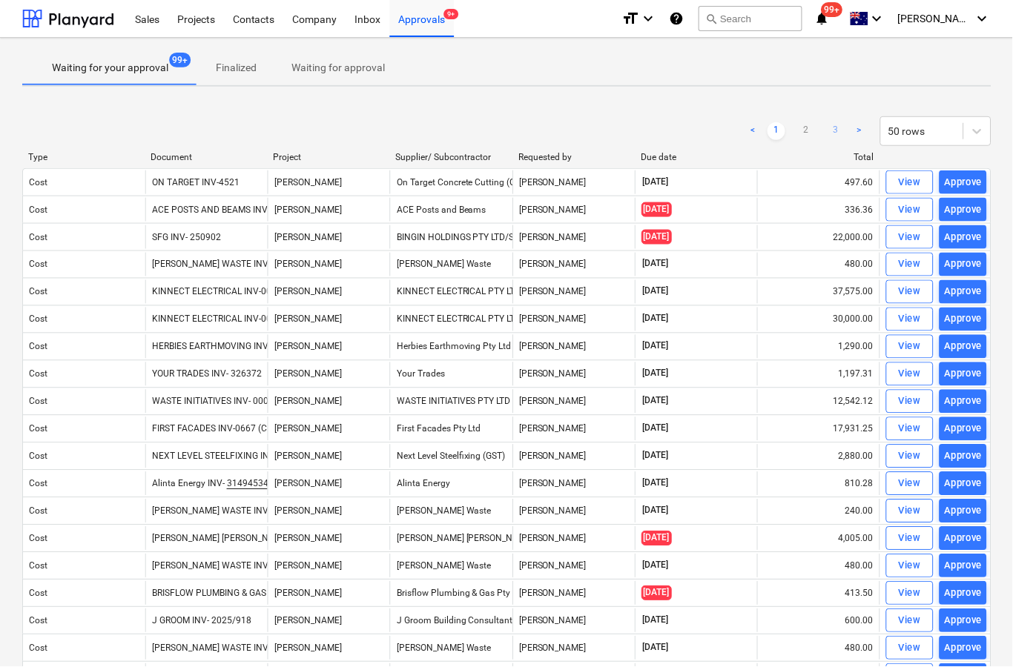
click at [840, 129] on link "3" at bounding box center [836, 131] width 18 height 18
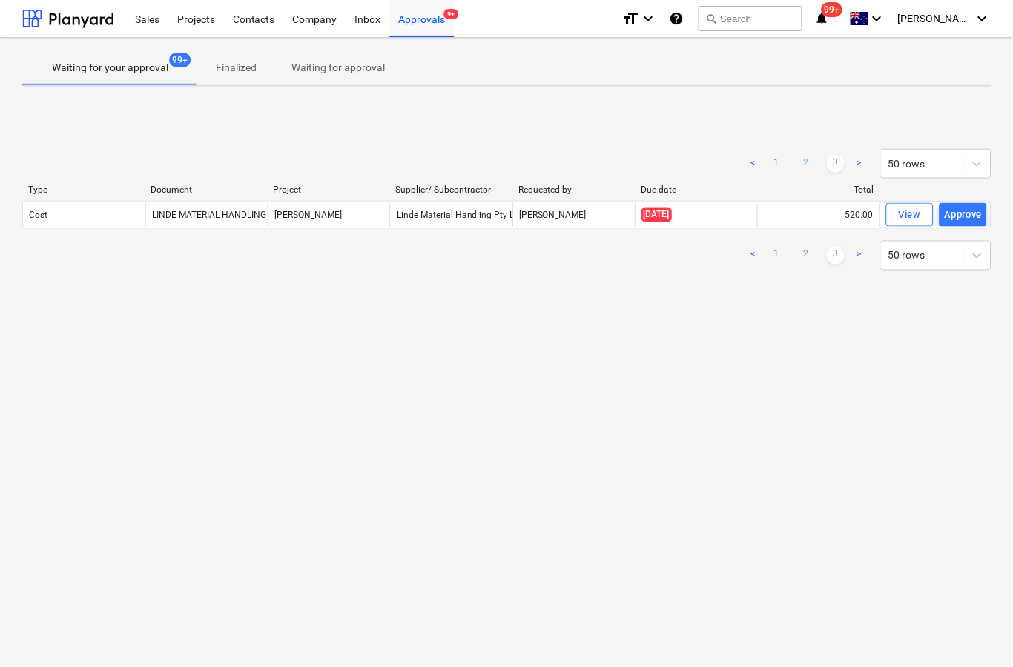
click at [814, 167] on link "2" at bounding box center [807, 164] width 18 height 18
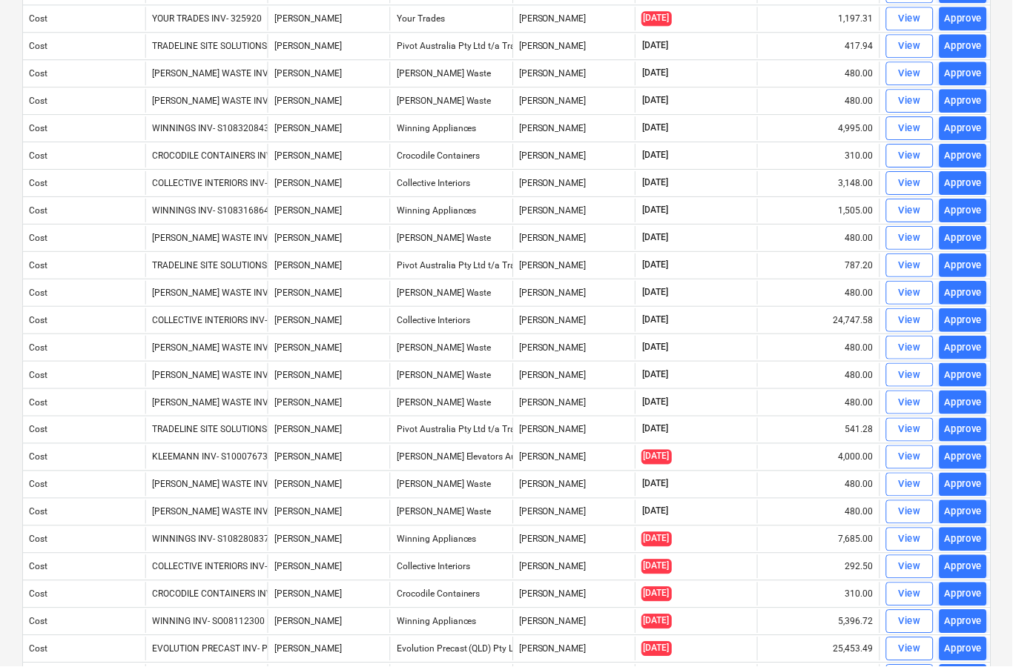
scroll to position [849, 0]
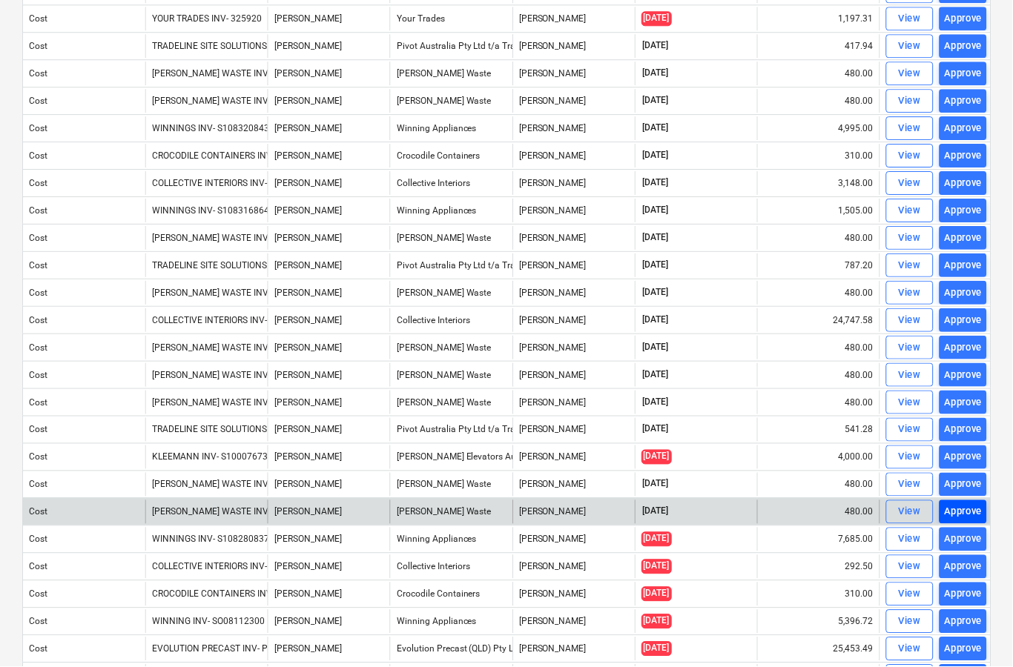
click at [971, 511] on div "Approve" at bounding box center [964, 513] width 38 height 17
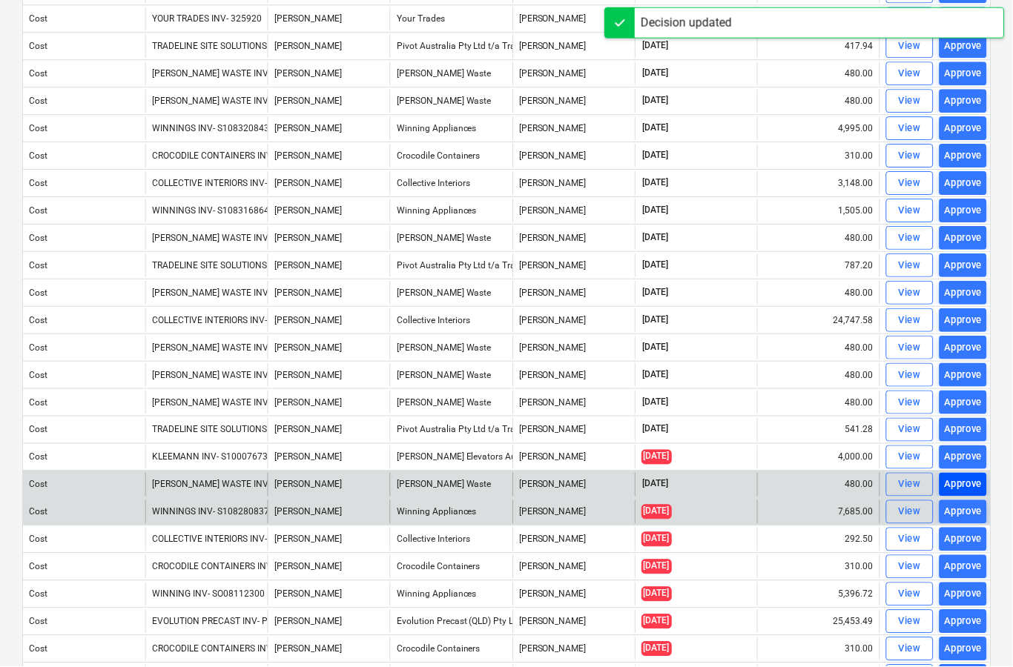
click at [971, 485] on div "Approve" at bounding box center [964, 485] width 38 height 17
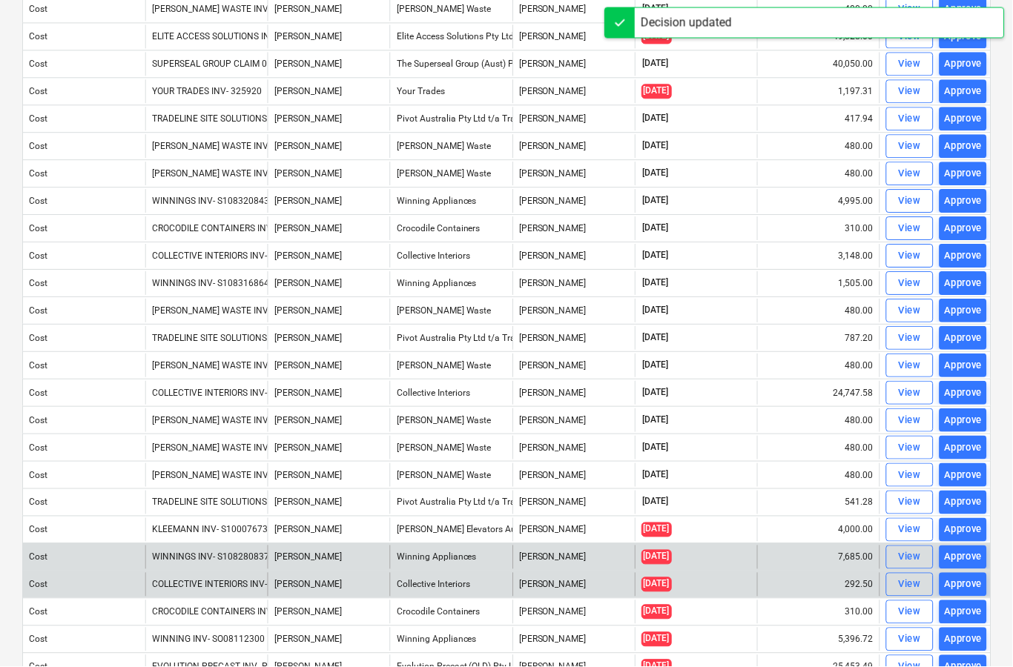
scroll to position [773, 0]
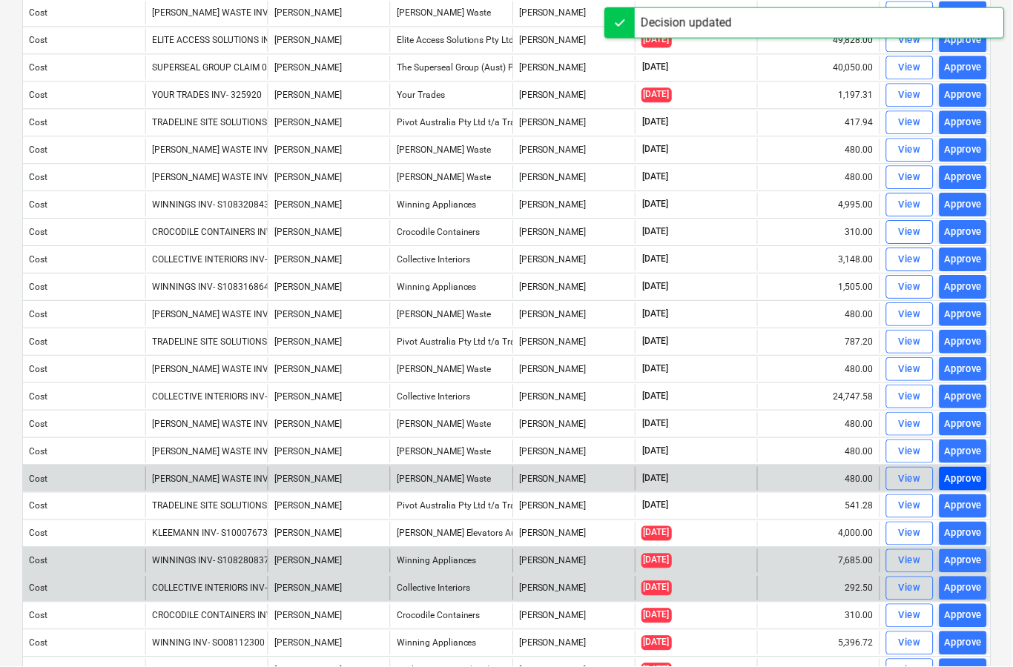
click at [971, 480] on div "Approve" at bounding box center [964, 480] width 38 height 17
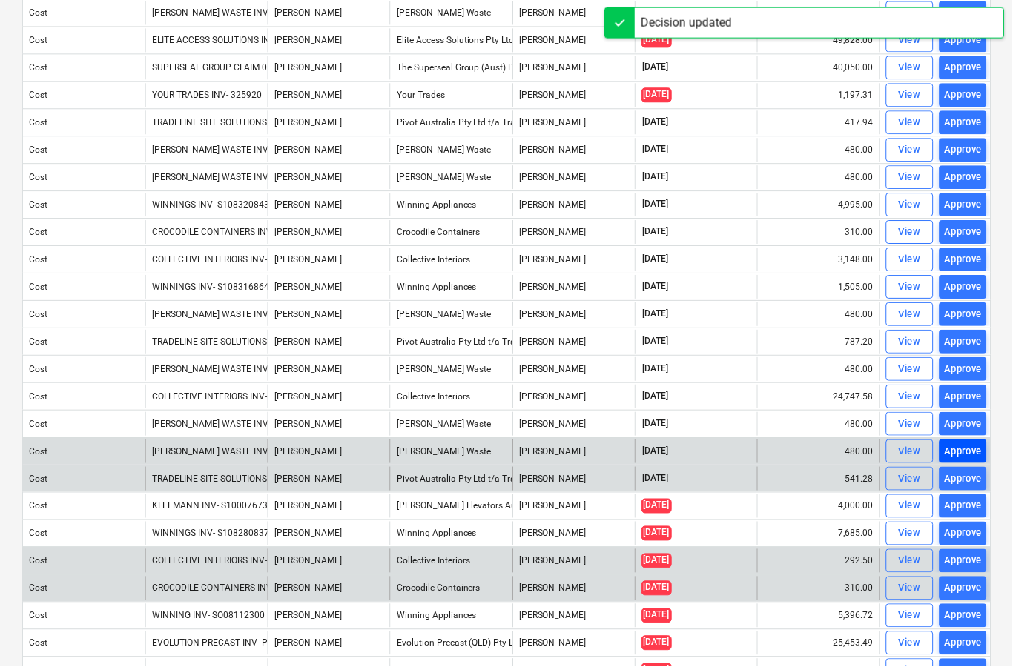
click at [971, 451] on div "Approve" at bounding box center [964, 452] width 38 height 17
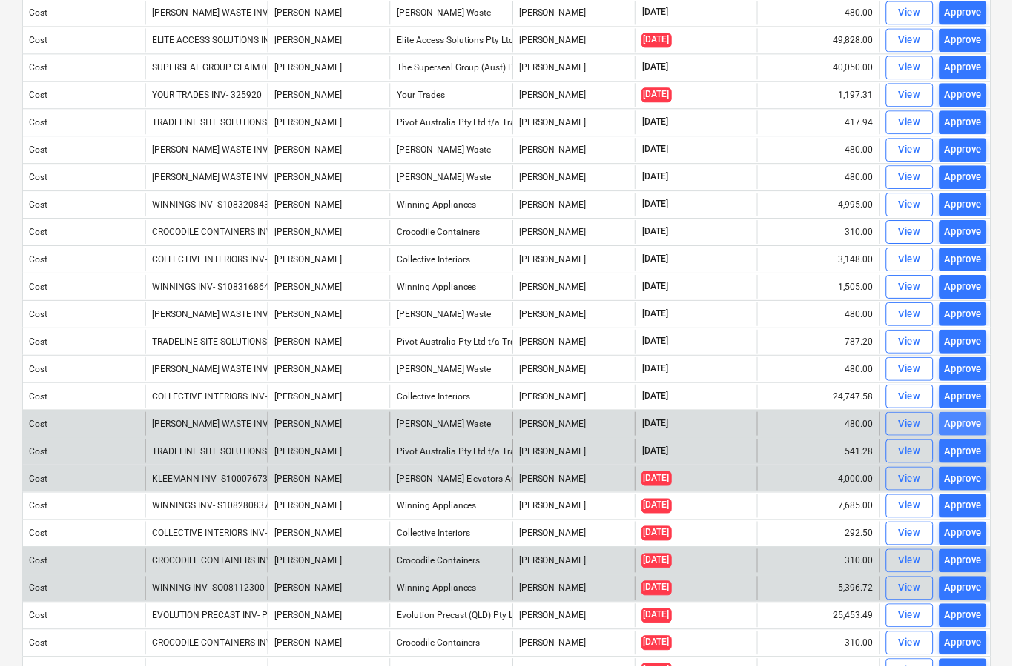
click at [962, 423] on div "Approve" at bounding box center [964, 425] width 38 height 17
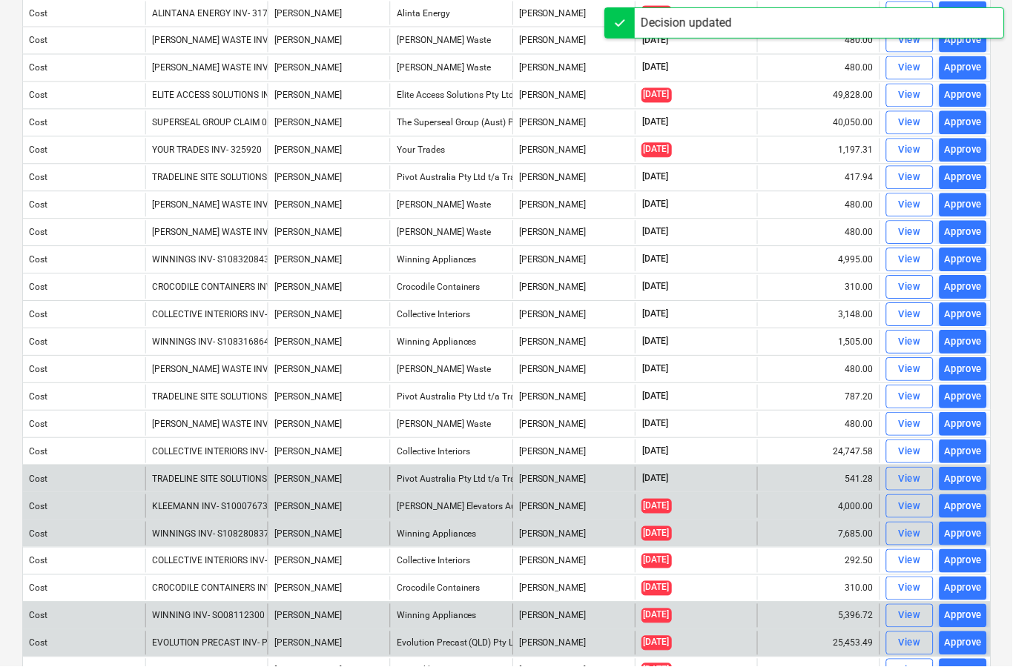
scroll to position [714, 0]
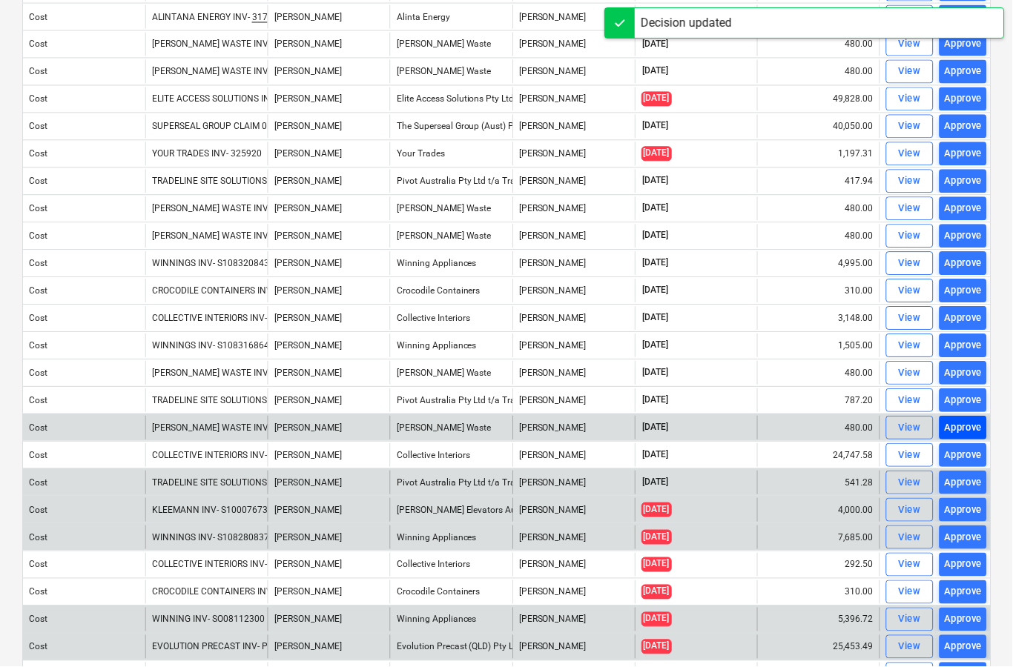
click at [965, 427] on div "Approve" at bounding box center [964, 428] width 38 height 17
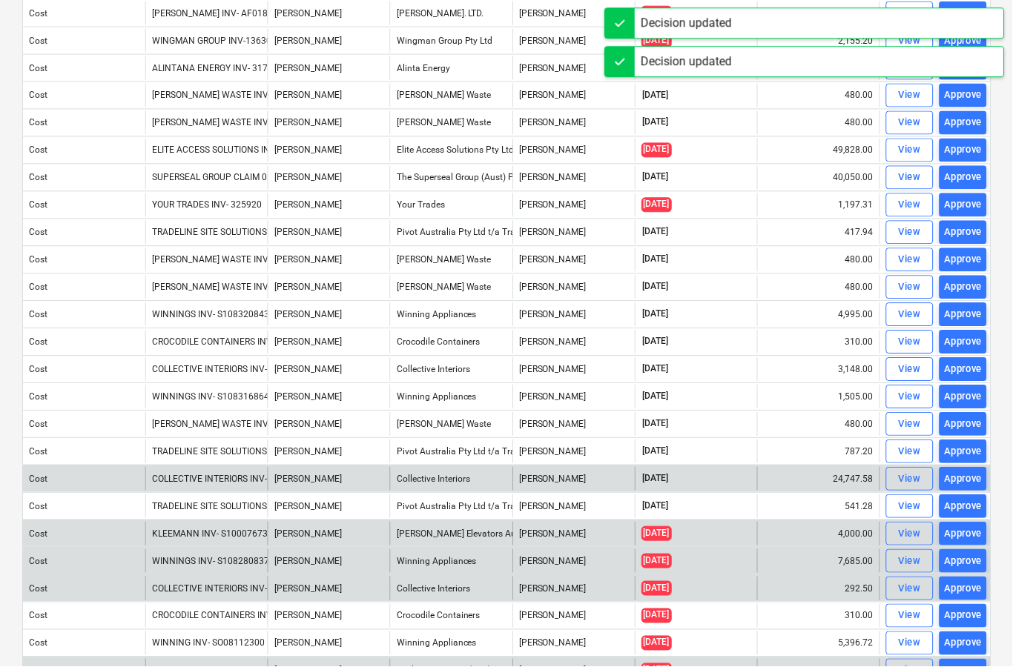
scroll to position [662, 0]
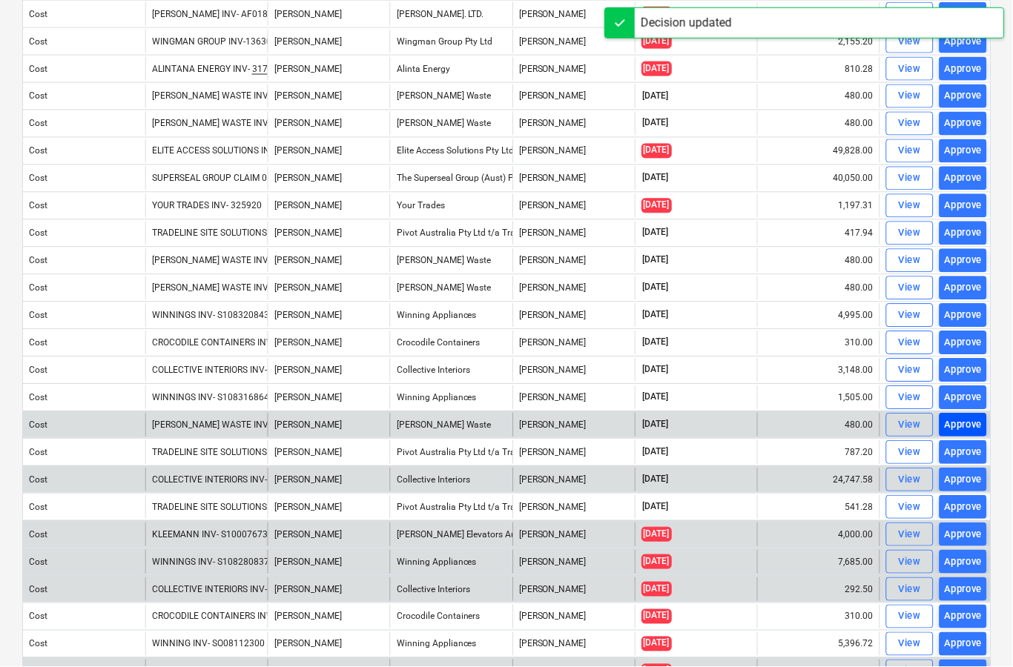
click at [965, 426] on div "Approve" at bounding box center [964, 425] width 38 height 17
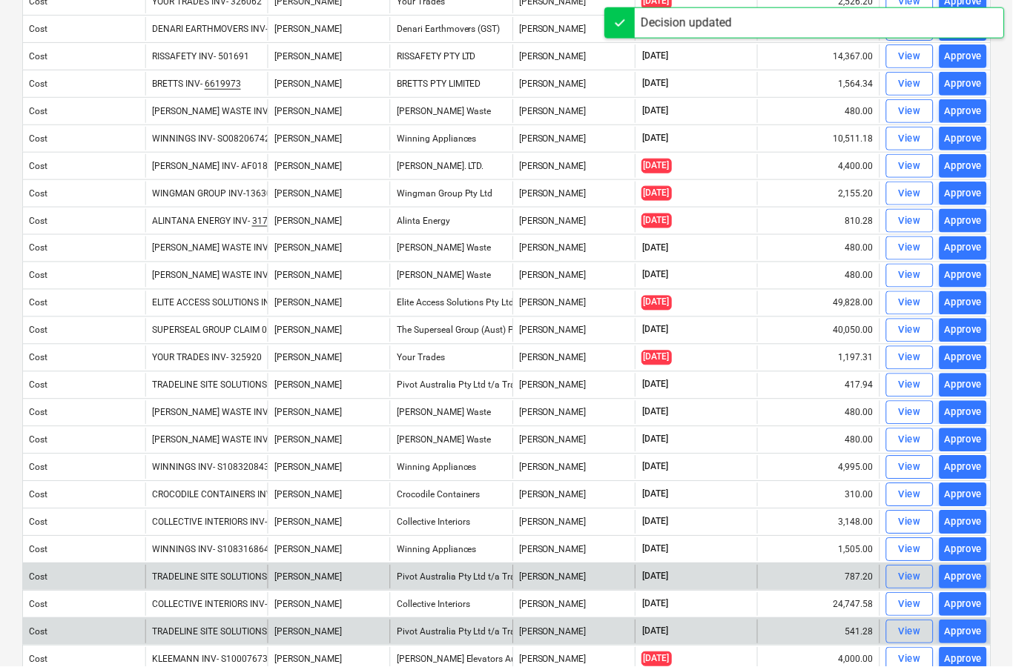
scroll to position [497, 0]
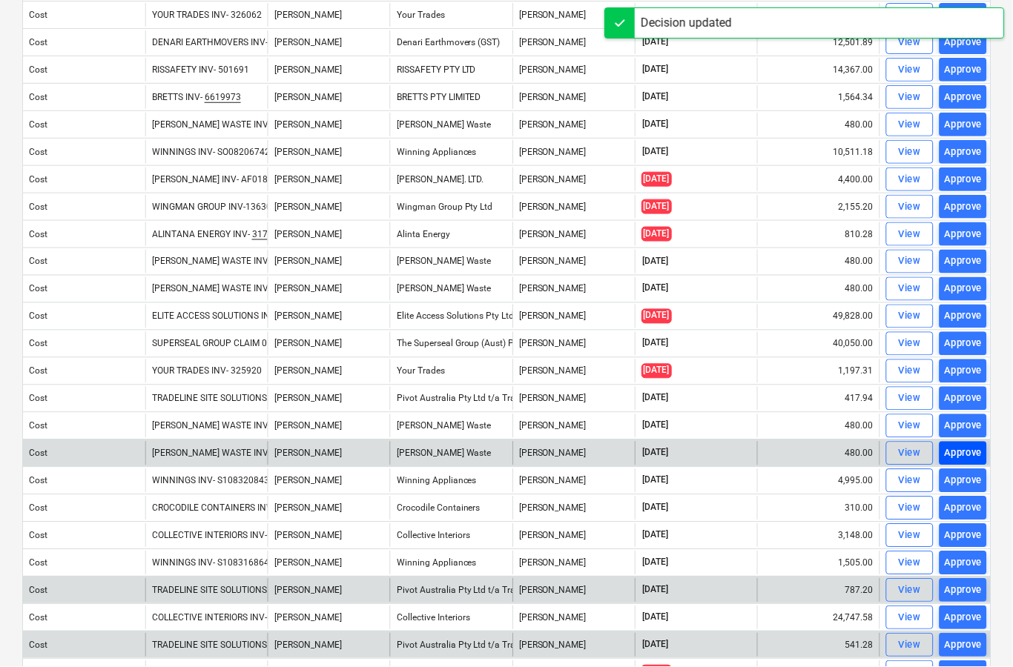
click at [968, 452] on div "Approve" at bounding box center [964, 454] width 38 height 17
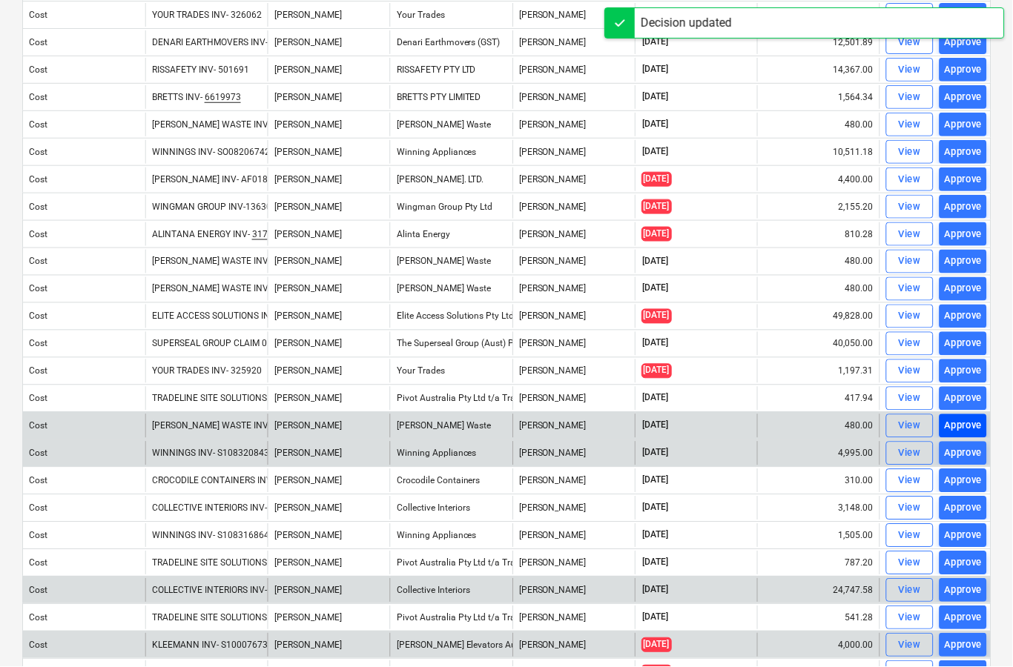
click at [965, 427] on div "Approve" at bounding box center [964, 426] width 38 height 17
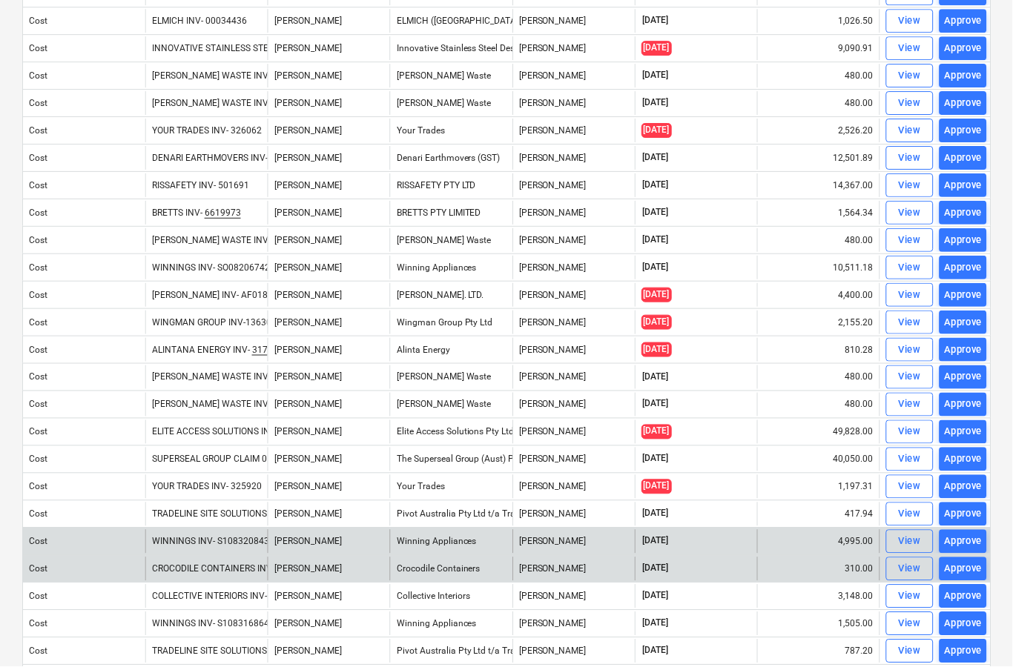
scroll to position [380, 0]
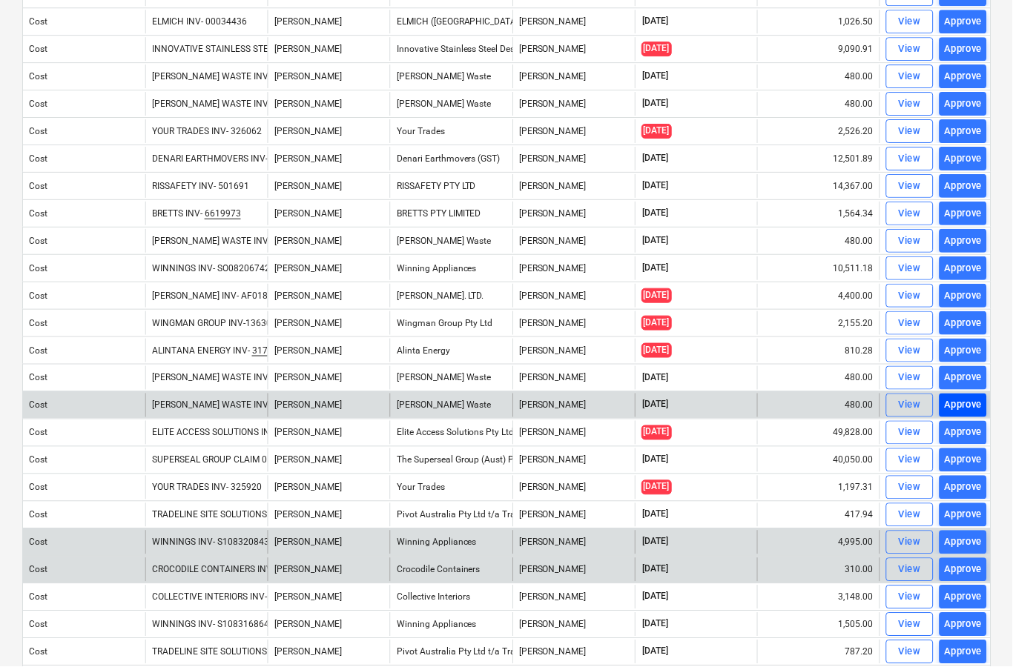
click at [968, 404] on div "Approve" at bounding box center [964, 405] width 38 height 17
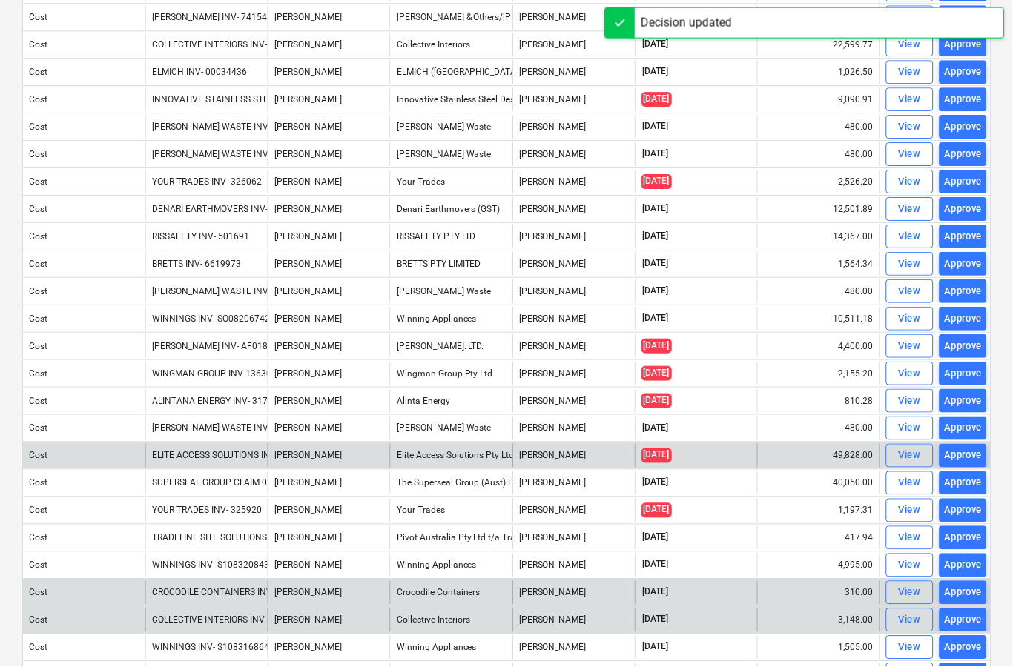
scroll to position [328, 0]
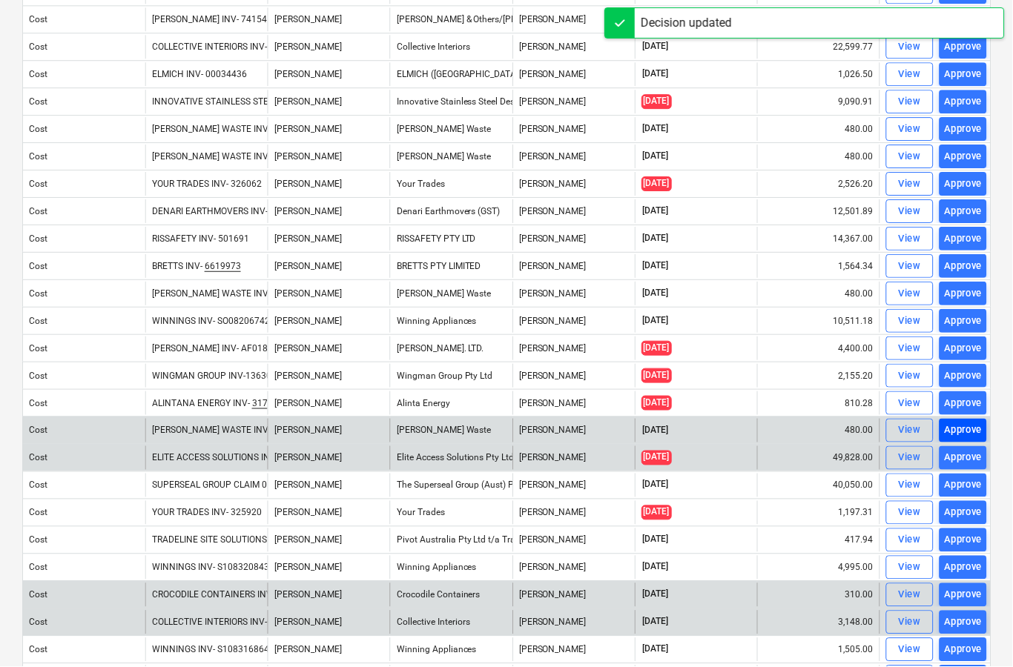
click at [970, 434] on div "Approve" at bounding box center [964, 431] width 38 height 17
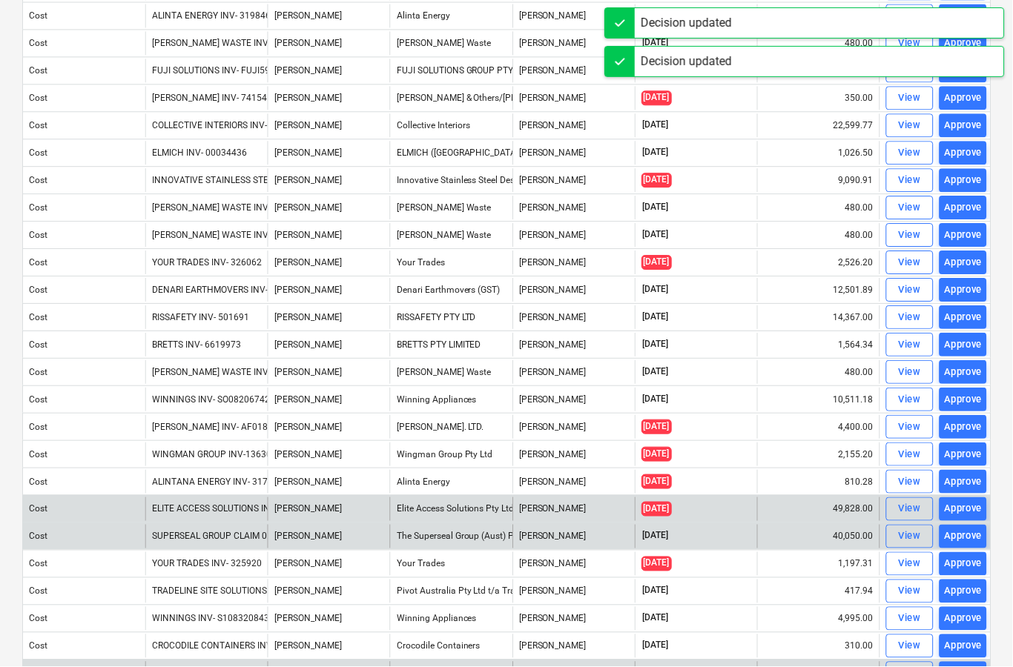
scroll to position [244, 0]
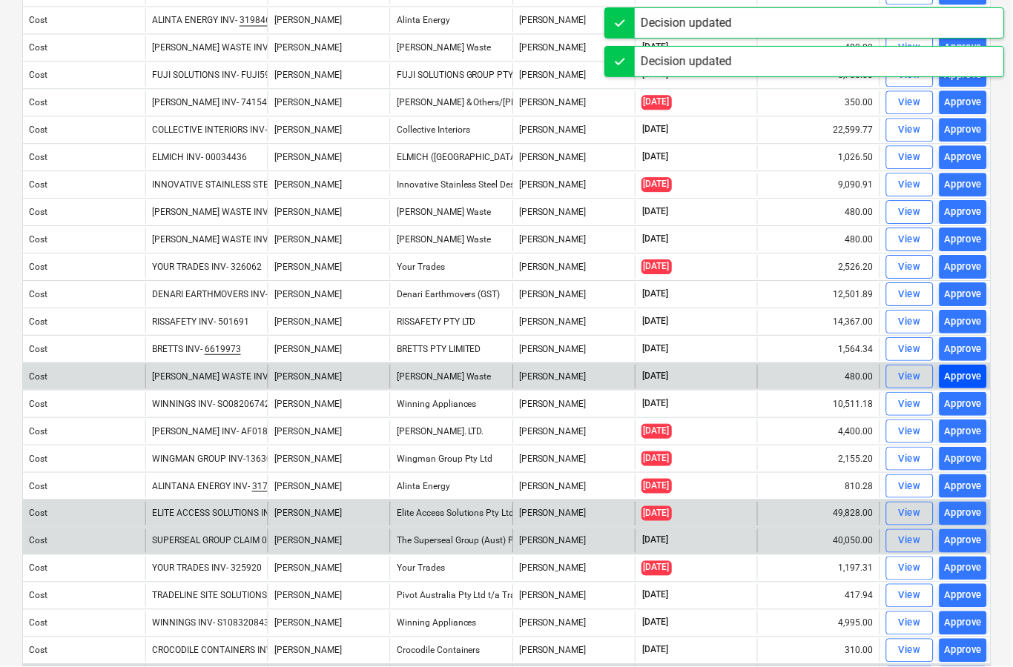
click at [974, 380] on div "Approve" at bounding box center [964, 377] width 38 height 17
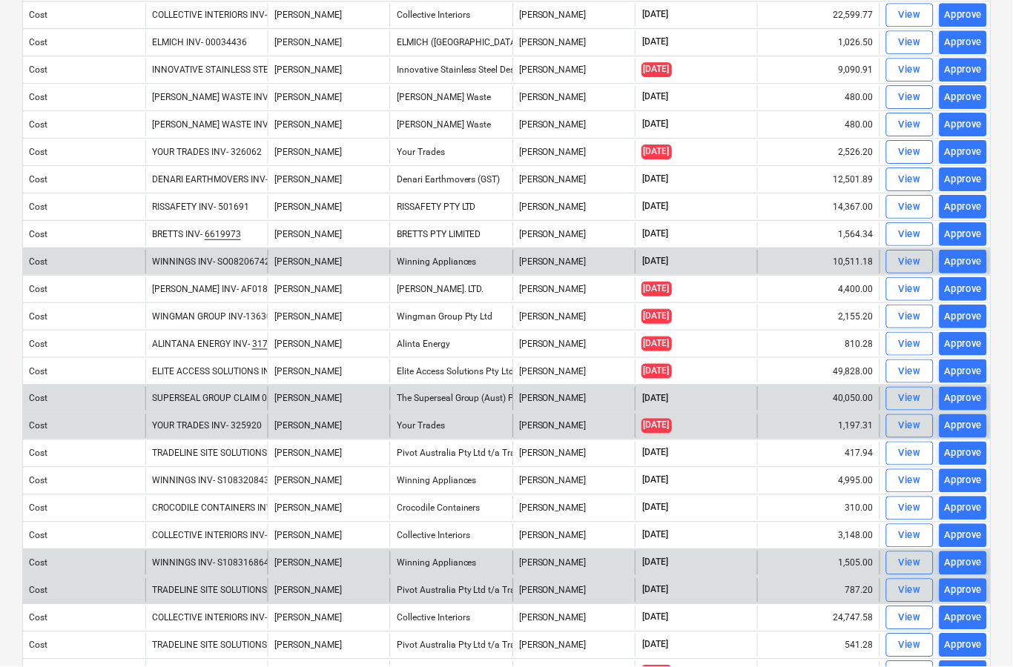
scroll to position [339, 0]
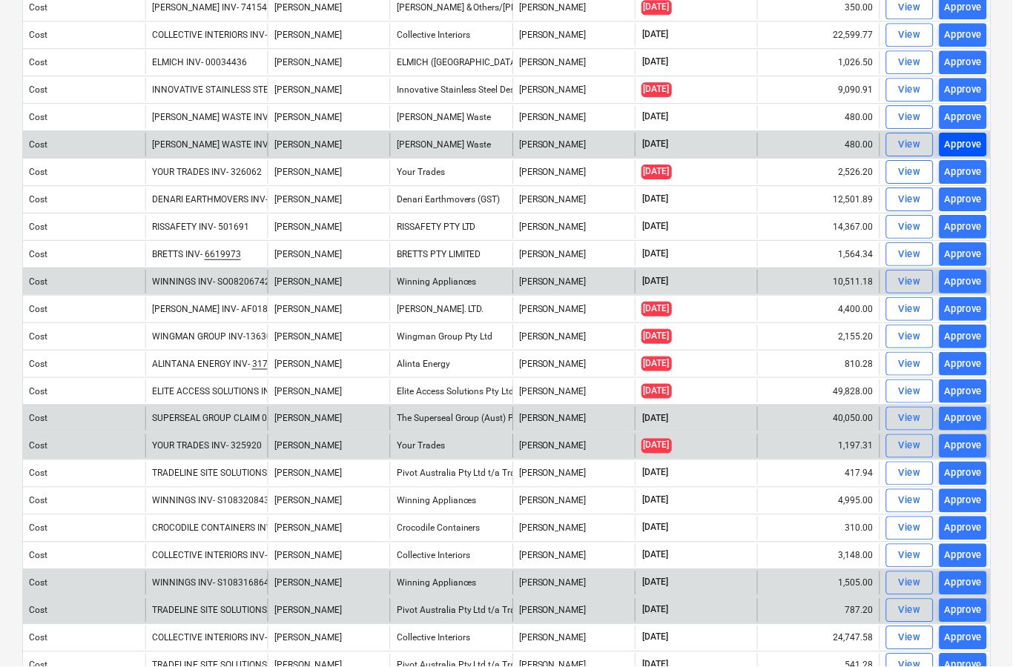
click at [971, 144] on div "Approve" at bounding box center [964, 145] width 38 height 17
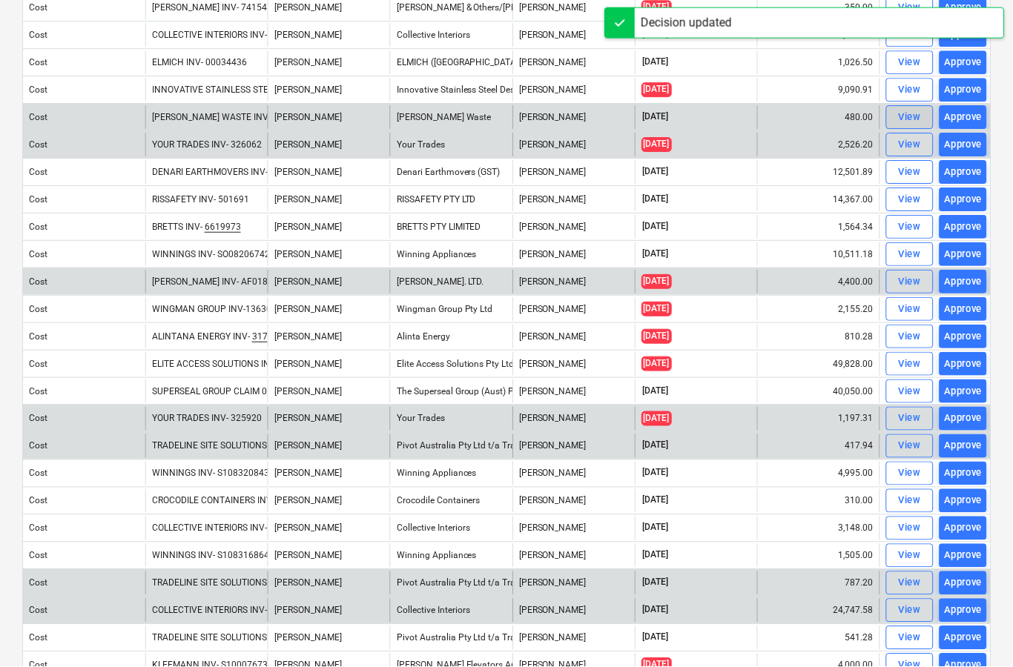
click at [901, 121] on div "View" at bounding box center [910, 118] width 22 height 17
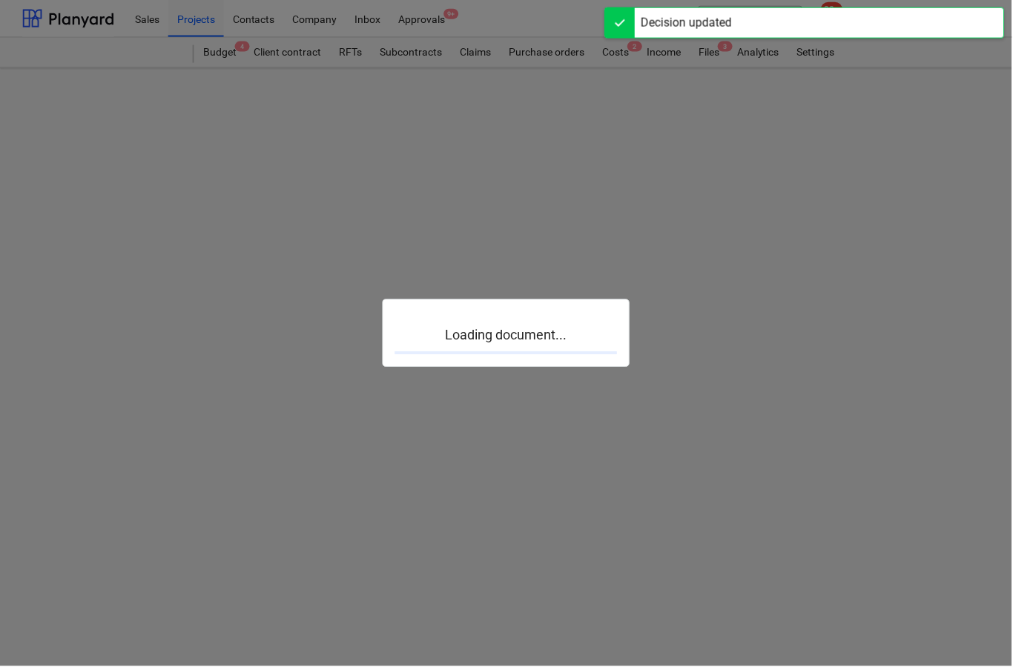
scroll to position [58, 0]
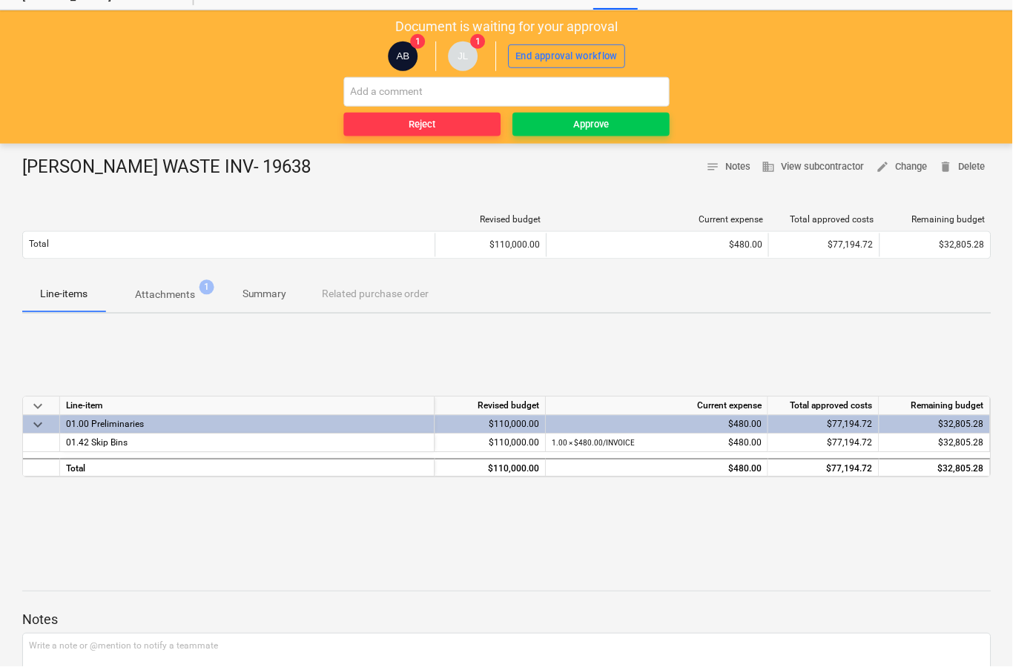
click at [176, 300] on p "Attachments" at bounding box center [165, 296] width 60 height 16
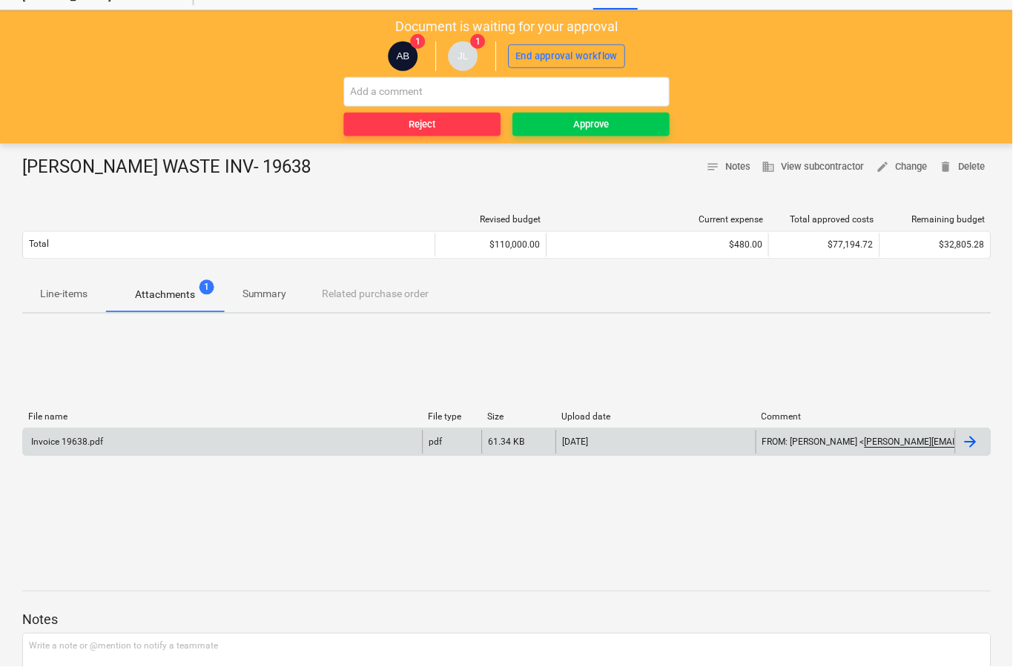
click at [976, 440] on div at bounding box center [971, 443] width 18 height 18
